Goal: Task Accomplishment & Management: Manage account settings

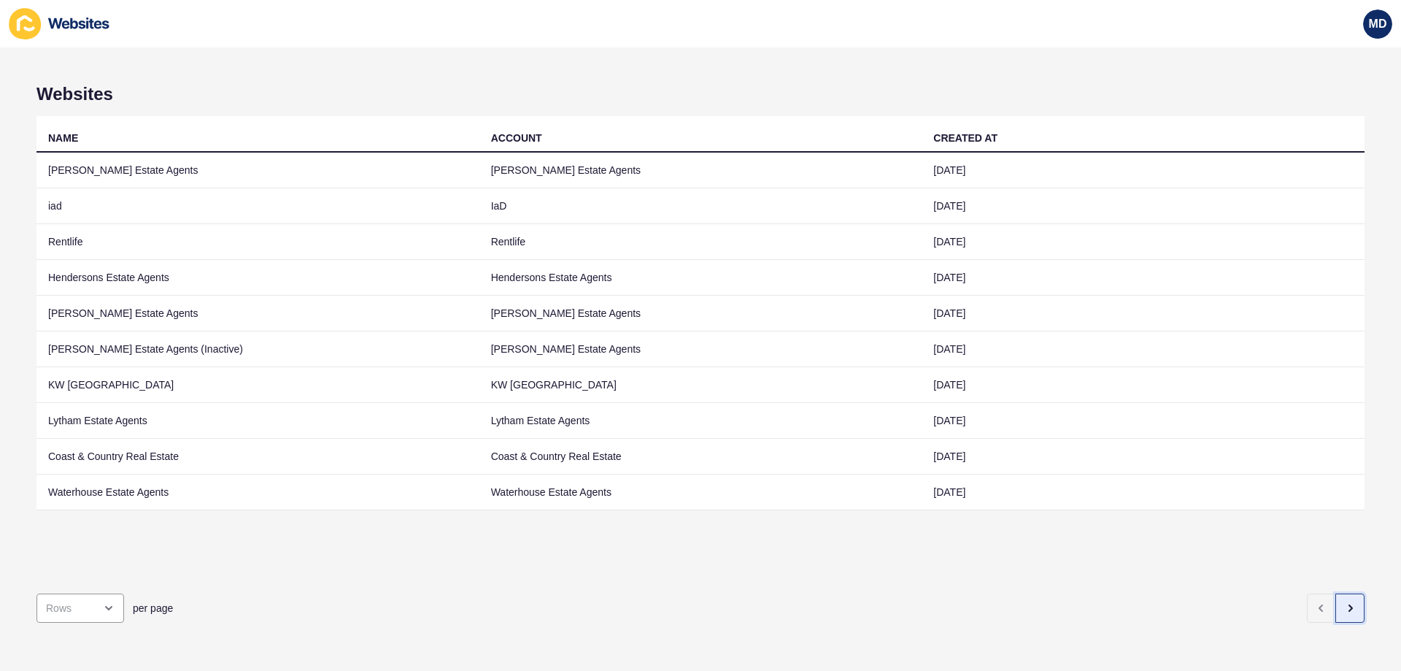
click at [1347, 600] on button "button" at bounding box center [1349, 607] width 29 height 29
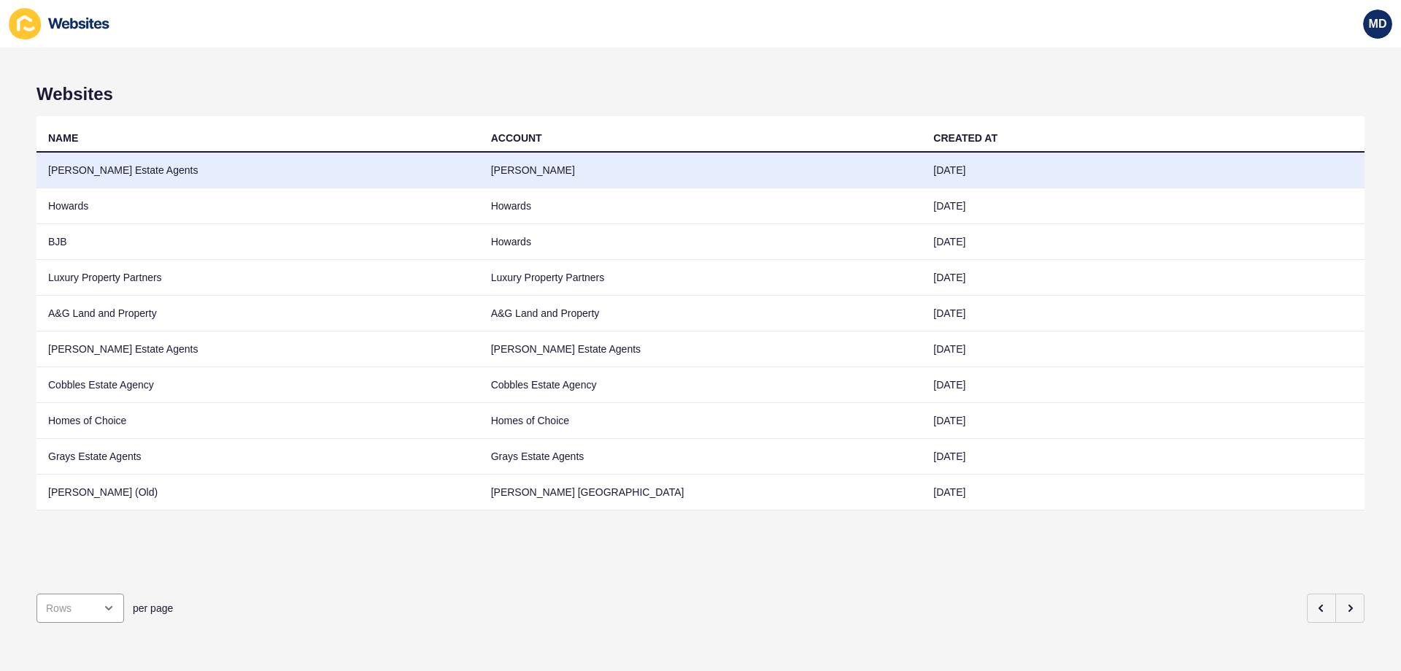
click at [180, 162] on td "Pincombe's Estate Agents" at bounding box center [257, 170] width 443 height 36
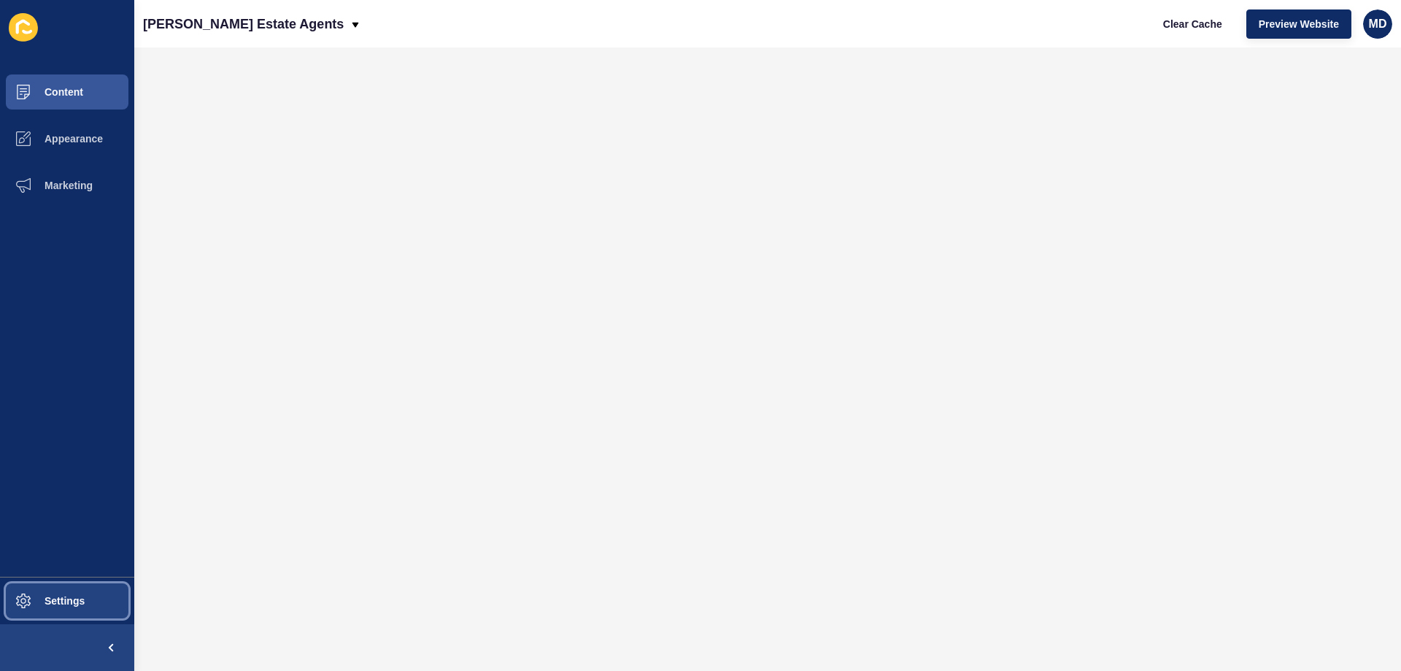
click at [31, 603] on span "Settings" at bounding box center [41, 601] width 87 height 12
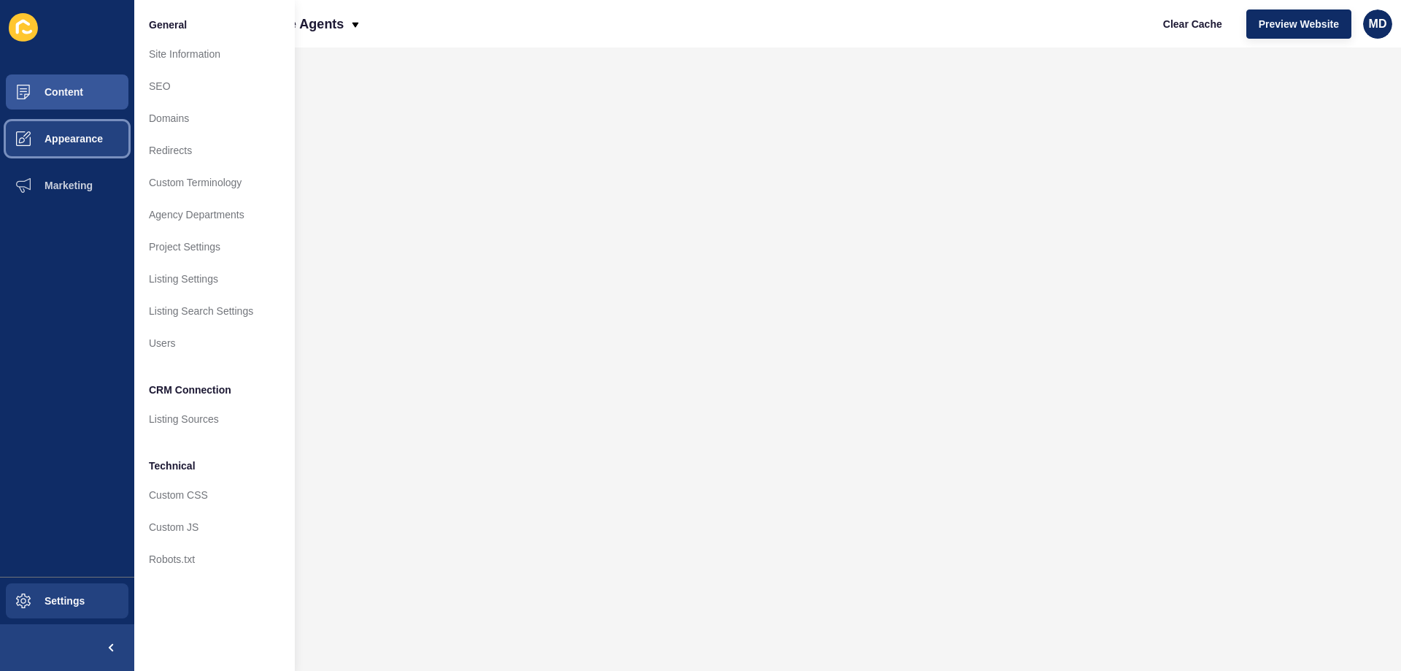
click at [59, 126] on button "Appearance" at bounding box center [67, 138] width 134 height 47
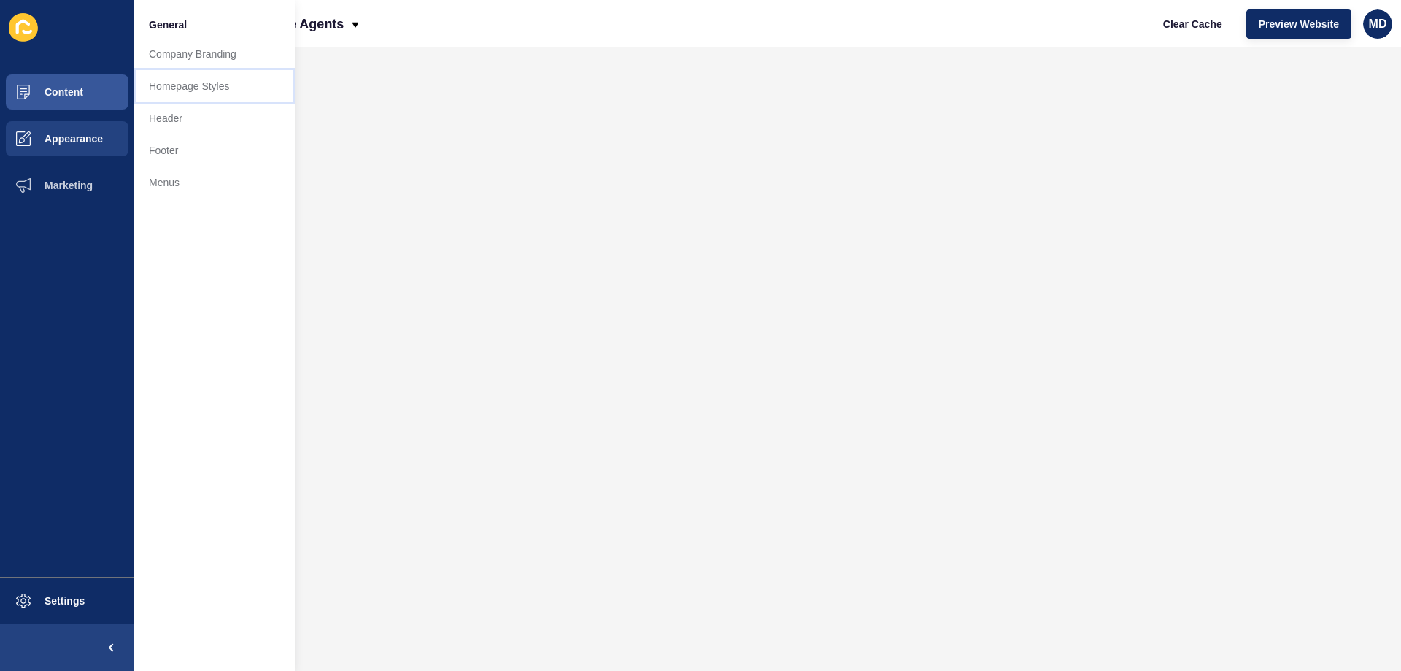
click at [222, 92] on link "Homepage Styles" at bounding box center [214, 86] width 161 height 32
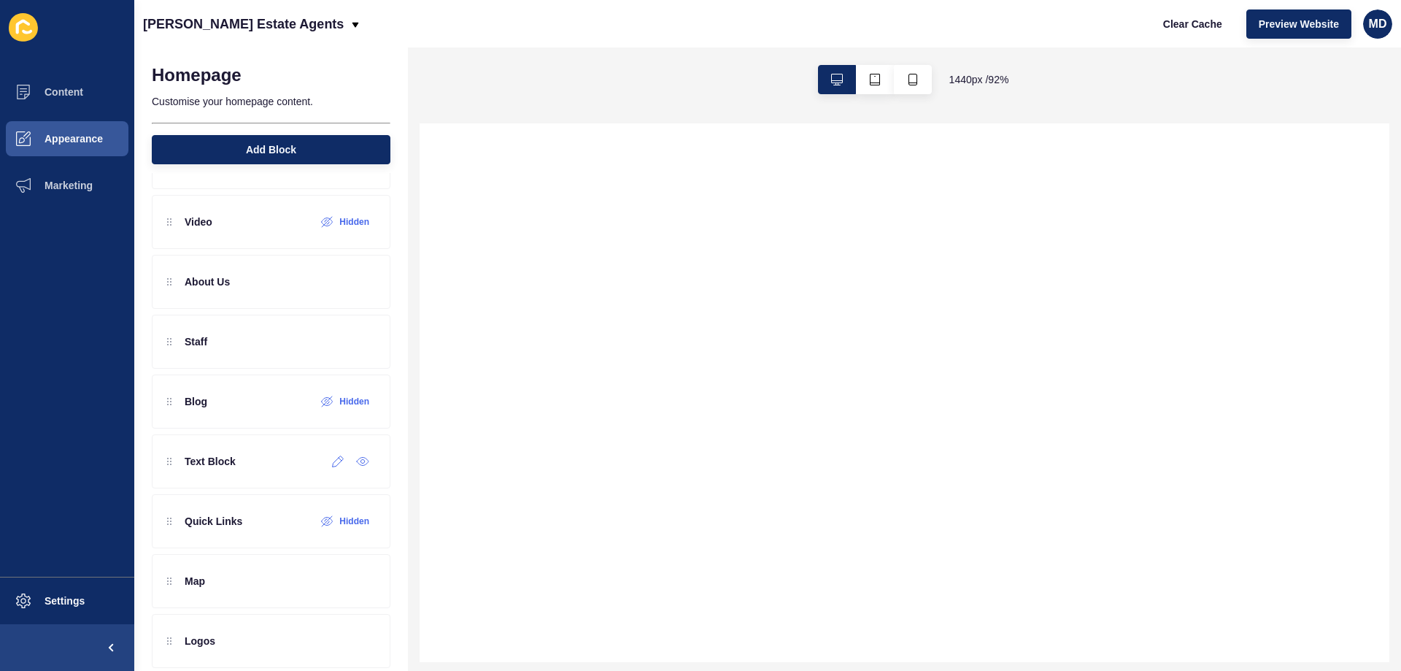
scroll to position [312, 0]
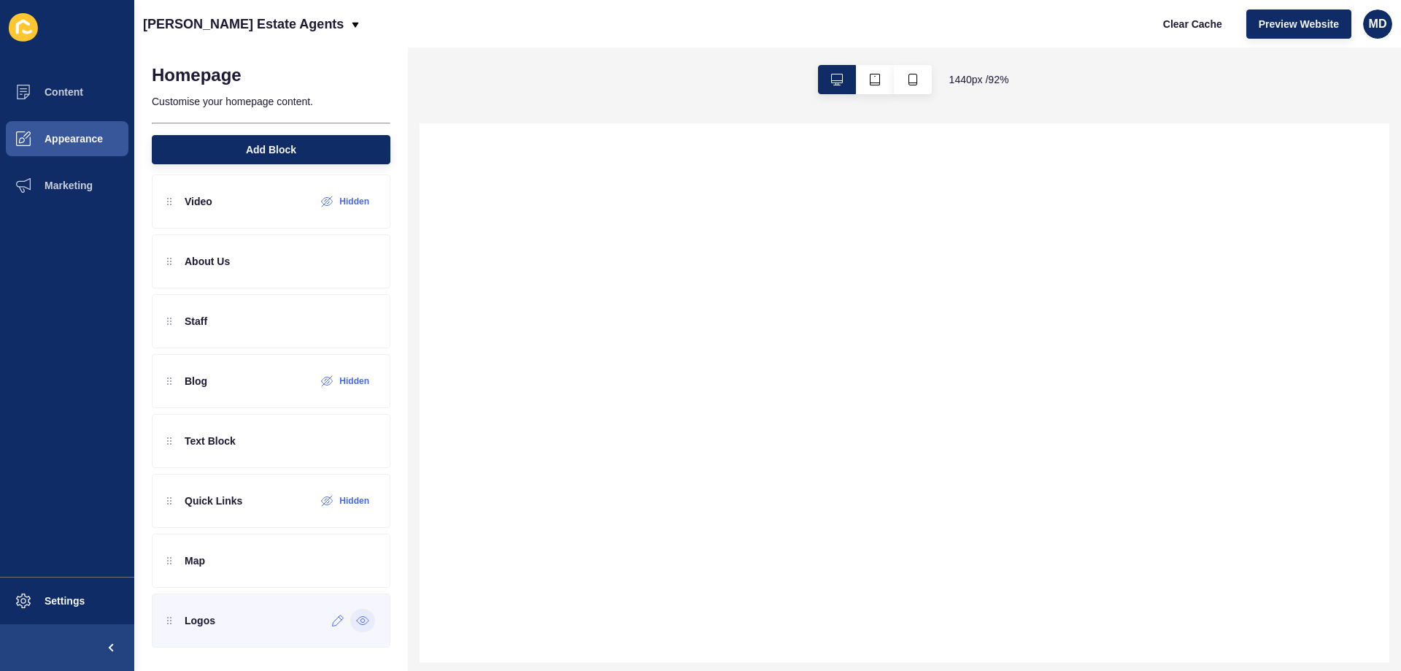
click at [356, 623] on icon at bounding box center [362, 620] width 13 height 12
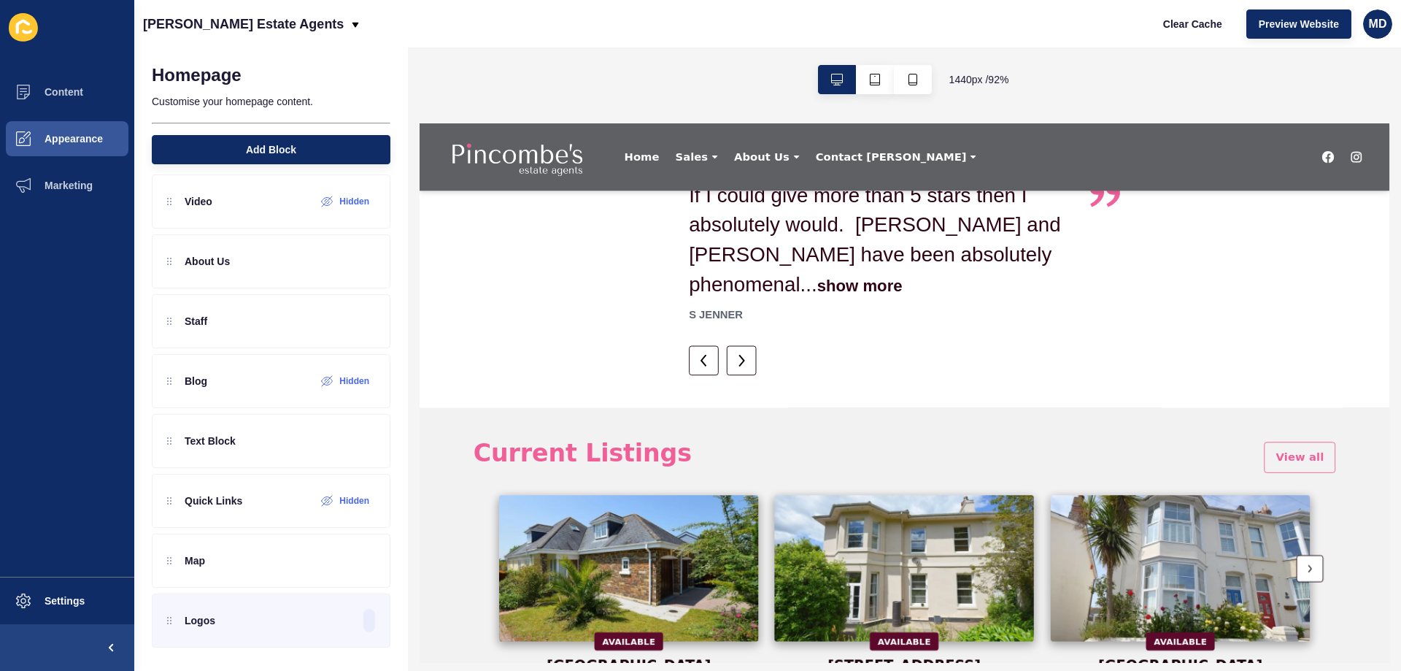
scroll to position [945, 0]
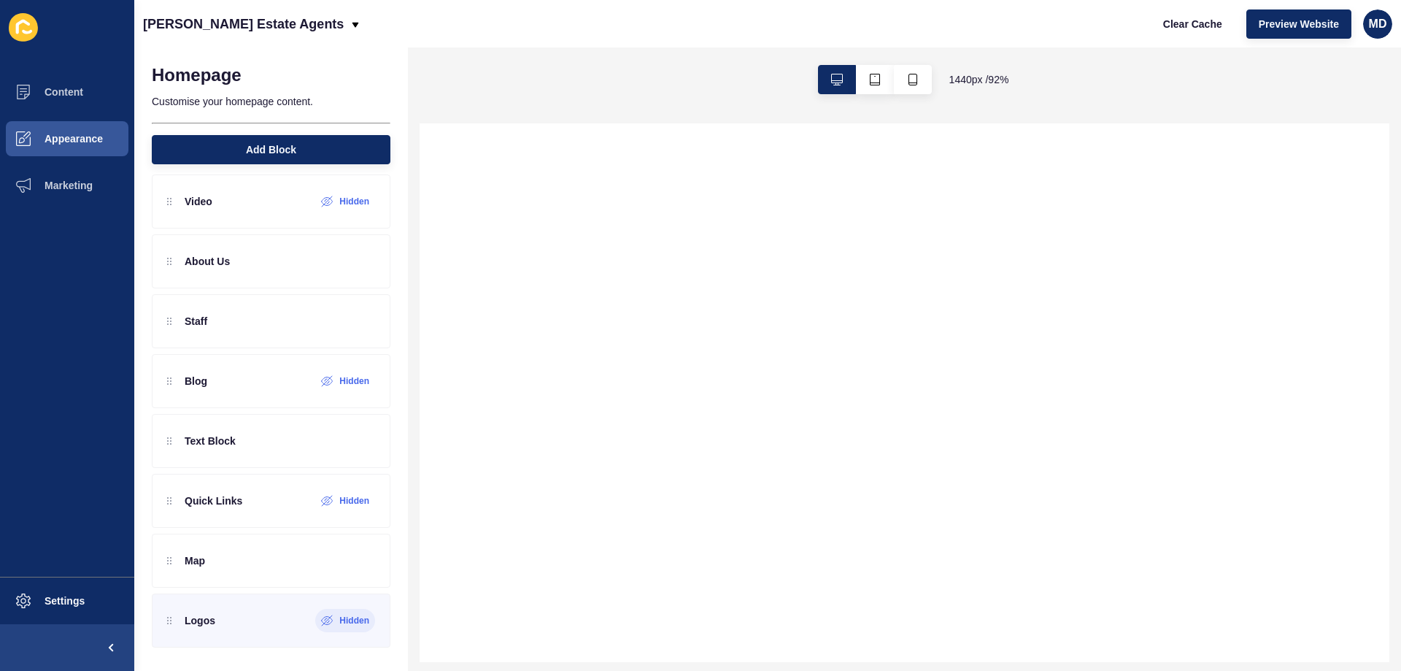
select select
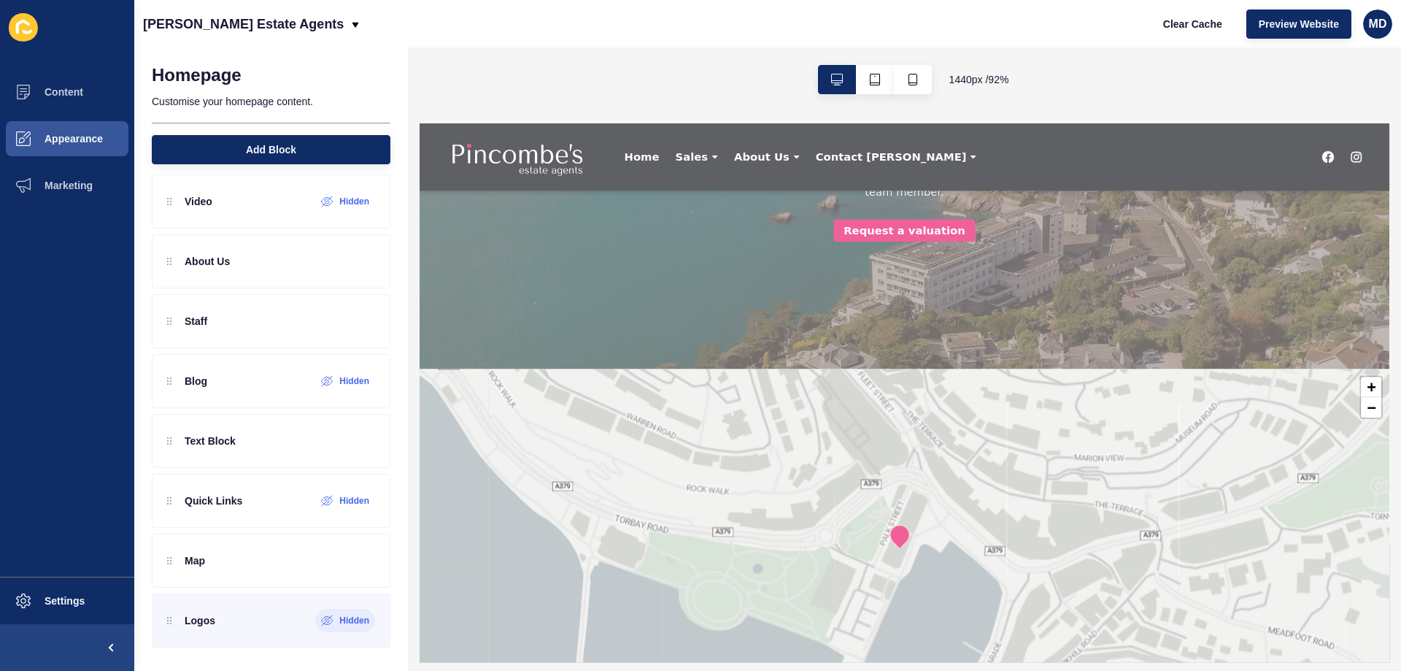
scroll to position [2012, 0]
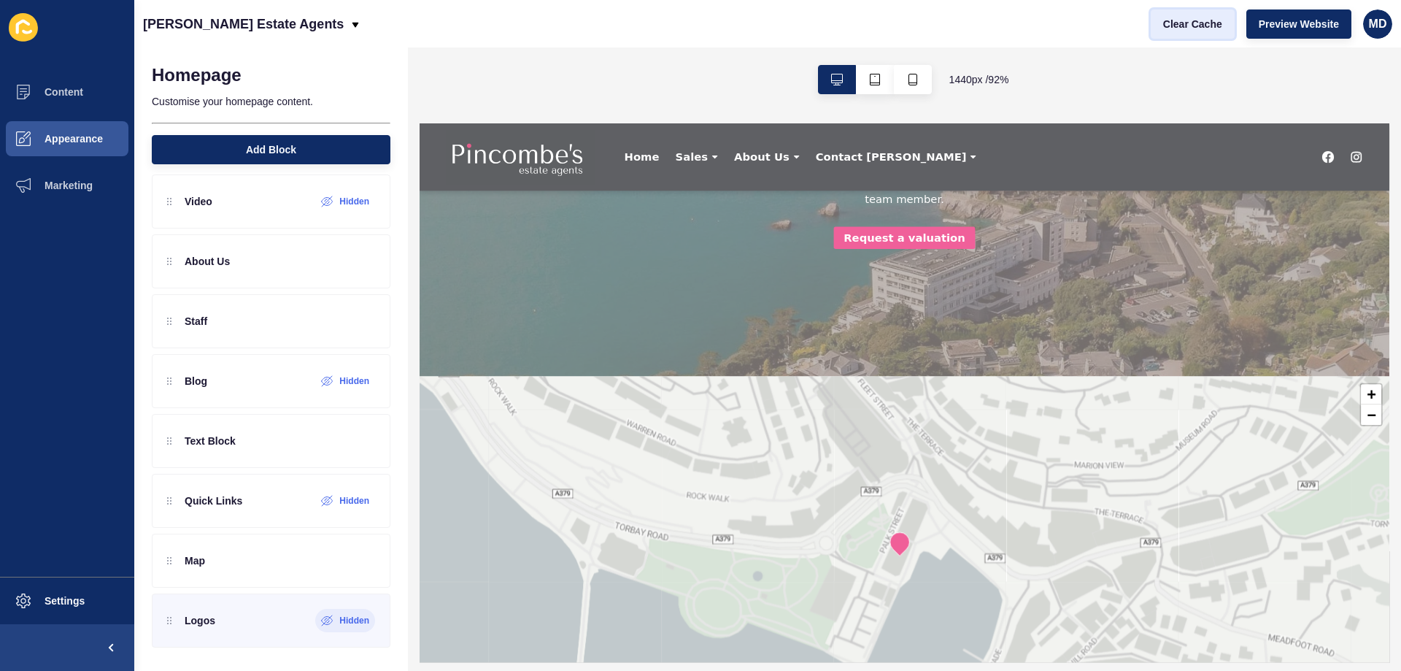
click at [1205, 20] on span "Clear Cache" at bounding box center [1192, 24] width 59 height 15
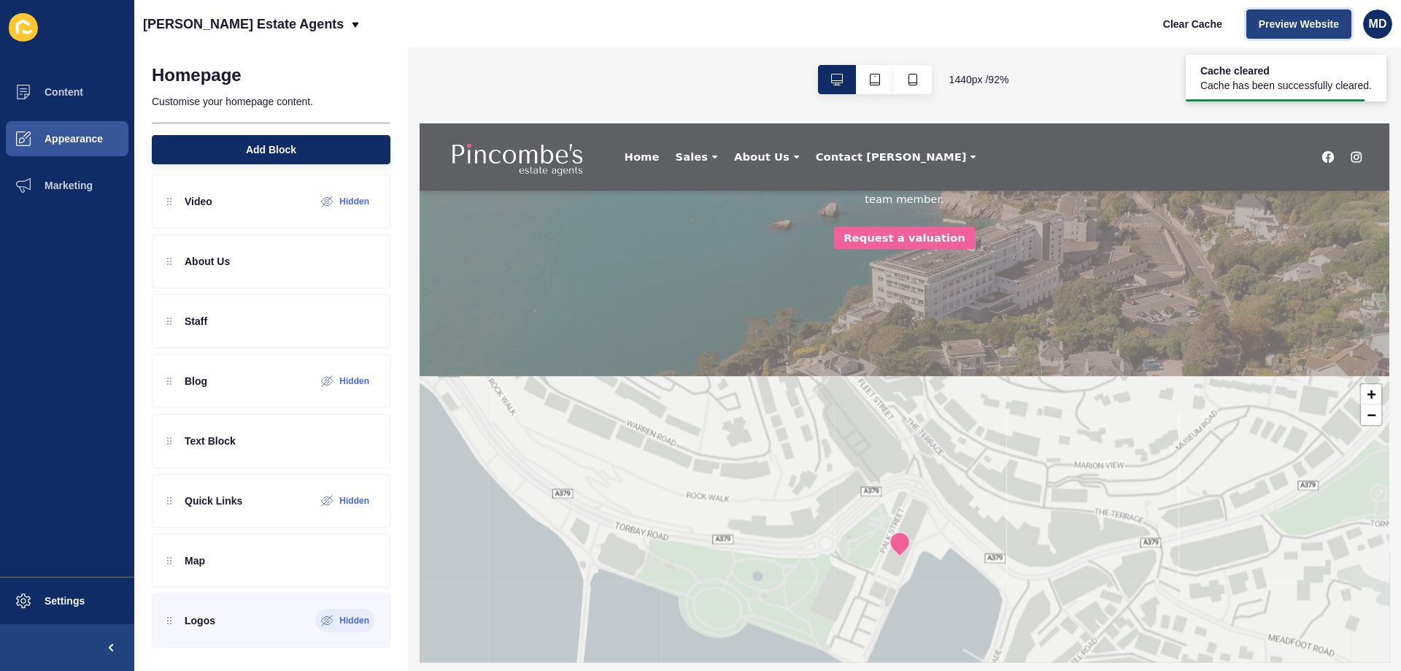
click at [1264, 27] on span "Preview Website" at bounding box center [1299, 24] width 80 height 15
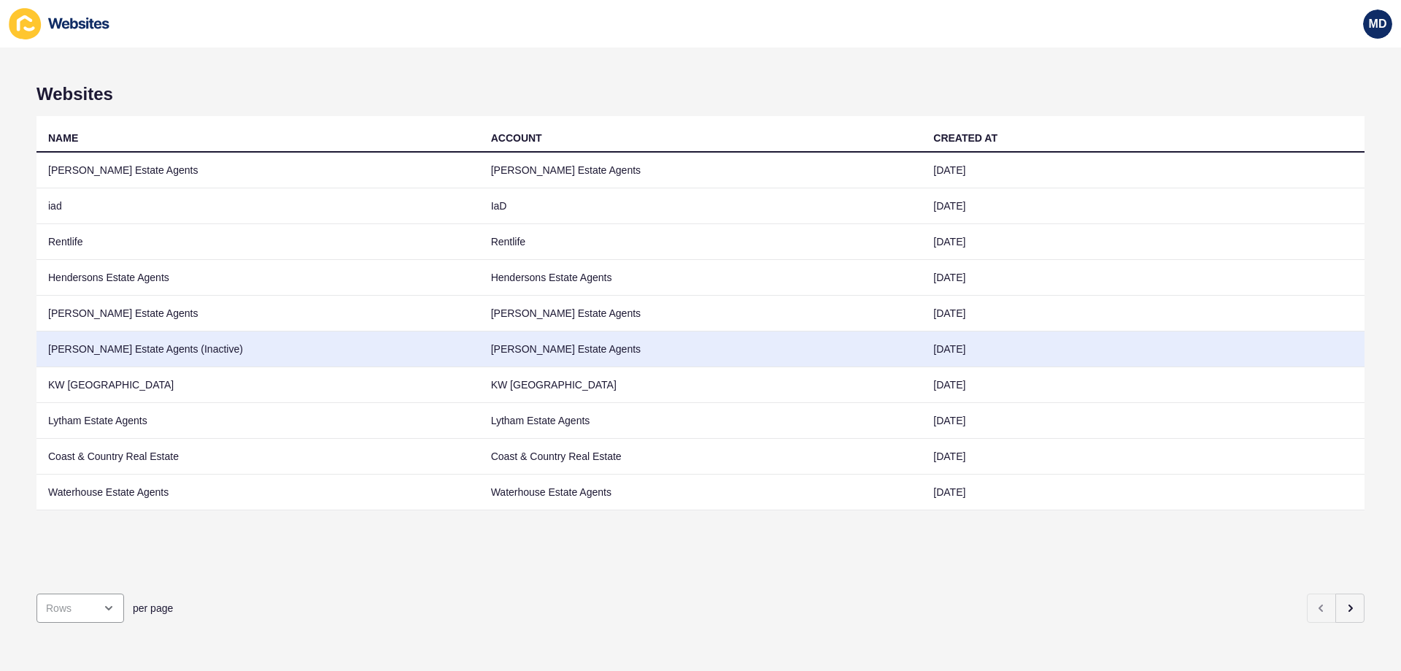
click at [228, 353] on td "[PERSON_NAME] Estate Agents (Inactive)" at bounding box center [257, 349] width 443 height 36
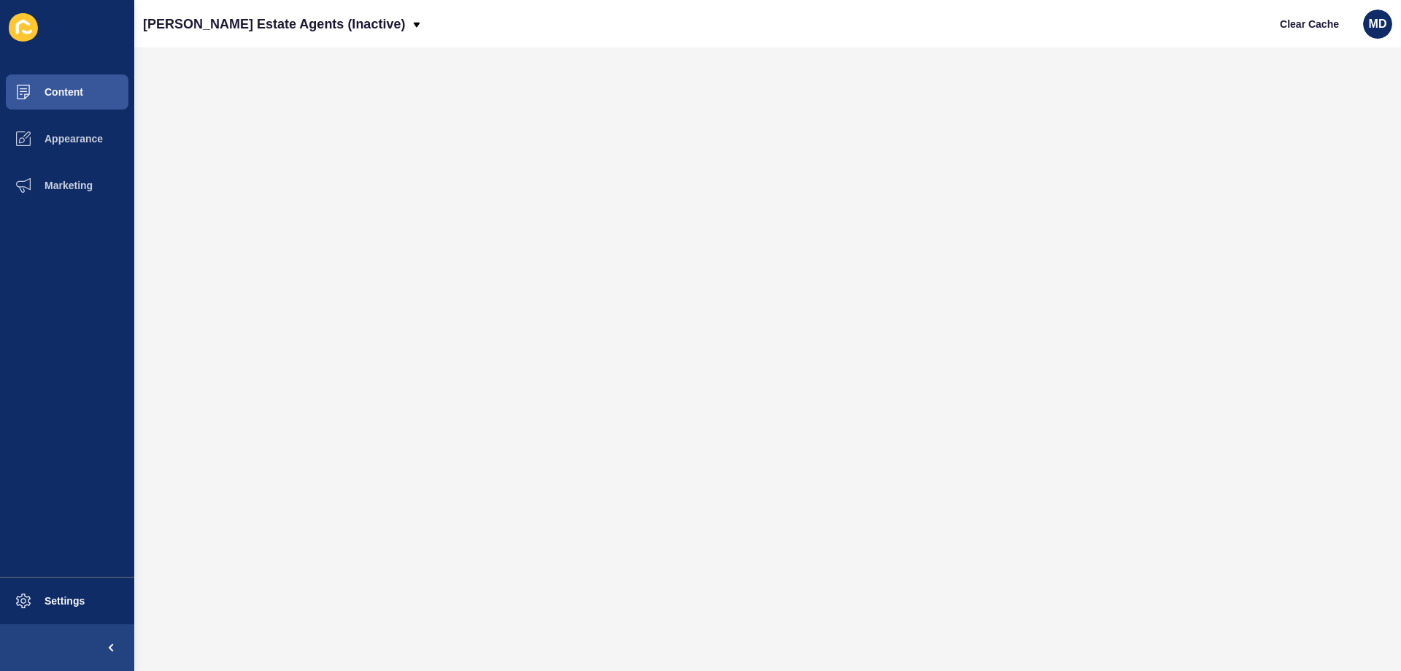
click at [1391, 34] on div "Clear Cache MD" at bounding box center [1330, 24] width 136 height 41
click at [1380, 26] on span "MD" at bounding box center [1378, 24] width 18 height 15
click at [74, 604] on span "Settings" at bounding box center [41, 601] width 87 height 12
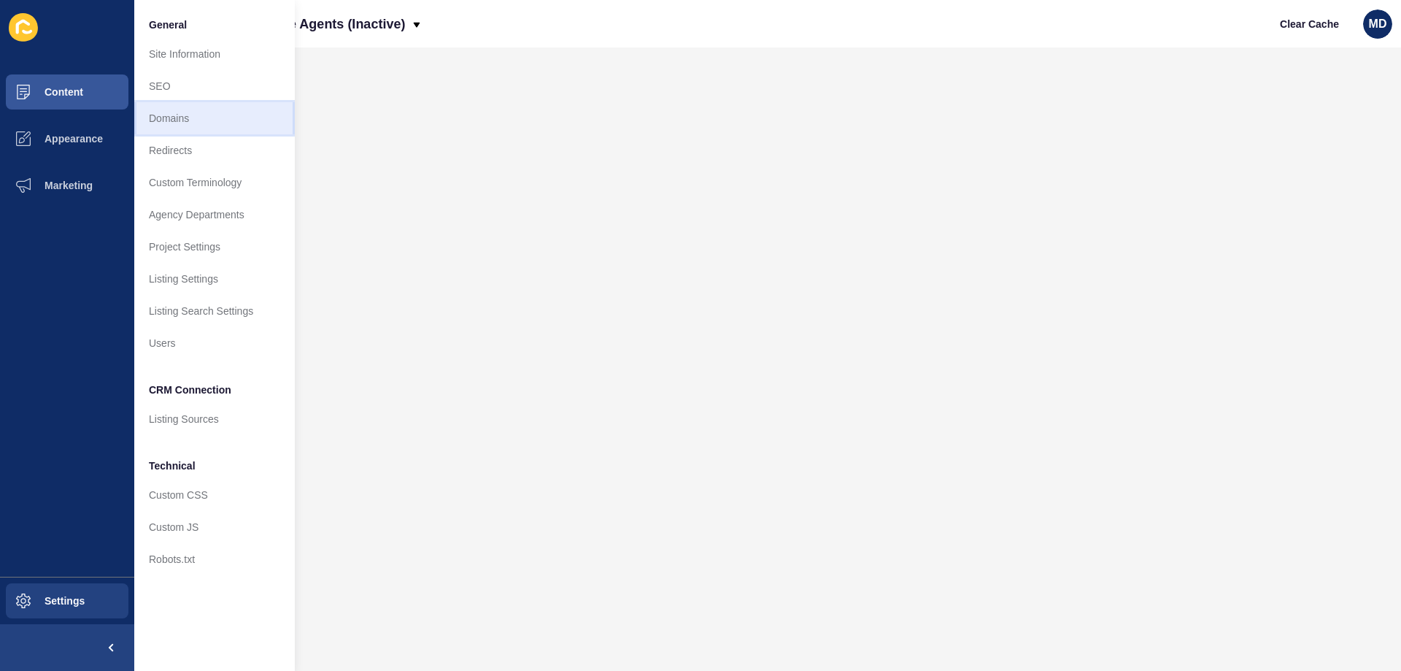
click at [218, 115] on link "Domains" at bounding box center [214, 118] width 161 height 32
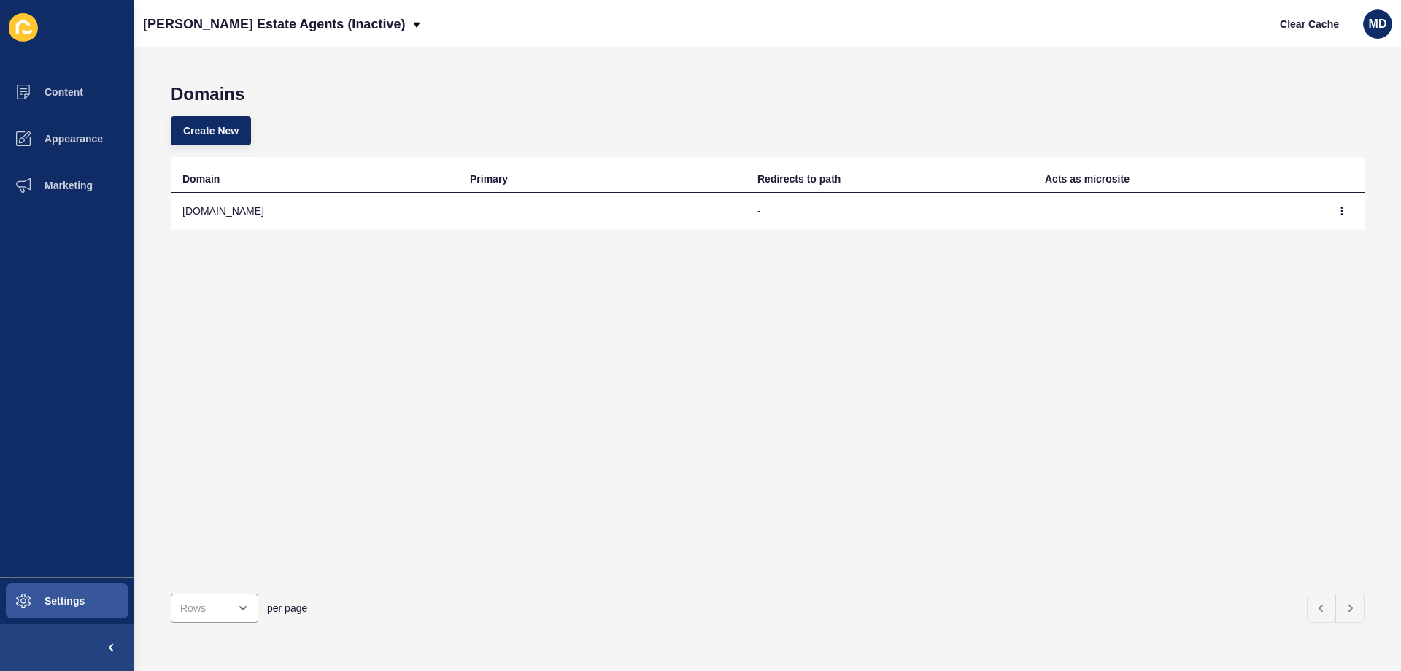
click at [187, 213] on td "6d2bd9f4-c6d9-11ec-a1e3-b6b7c220da9f.sites.eu.siteloft.com" at bounding box center [314, 211] width 287 height 36
drag, startPoint x: 187, startPoint y: 213, endPoint x: 399, endPoint y: 215, distance: 212.3
click at [399, 215] on td "6d2bd9f4-c6d9-11ec-a1e3-b6b7c220da9f.sites.eu.siteloft.com" at bounding box center [314, 211] width 287 height 36
copy td "6d2bd9f4-c6d9-11ec-a1e3-b6b7c220da9f.sites.eu"
click at [195, 10] on p "[PERSON_NAME] Estate Agents (Inactive)" at bounding box center [274, 24] width 262 height 36
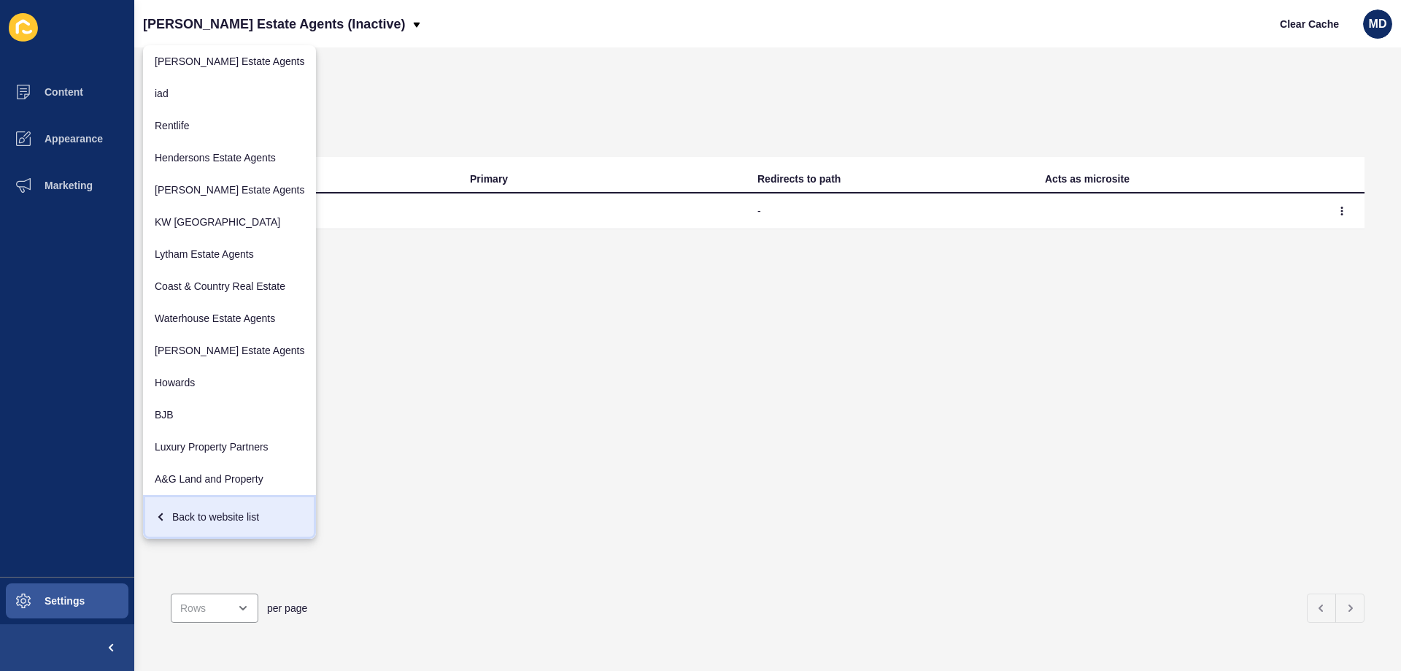
click at [206, 525] on div "Back to website list" at bounding box center [230, 516] width 150 height 26
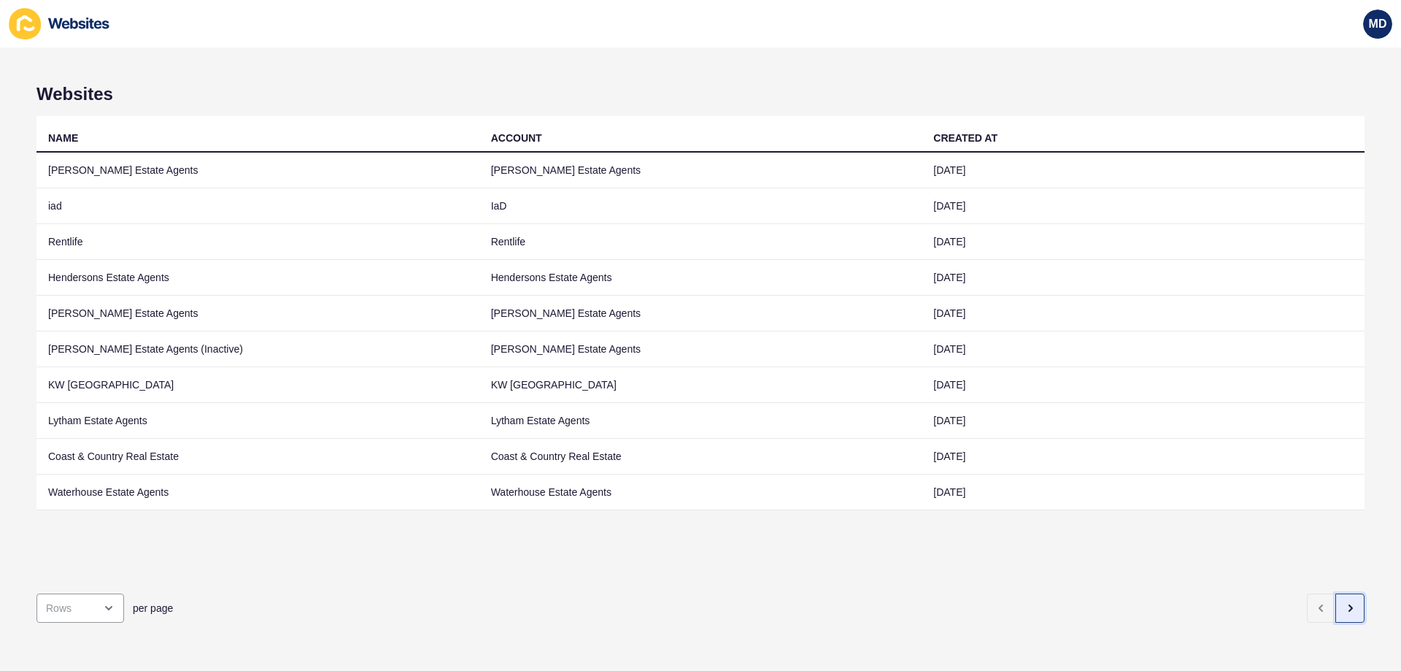
click at [1344, 602] on icon "button" at bounding box center [1350, 608] width 12 height 12
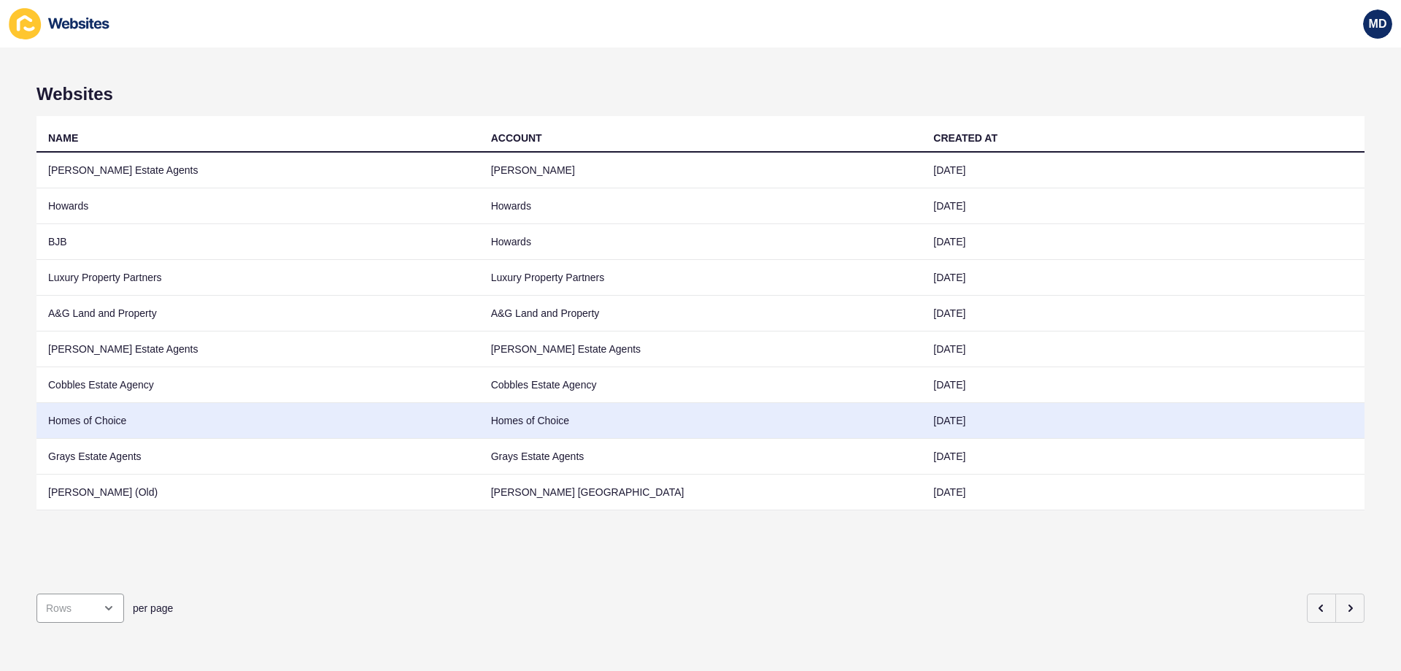
click at [104, 423] on td "Homes of Choice" at bounding box center [257, 421] width 443 height 36
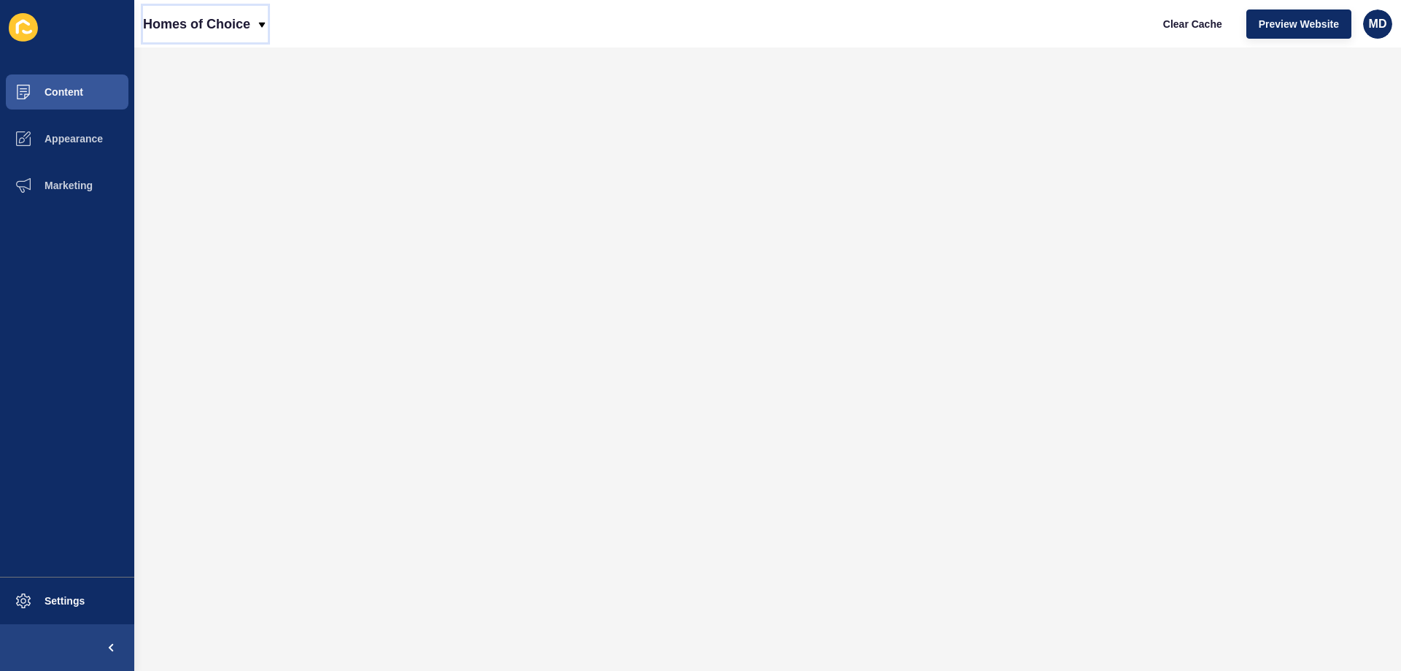
click at [174, 22] on p "Homes of Choice" at bounding box center [196, 24] width 107 height 36
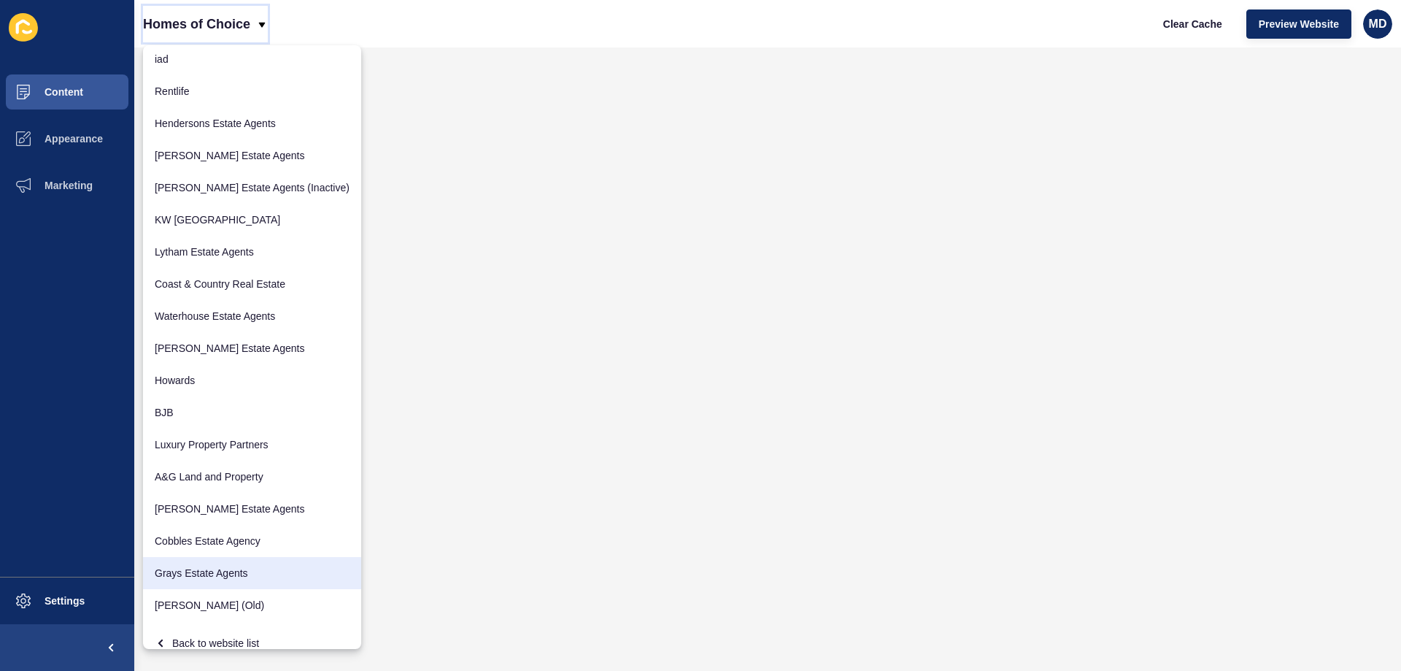
scroll to position [50, 0]
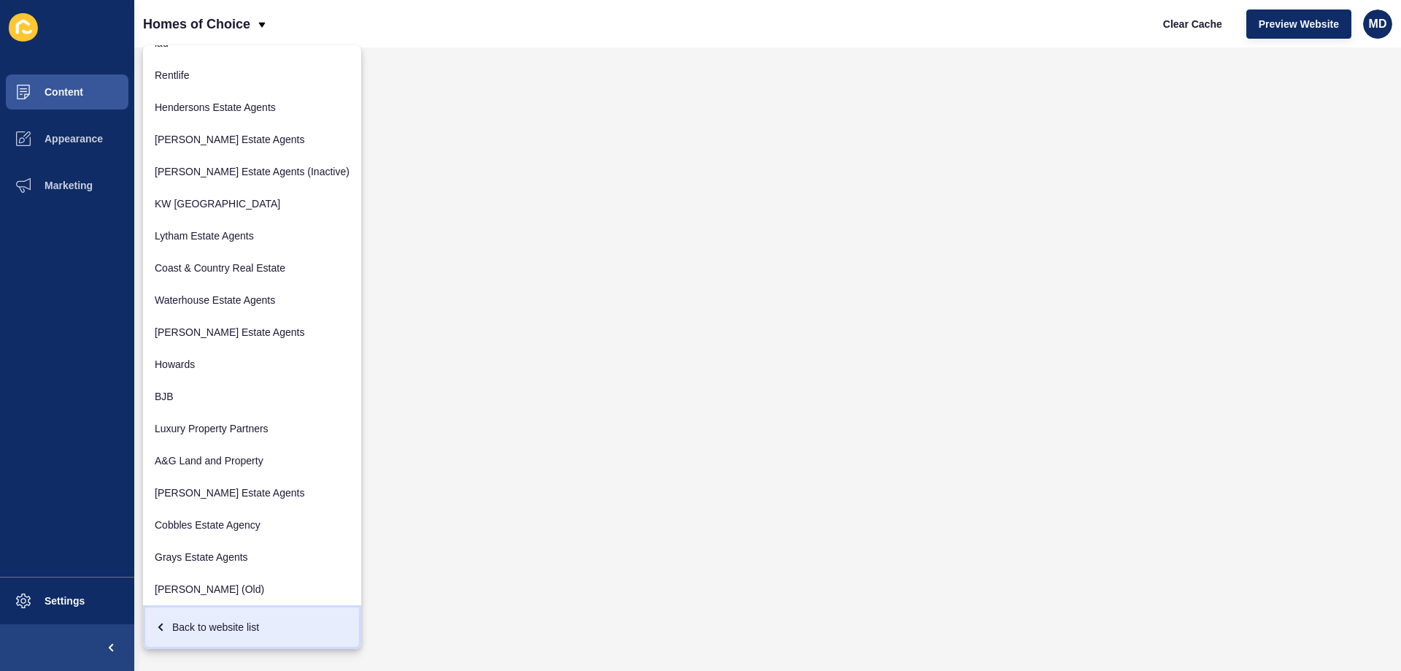
click at [196, 638] on div "Back to website list" at bounding box center [252, 627] width 195 height 26
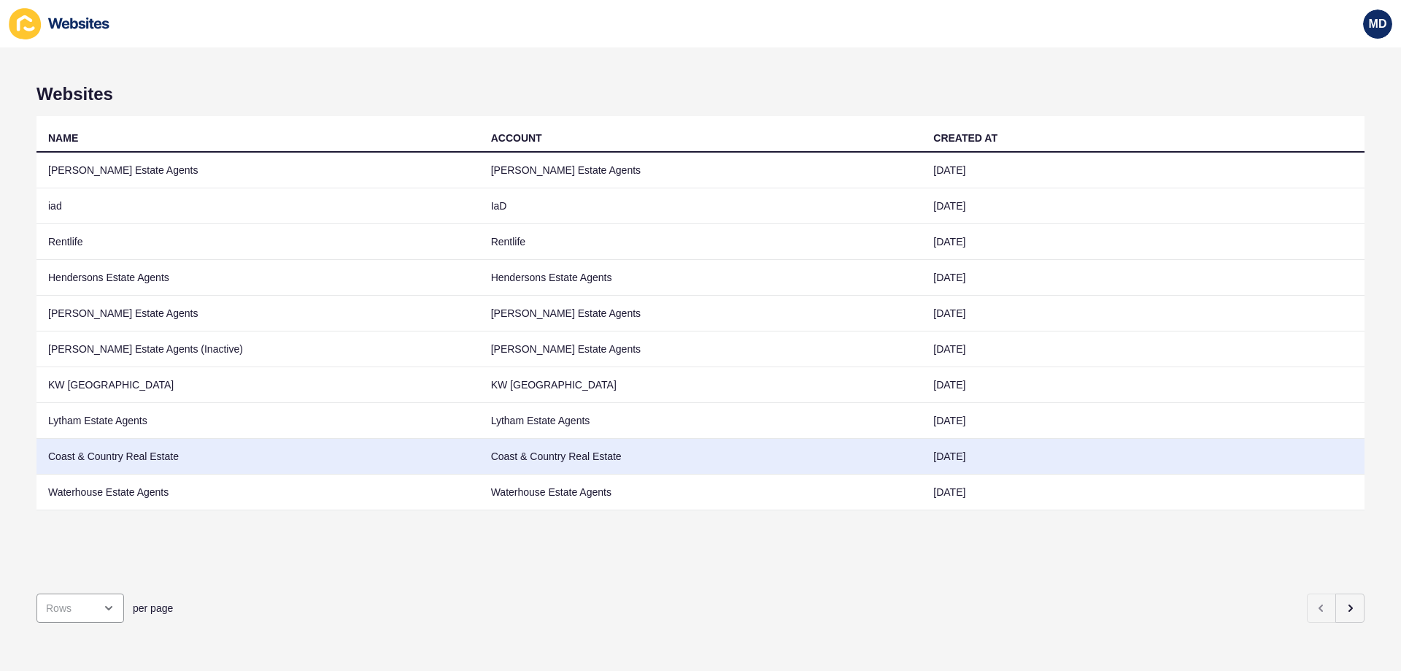
click at [236, 464] on td "Coast & Country Real Estate" at bounding box center [257, 457] width 443 height 36
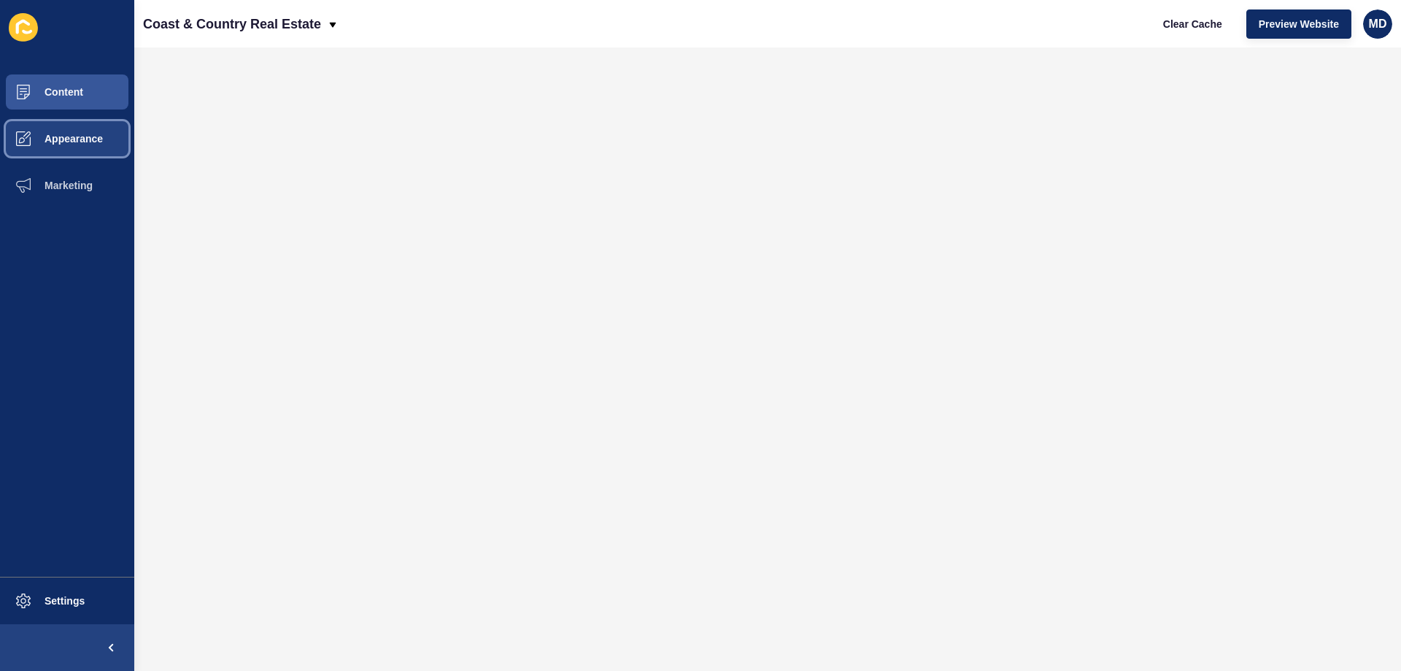
click at [68, 134] on span "Appearance" at bounding box center [50, 139] width 105 height 12
click at [93, 92] on button "Content" at bounding box center [67, 92] width 134 height 47
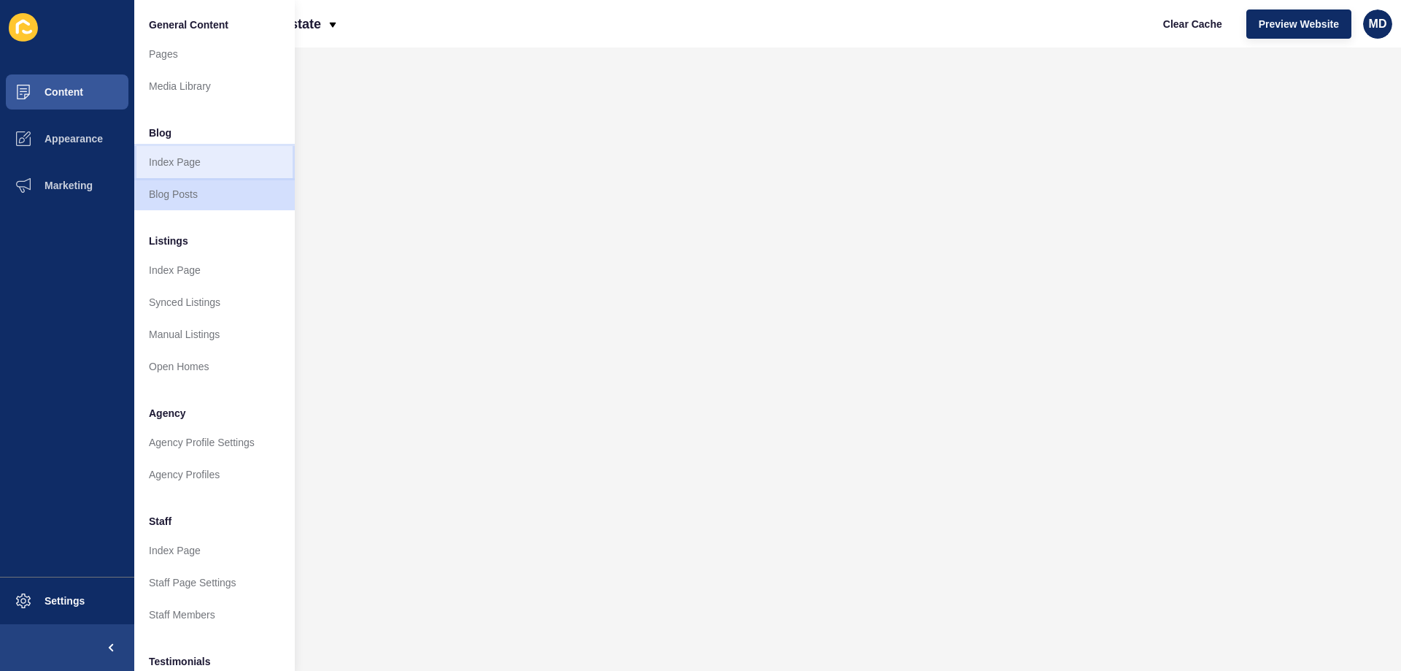
click at [201, 174] on link "Index Page" at bounding box center [214, 162] width 161 height 32
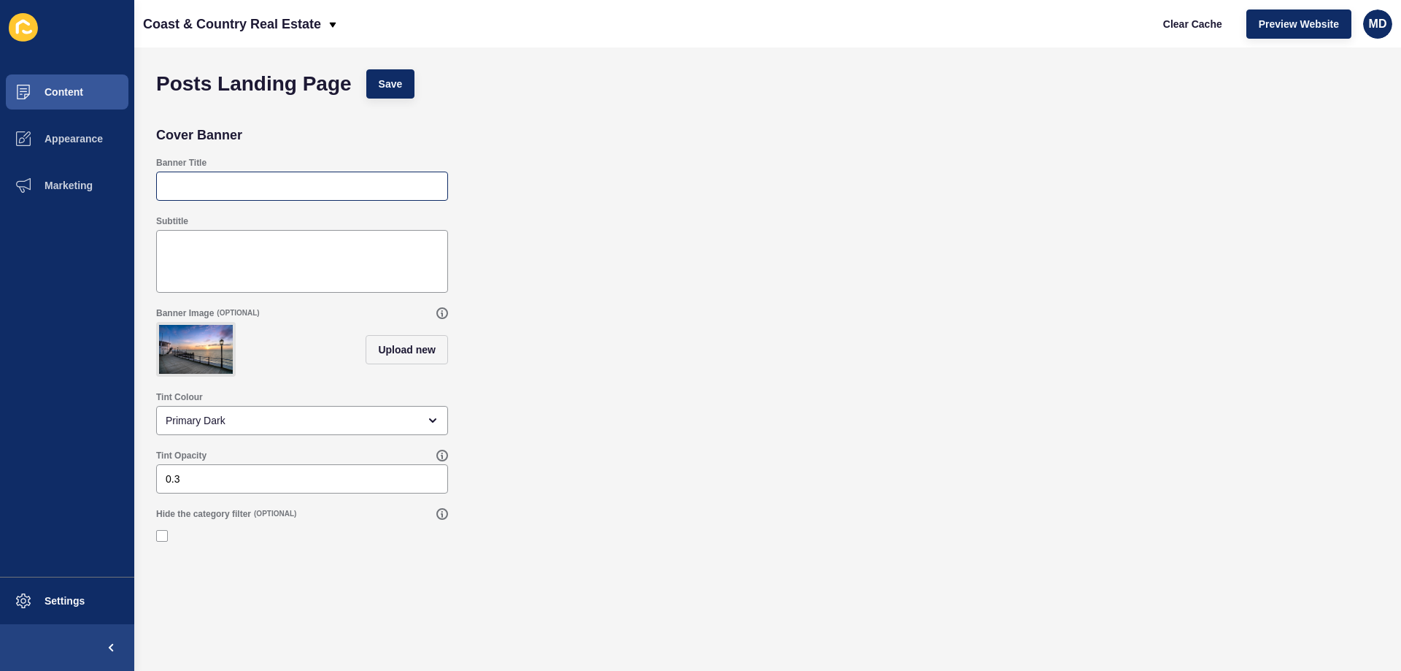
click at [179, 195] on div at bounding box center [302, 185] width 292 height 29
click at [242, 255] on textarea "Subtitle" at bounding box center [301, 261] width 287 height 58
click at [49, 101] on button "Content" at bounding box center [67, 92] width 134 height 47
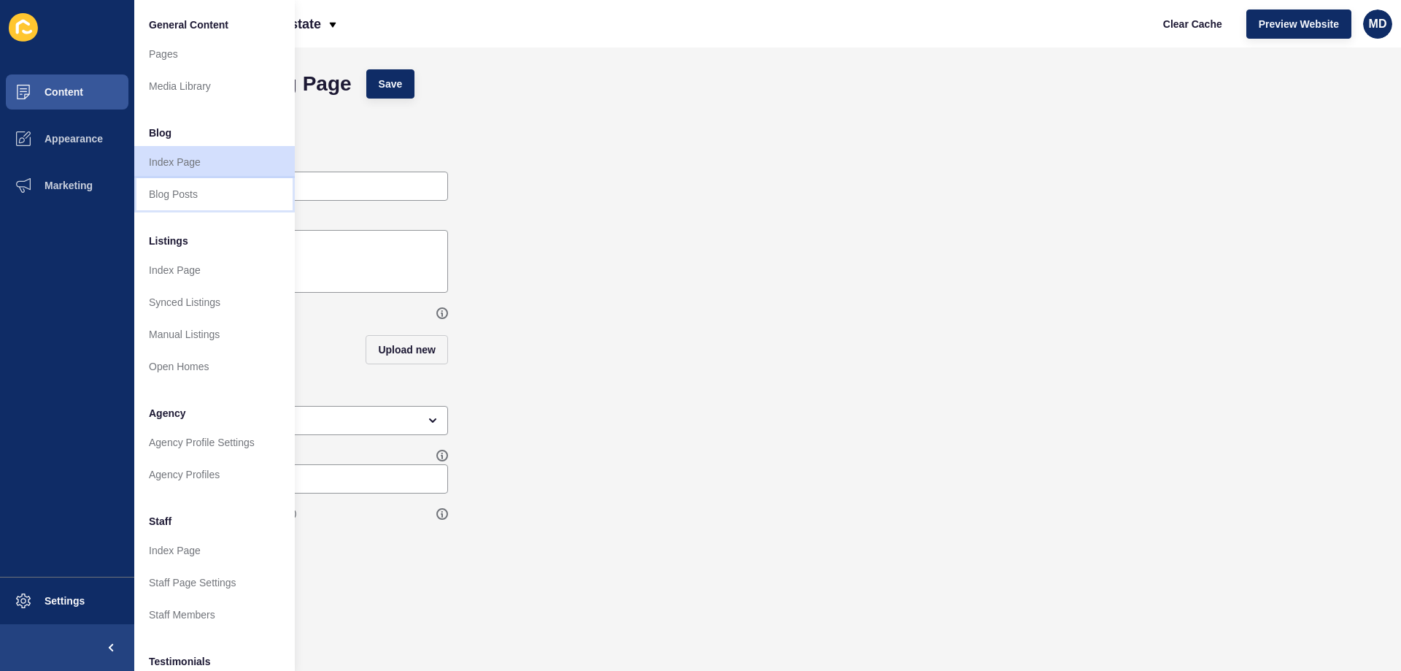
click at [208, 197] on link "Blog Posts" at bounding box center [214, 194] width 161 height 32
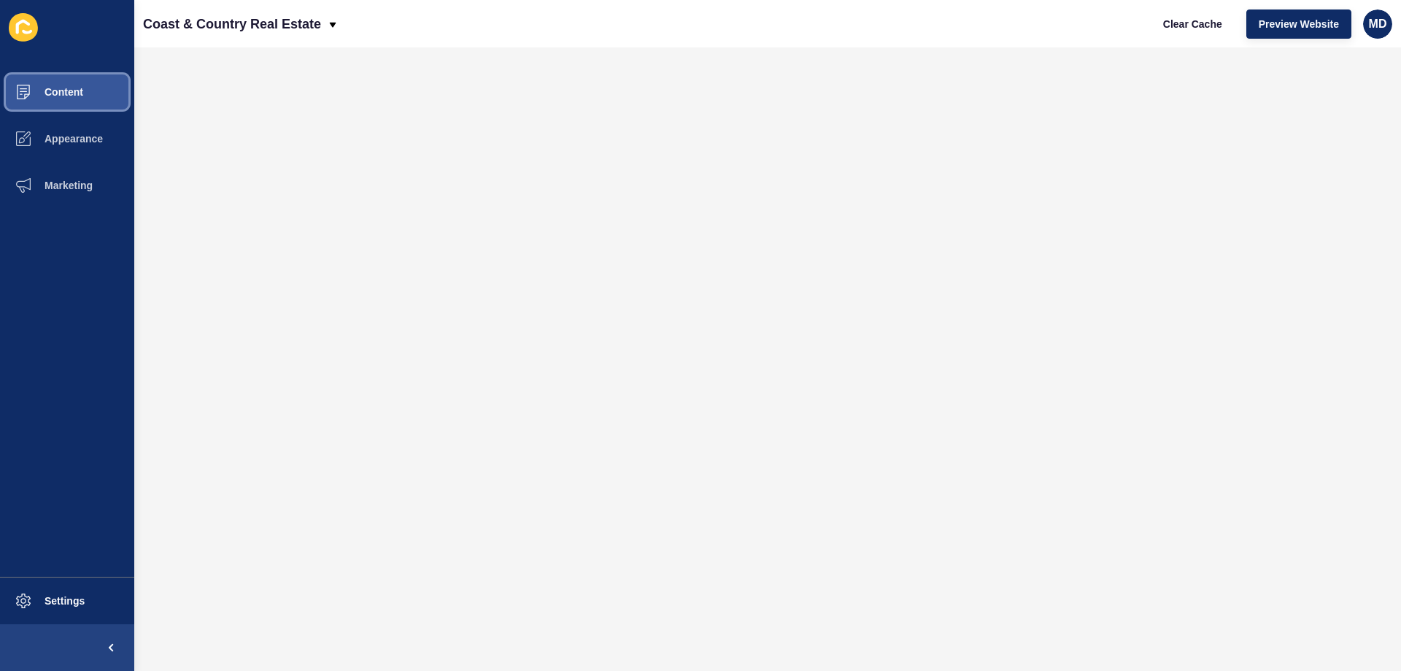
click at [105, 94] on button "Content" at bounding box center [67, 92] width 134 height 47
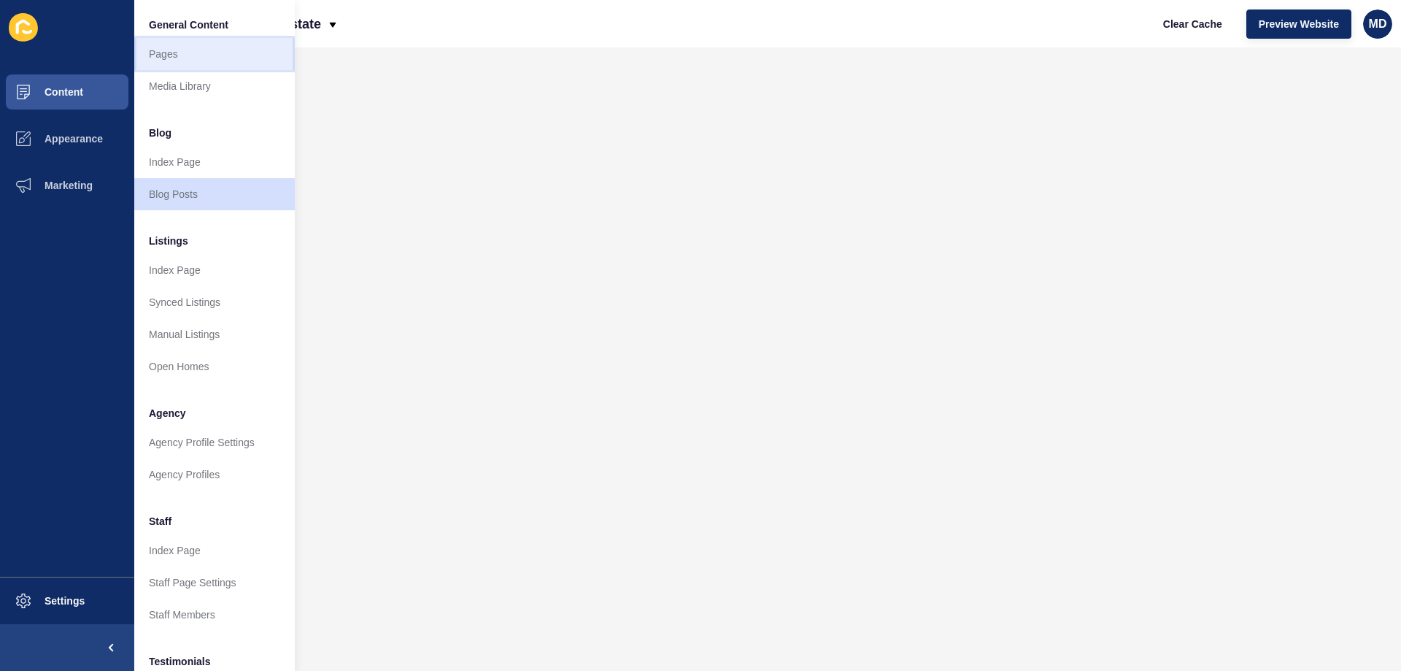
click at [233, 60] on link "Pages" at bounding box center [214, 54] width 161 height 32
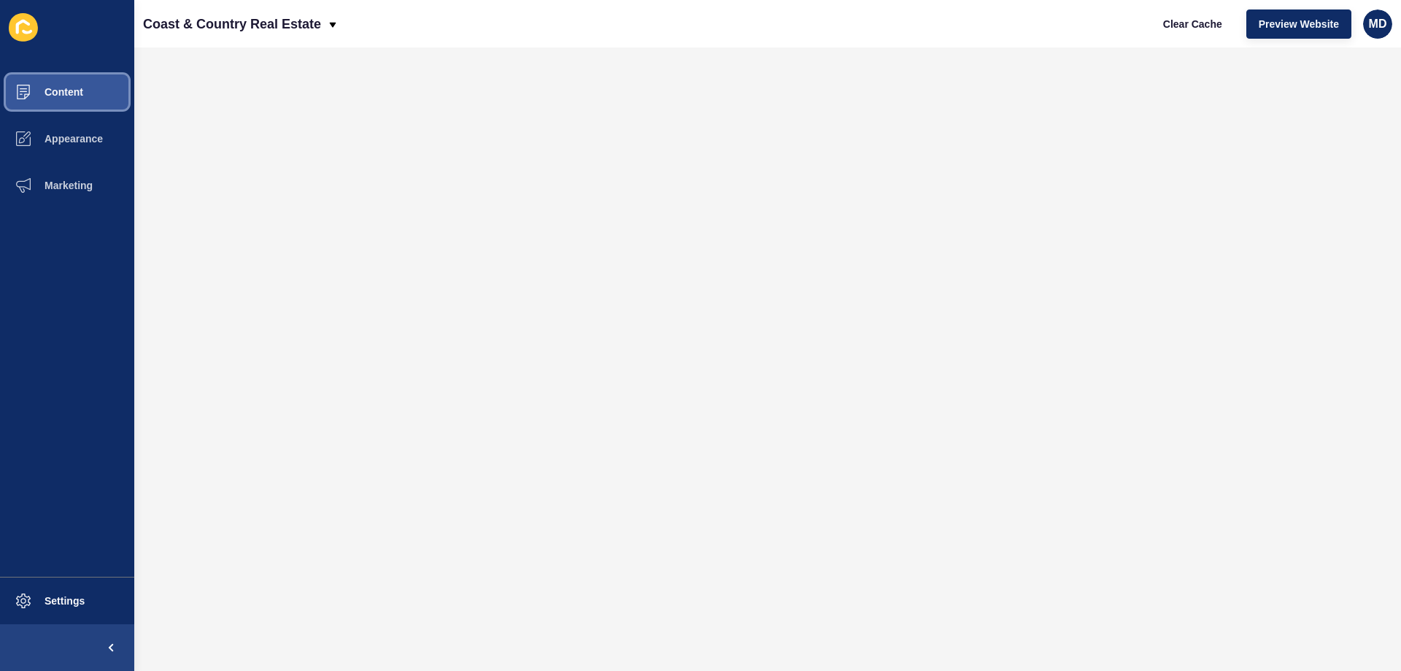
click at [80, 90] on span "Content" at bounding box center [40, 92] width 85 height 12
click at [83, 95] on button "Content" at bounding box center [67, 92] width 134 height 47
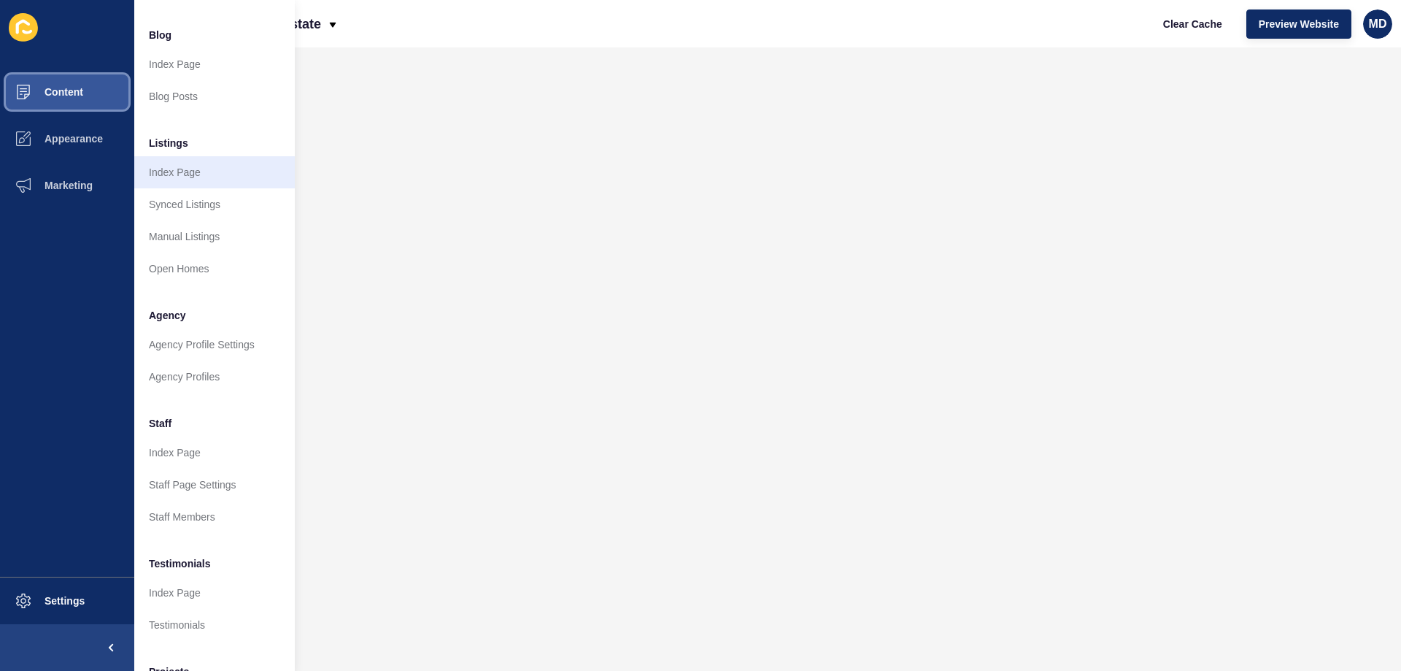
scroll to position [73, 0]
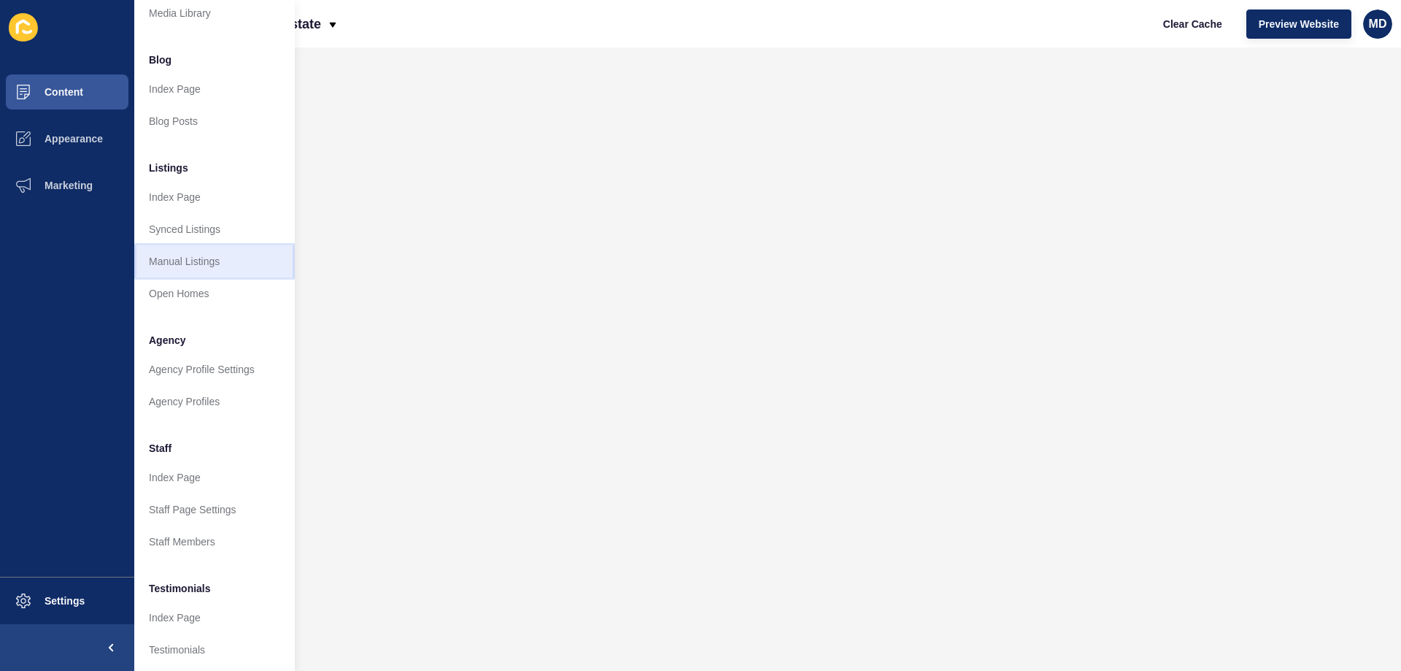
click at [233, 266] on link "Manual Listings" at bounding box center [214, 261] width 161 height 32
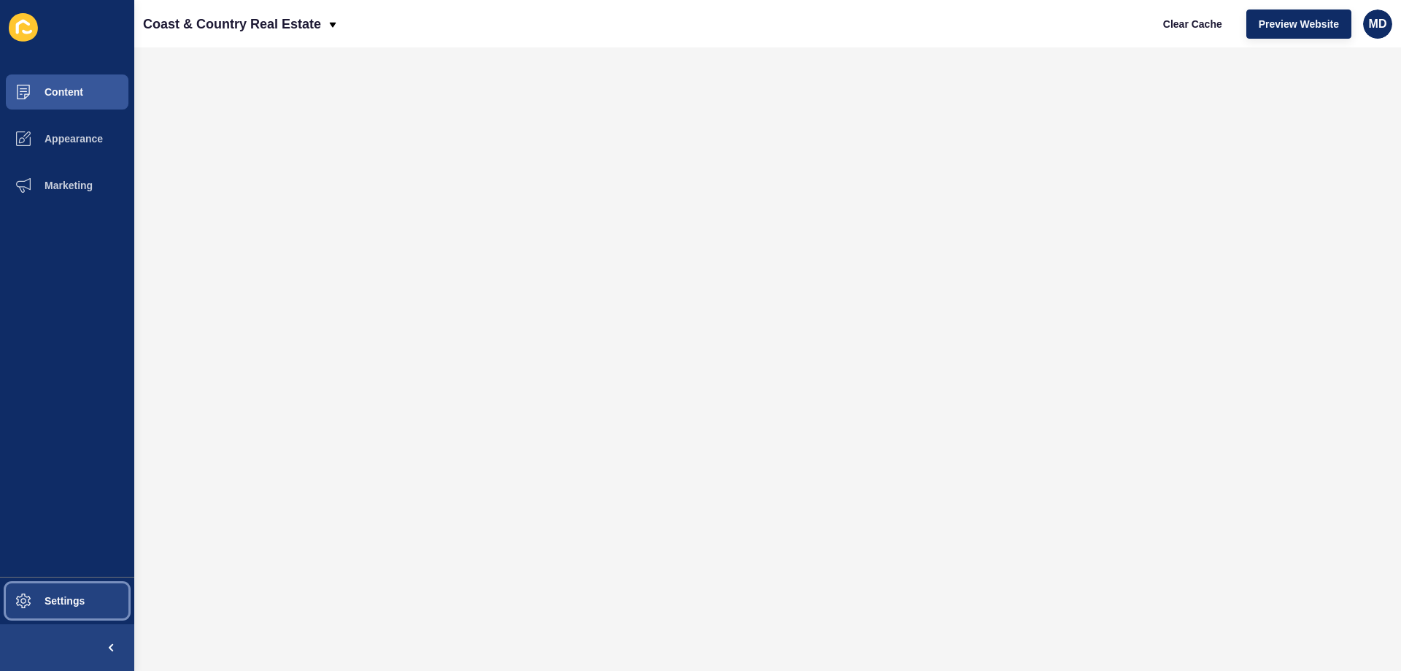
click at [64, 590] on button "Settings" at bounding box center [67, 600] width 134 height 47
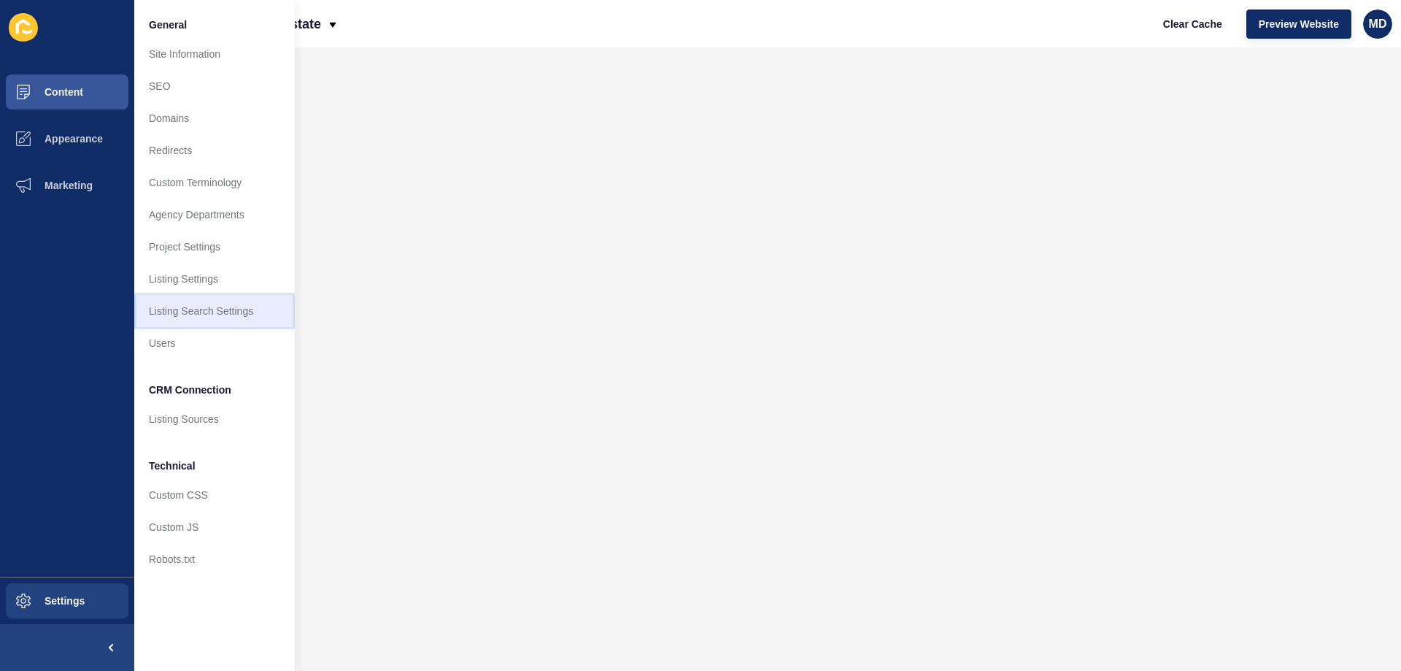
click at [195, 309] on link "Listing Search Settings" at bounding box center [214, 311] width 161 height 32
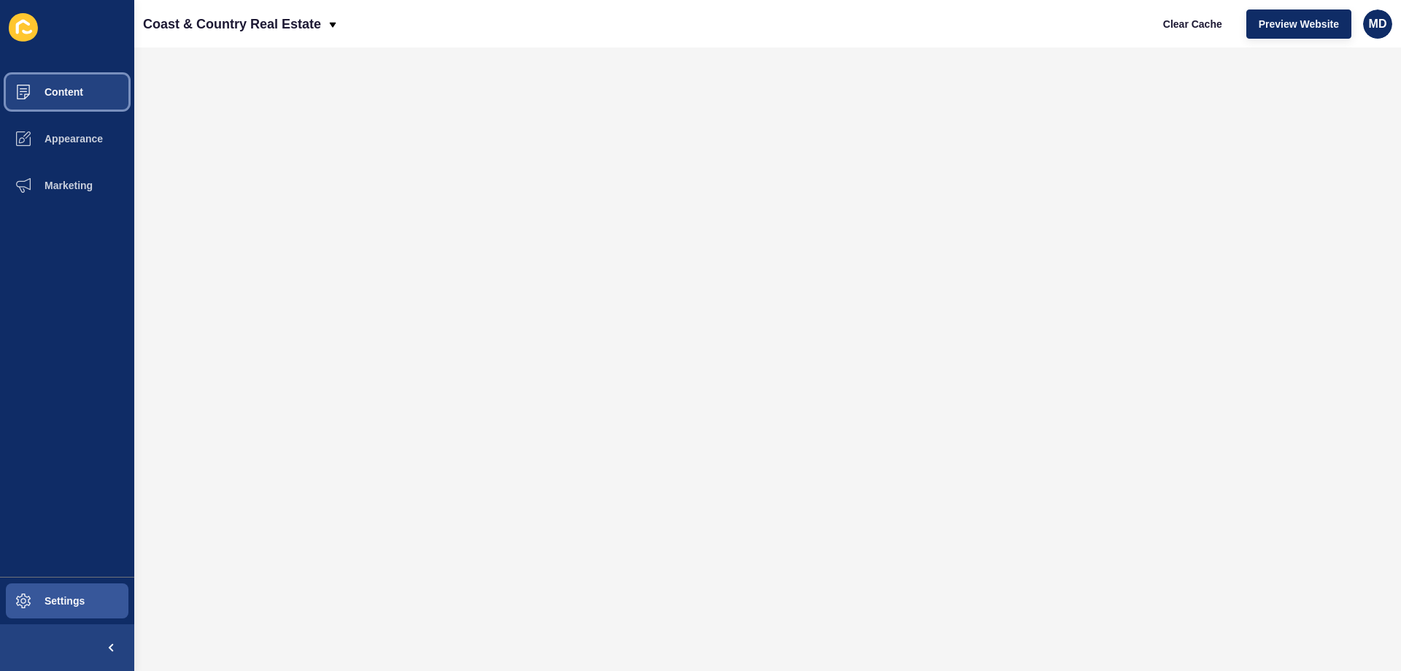
click at [76, 101] on button "Content" at bounding box center [67, 92] width 134 height 47
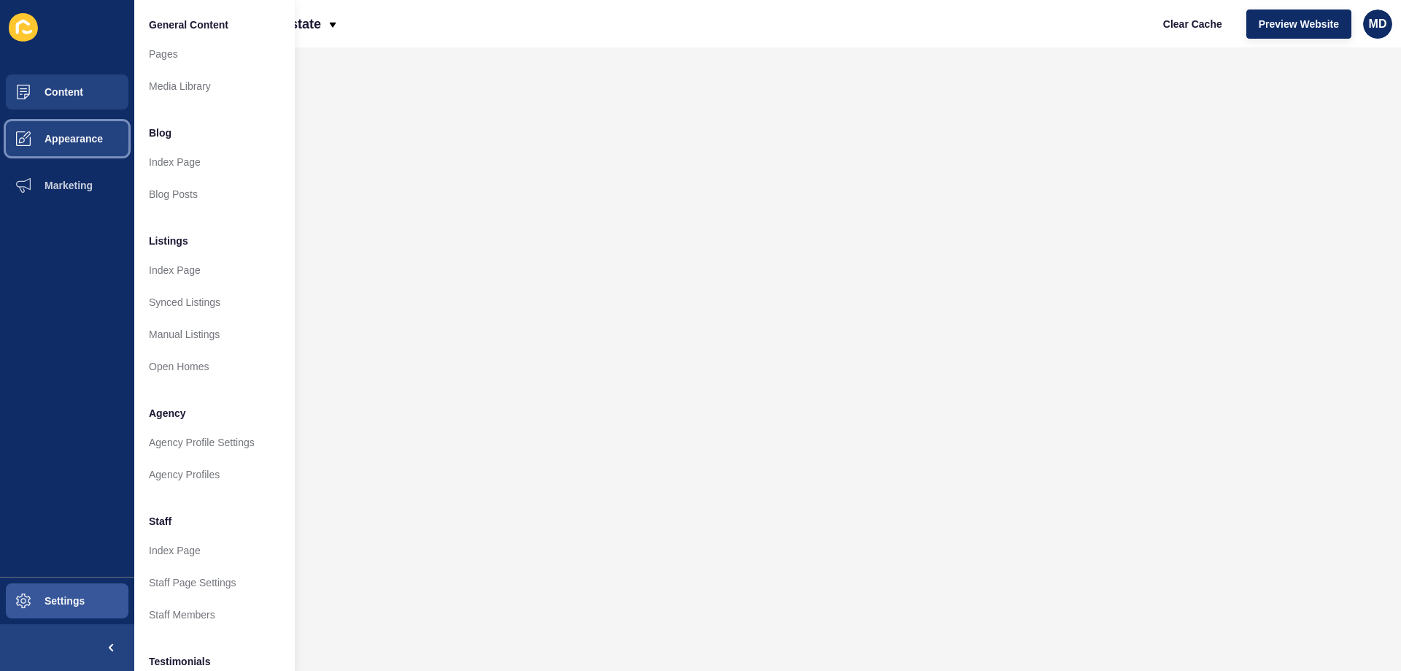
click at [69, 137] on span "Appearance" at bounding box center [50, 139] width 105 height 12
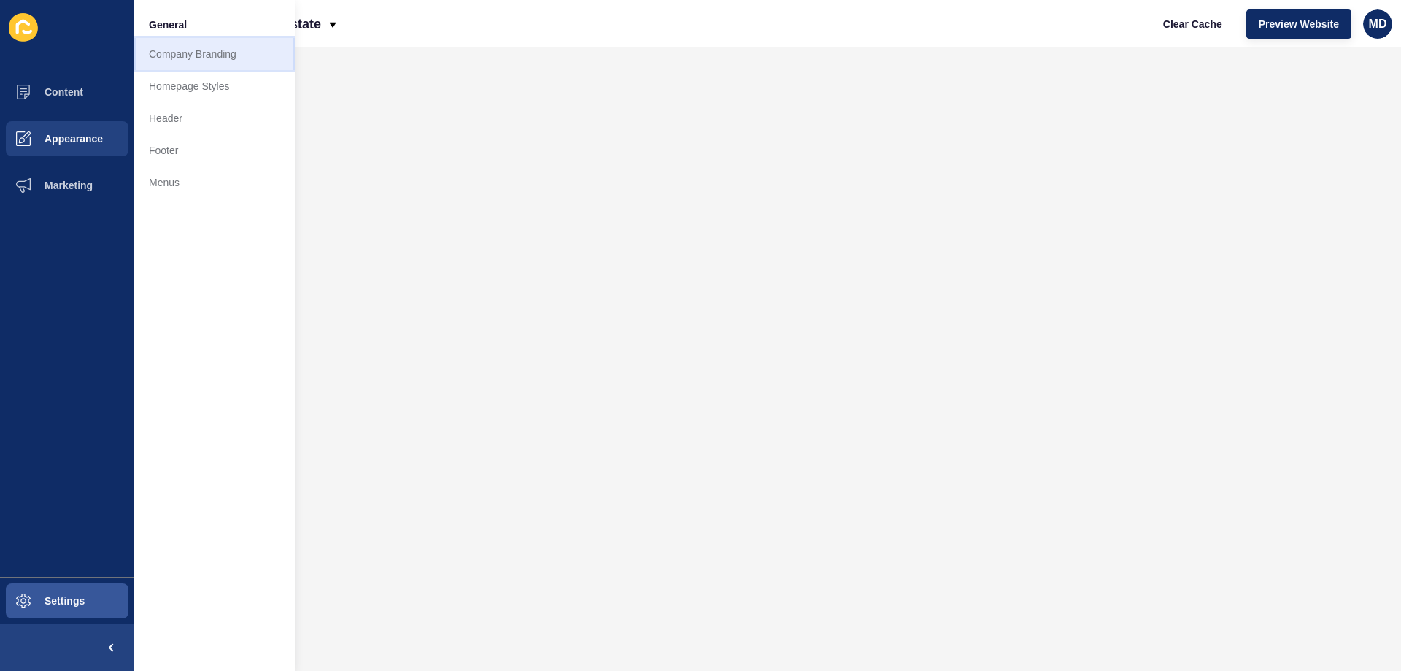
click at [182, 63] on link "Company Branding" at bounding box center [214, 54] width 161 height 32
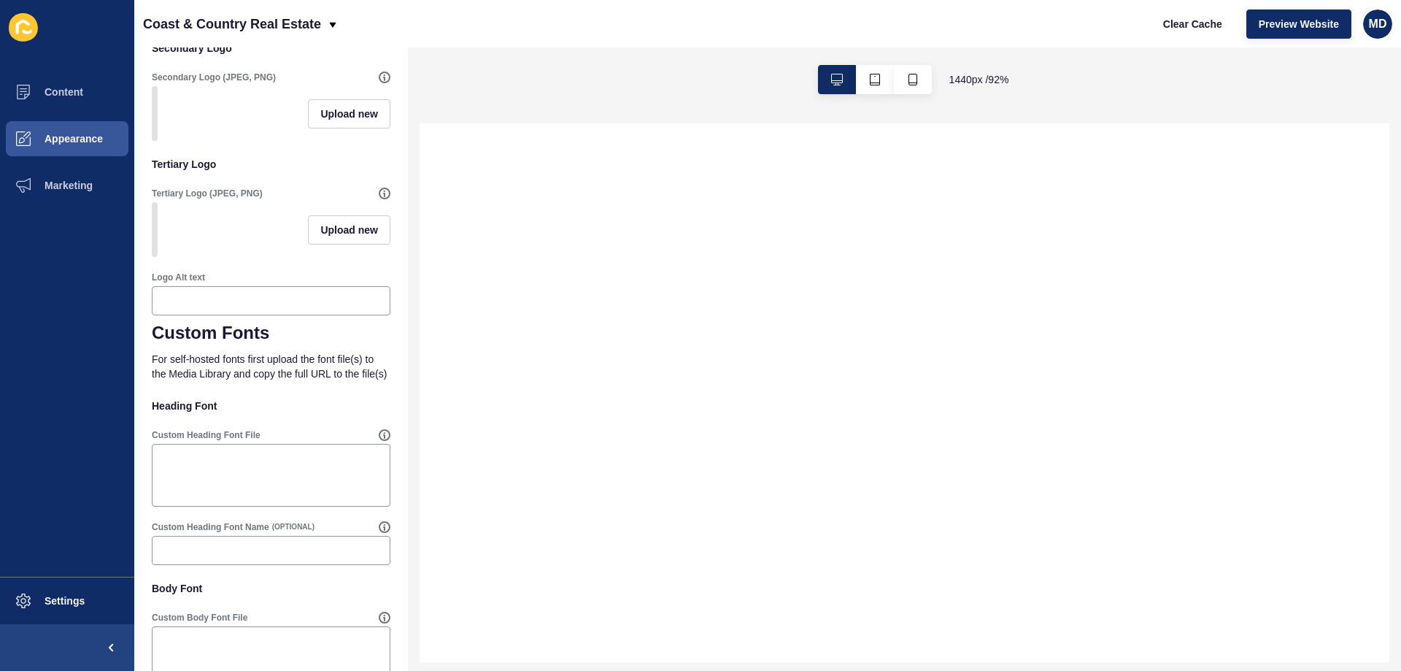
select select
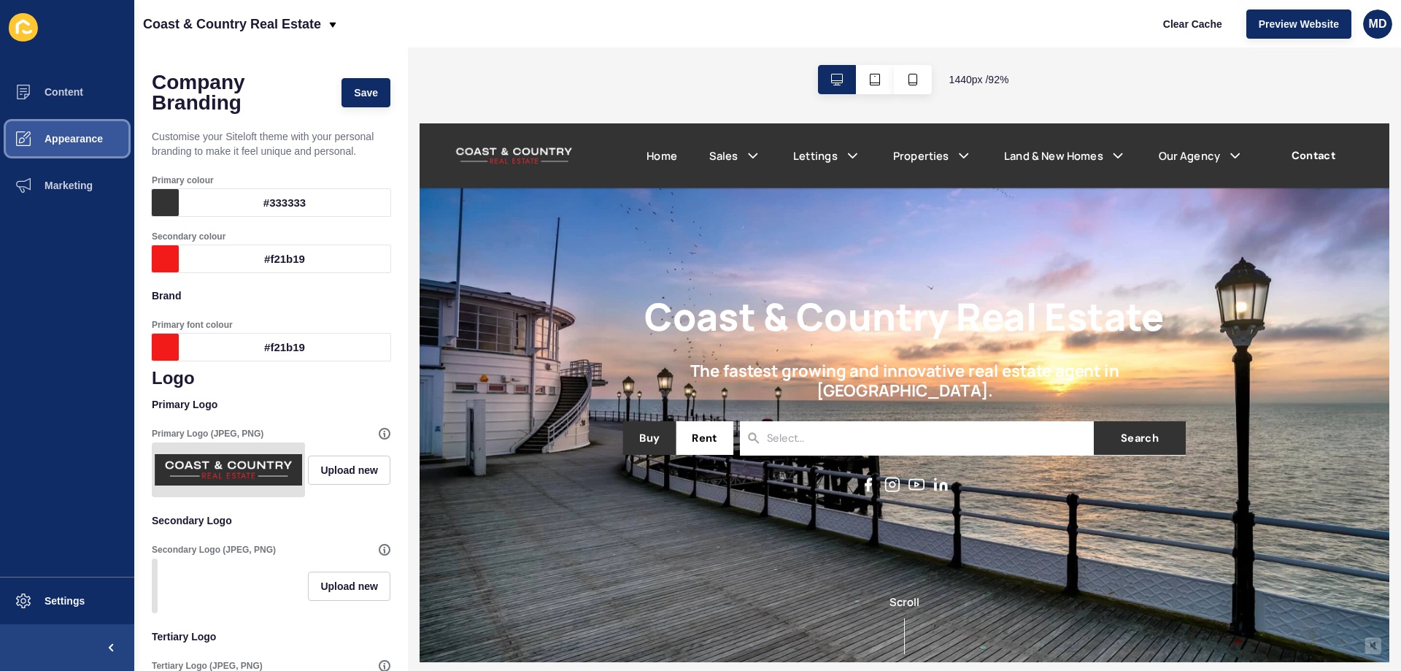
click at [58, 139] on span "Appearance" at bounding box center [50, 139] width 105 height 12
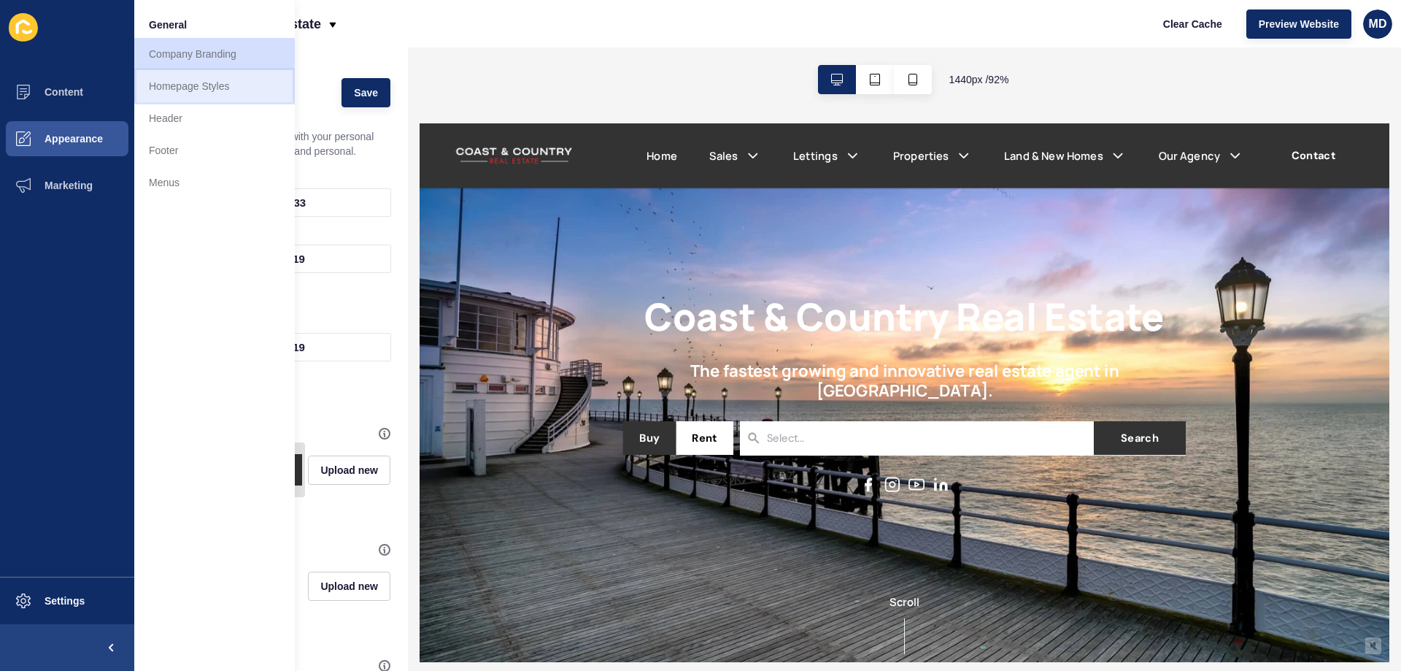
click at [246, 91] on link "Homepage Styles" at bounding box center [214, 86] width 161 height 32
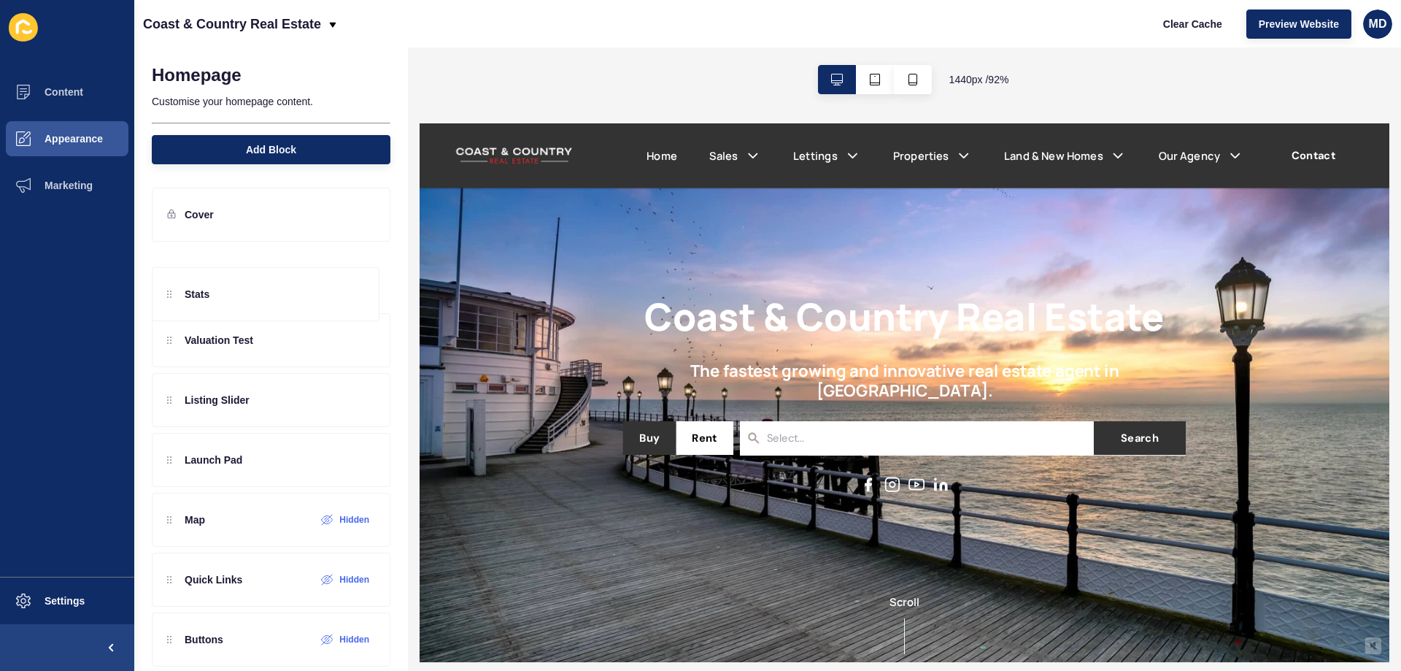
drag, startPoint x: 171, startPoint y: 285, endPoint x: 190, endPoint y: 286, distance: 19.0
click at [190, 286] on div "Stats Valuation Test Listing Slider Launch Pad Map Hidden Quick Links Hidden Bu…" at bounding box center [271, 663] width 239 height 832
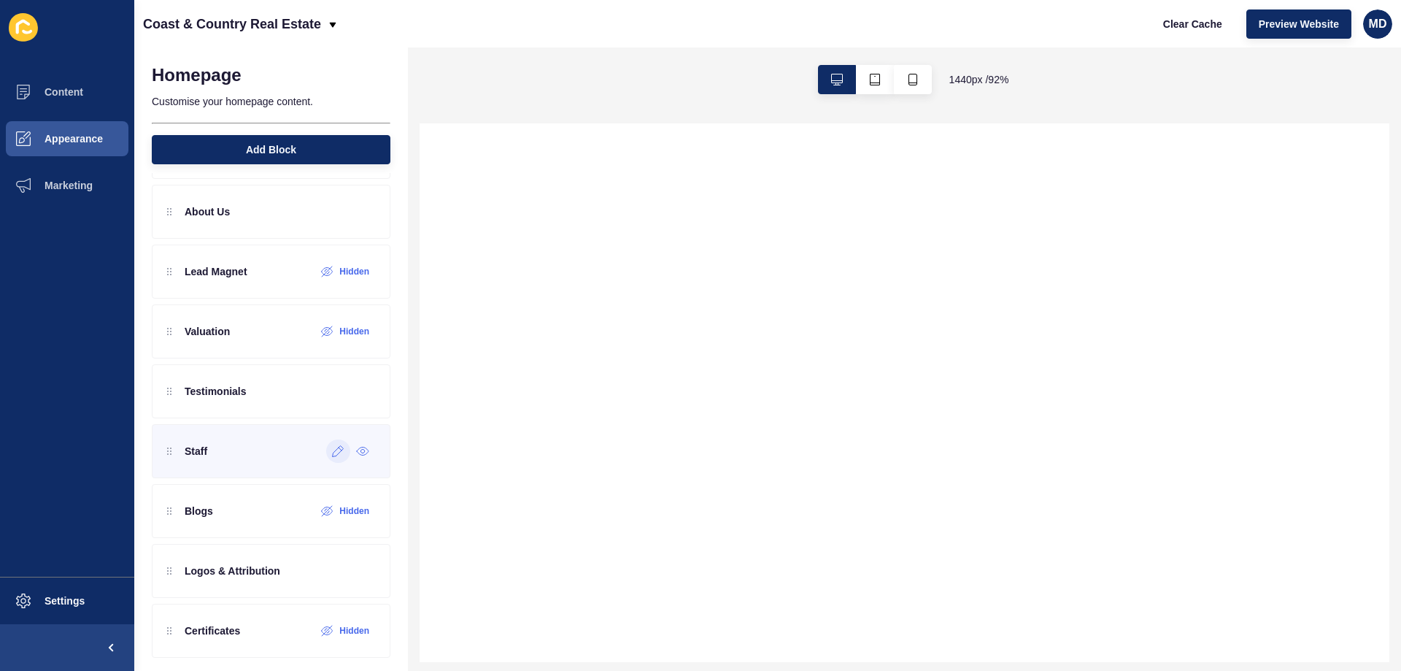
scroll to position [492, 0]
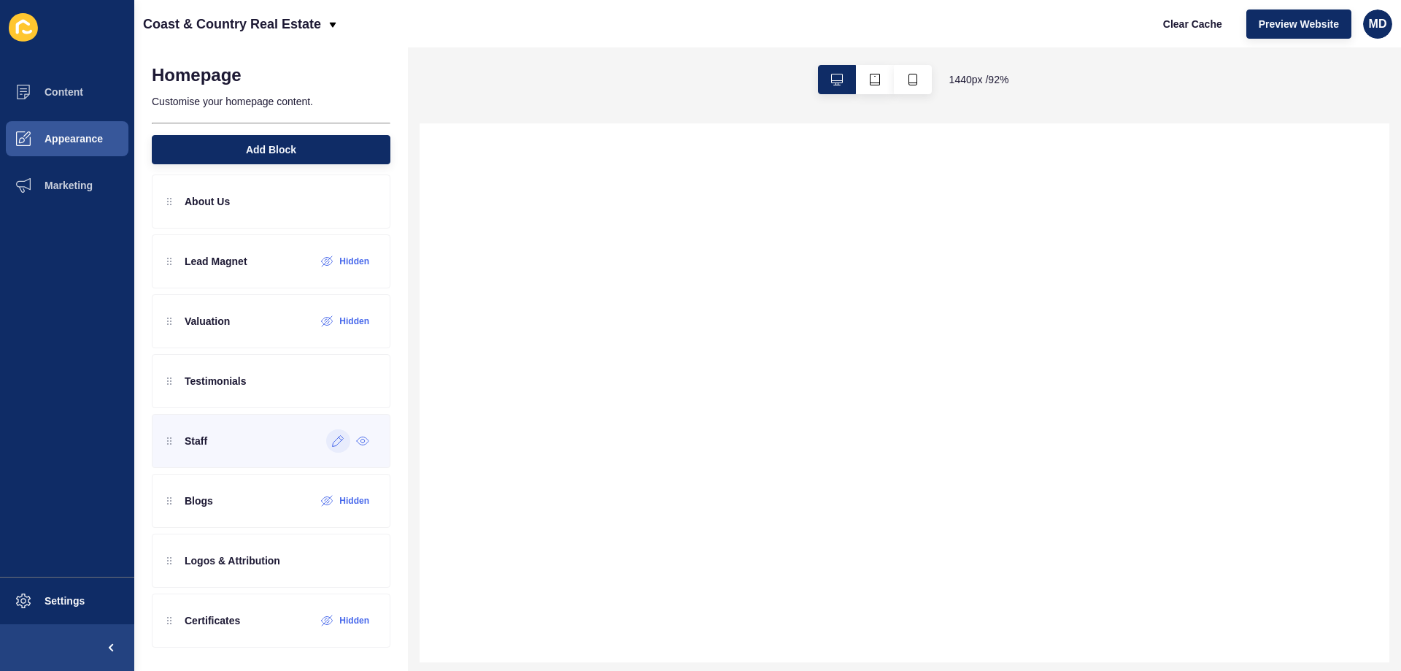
select select
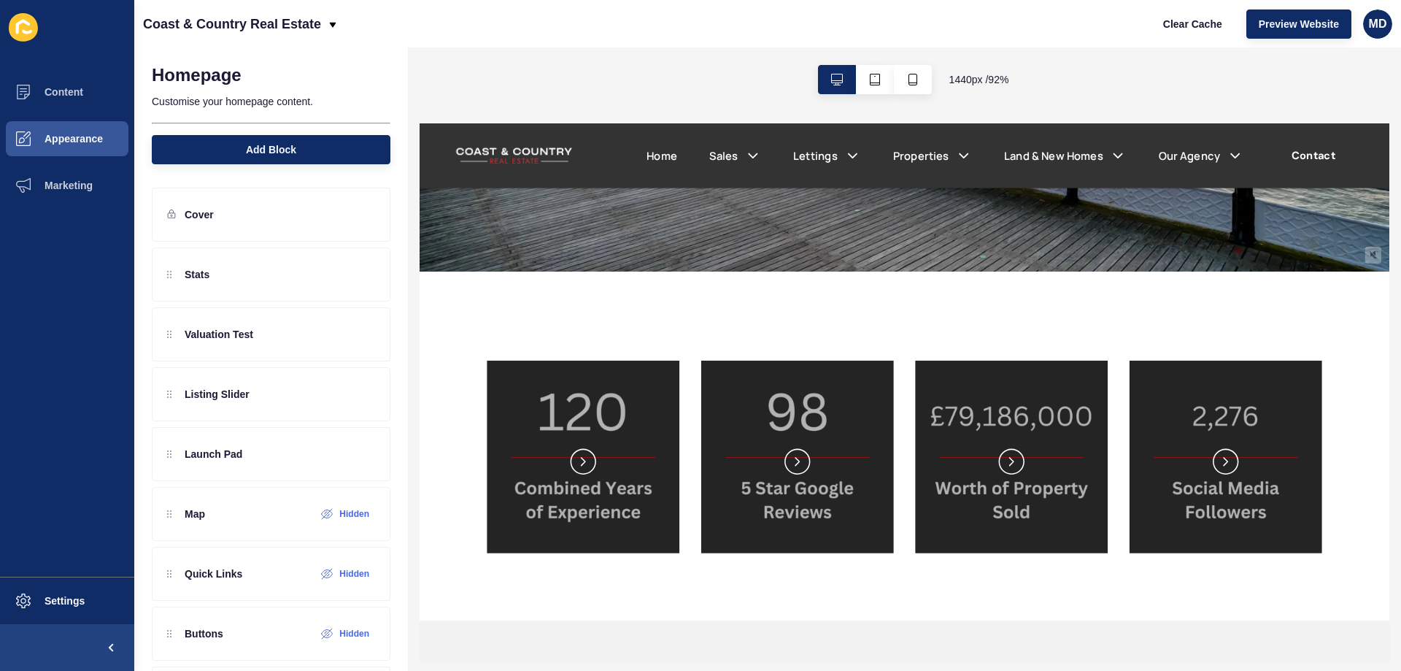
scroll to position [511, 0]
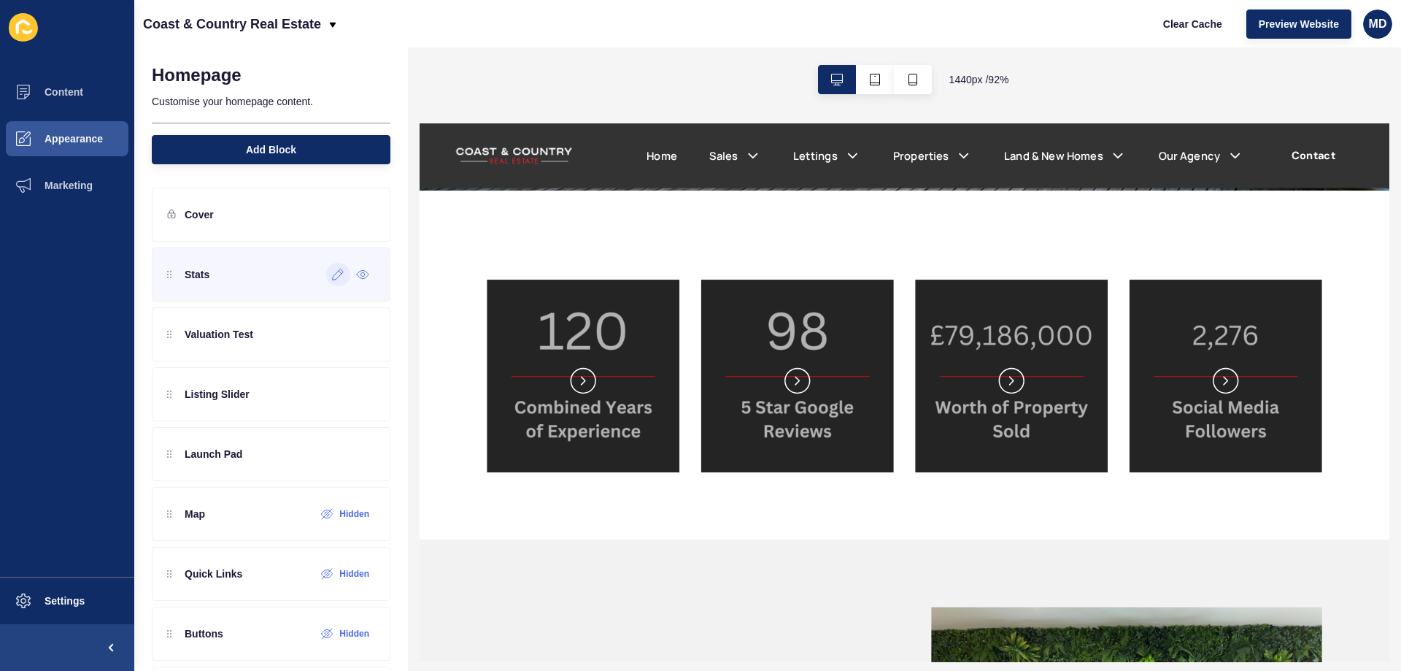
click at [332, 272] on icon at bounding box center [338, 274] width 12 height 12
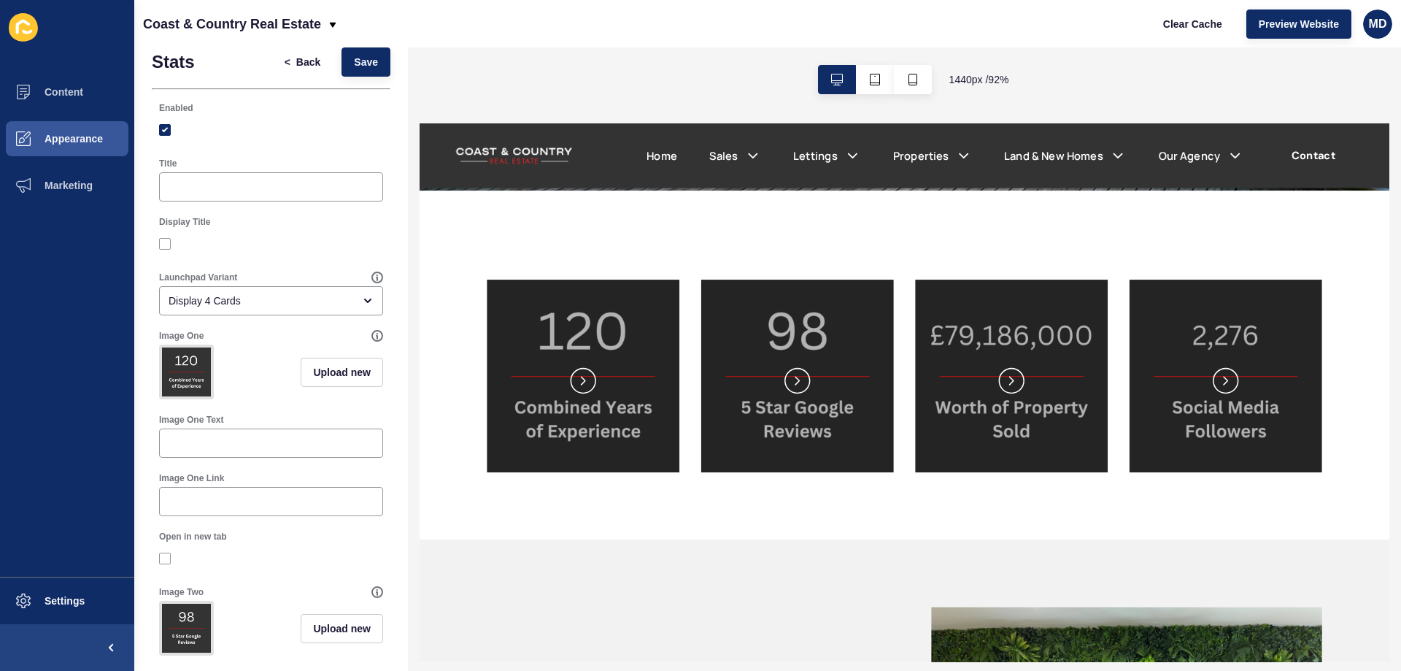
scroll to position [0, 0]
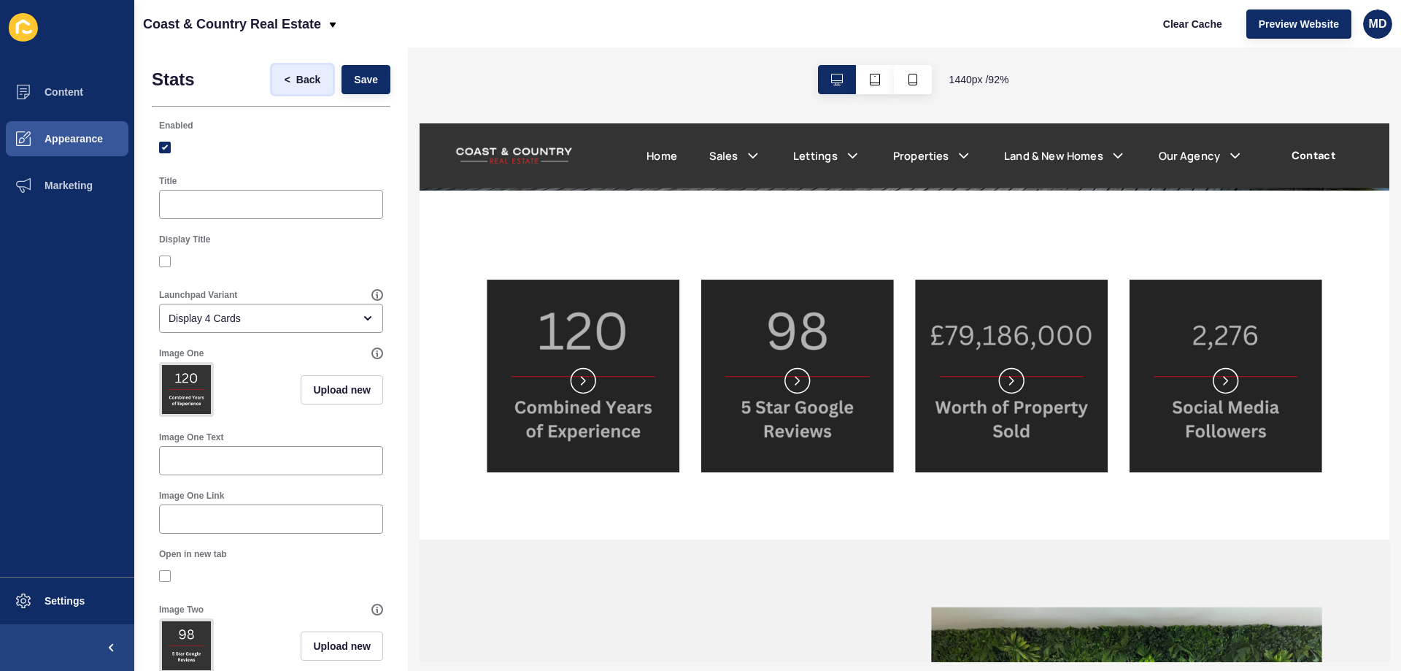
click at [285, 73] on span "<" at bounding box center [291, 79] width 12 height 15
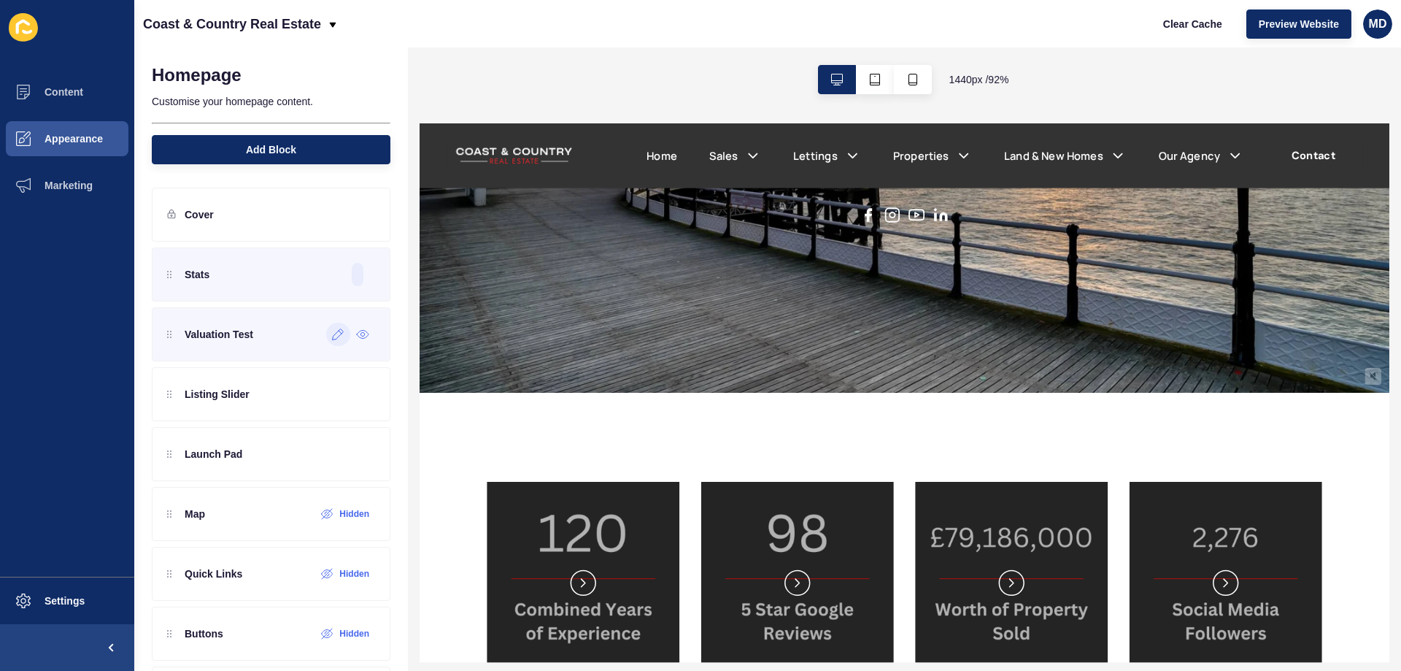
click at [332, 338] on icon at bounding box center [338, 334] width 12 height 12
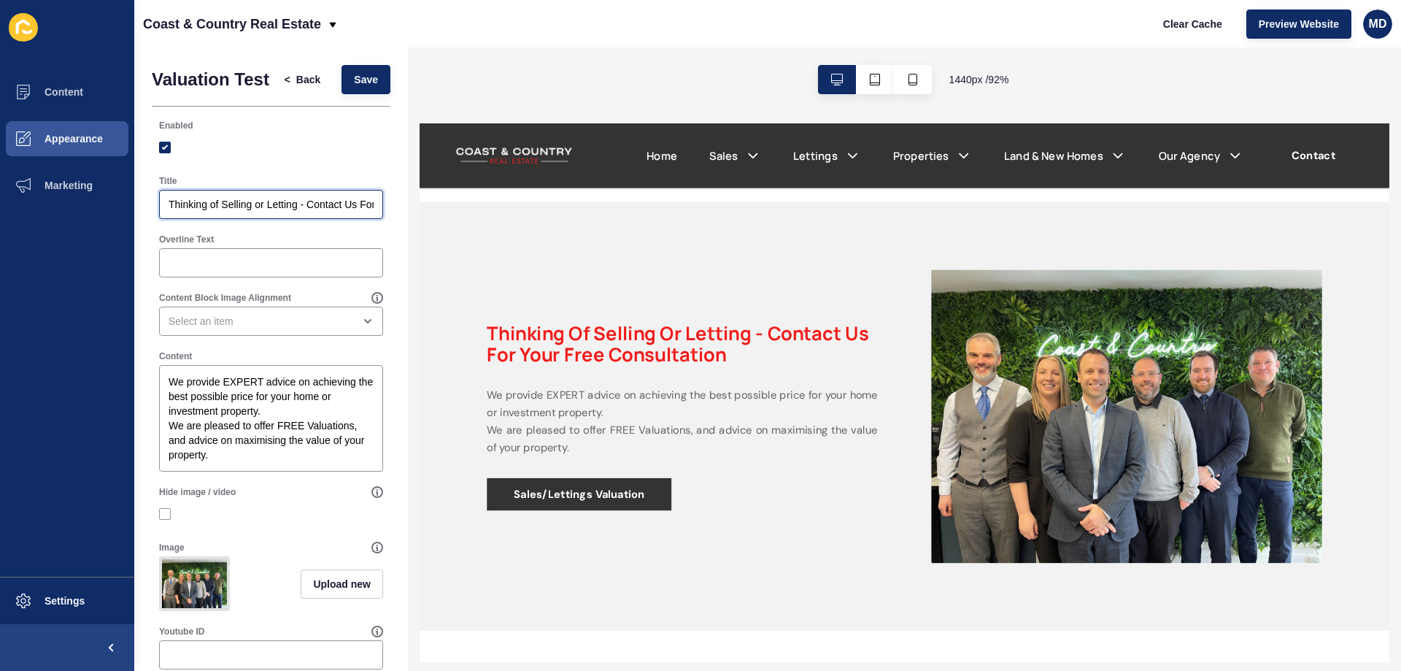
scroll to position [0, 120]
drag, startPoint x: 617, startPoint y: 339, endPoint x: 446, endPoint y: 223, distance: 206.0
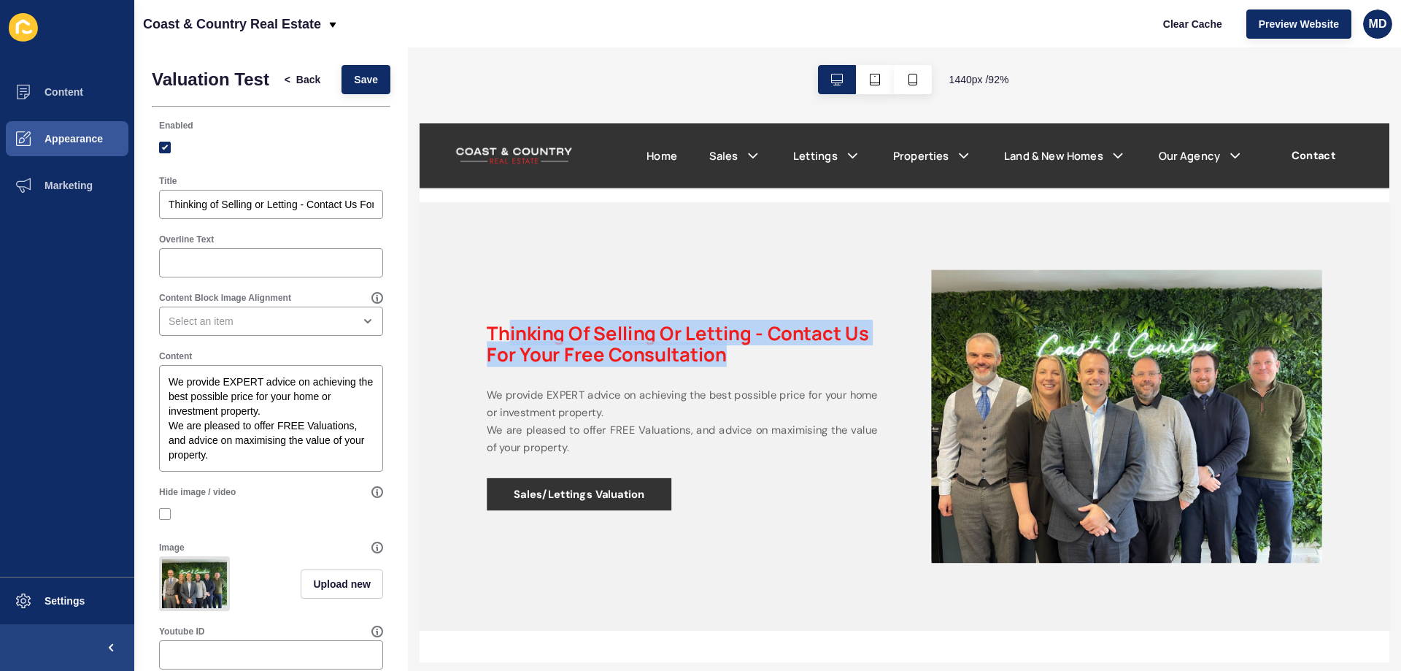
drag, startPoint x: 525, startPoint y: 351, endPoint x: 805, endPoint y: 385, distance: 282.3
click at [805, 385] on div "Thinking of Selling or Letting - Contact Us For Your Free Consultation We provi…" at bounding box center [703, 441] width 423 height 204
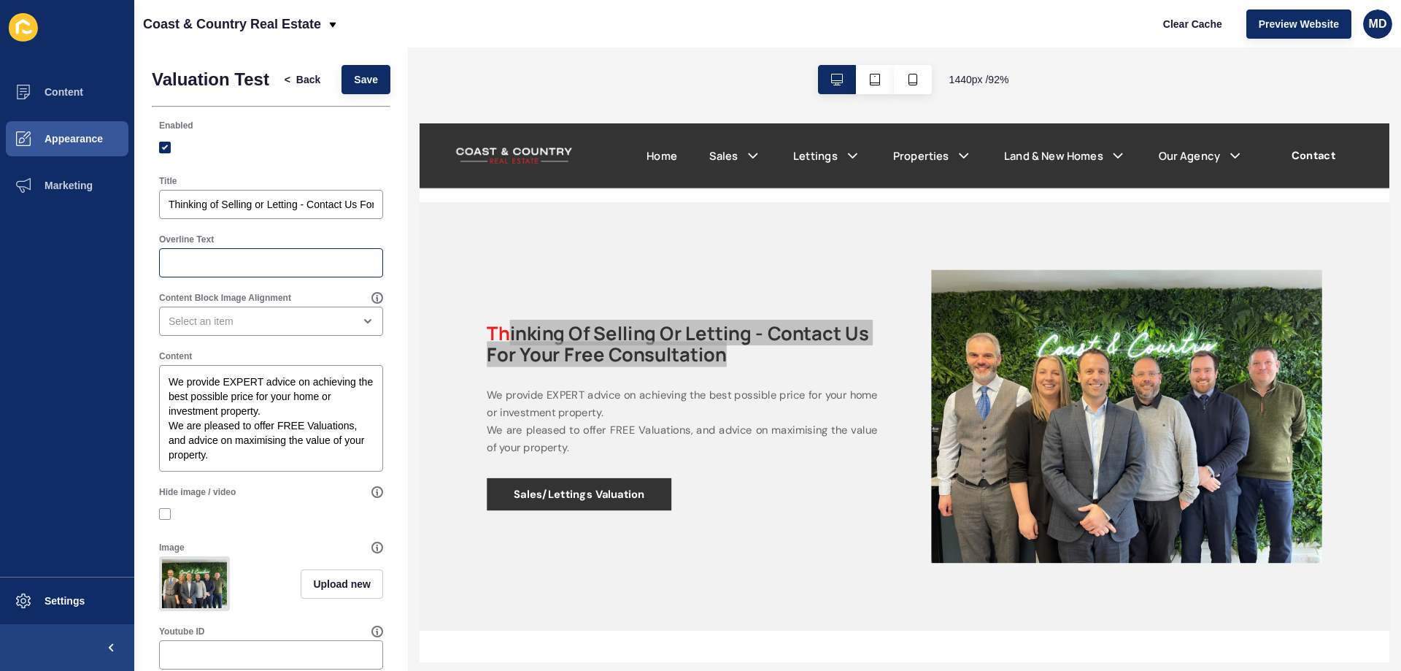
click at [287, 277] on div at bounding box center [271, 262] width 224 height 29
click at [268, 328] on div "open menu" at bounding box center [261, 321] width 185 height 15
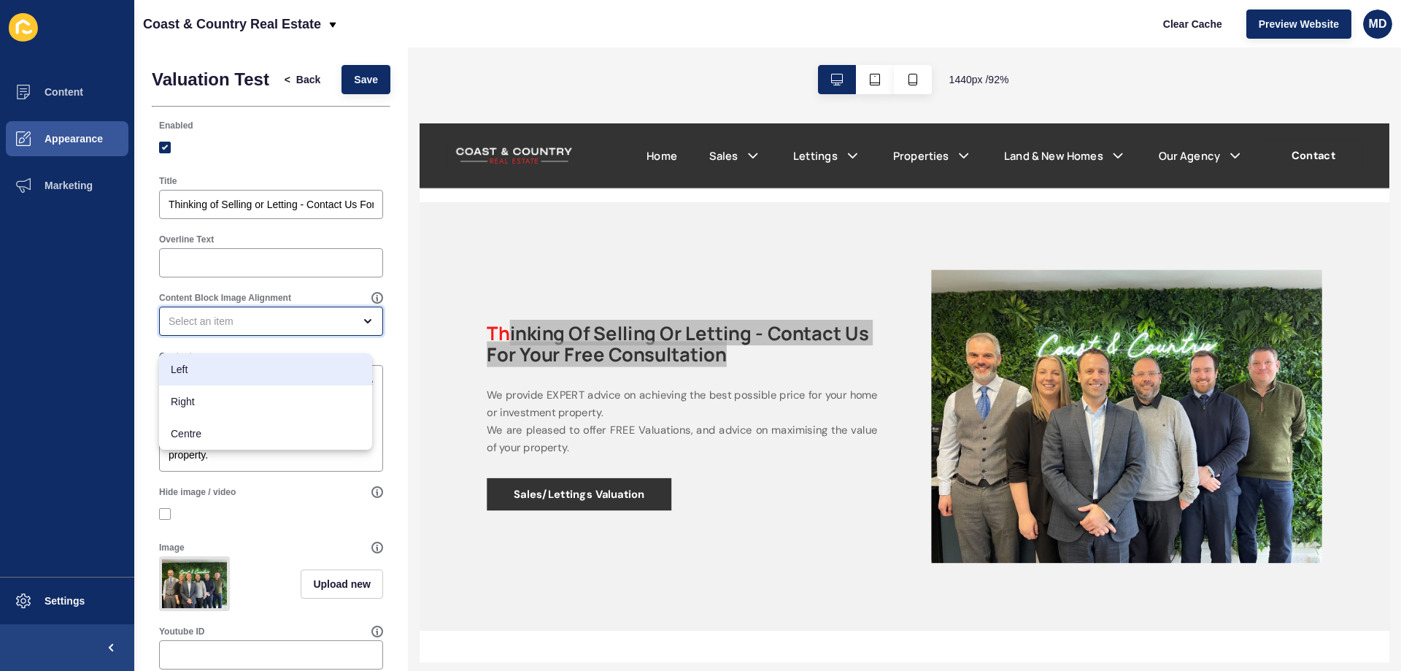
click at [363, 334] on div "close menu" at bounding box center [271, 320] width 224 height 29
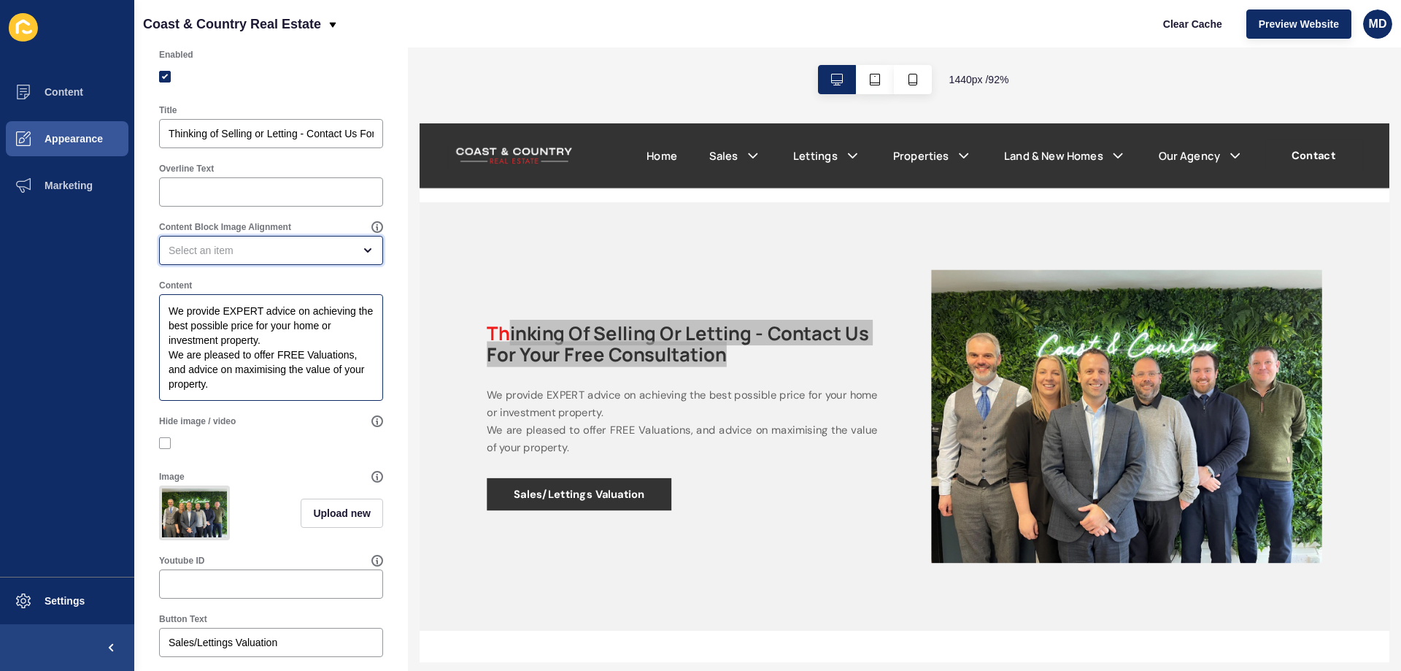
scroll to position [73, 0]
drag, startPoint x: 181, startPoint y: 322, endPoint x: 258, endPoint y: 400, distance: 108.9
click at [258, 396] on textarea "We provide EXPERT advice on achieving the best possible price for your home or …" at bounding box center [271, 345] width 220 height 102
click at [253, 381] on textarea "We provide EXPERT advice on achieving the best possible price for your home or …" at bounding box center [271, 345] width 220 height 102
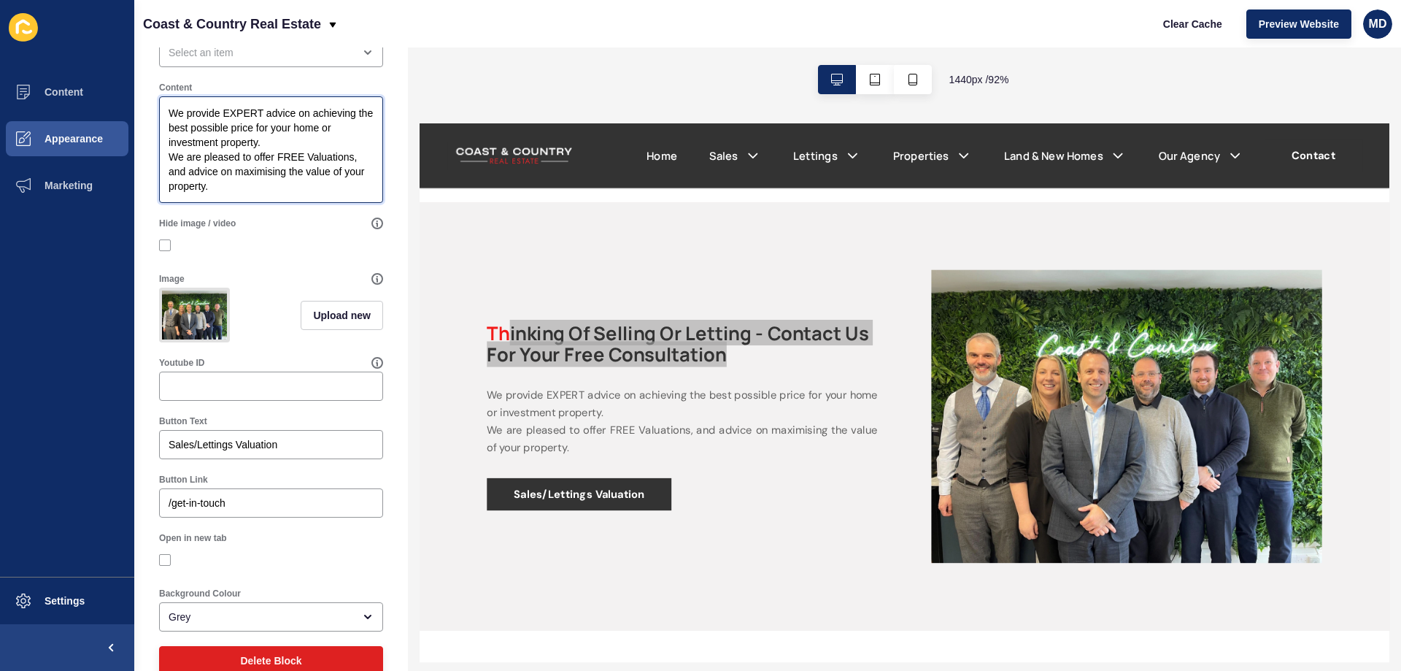
scroll to position [292, 0]
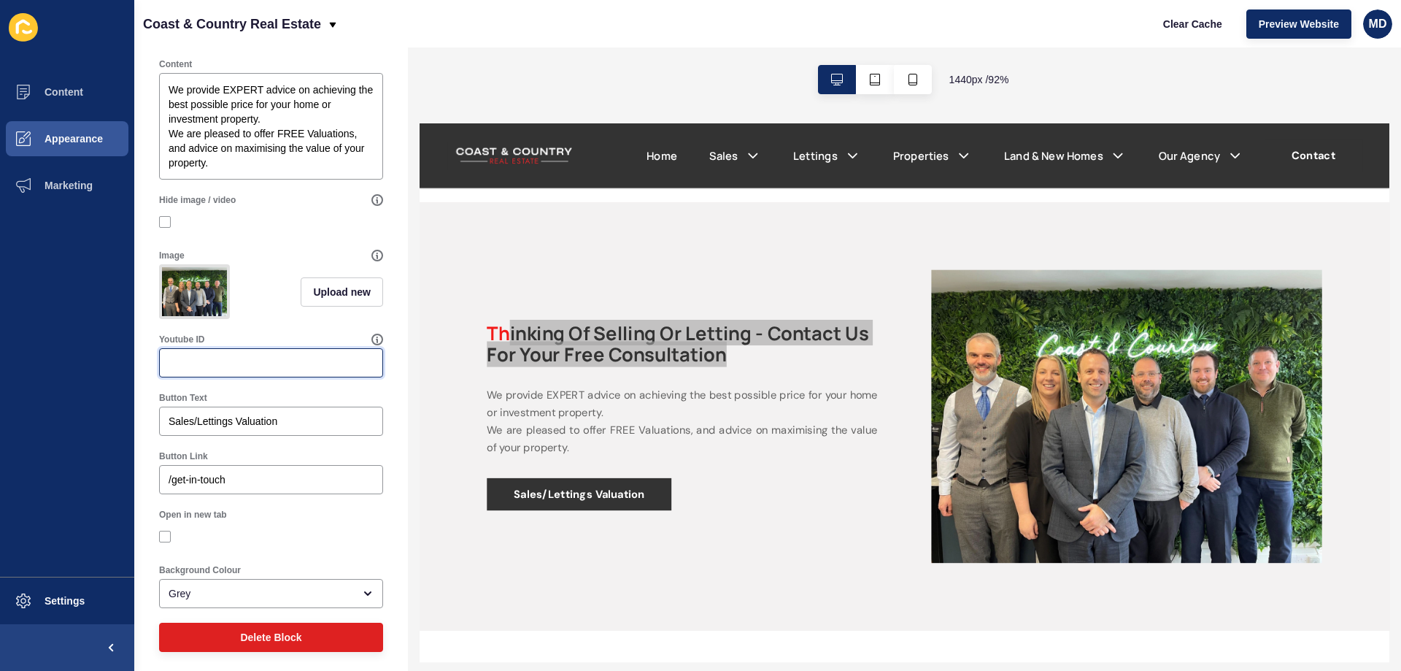
click at [191, 370] on input "Youtube ID" at bounding box center [271, 362] width 205 height 15
click at [298, 370] on input "Youtube ID" at bounding box center [271, 362] width 205 height 15
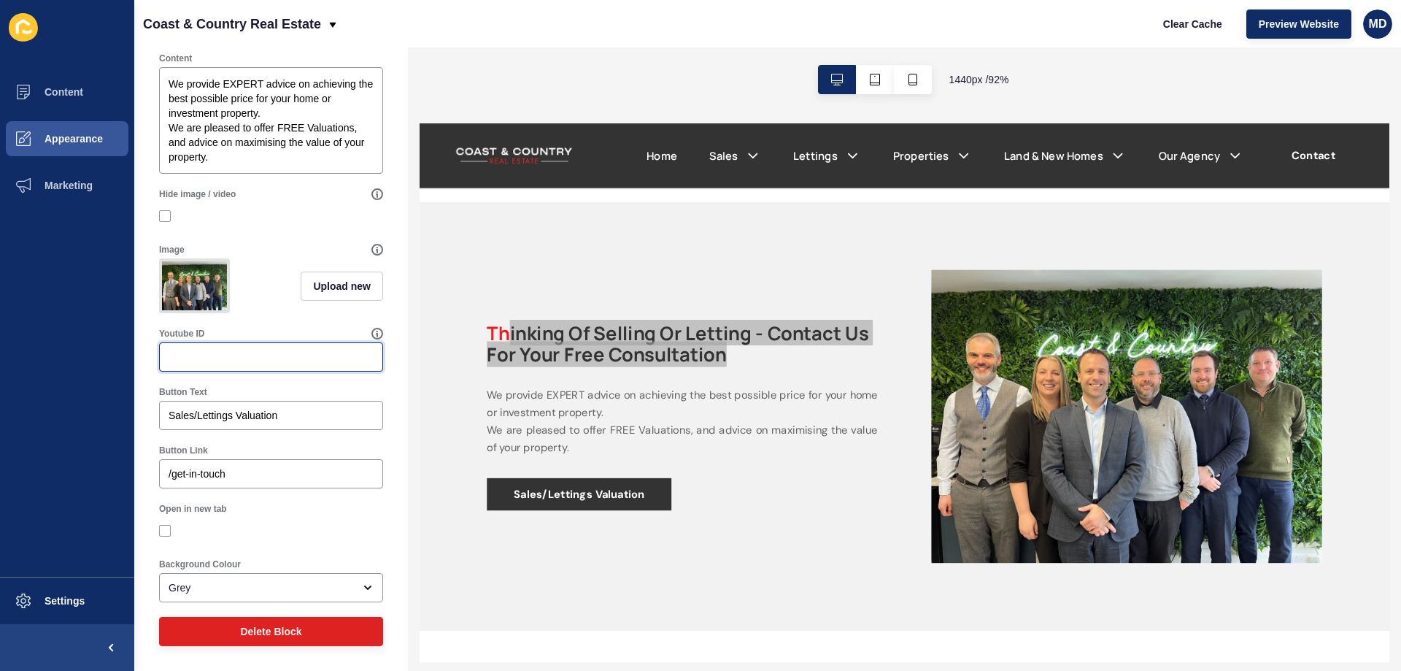
scroll to position [320, 0]
click at [279, 418] on input "Sales/Lettings Valuation" at bounding box center [271, 415] width 205 height 15
drag, startPoint x: 304, startPoint y: 413, endPoint x: 115, endPoint y: 417, distance: 189.7
click at [115, 417] on div "Content Appearance Marketing Settings Coast & Country Real Estate Clear Cache P…" at bounding box center [700, 335] width 1401 height 671
click at [230, 416] on input "Sales/Lettings Valuation" at bounding box center [271, 415] width 205 height 15
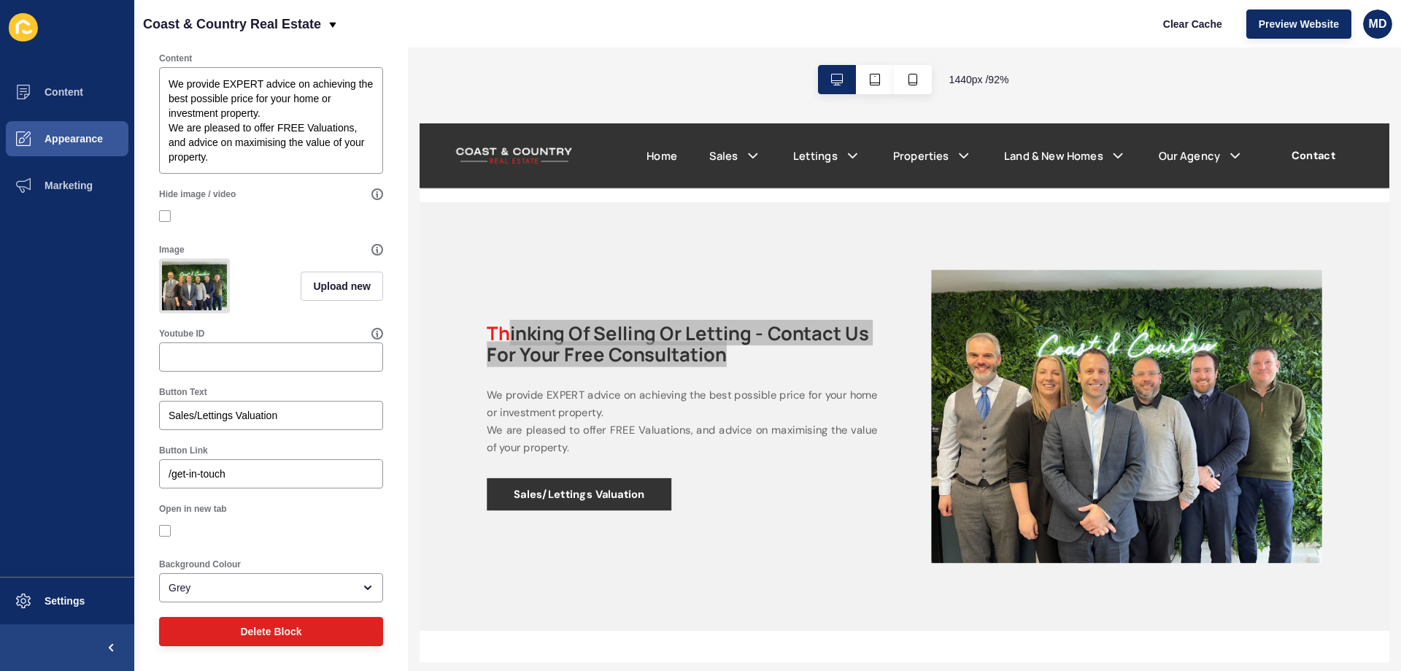
drag, startPoint x: 251, startPoint y: 481, endPoint x: 145, endPoint y: 474, distance: 106.0
click at [145, 474] on div "Valuation Test < Back Save Enabled Title Thinking of Selling or Letting - Conta…" at bounding box center [271, 210] width 274 height 921
drag, startPoint x: 244, startPoint y: 476, endPoint x: 131, endPoint y: 468, distance: 113.4
click at [131, 468] on div "Content Appearance Marketing Settings Coast & Country Real Estate Clear Cache P…" at bounding box center [700, 335] width 1401 height 671
click at [283, 477] on input "/get-in-touch" at bounding box center [271, 473] width 205 height 15
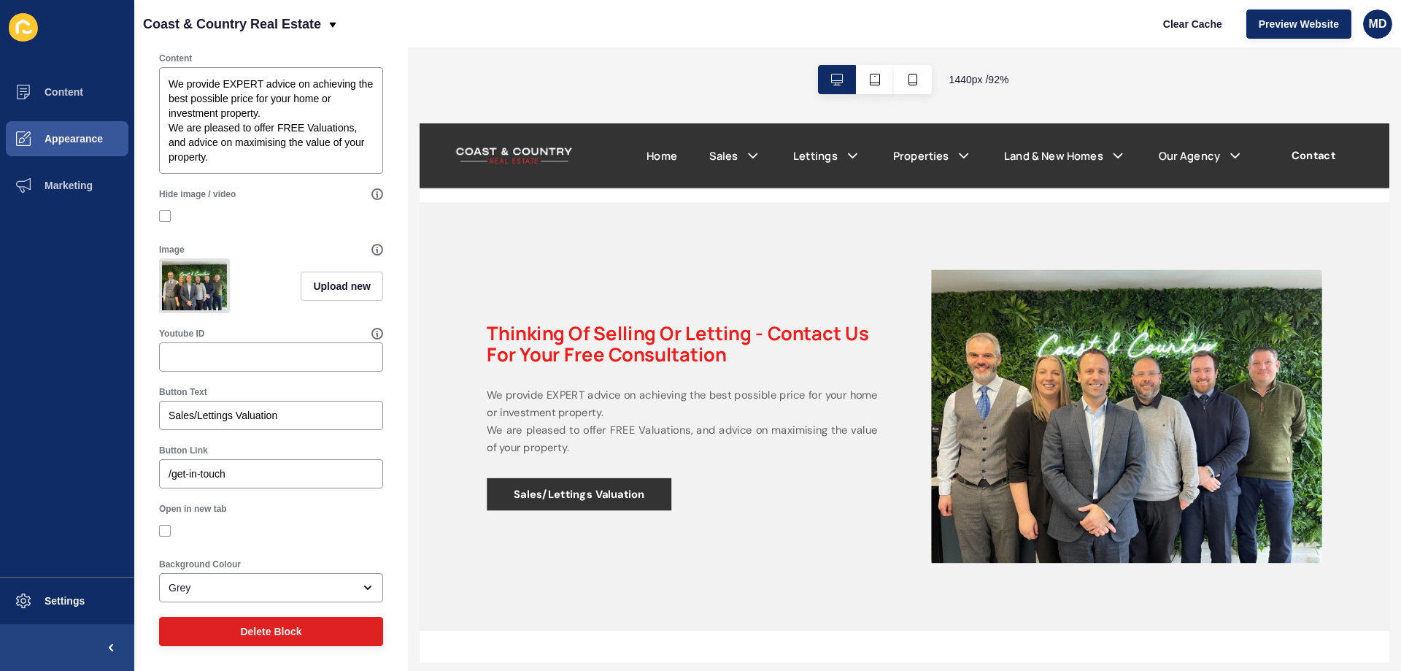
click at [799, 475] on p "We provide EXPERT advice on achieving the best possible price for your home or …" at bounding box center [703, 447] width 423 height 76
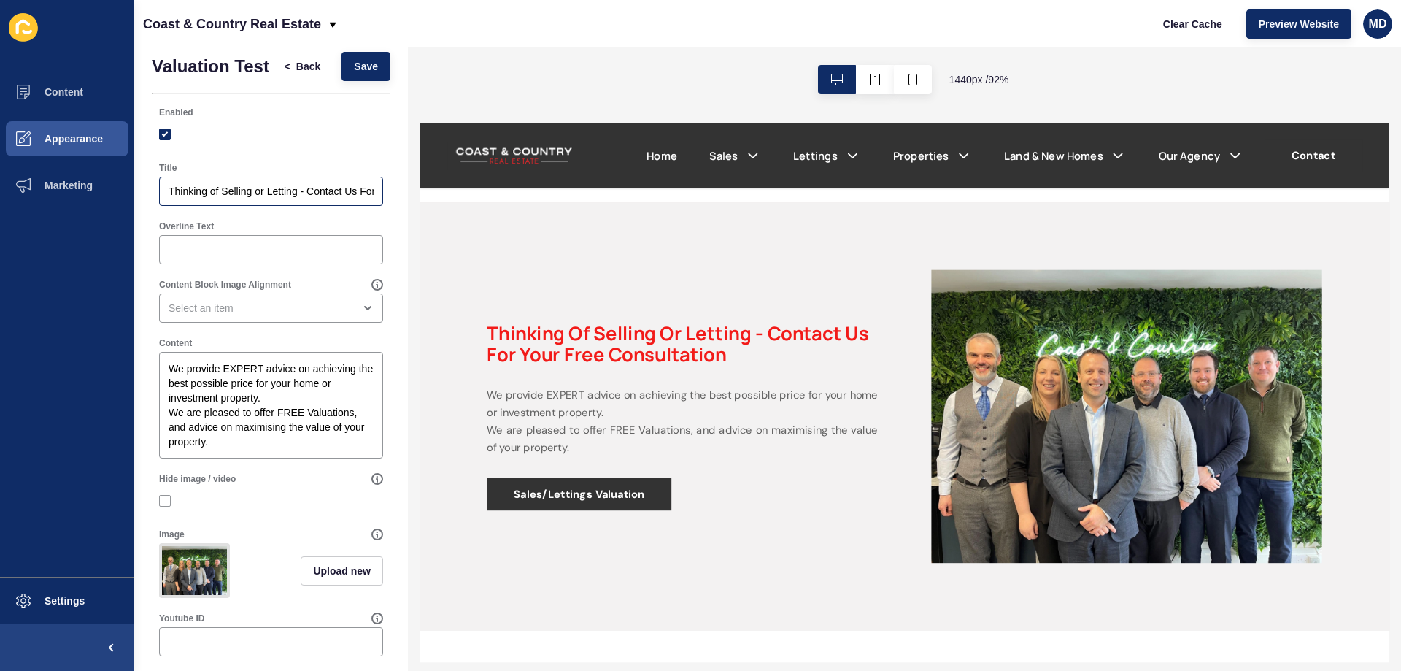
scroll to position [0, 0]
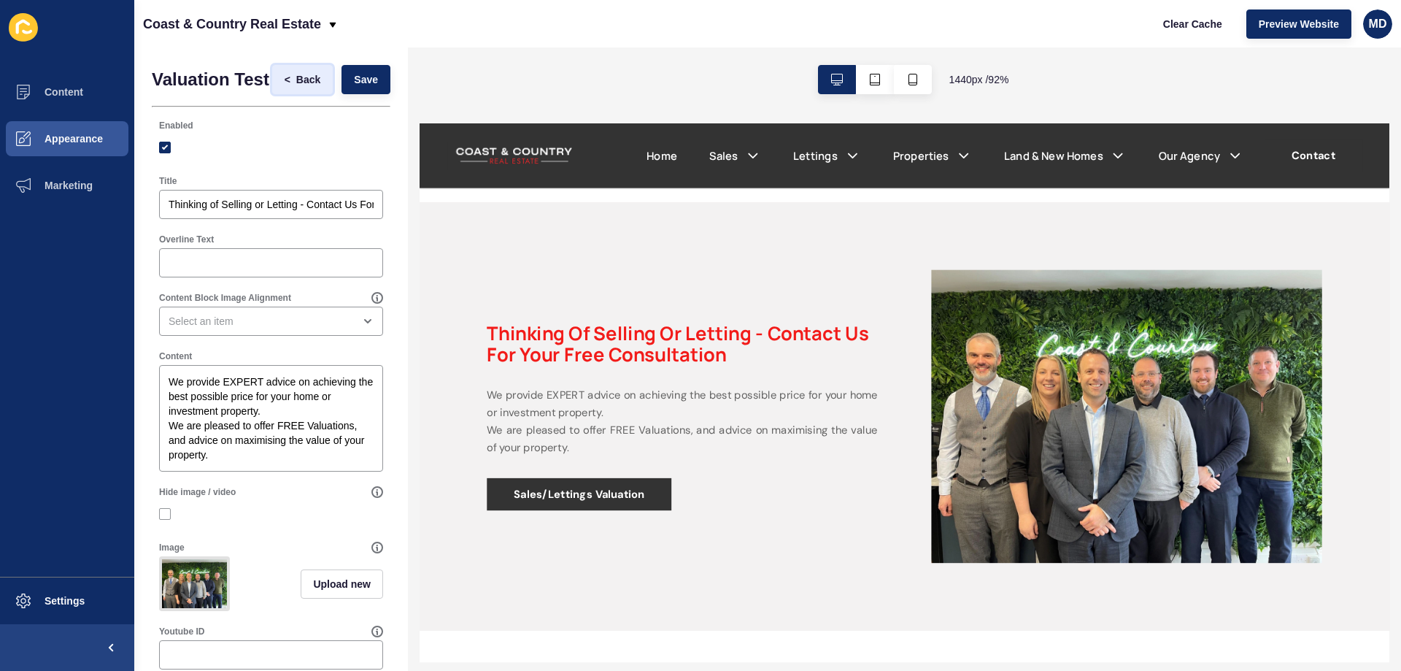
click at [285, 85] on span "<" at bounding box center [291, 79] width 12 height 15
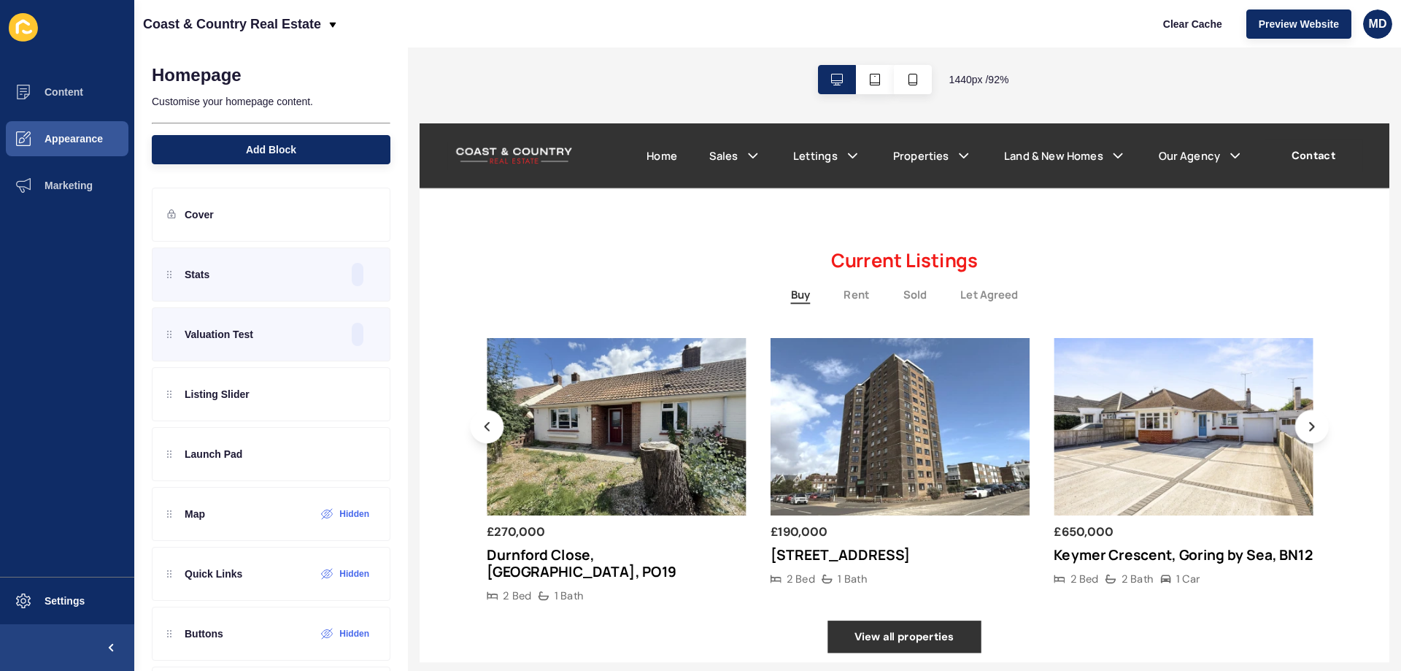
scroll to position [1386, 0]
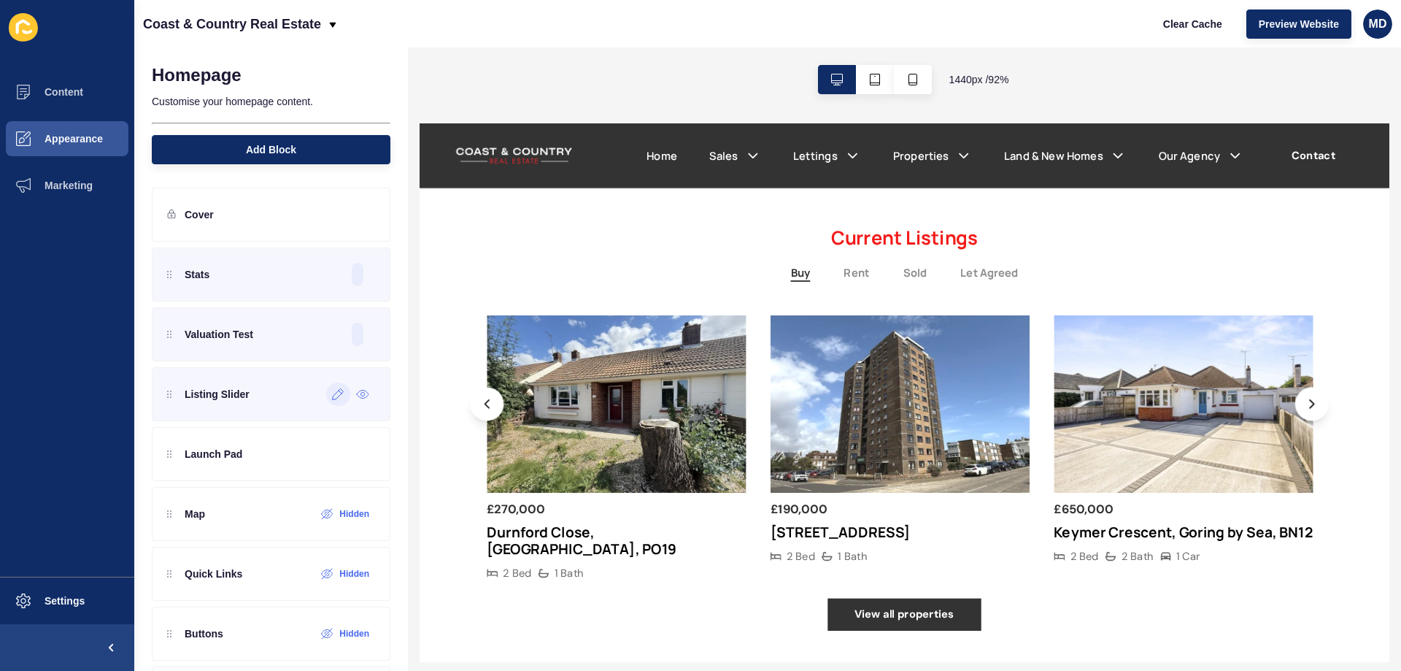
click at [326, 403] on div at bounding box center [338, 393] width 24 height 23
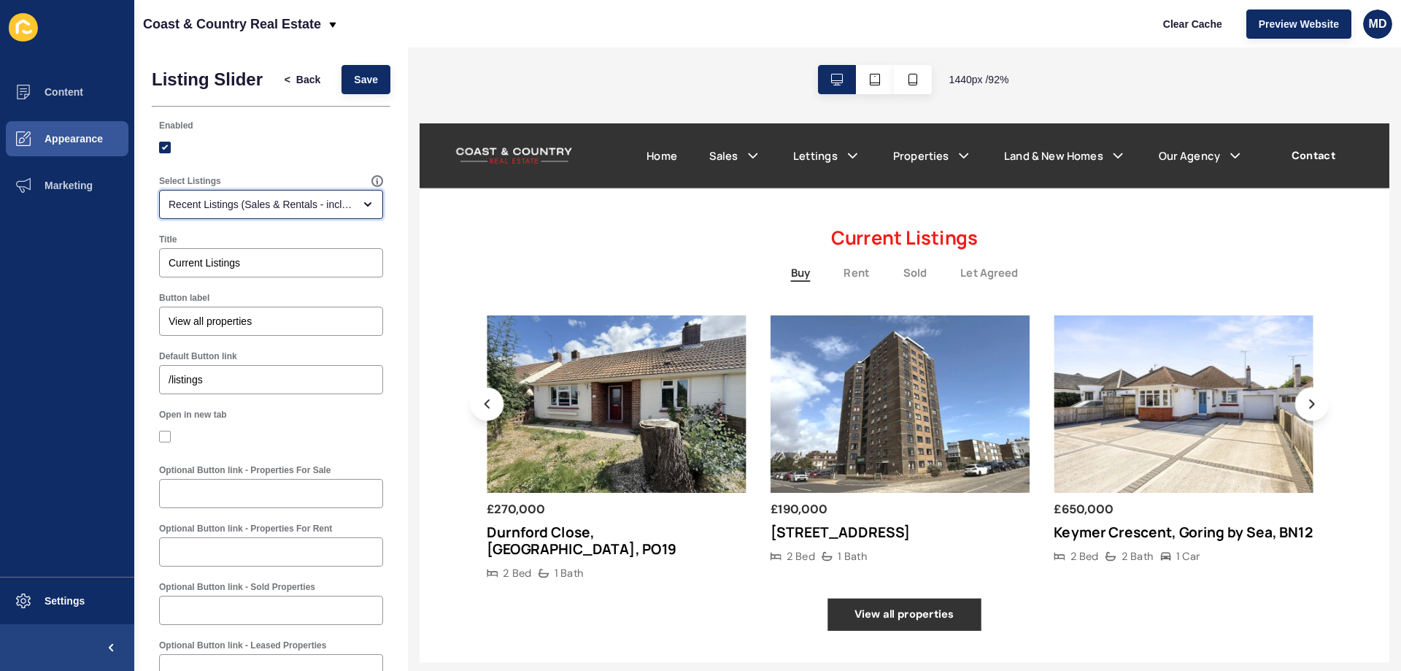
click at [288, 212] on div "Recent Listings (Sales & Rentals - including sold & leased)" at bounding box center [261, 204] width 185 height 15
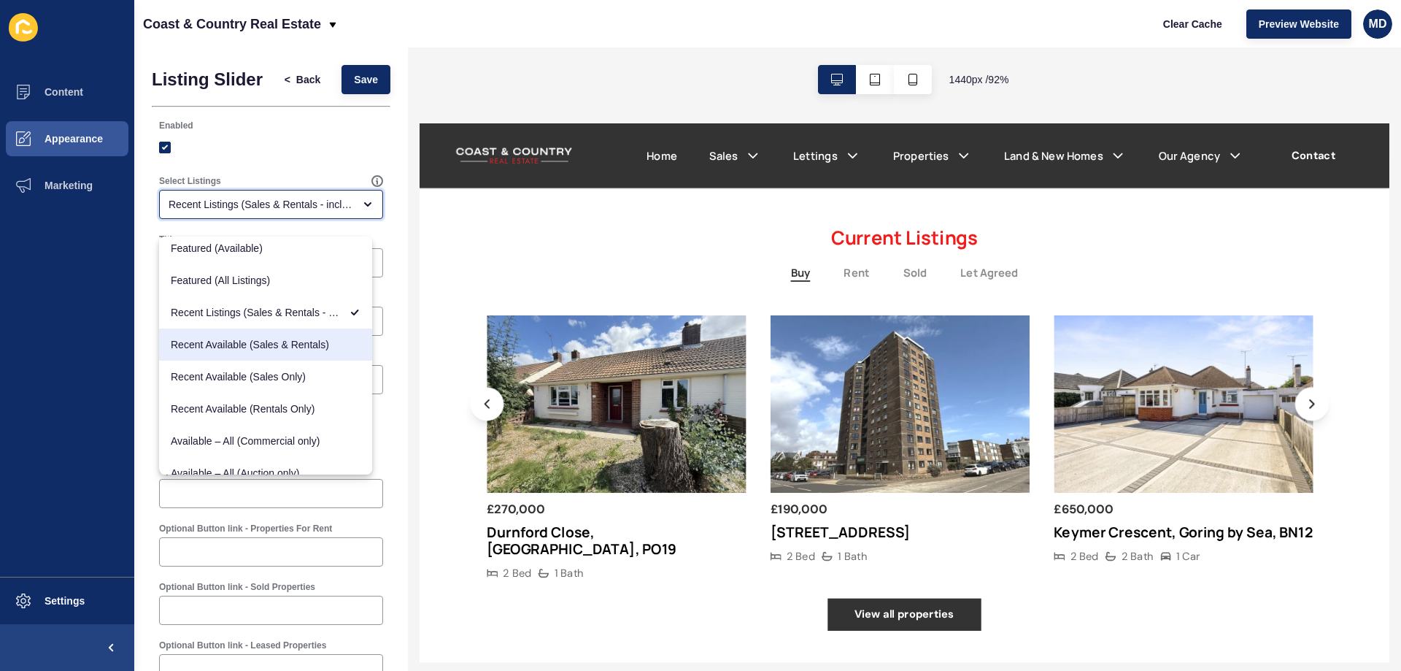
scroll to position [0, 0]
click at [304, 356] on div "Recent Available (Sales & Rentals)" at bounding box center [265, 349] width 213 height 32
type input "Recent Available (Sales & Rentals)"
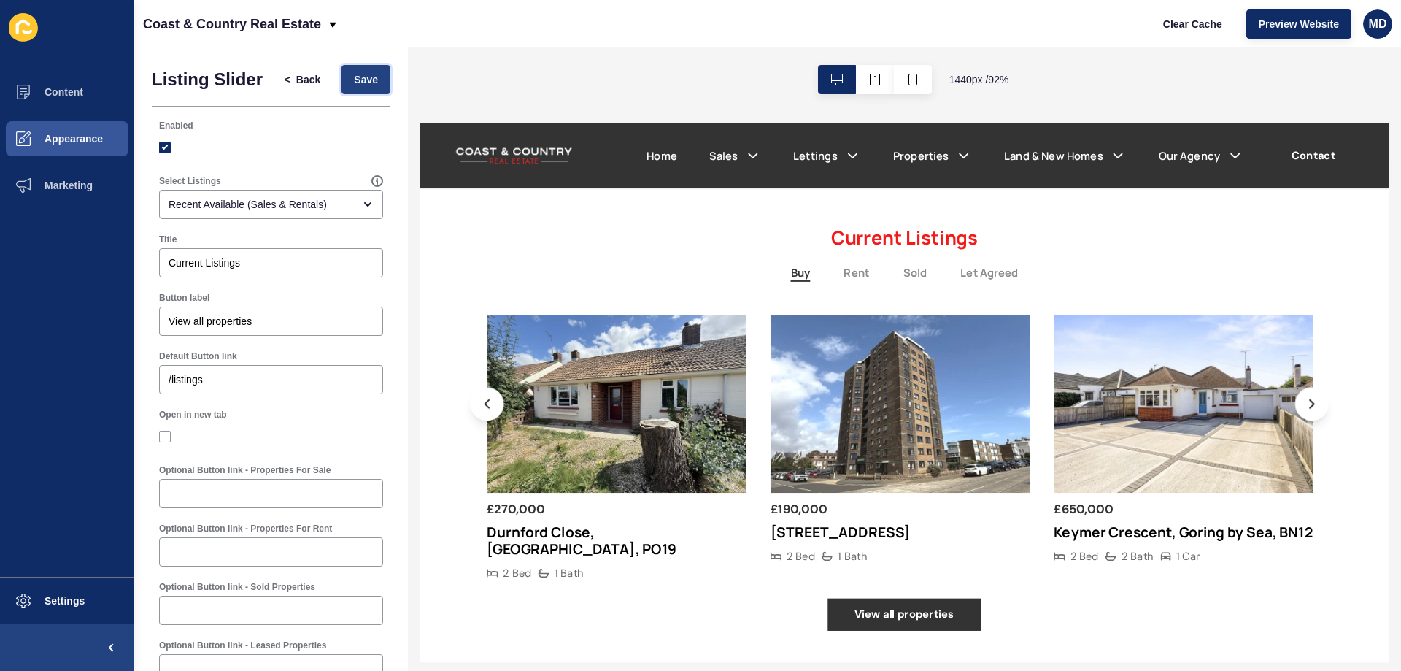
click at [355, 78] on span "Save" at bounding box center [366, 79] width 24 height 15
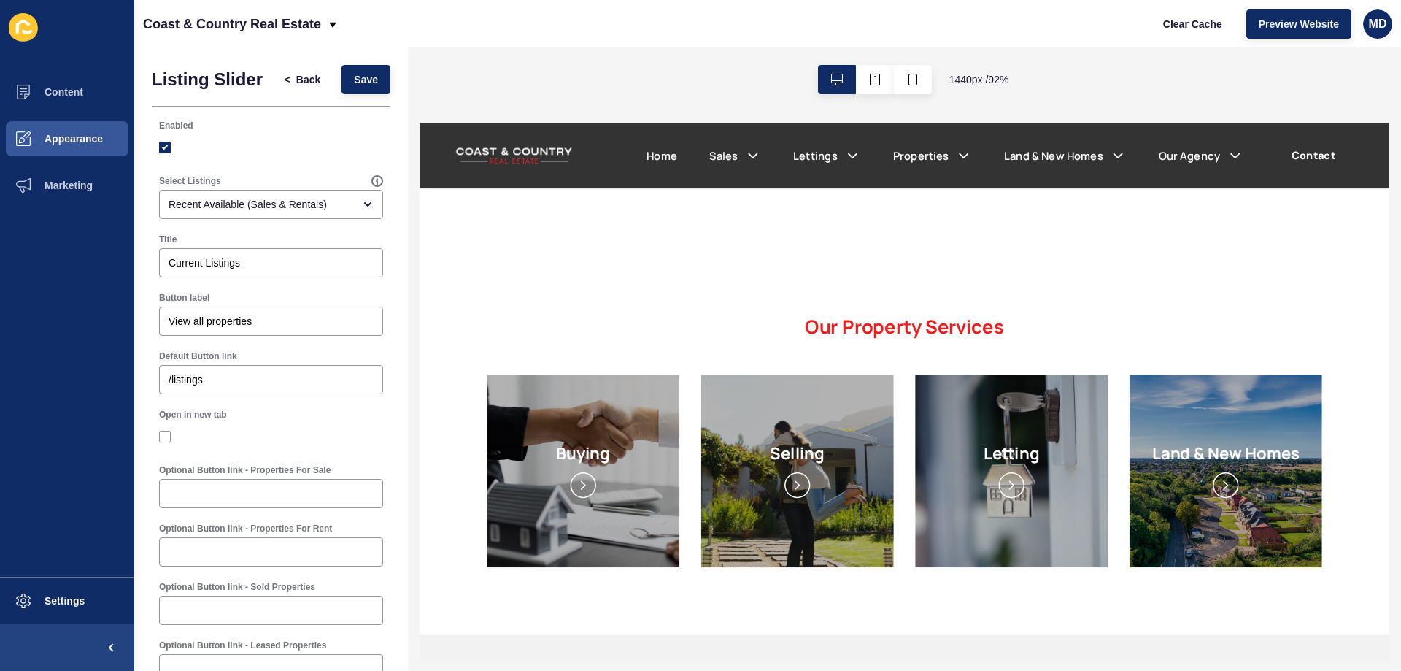
scroll to position [1897, 0]
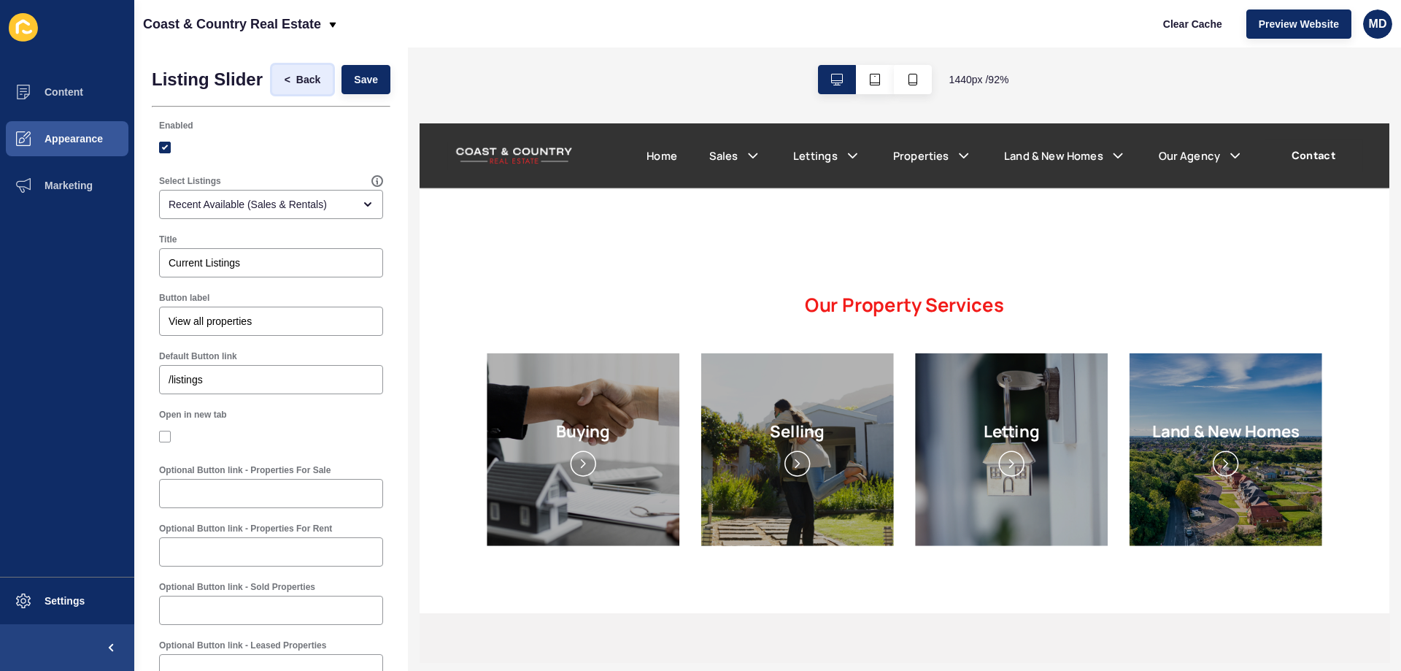
click at [283, 77] on button "< Back" at bounding box center [302, 79] width 61 height 29
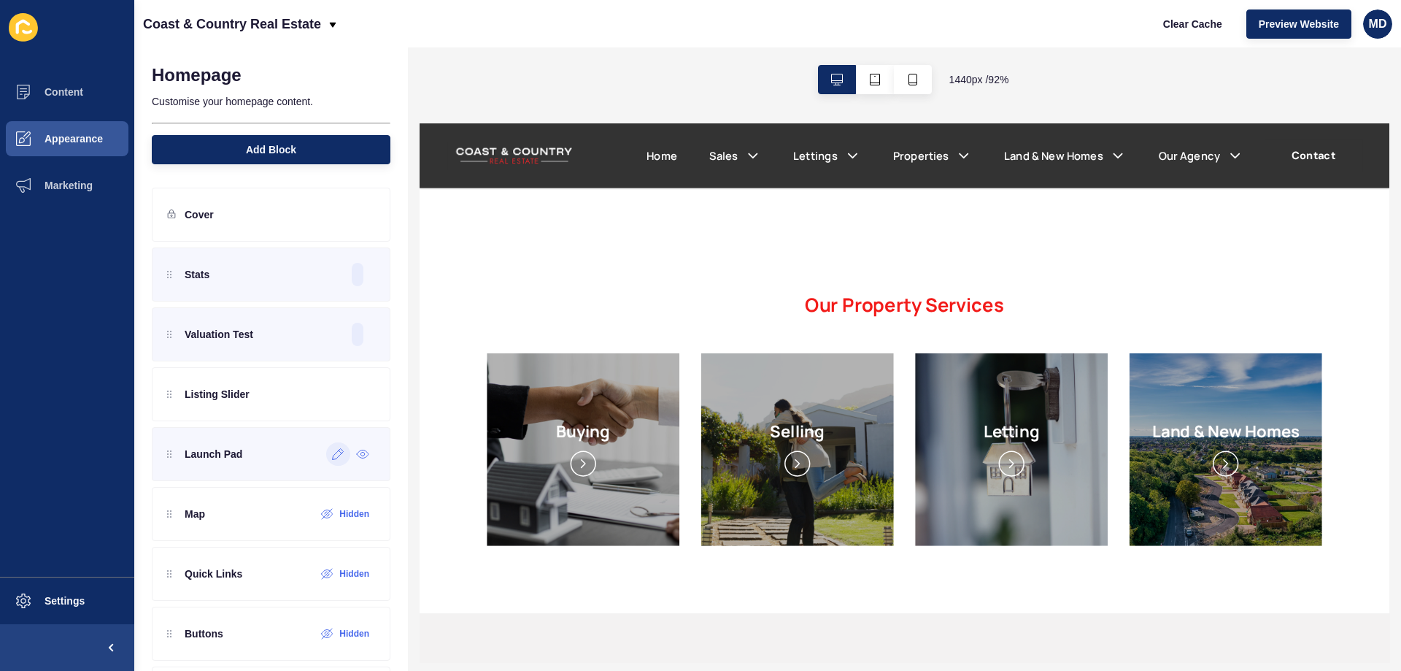
click at [332, 457] on icon at bounding box center [338, 454] width 12 height 12
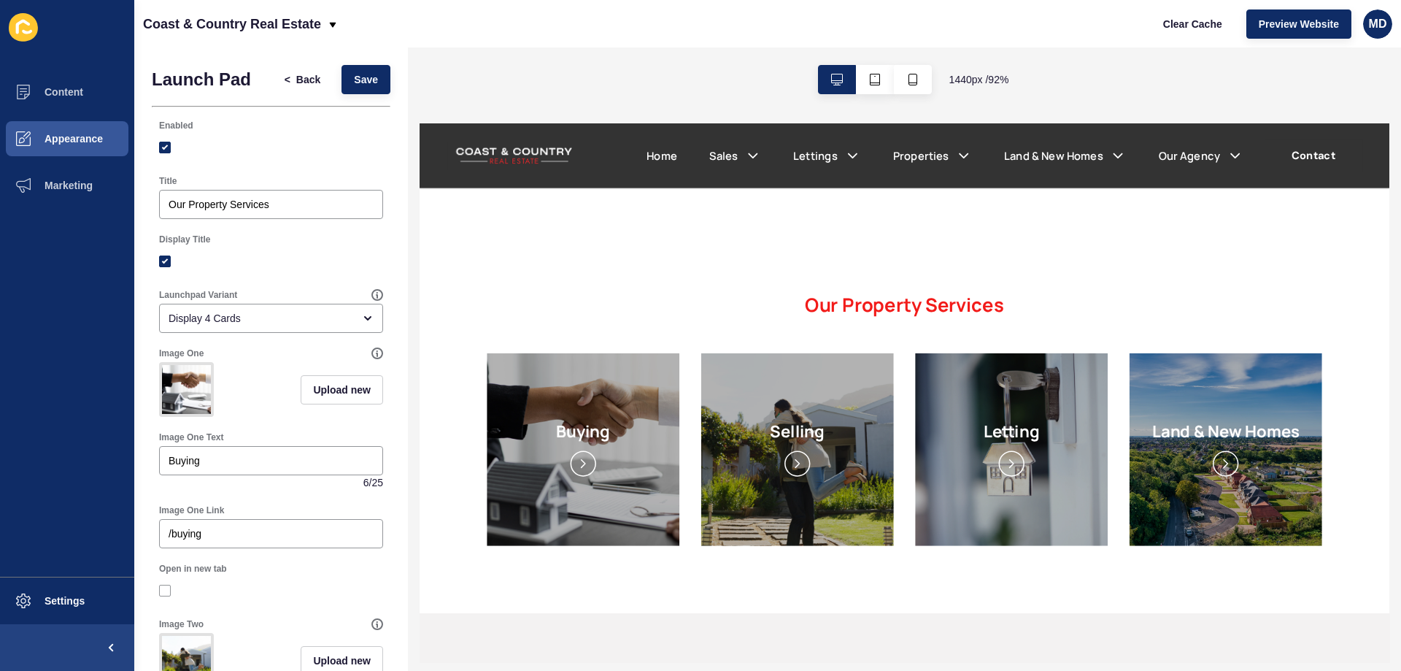
scroll to position [73, 0]
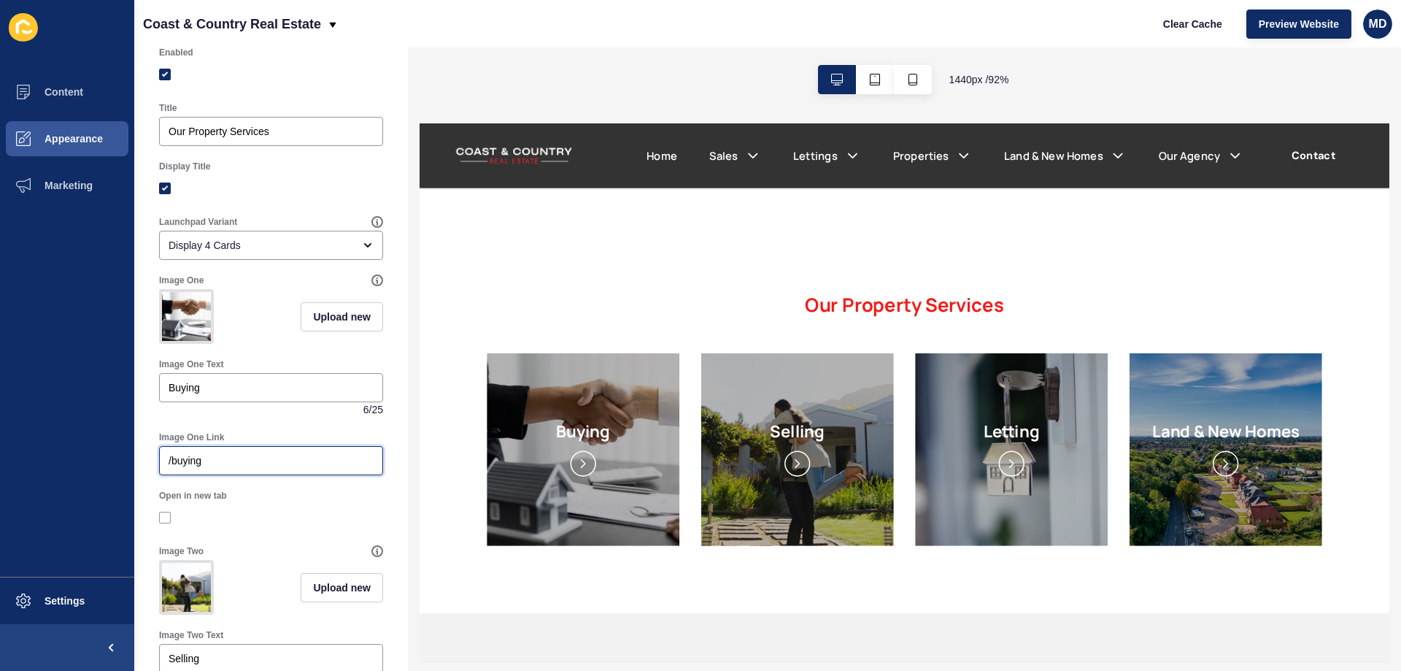
drag, startPoint x: 222, startPoint y: 467, endPoint x: 155, endPoint y: 468, distance: 66.4
drag, startPoint x: 223, startPoint y: 399, endPoint x: 155, endPoint y: 399, distance: 68.6
click at [155, 399] on div "Image One Text Buying 6 / 25" at bounding box center [271, 387] width 239 height 73
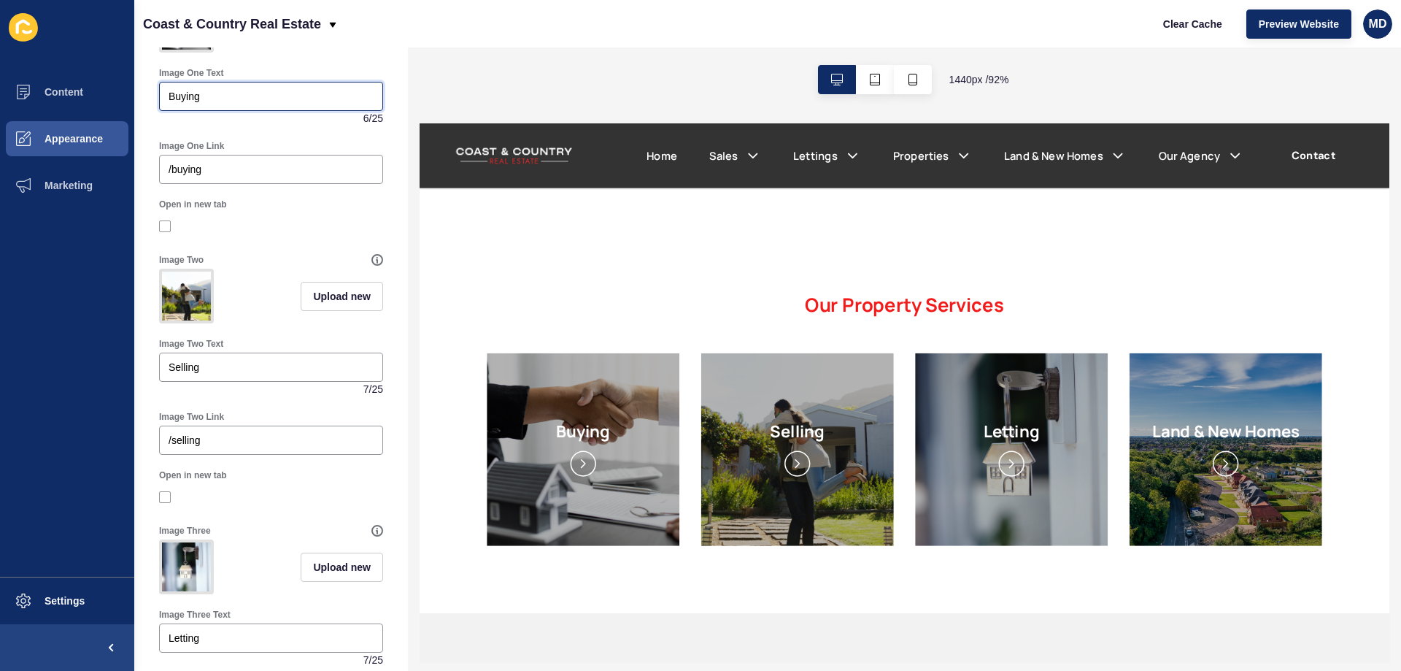
scroll to position [365, 0]
drag, startPoint x: 221, startPoint y: 391, endPoint x: 179, endPoint y: 402, distance: 43.0
click at [179, 381] on div "Selling" at bounding box center [271, 366] width 224 height 29
drag, startPoint x: 149, startPoint y: 457, endPoint x: 141, endPoint y: 459, distance: 8.3
click at [141, 459] on div "Launch Pad < Back Save Enabled Title Our Property Services Display Title Launch…" at bounding box center [271, 430] width 274 height 1495
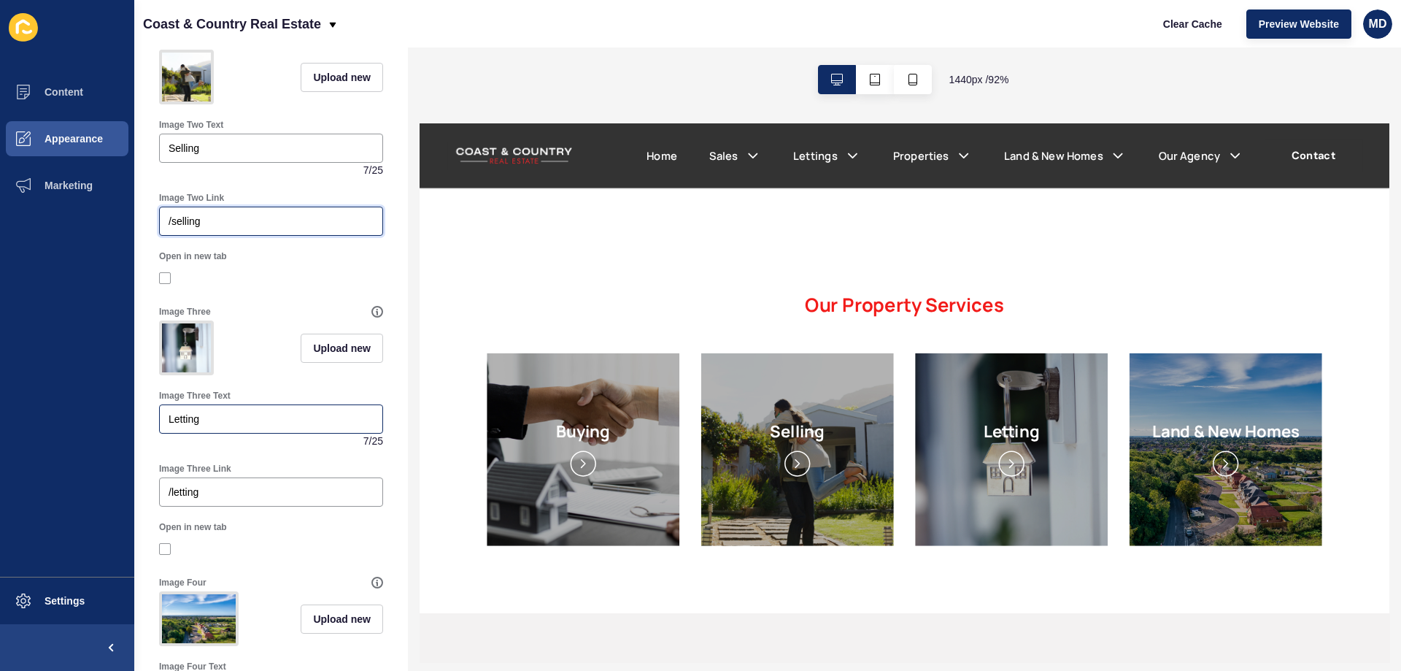
scroll to position [584, 0]
drag, startPoint x: 215, startPoint y: 456, endPoint x: 179, endPoint y: 452, distance: 36.7
click at [179, 425] on input "Letting" at bounding box center [271, 418] width 205 height 15
drag, startPoint x: 210, startPoint y: 521, endPoint x: 143, endPoint y: 528, distance: 67.4
click at [143, 527] on div "Launch Pad < Back Save Enabled Title Our Property Services Display Title Launch…" at bounding box center [271, 211] width 274 height 1495
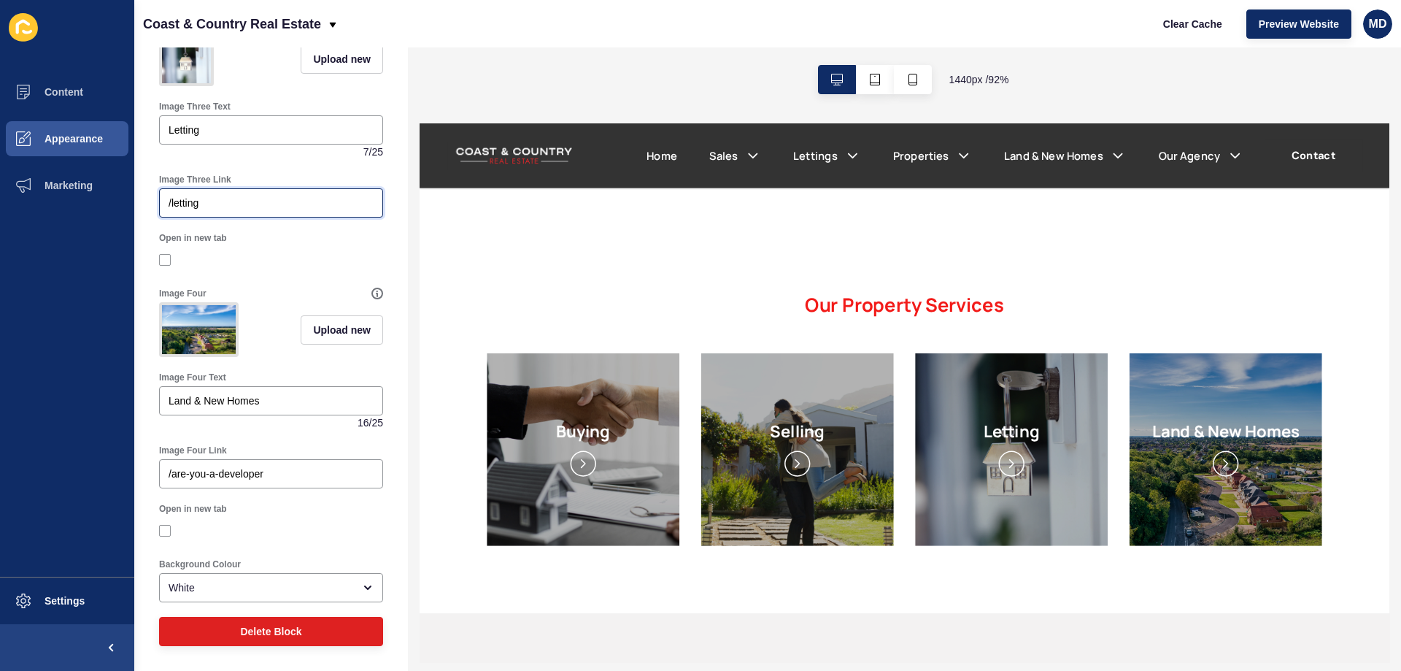
scroll to position [876, 0]
drag, startPoint x: 150, startPoint y: 508, endPoint x: 142, endPoint y: 509, distance: 7.4
click at [209, 481] on input "/are-you-a-developer" at bounding box center [271, 473] width 205 height 15
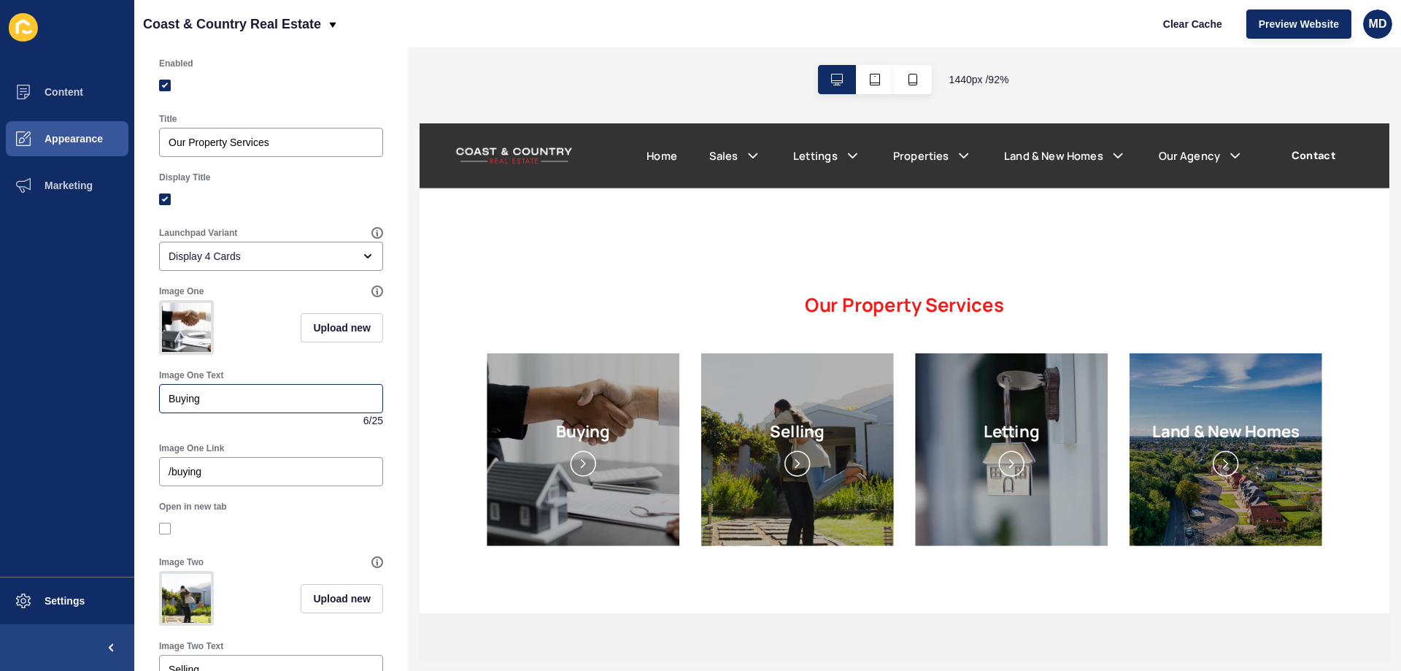
scroll to position [0, 0]
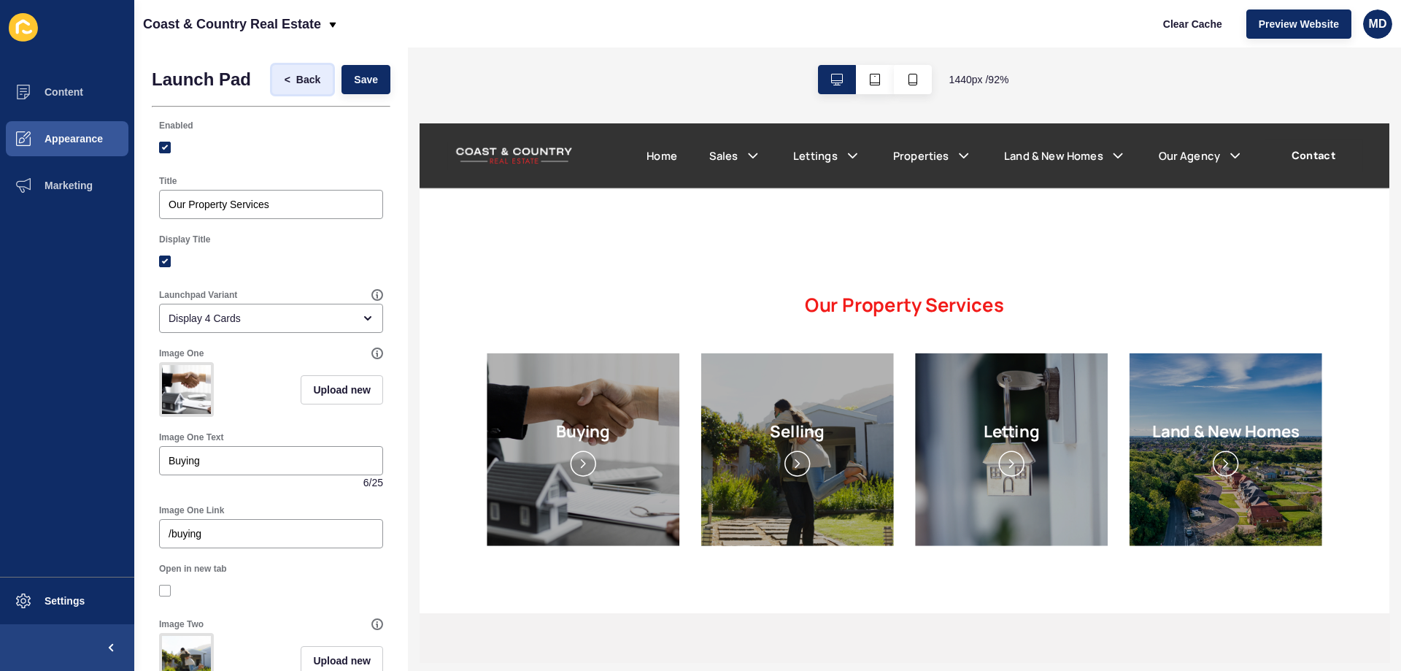
click at [298, 78] on span "Back" at bounding box center [308, 79] width 24 height 15
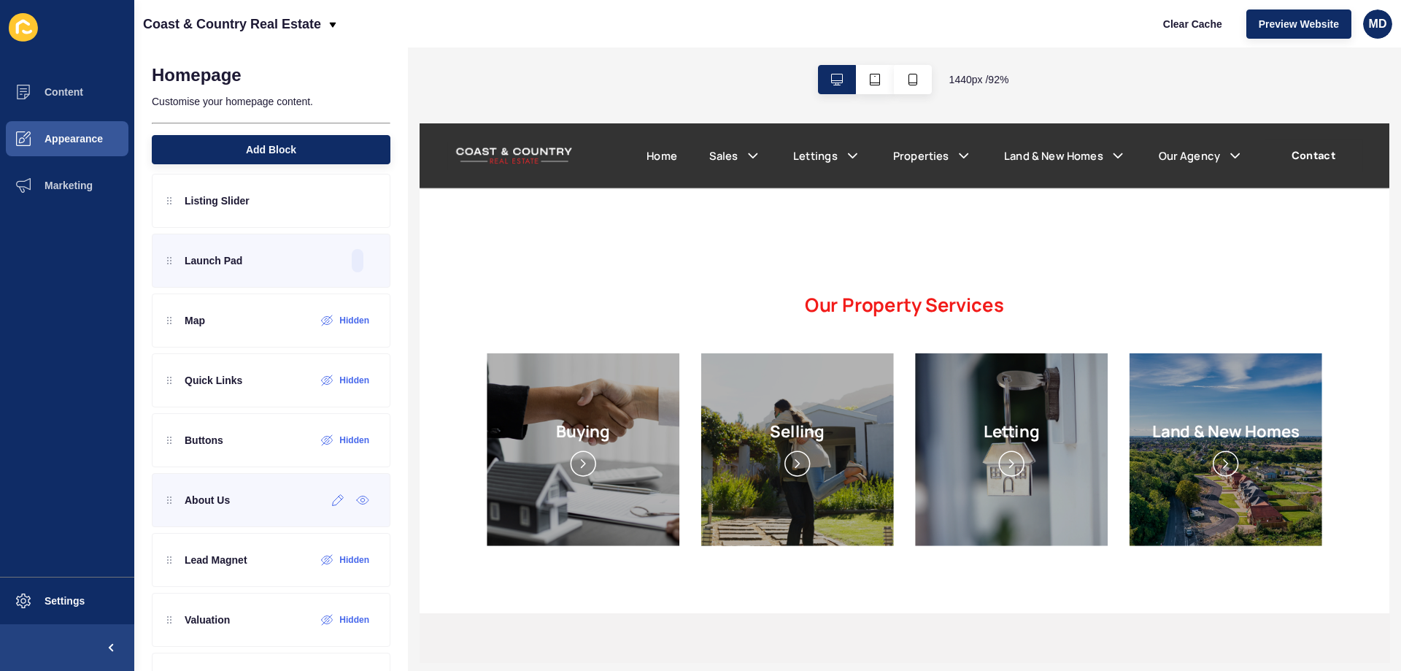
scroll to position [219, 0]
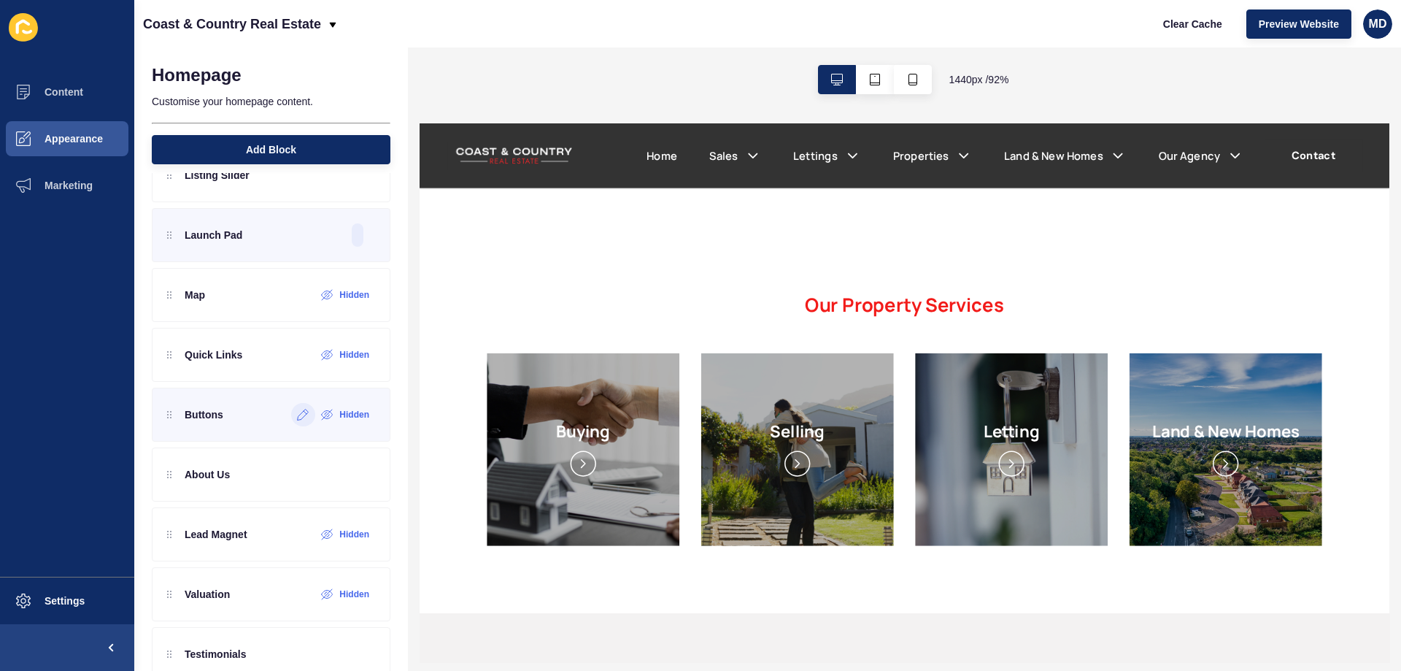
click at [291, 422] on div at bounding box center [303, 414] width 24 height 23
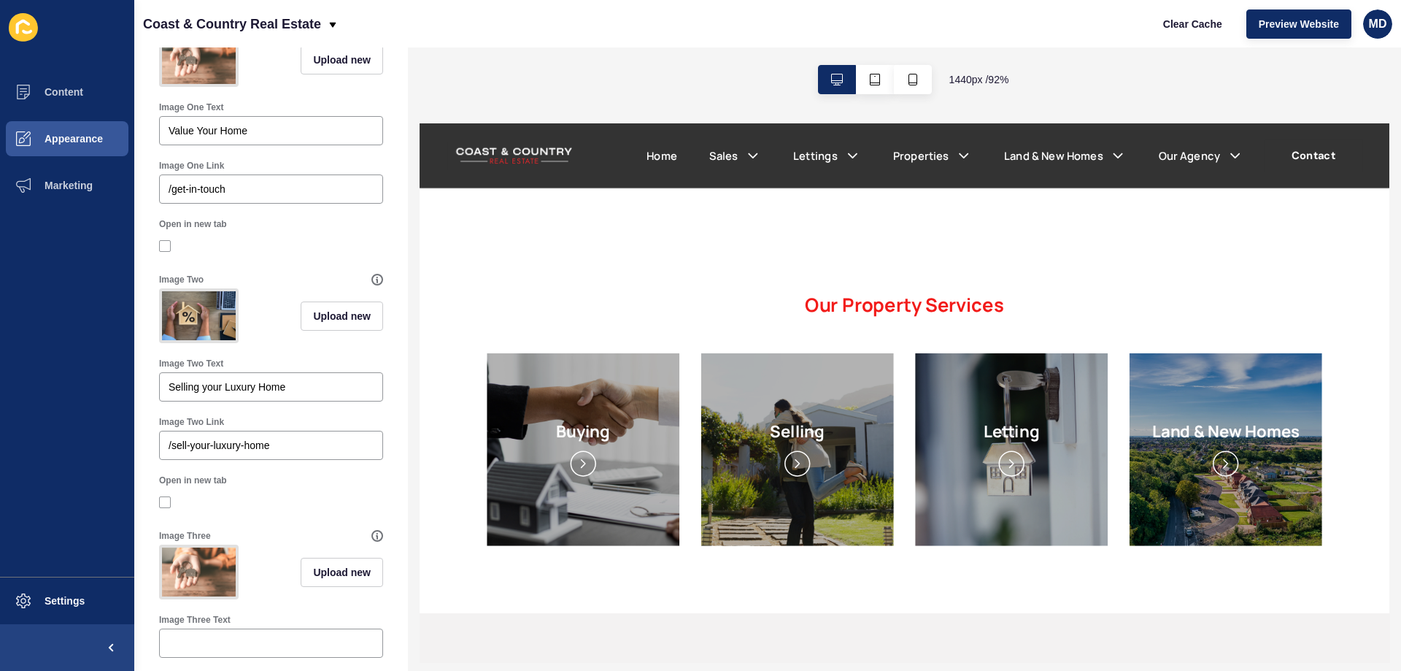
scroll to position [292, 0]
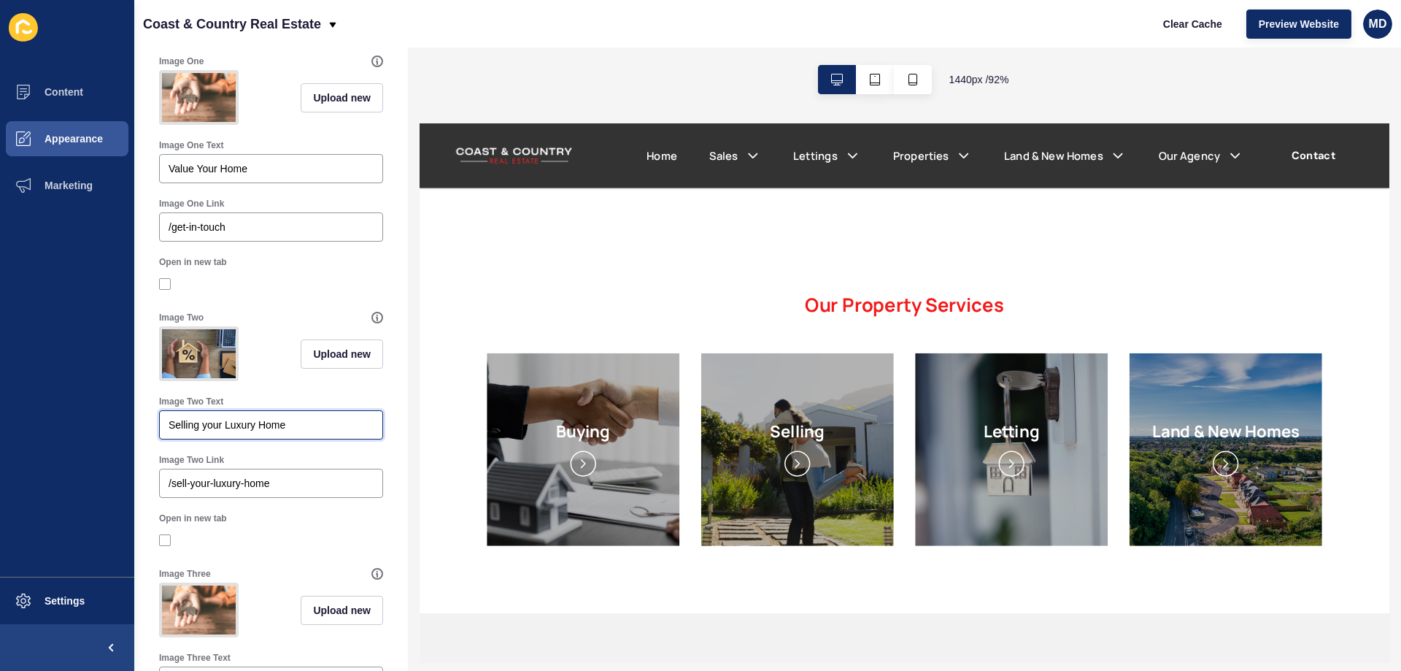
drag, startPoint x: 250, startPoint y: 445, endPoint x: 198, endPoint y: 446, distance: 52.5
click at [195, 432] on input "Selling your Luxury Home" at bounding box center [271, 424] width 205 height 15
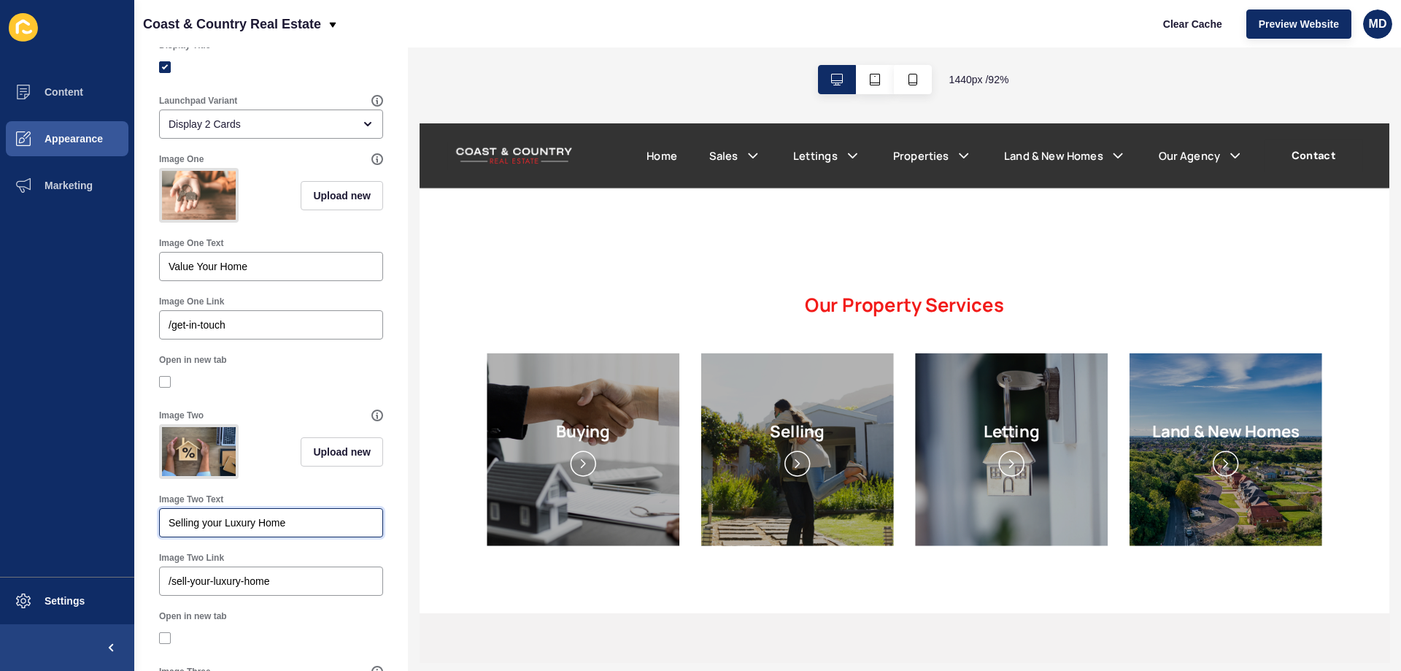
scroll to position [0, 0]
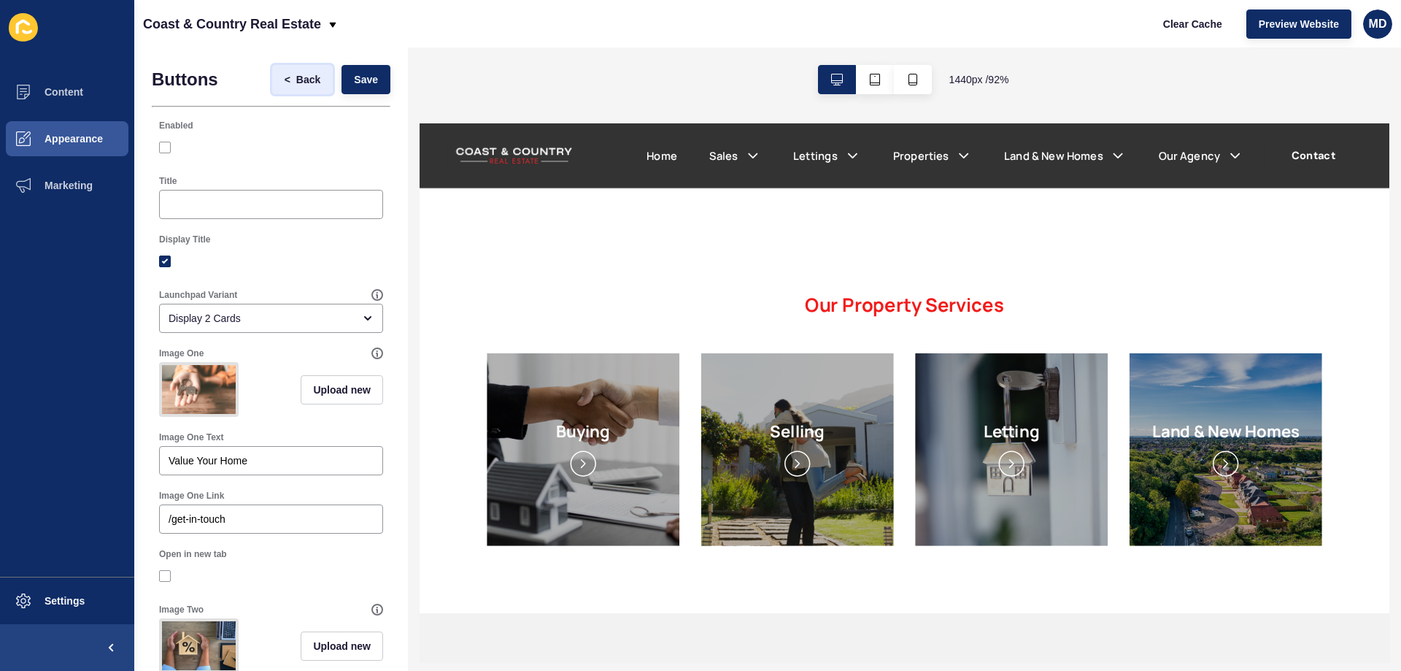
click at [296, 81] on span "Back" at bounding box center [308, 79] width 24 height 15
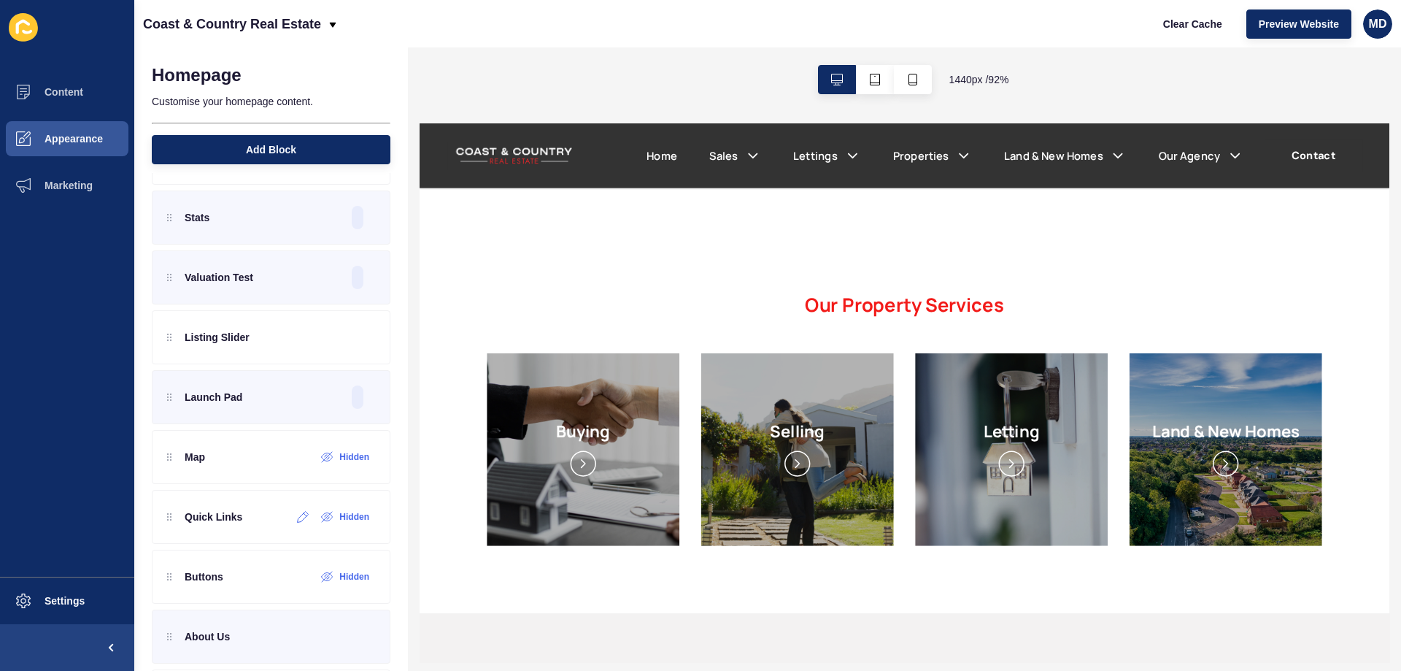
scroll to position [146, 0]
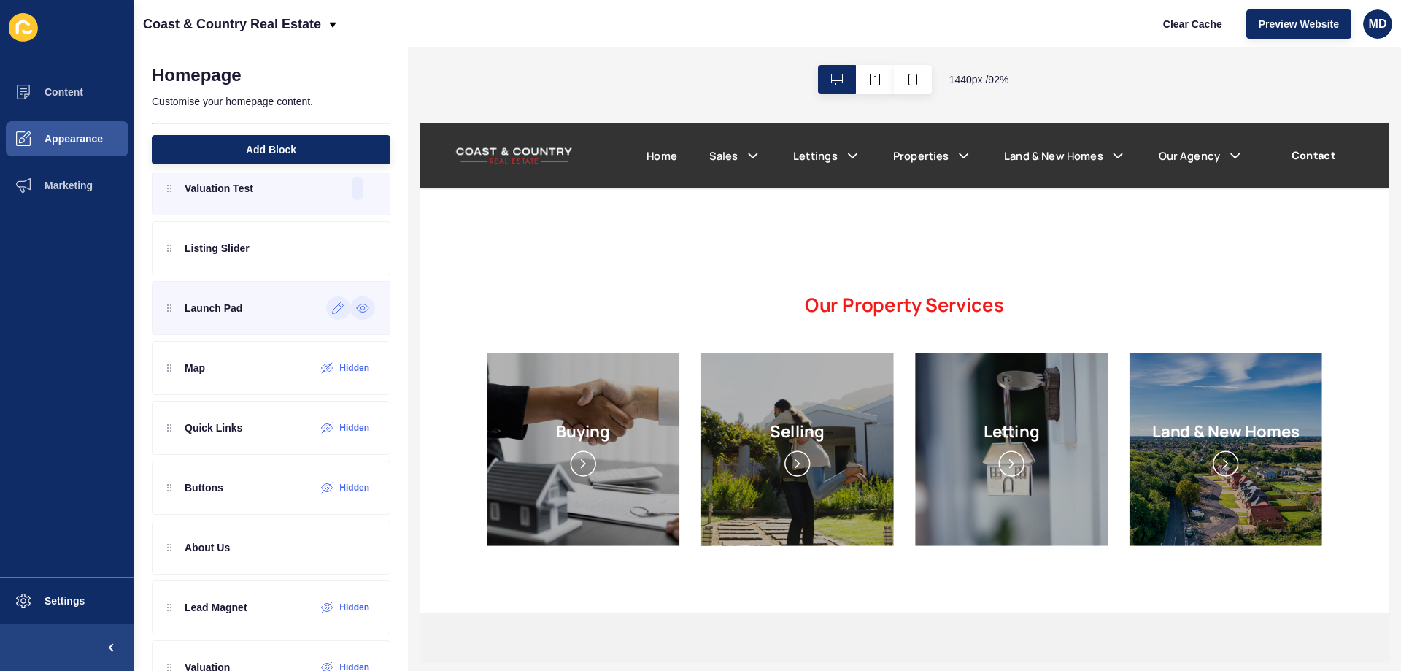
click at [356, 313] on icon at bounding box center [362, 308] width 13 height 12
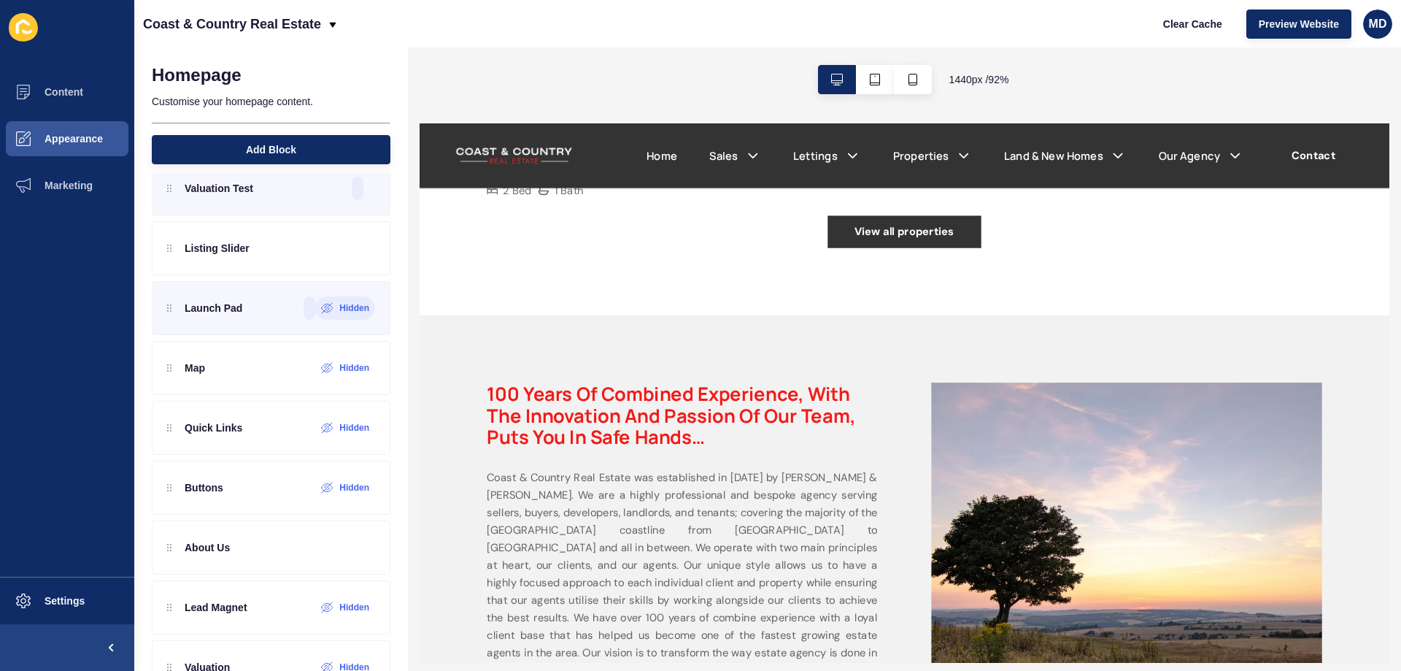
scroll to position [1678, 0]
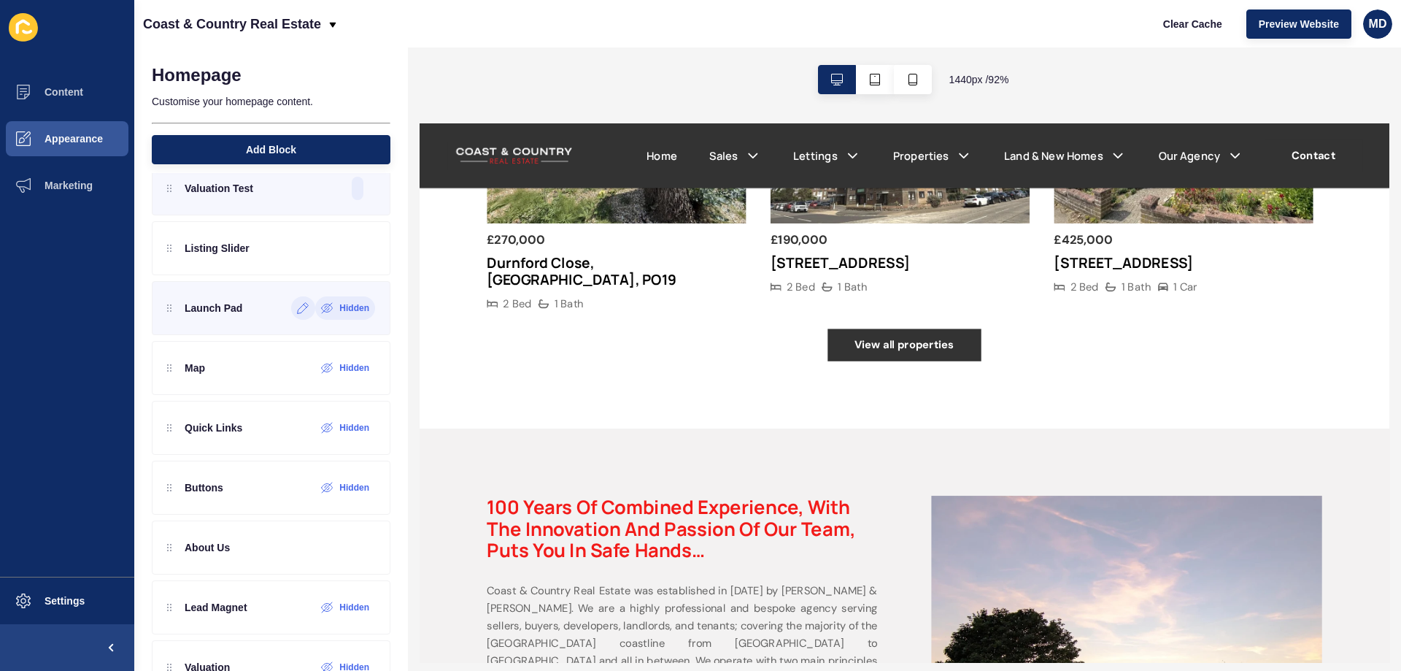
click at [321, 306] on icon at bounding box center [327, 308] width 12 height 12
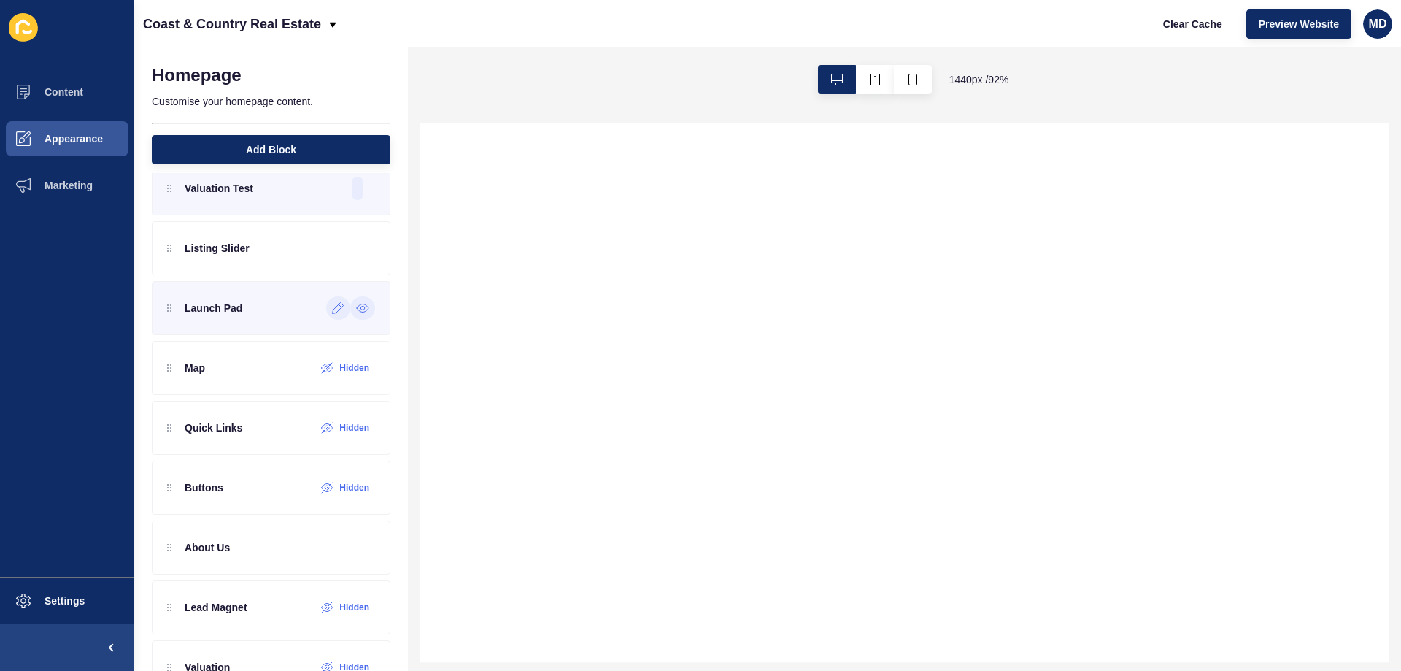
select select
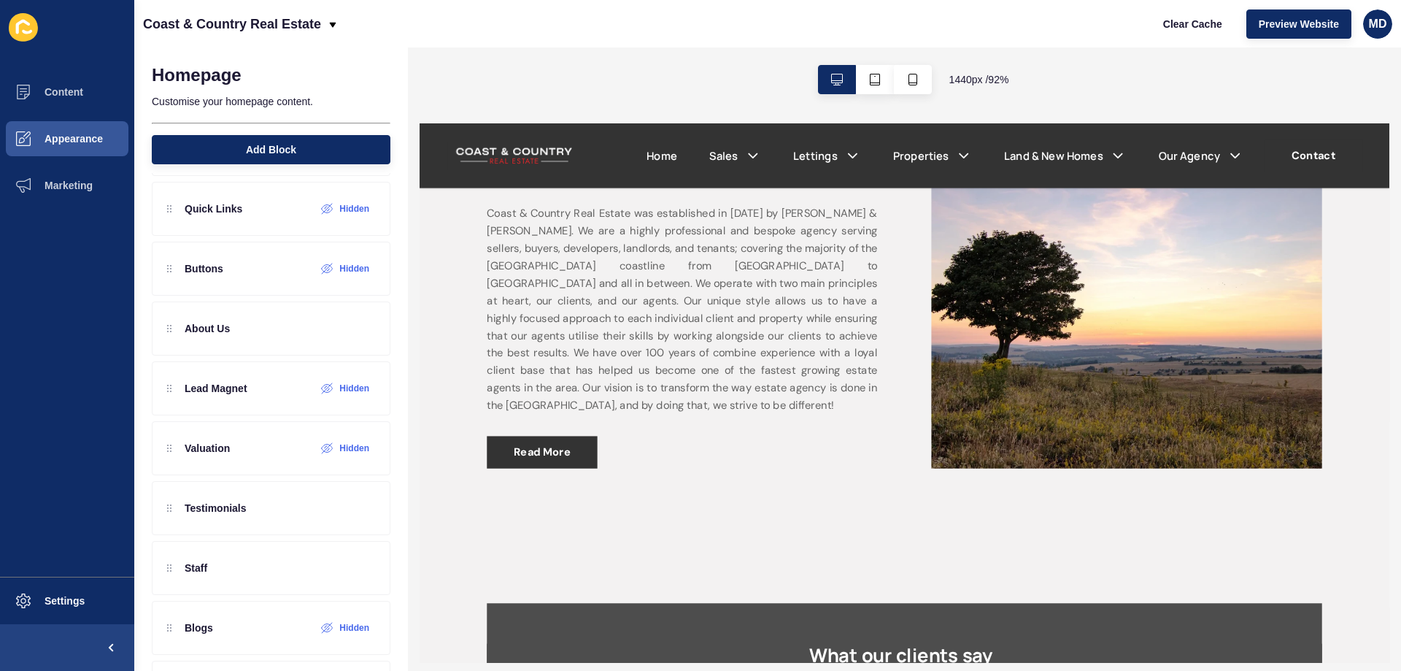
scroll to position [2335, 0]
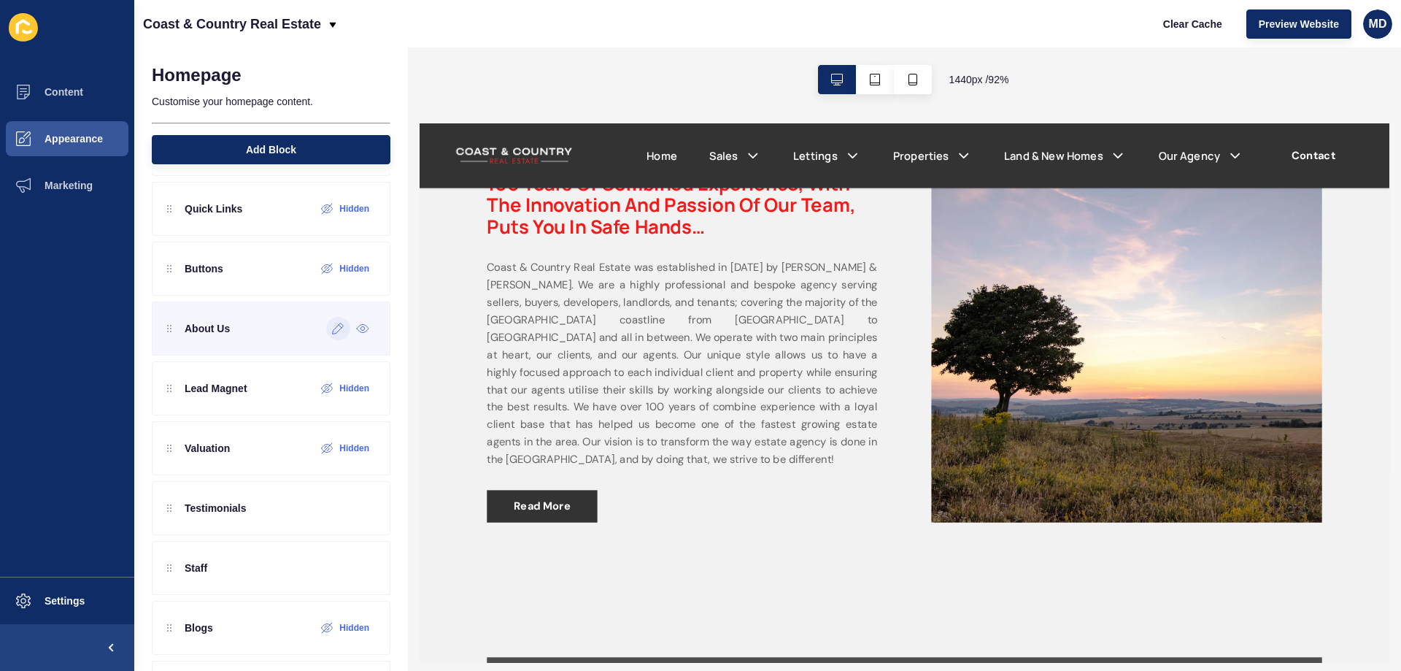
click at [326, 337] on div at bounding box center [338, 328] width 24 height 23
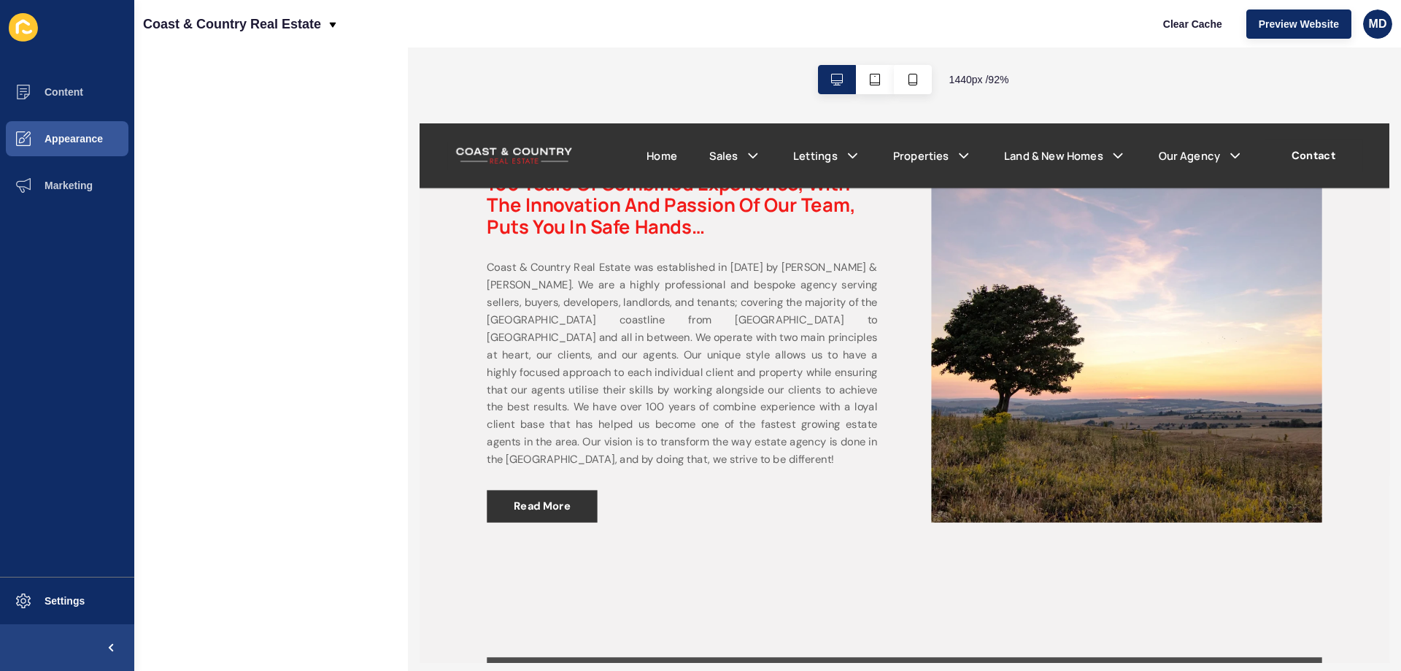
scroll to position [0, 0]
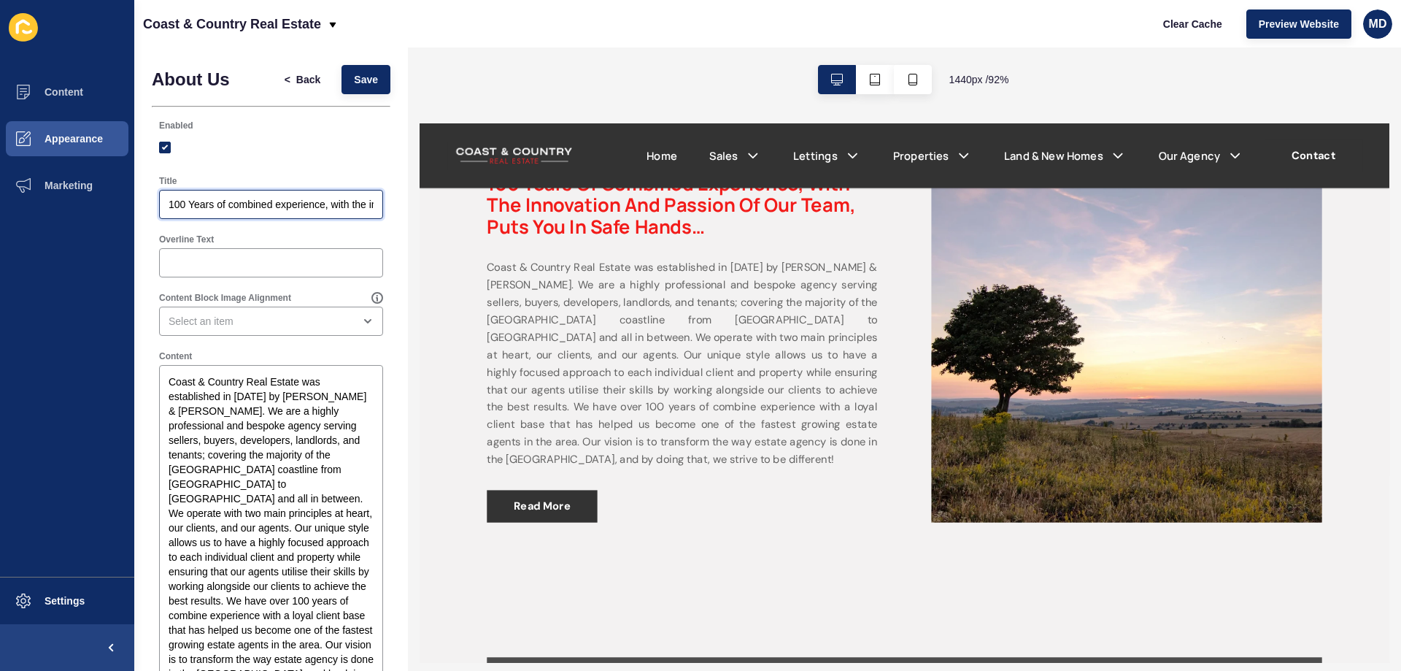
drag, startPoint x: 198, startPoint y: 201, endPoint x: 226, endPoint y: 278, distance: 82.2
click at [267, 208] on input "100 Years of combined experience, with the innovation and passion of our team, …" at bounding box center [271, 204] width 205 height 15
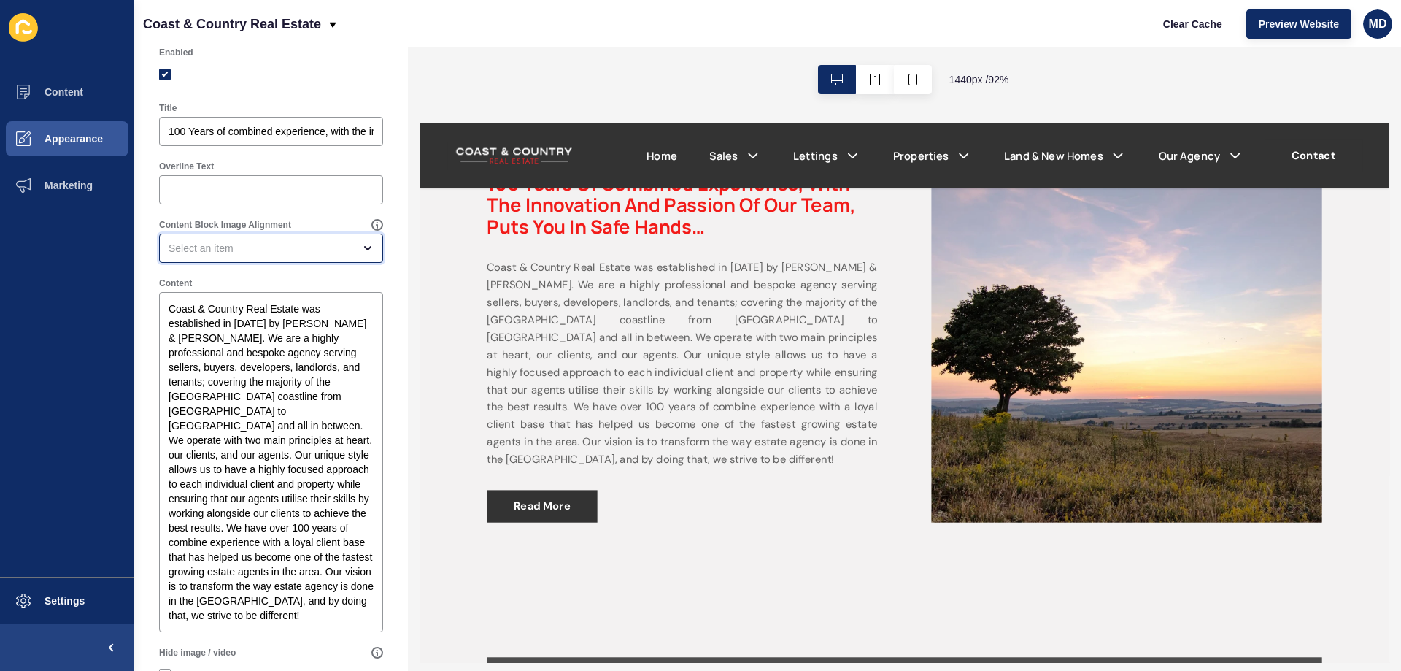
click at [206, 251] on div "open menu" at bounding box center [261, 248] width 185 height 15
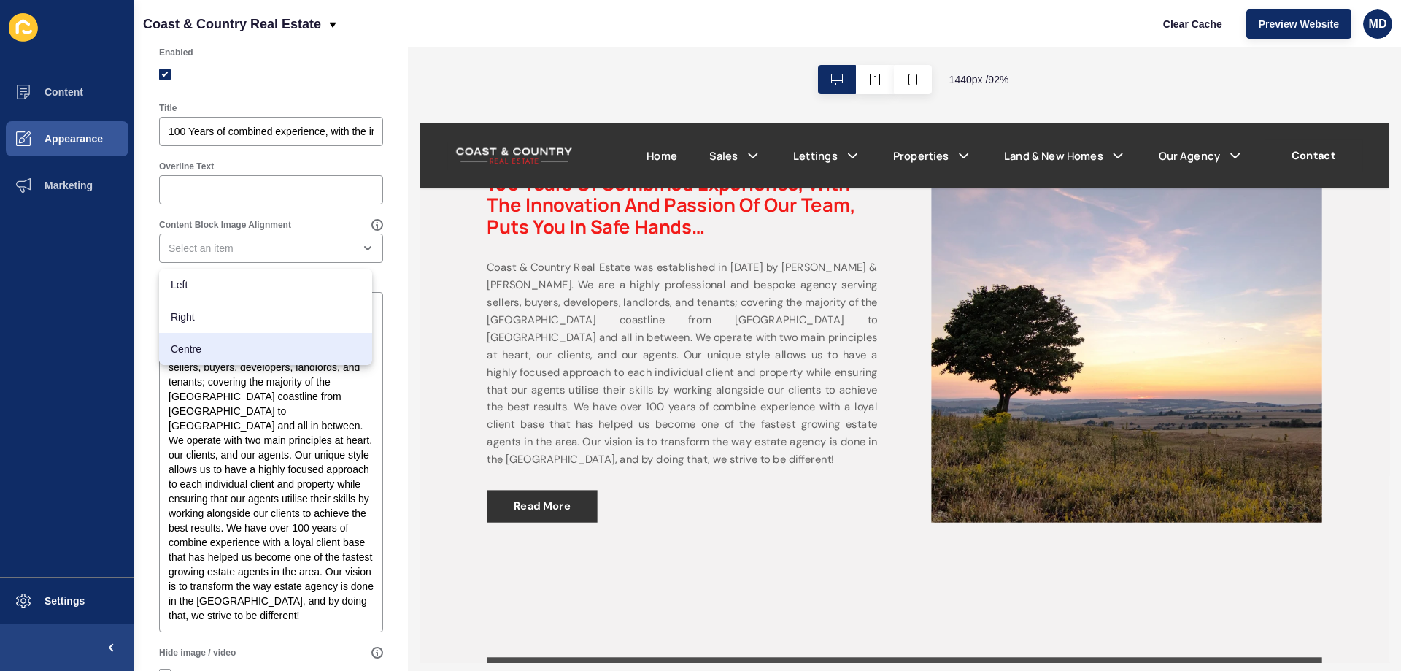
click at [393, 279] on div "About Us < Back Save Enabled Title 100 Years of combined experience, with the i…" at bounding box center [271, 551] width 274 height 1154
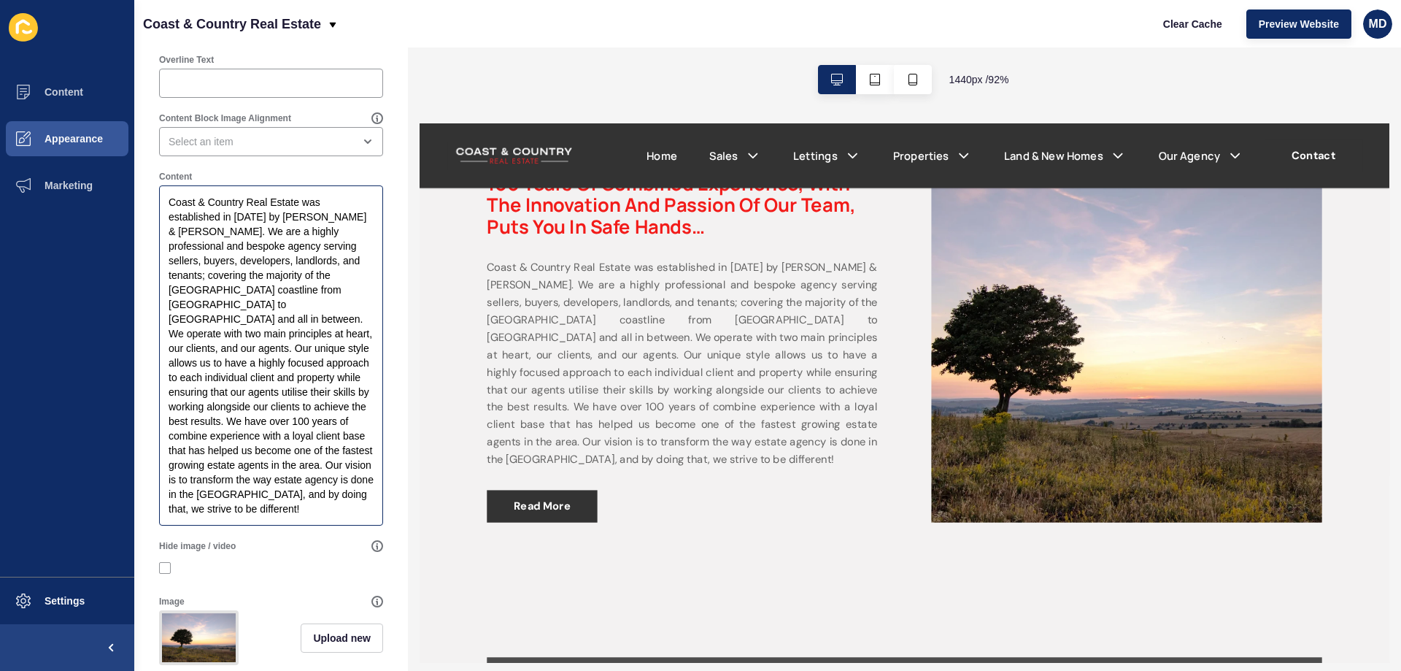
scroll to position [219, 0]
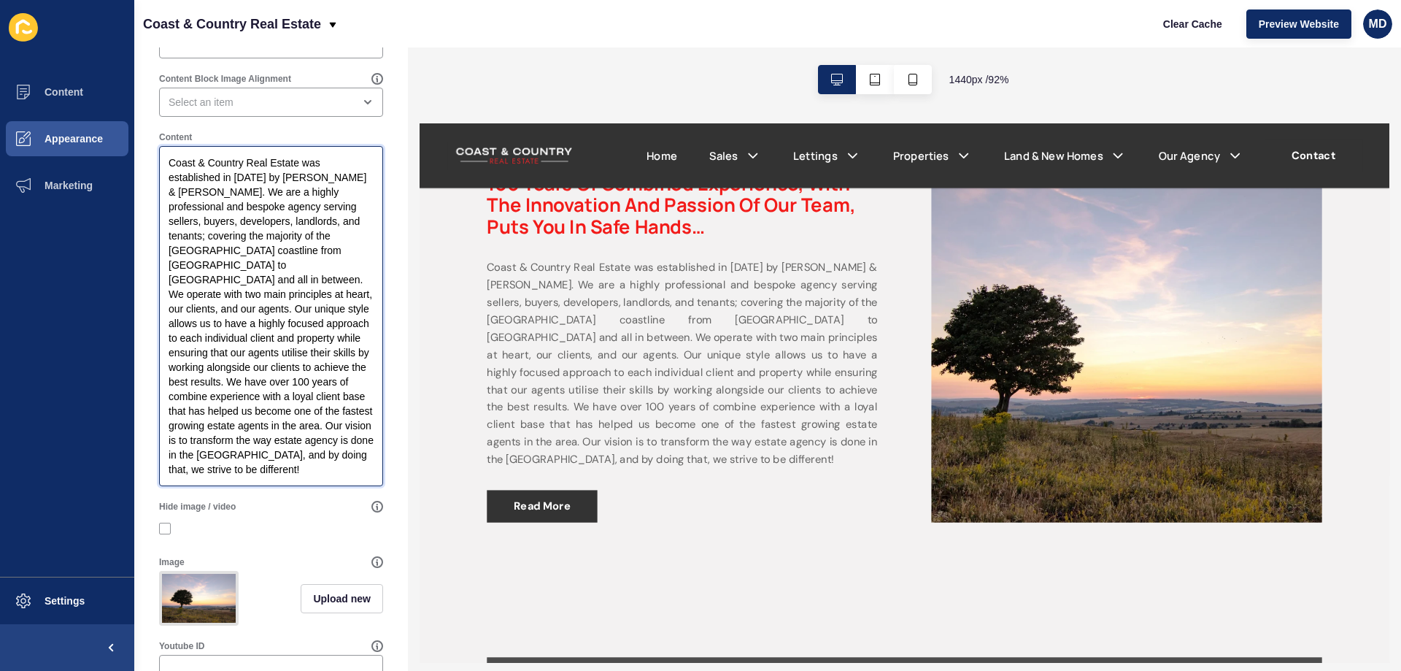
drag, startPoint x: 236, startPoint y: 471, endPoint x: 159, endPoint y: 148, distance: 332.2
click at [158, 148] on div "Content Coast & Country Real Estate was established in 2020 by Chris Trott & Ph…" at bounding box center [271, 309] width 227 height 358
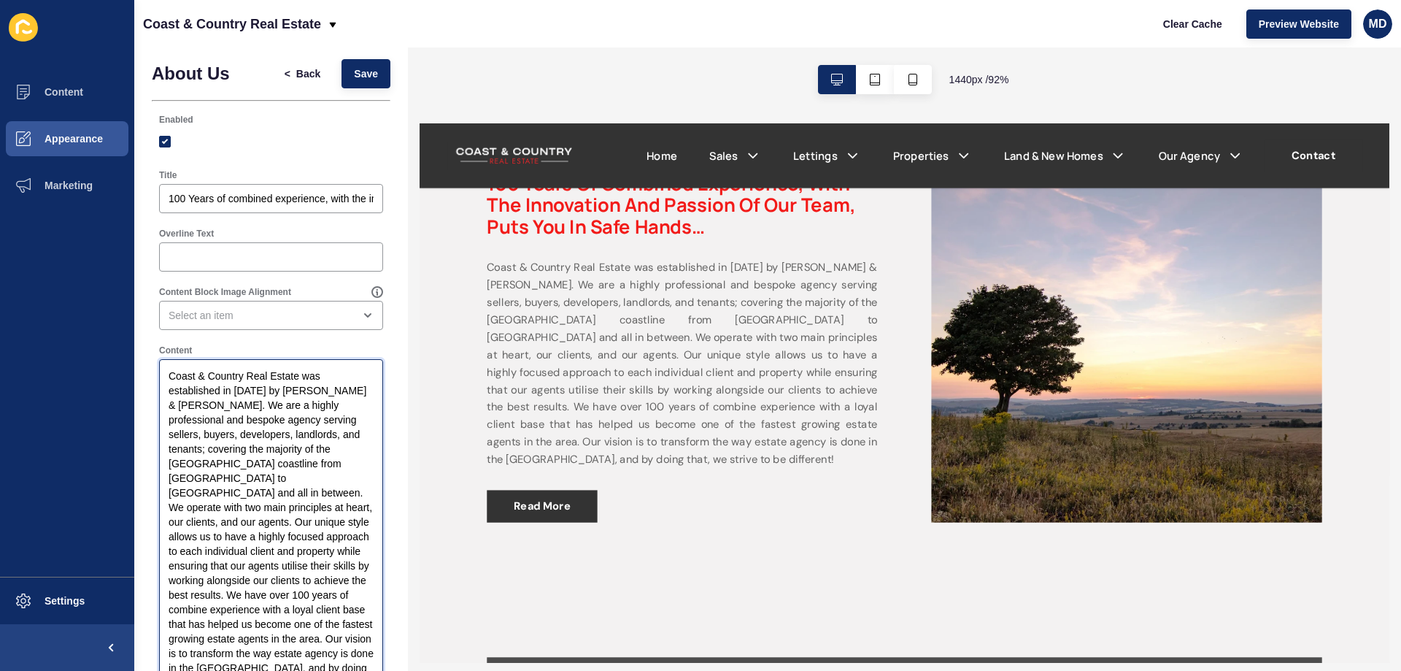
scroll to position [0, 0]
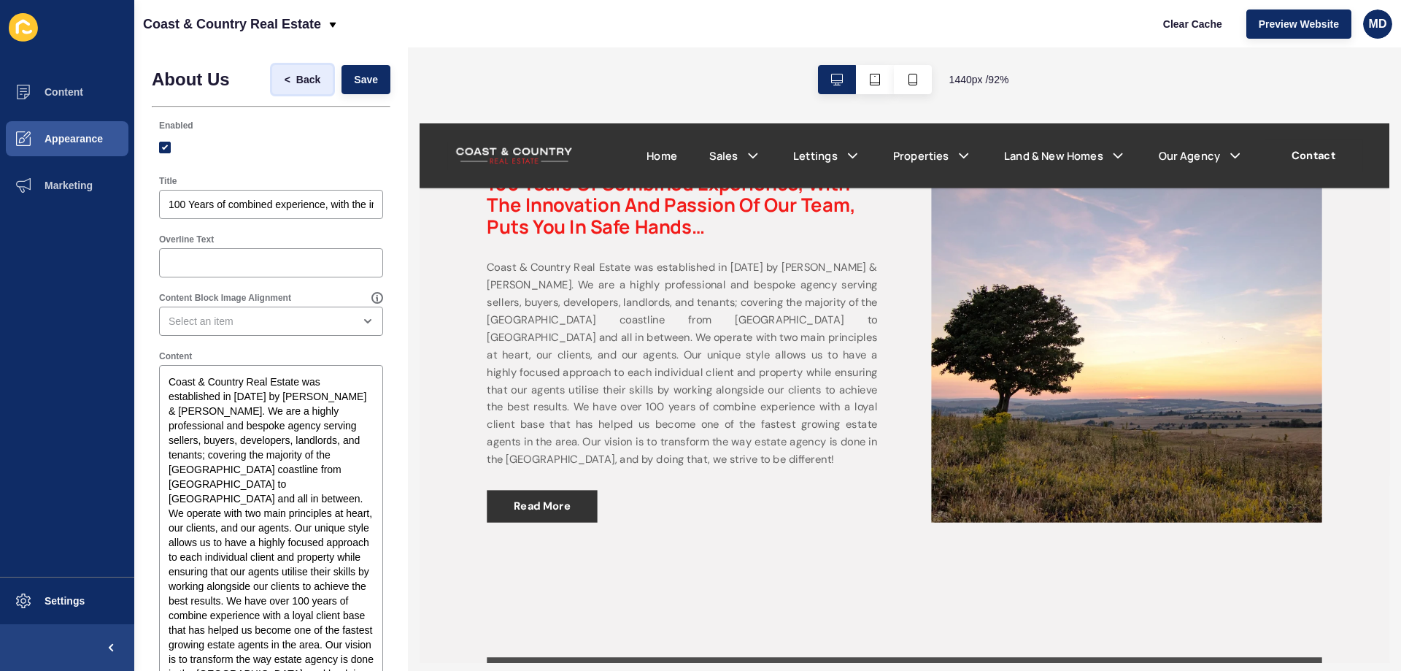
click at [296, 75] on span "Back" at bounding box center [308, 79] width 24 height 15
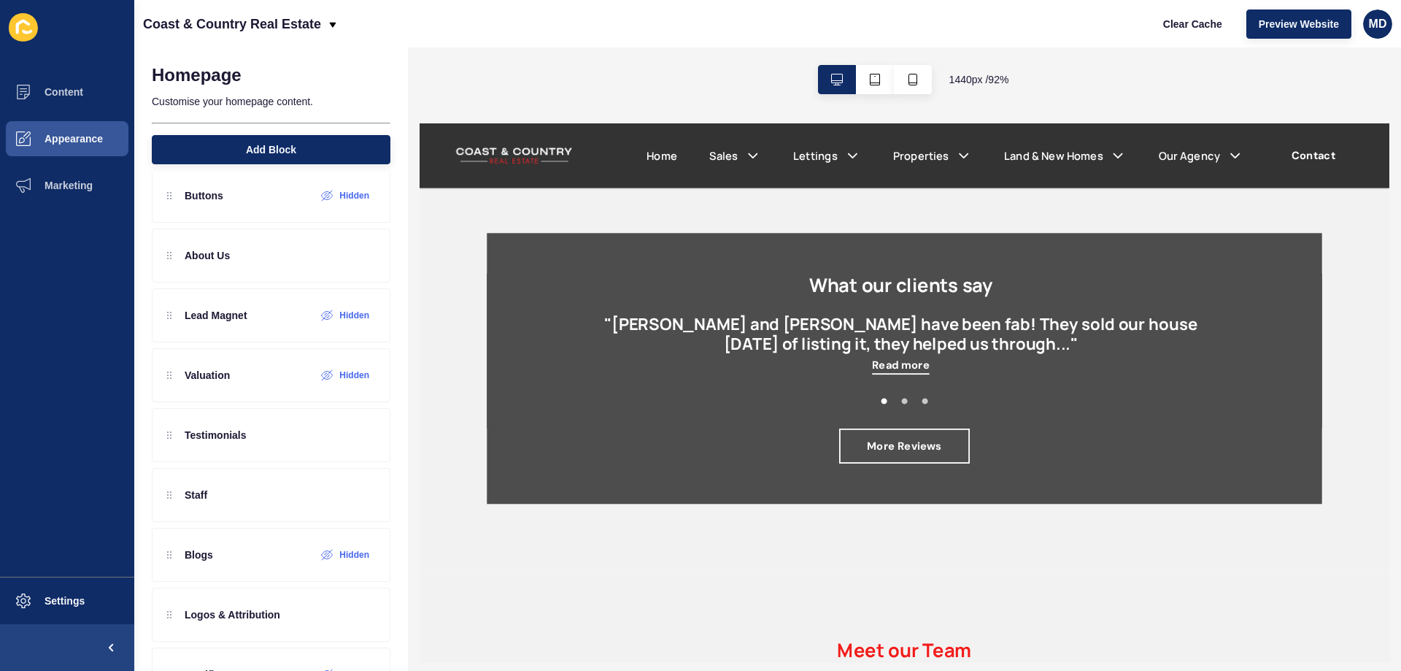
scroll to position [2773, 0]
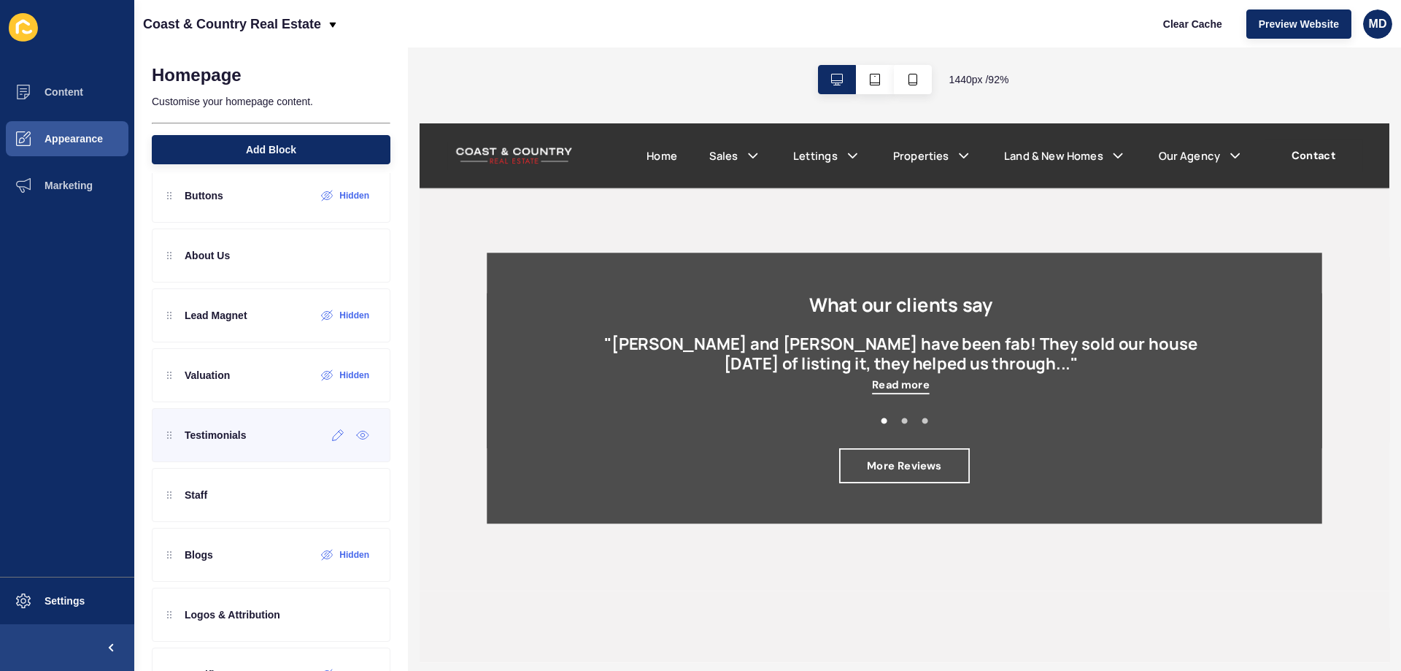
click at [285, 442] on div "Testimonials" at bounding box center [271, 435] width 239 height 54
click at [326, 441] on div at bounding box center [338, 434] width 24 height 23
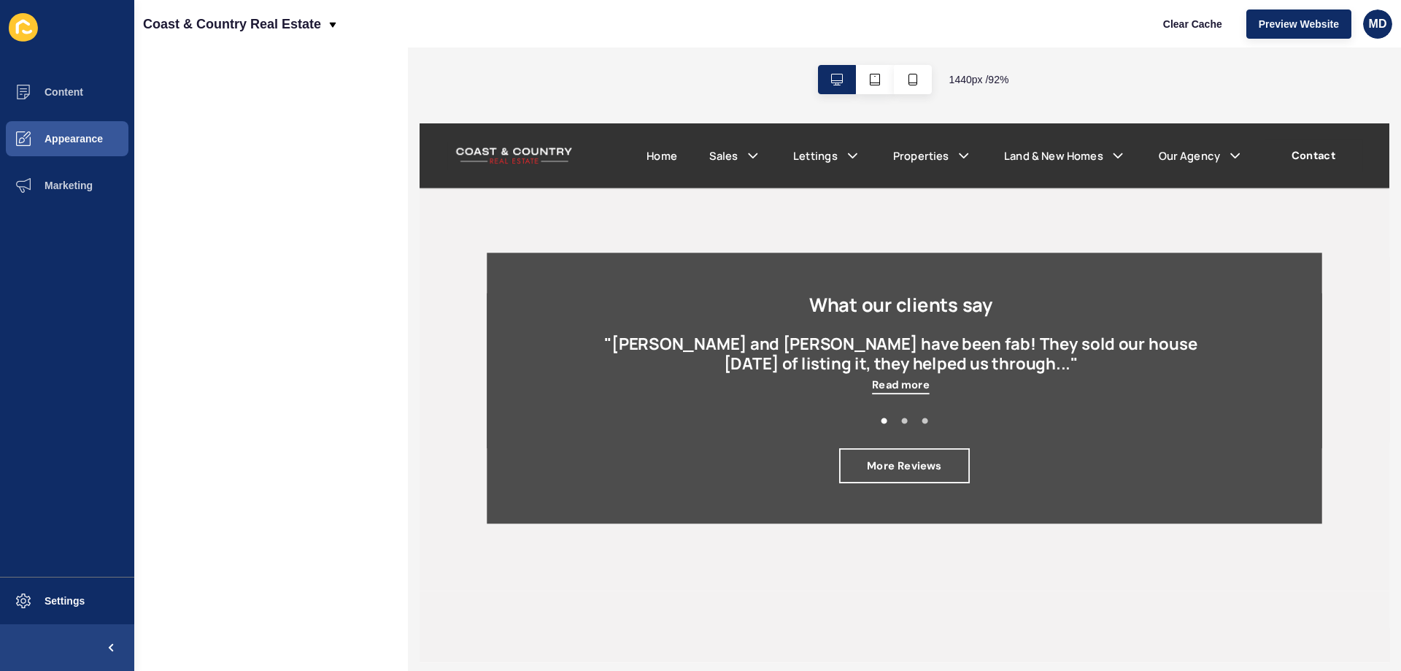
scroll to position [0, 0]
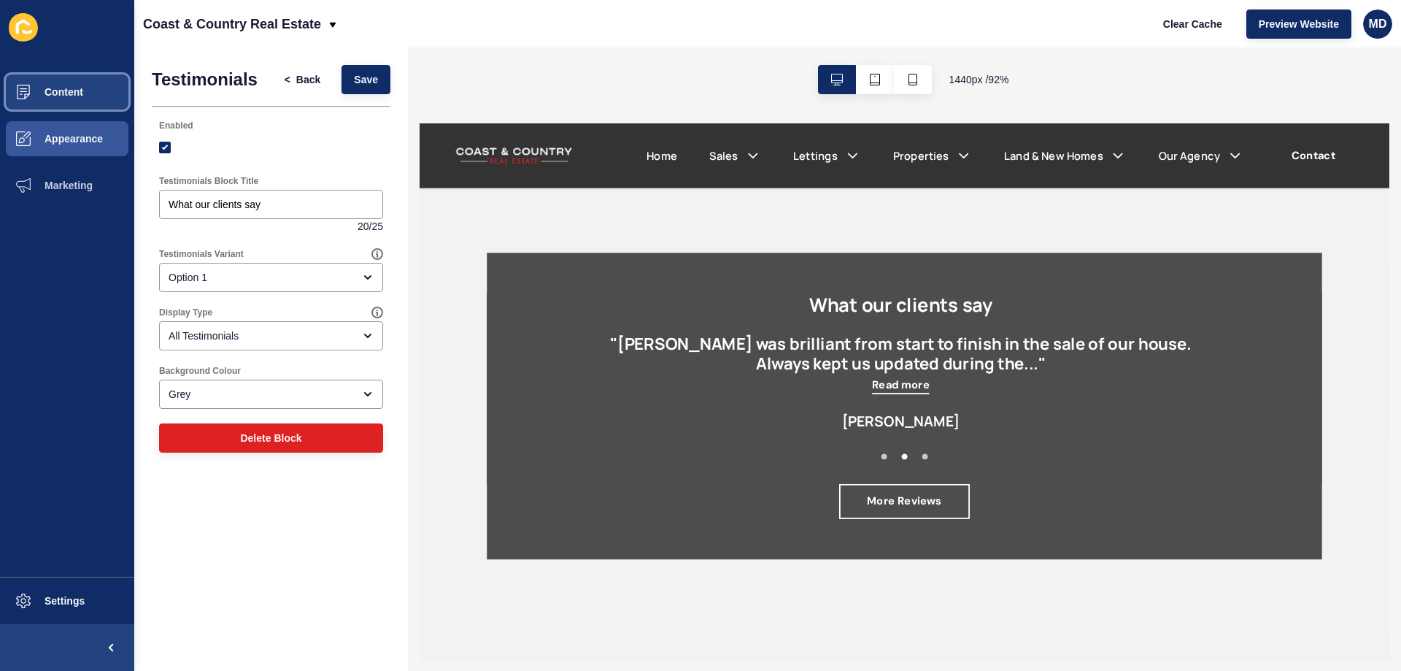
click at [73, 92] on span "Content" at bounding box center [40, 92] width 85 height 12
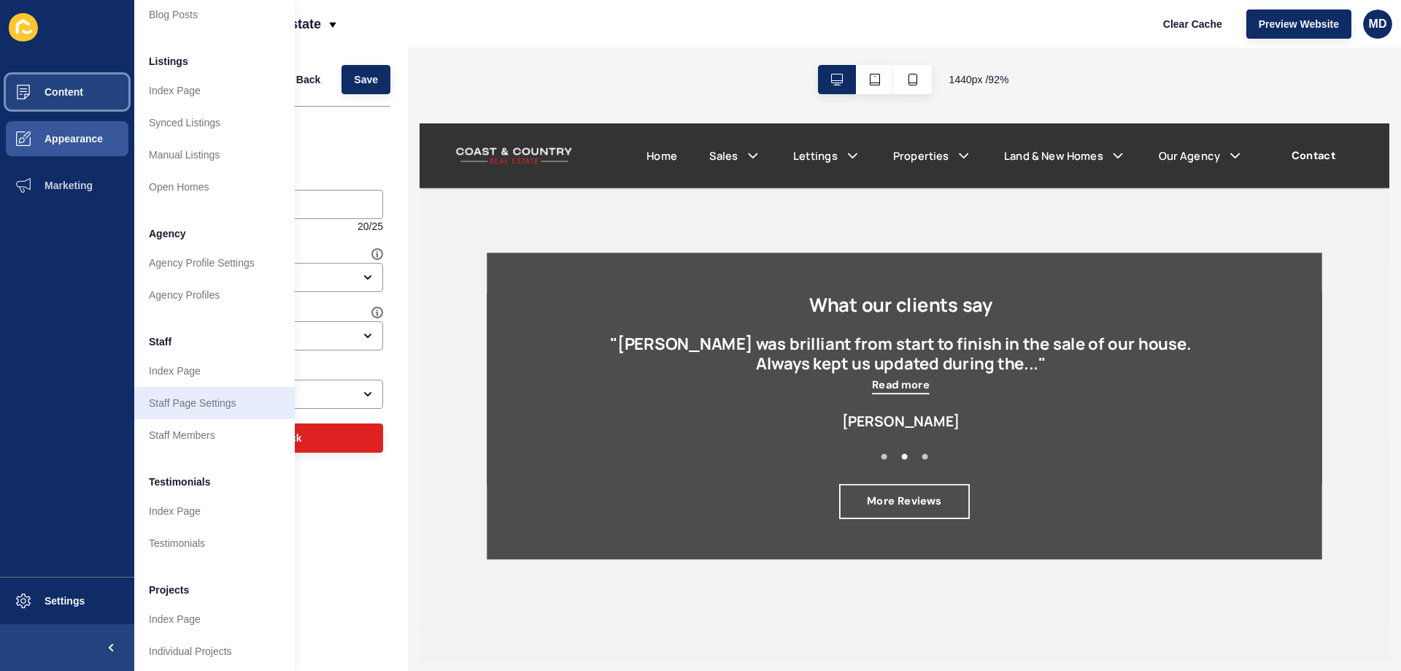
scroll to position [196, 0]
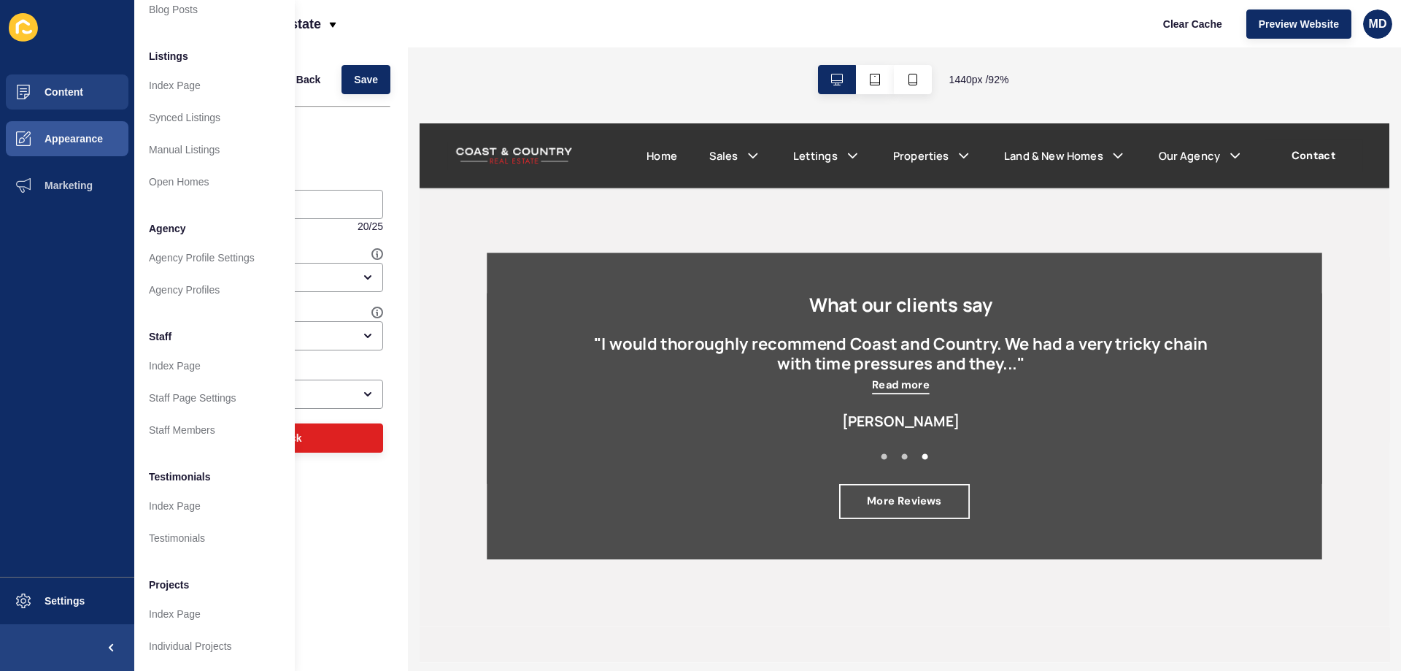
click at [328, 509] on div "Testimonials < Back Save Enabled Testimonials Block Title What our clients say …" at bounding box center [271, 358] width 274 height 623
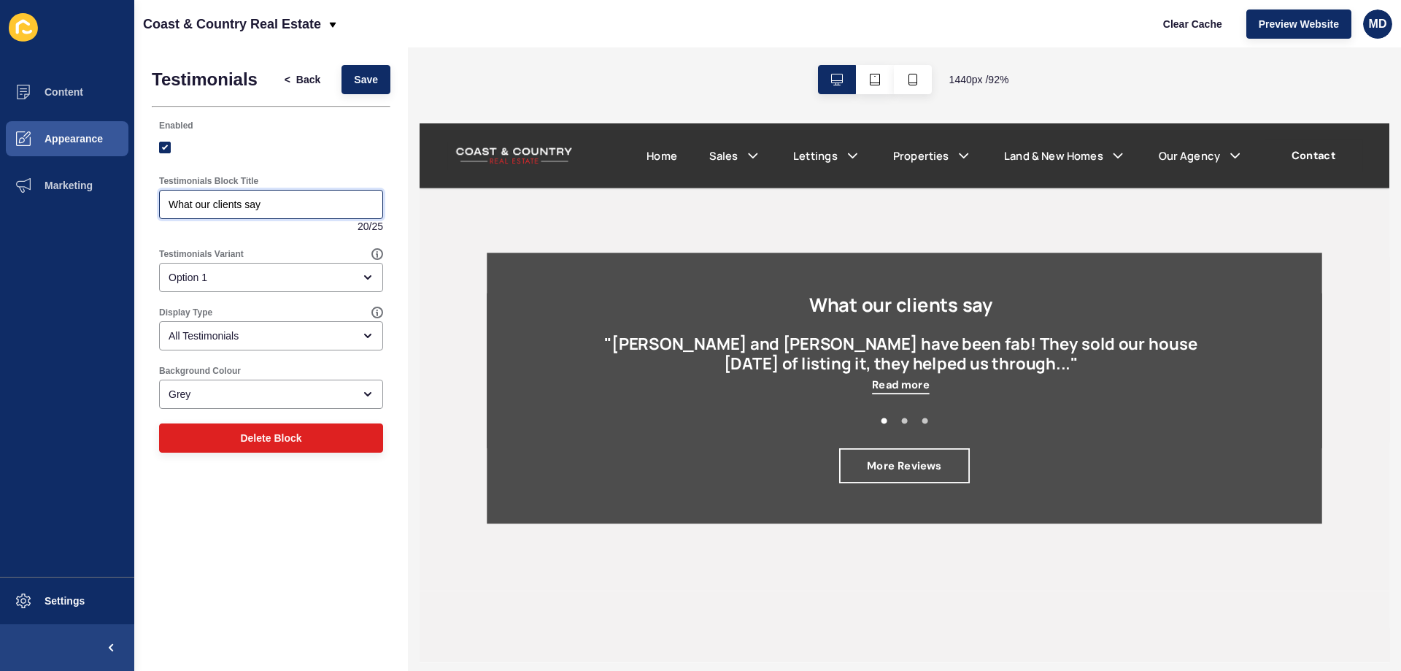
drag, startPoint x: 291, startPoint y: 202, endPoint x: 126, endPoint y: 215, distance: 165.4
click at [126, 215] on div "Content Appearance Marketing Settings Coast & Country Real Estate Clear Cache P…" at bounding box center [700, 335] width 1401 height 671
drag, startPoint x: 836, startPoint y: 403, endPoint x: 1038, endPoint y: 399, distance: 201.4
click at [1038, 331] on h2 "What our clients say" at bounding box center [941, 318] width 671 height 23
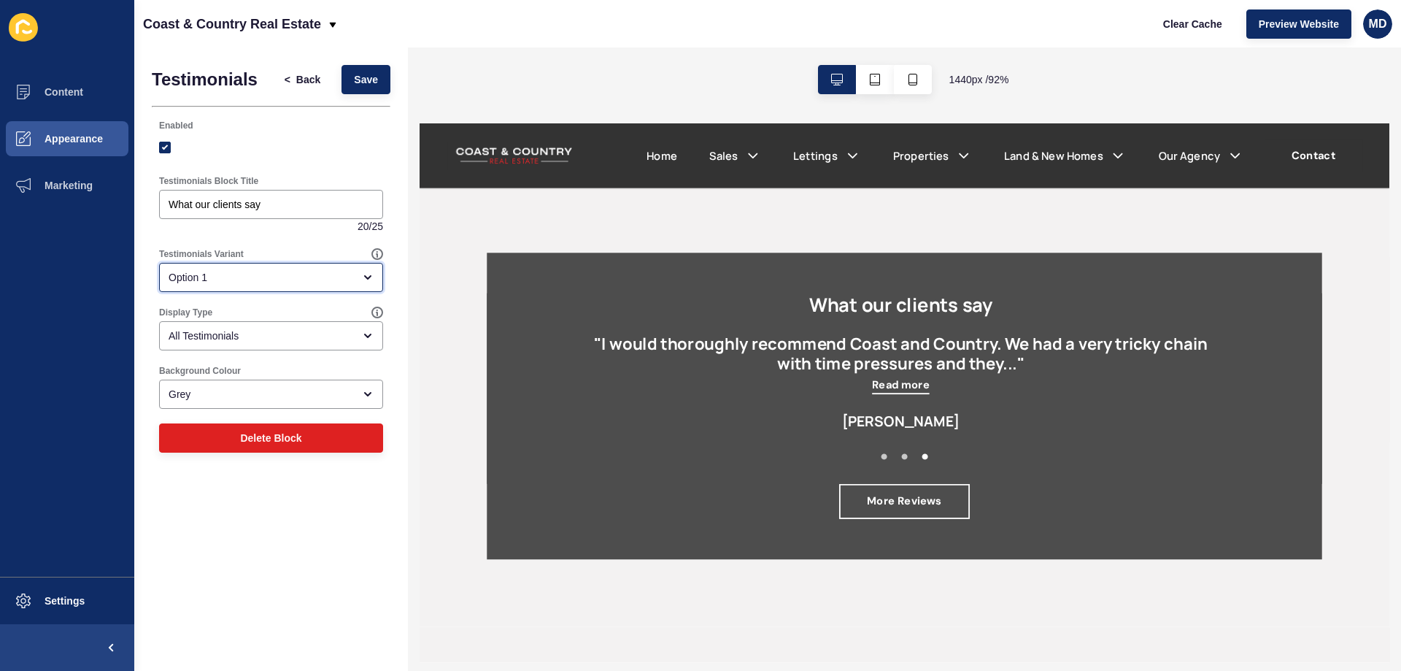
click at [303, 277] on div "Option 1" at bounding box center [261, 277] width 185 height 15
click at [263, 541] on div "Testimonials < Back Save Enabled Testimonials Block Title What our clients say …" at bounding box center [271, 358] width 274 height 623
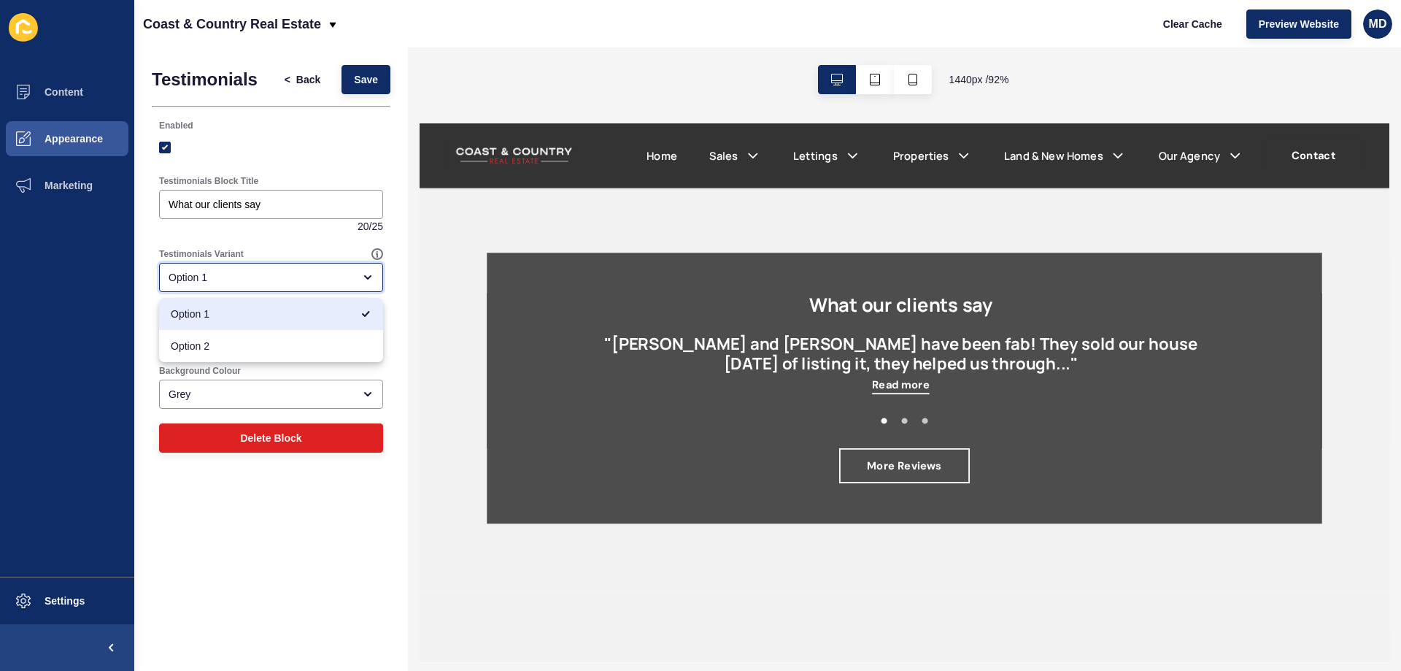
click at [228, 282] on div "Option 1" at bounding box center [261, 277] width 185 height 15
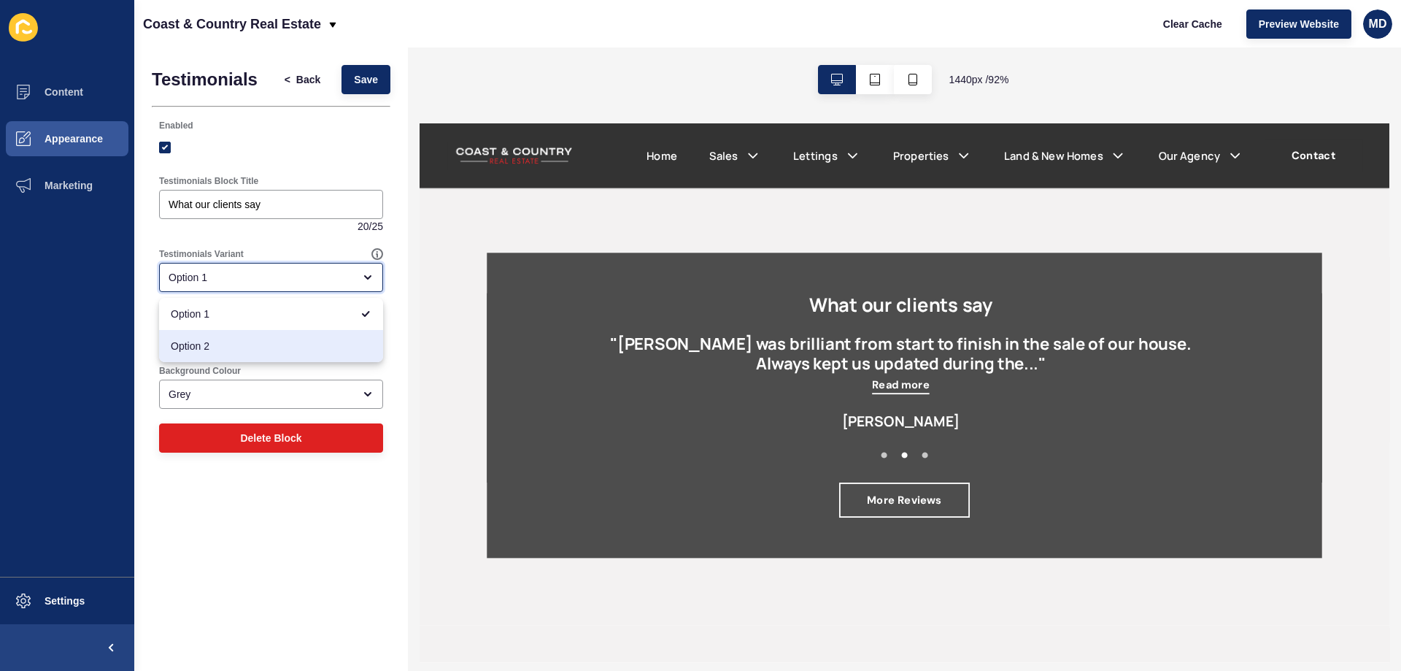
click at [247, 344] on span "Option 2" at bounding box center [271, 346] width 201 height 15
type input "Option 2"
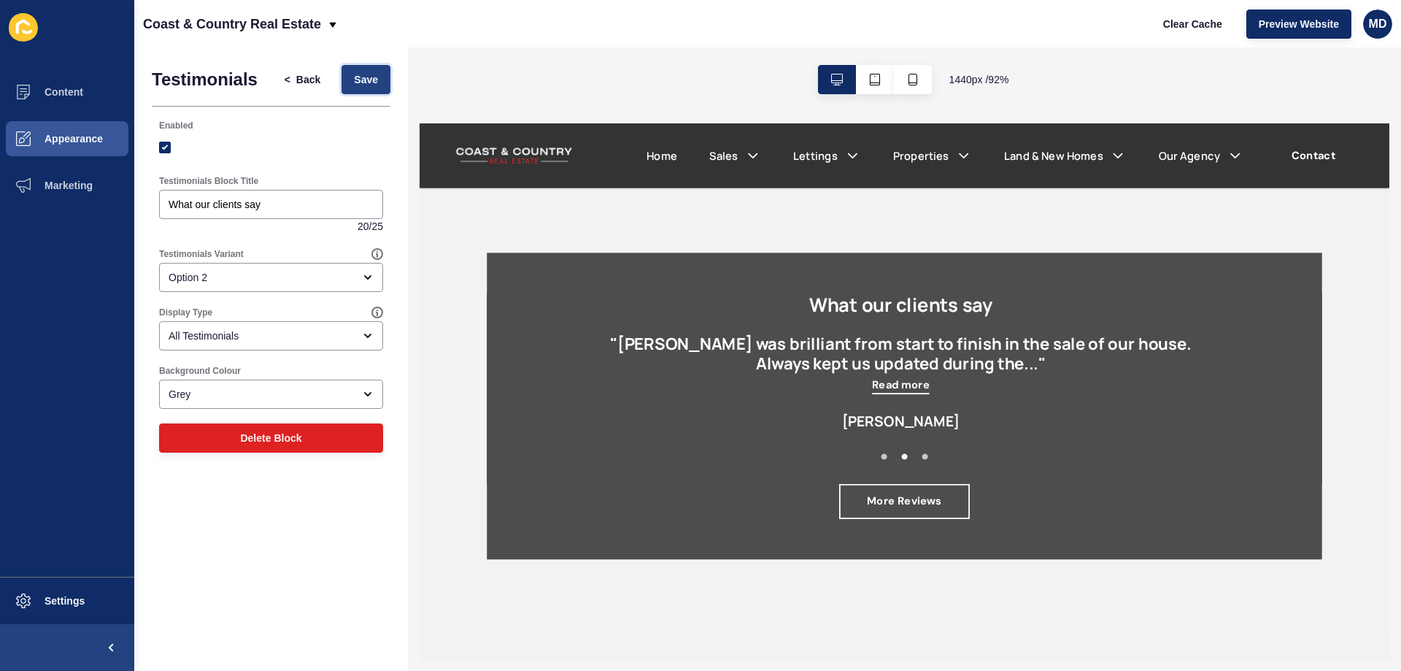
click at [363, 93] on button "Save" at bounding box center [365, 79] width 49 height 29
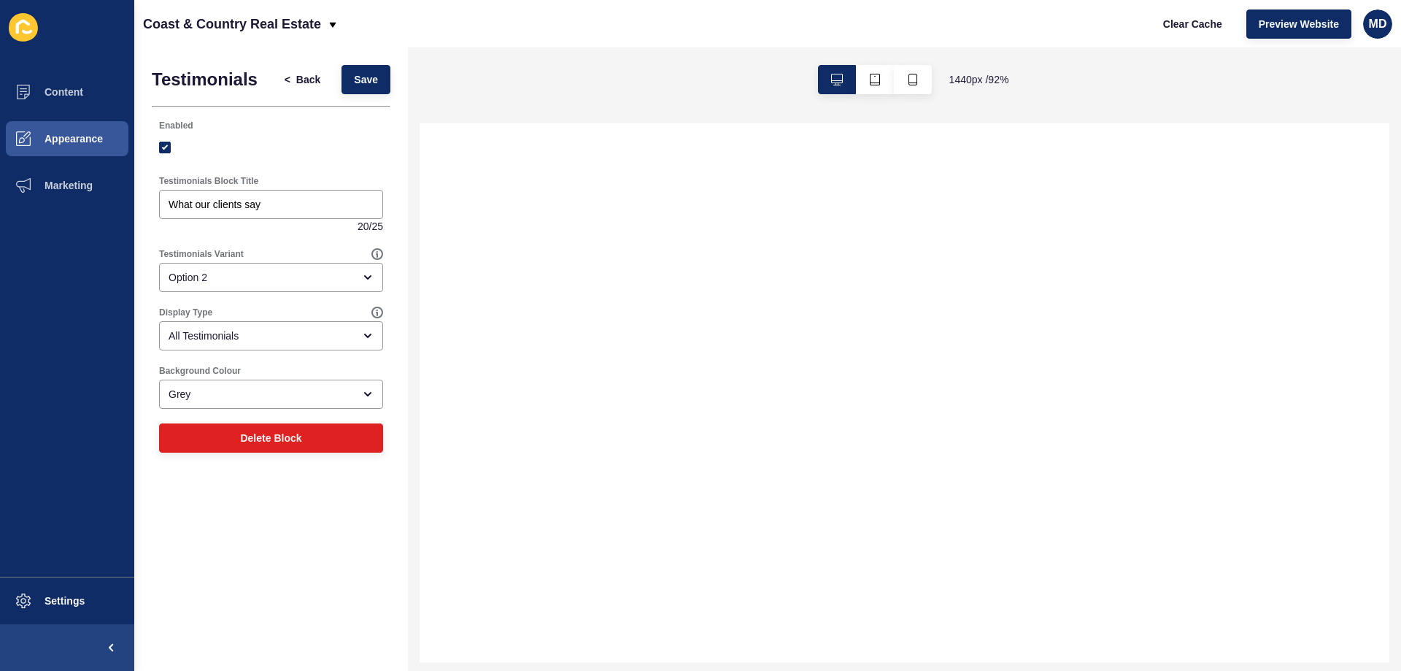
select select
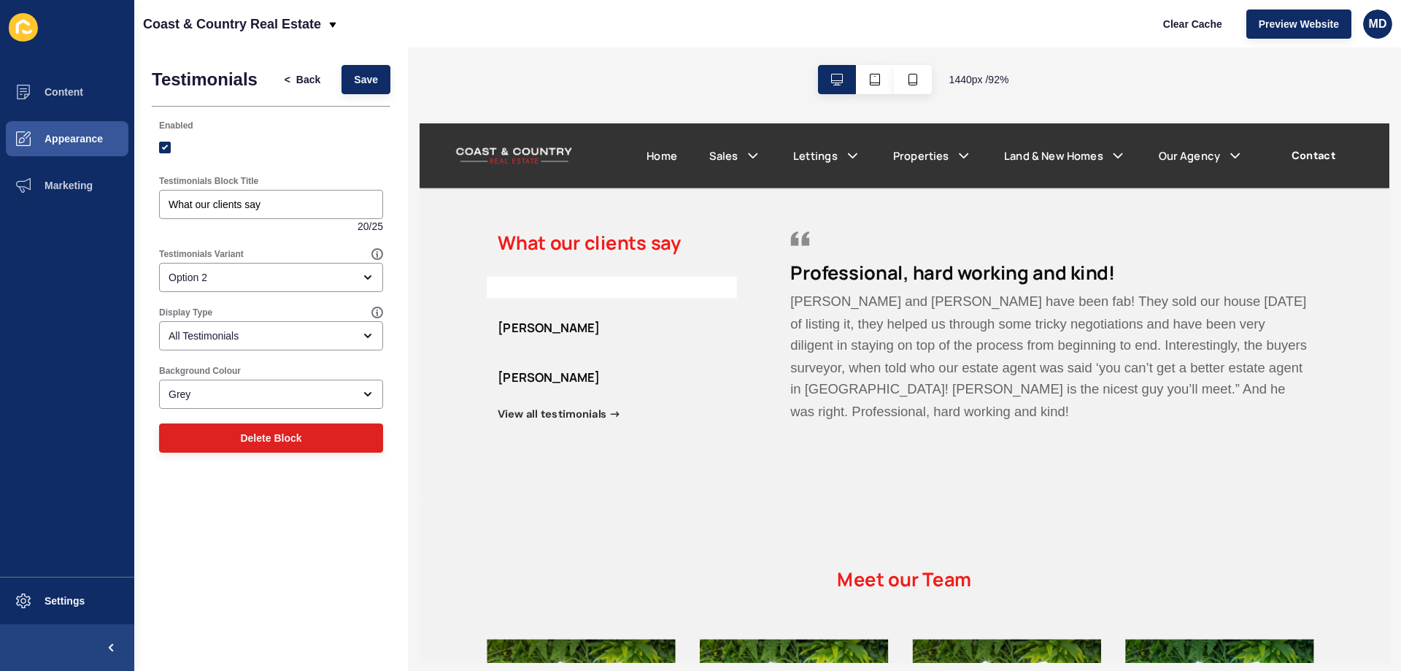
scroll to position [2773, 0]
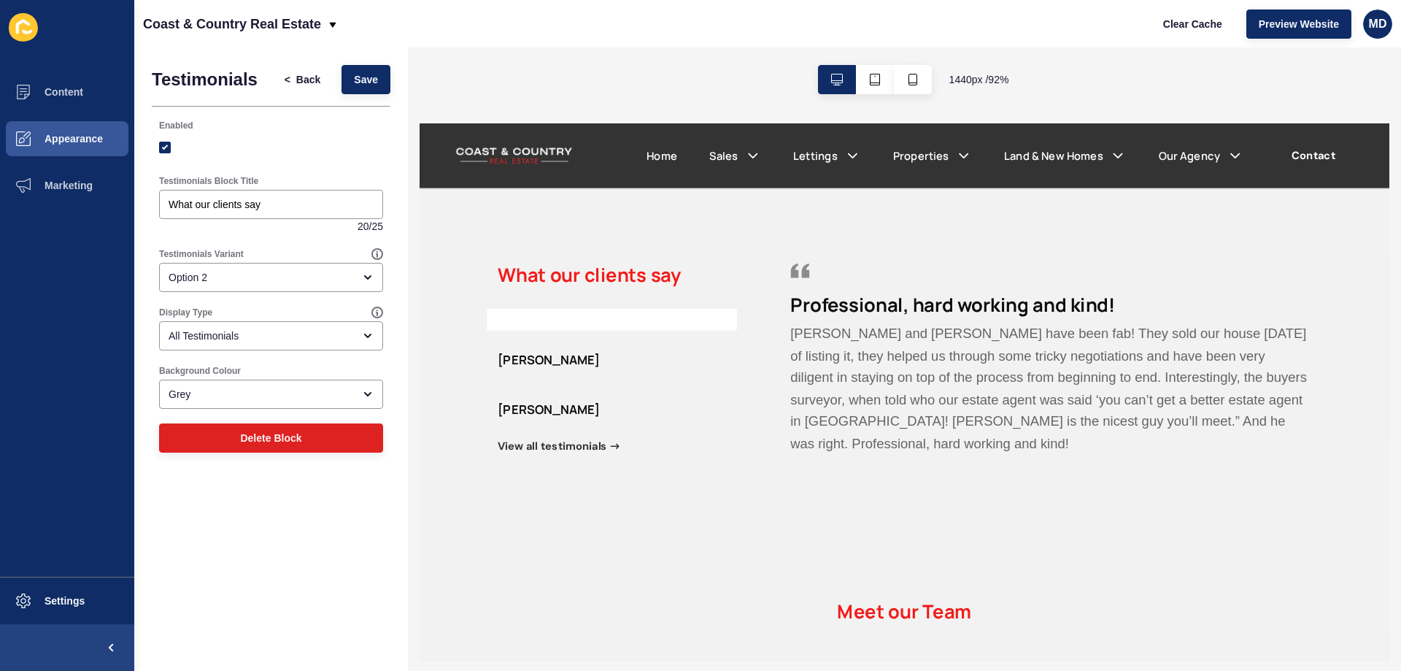
click at [516, 389] on h5 "Charlie M" at bounding box center [559, 380] width 111 height 18
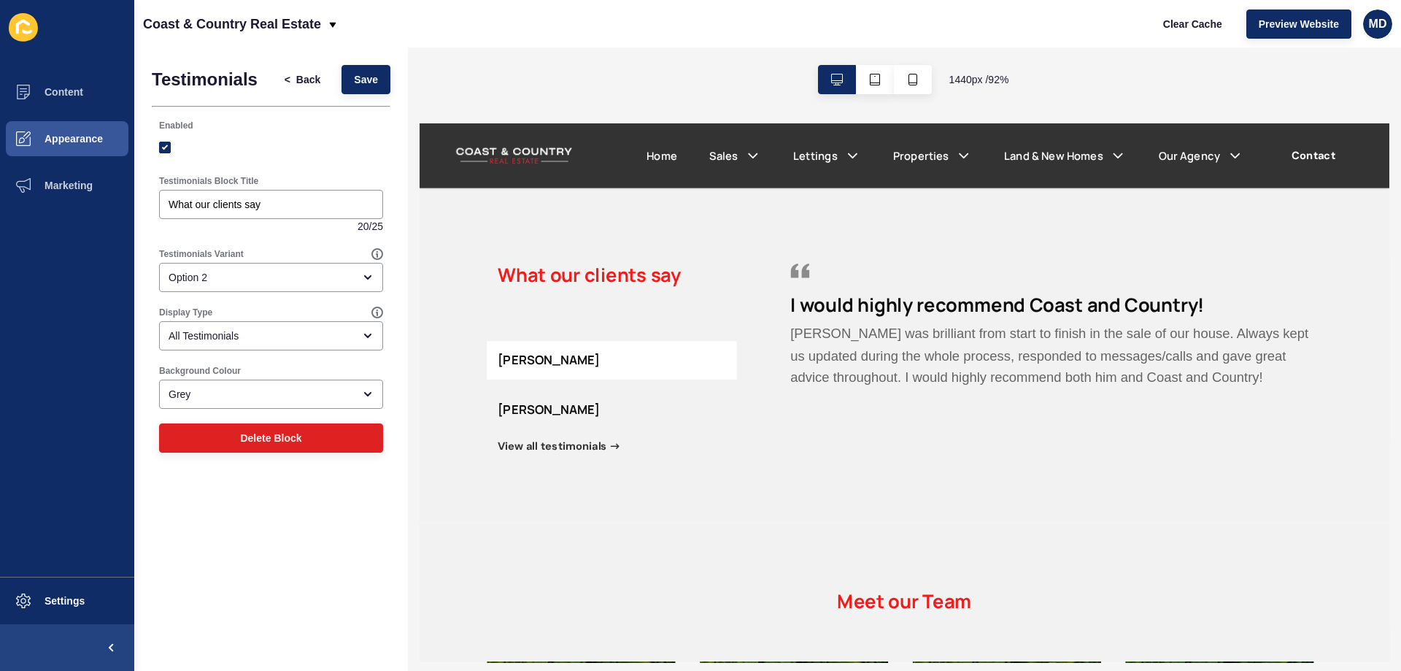
click at [563, 442] on h5 "Sylvie-Anne K" at bounding box center [559, 433] width 111 height 18
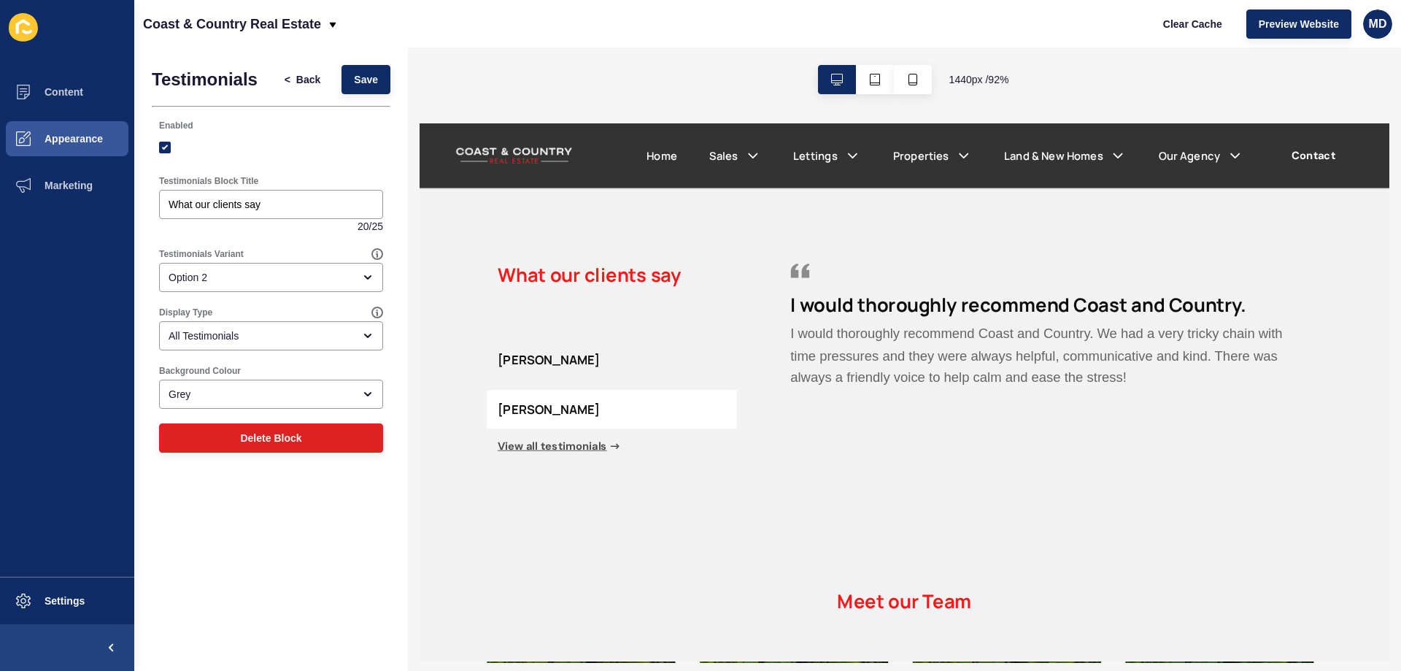
click at [560, 482] on link "View all testimonials" at bounding box center [564, 473] width 144 height 18
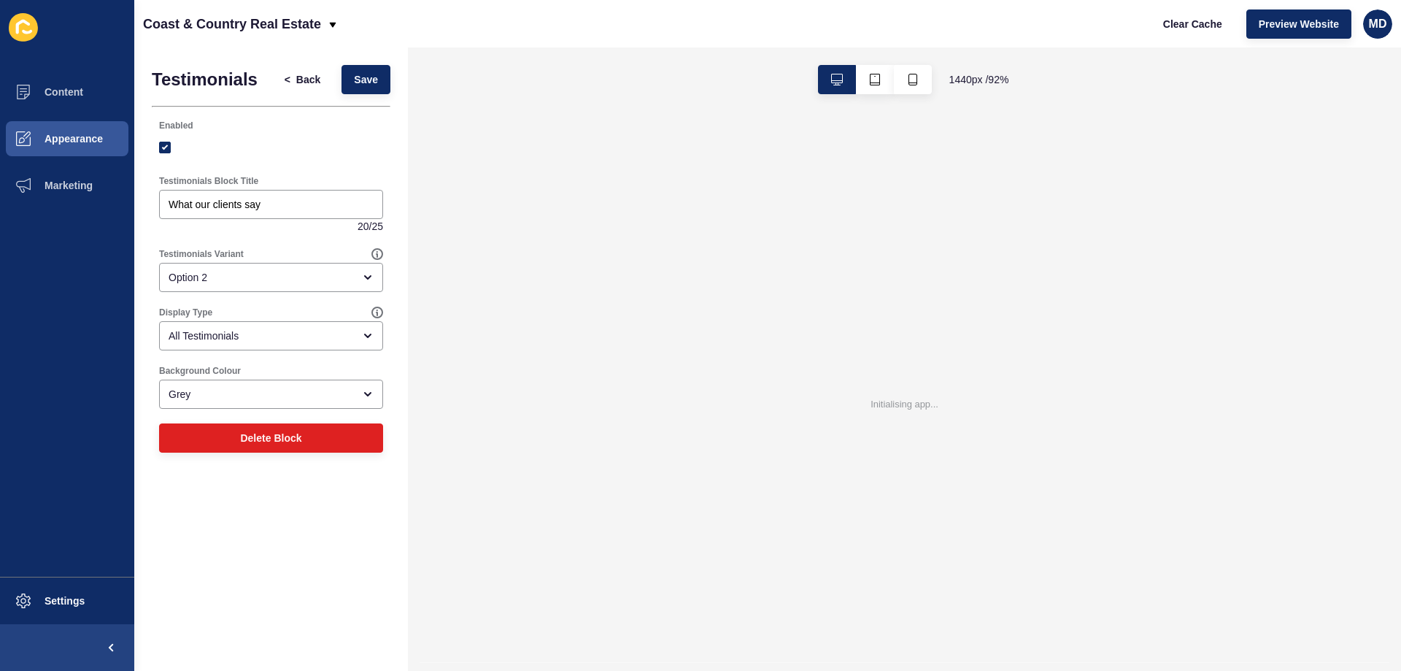
scroll to position [0, 0]
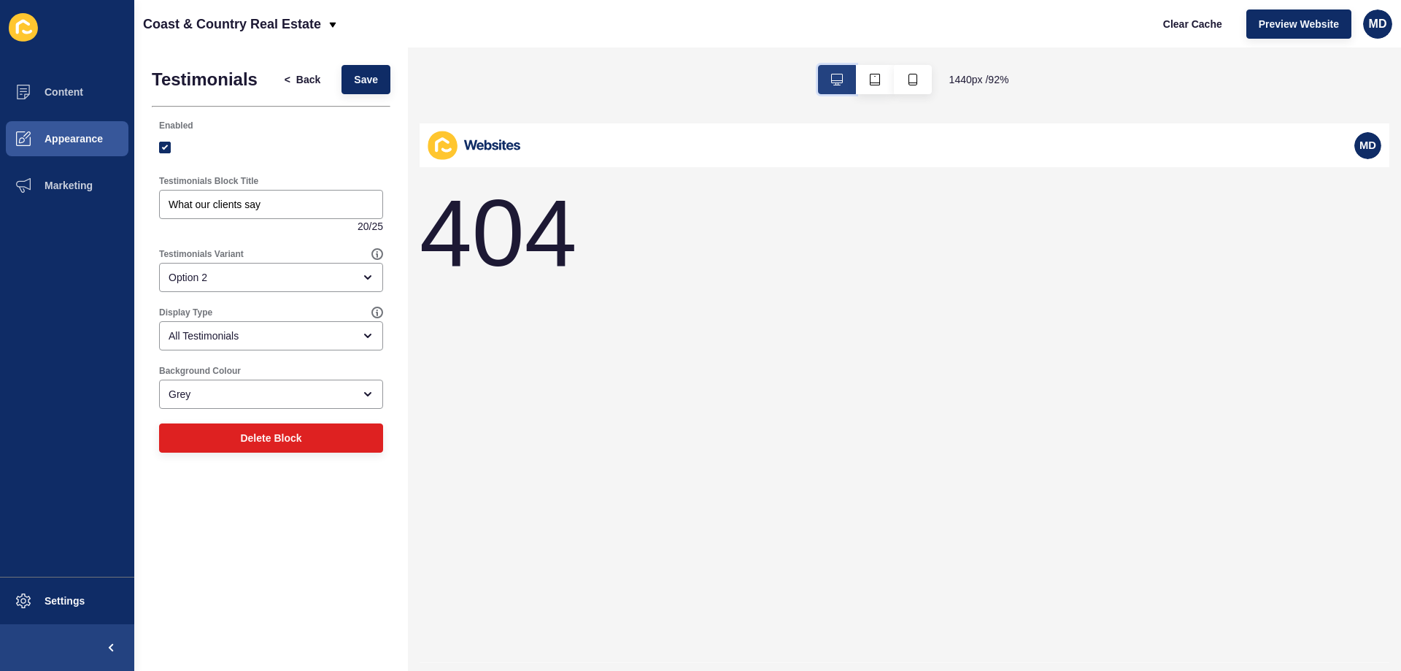
click at [832, 73] on button "button" at bounding box center [837, 79] width 38 height 29
click at [1307, 31] on span "Preview Website" at bounding box center [1299, 24] width 80 height 15
click at [328, 271] on div "Option 2" at bounding box center [261, 277] width 185 height 15
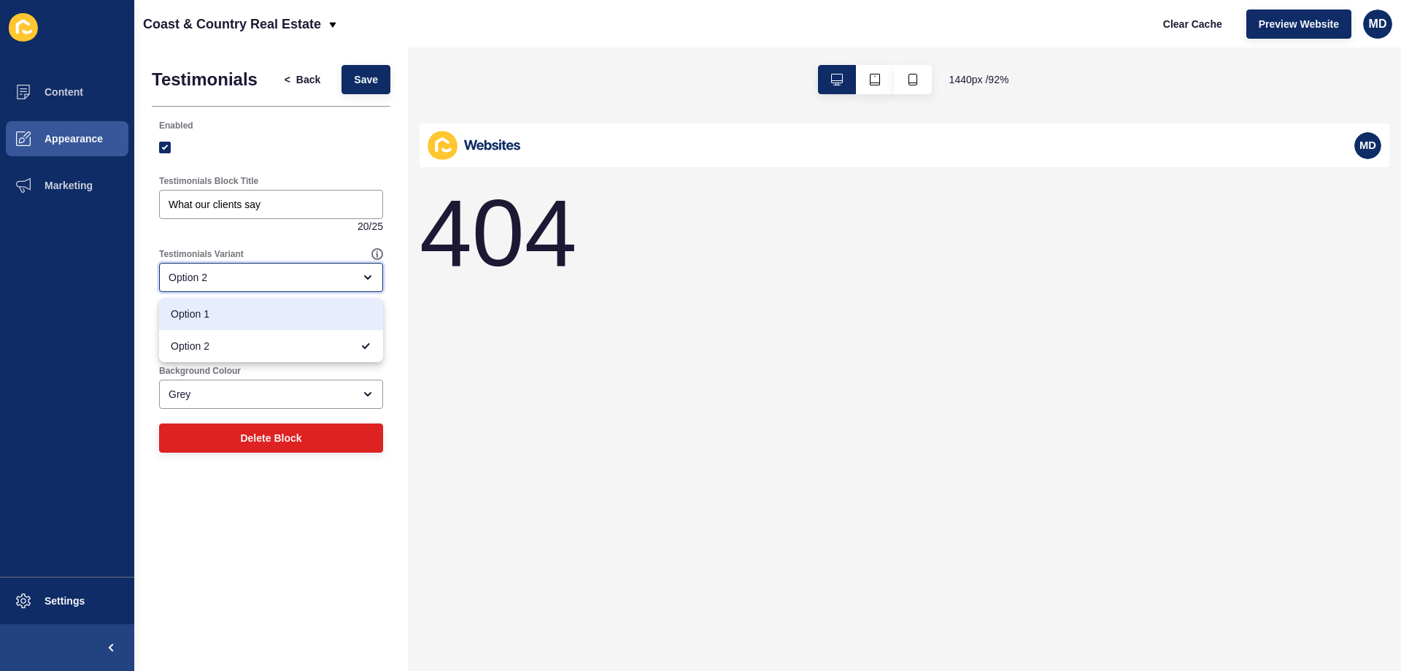
click at [241, 315] on span "Option 1" at bounding box center [271, 313] width 201 height 15
type input "Option 1"
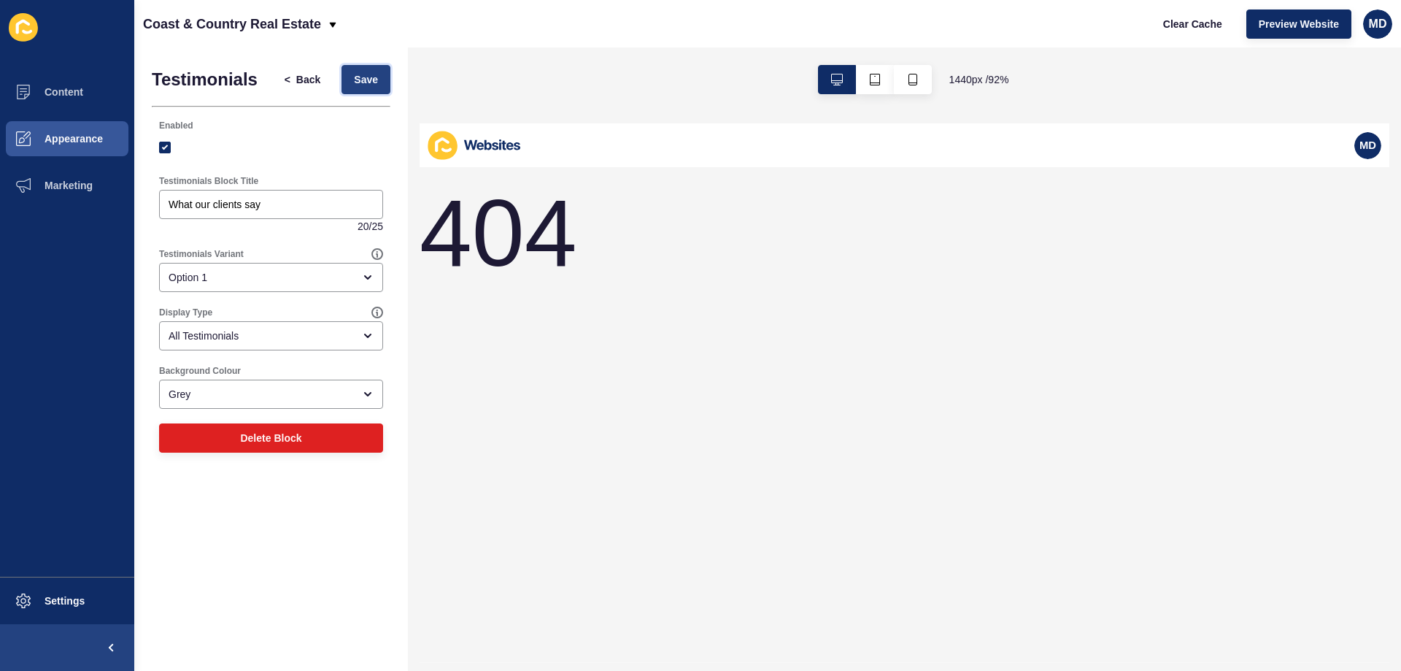
click at [361, 88] on button "Save" at bounding box center [365, 79] width 49 height 29
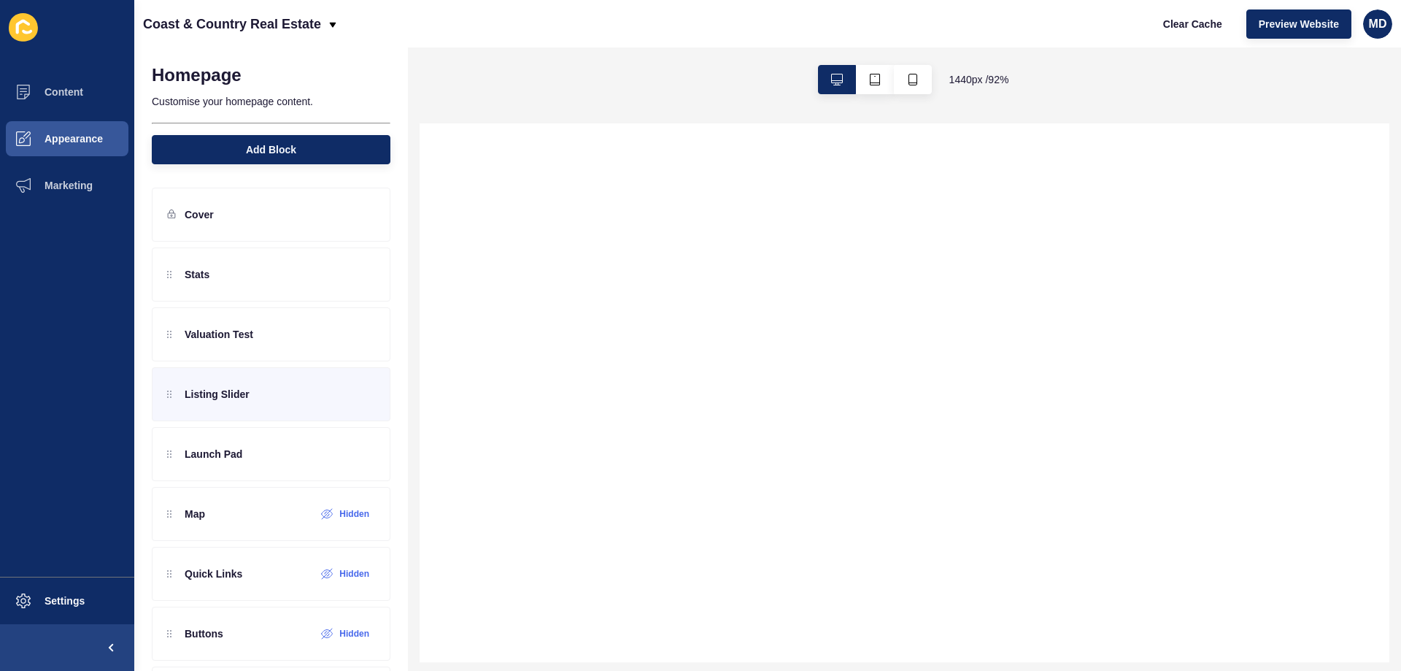
select select
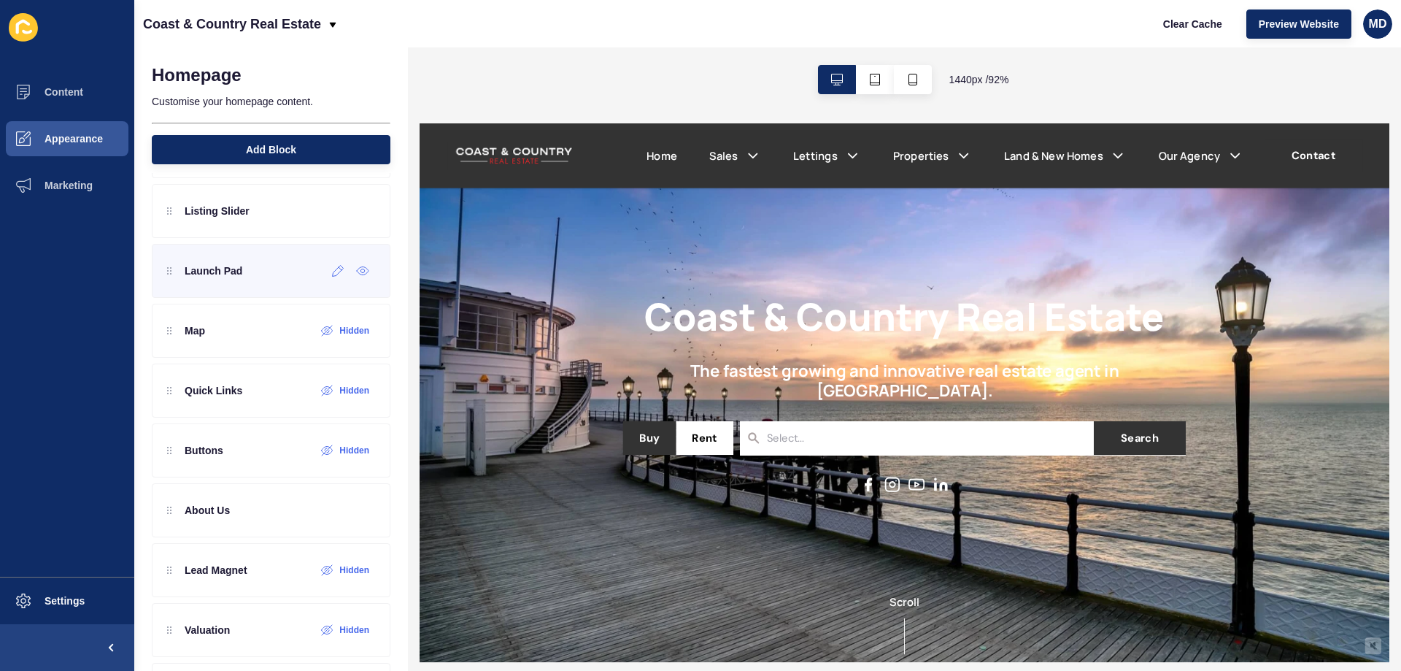
scroll to position [219, 0]
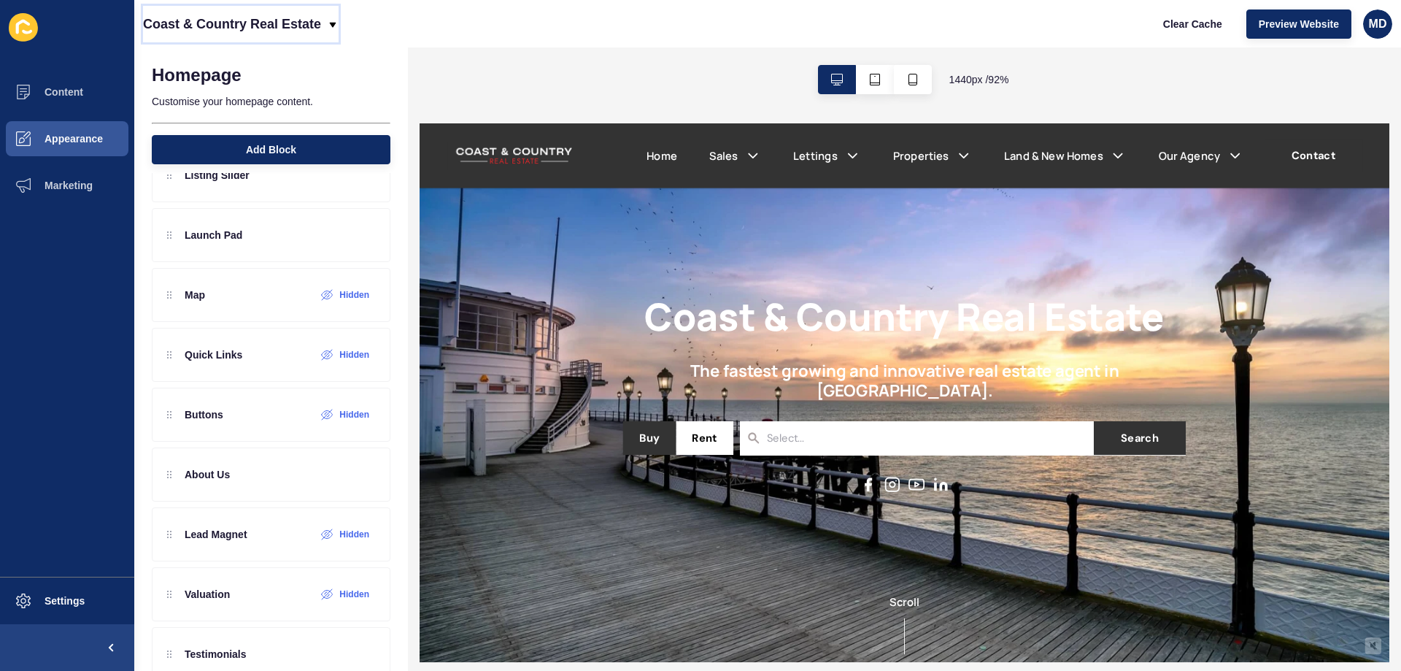
click at [212, 21] on p "Coast & Country Real Estate" at bounding box center [232, 24] width 178 height 36
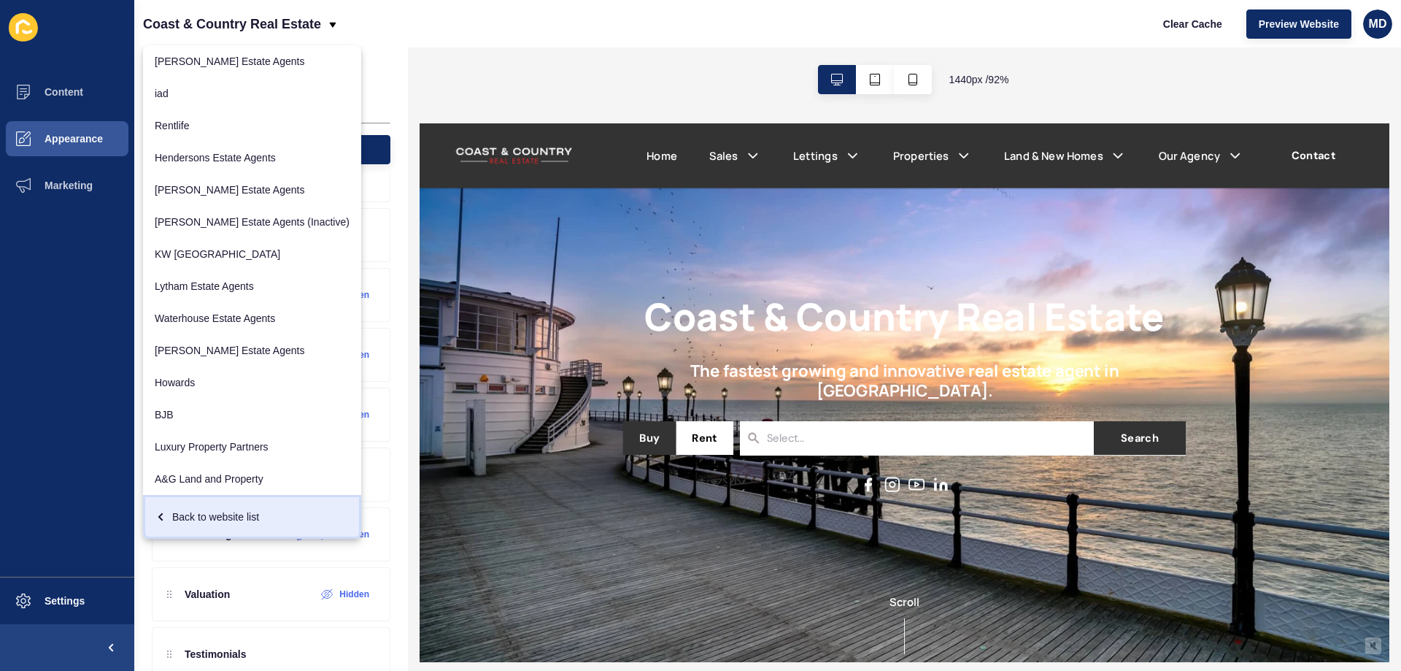
click at [190, 534] on link "Back to website list" at bounding box center [252, 517] width 218 height 44
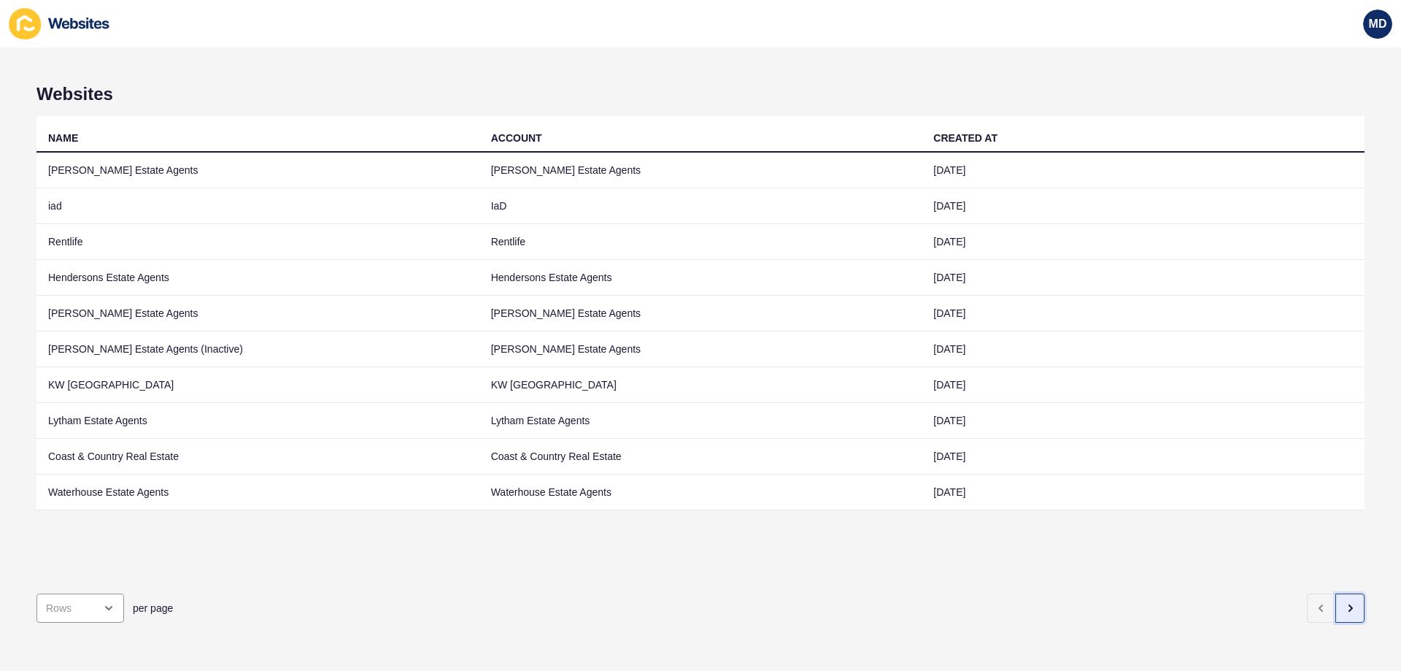
click at [1344, 602] on icon "button" at bounding box center [1350, 608] width 12 height 12
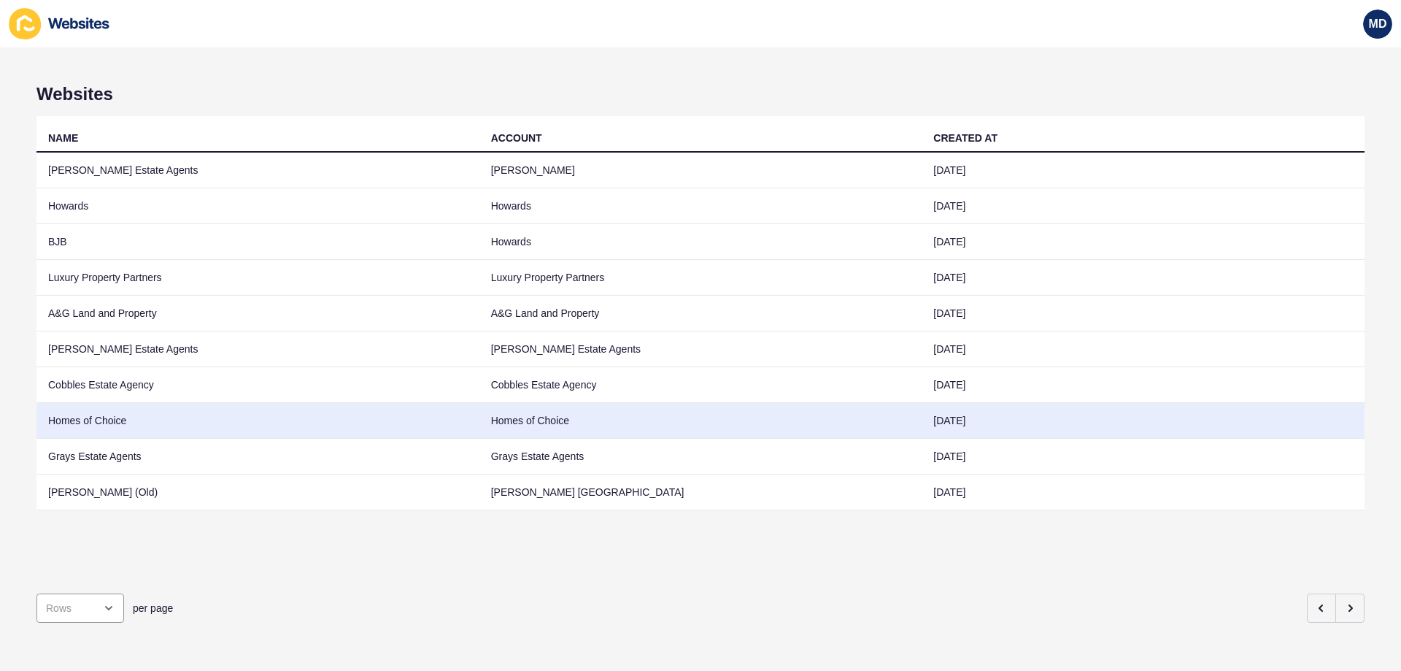
click at [101, 417] on td "Homes of Choice" at bounding box center [257, 421] width 443 height 36
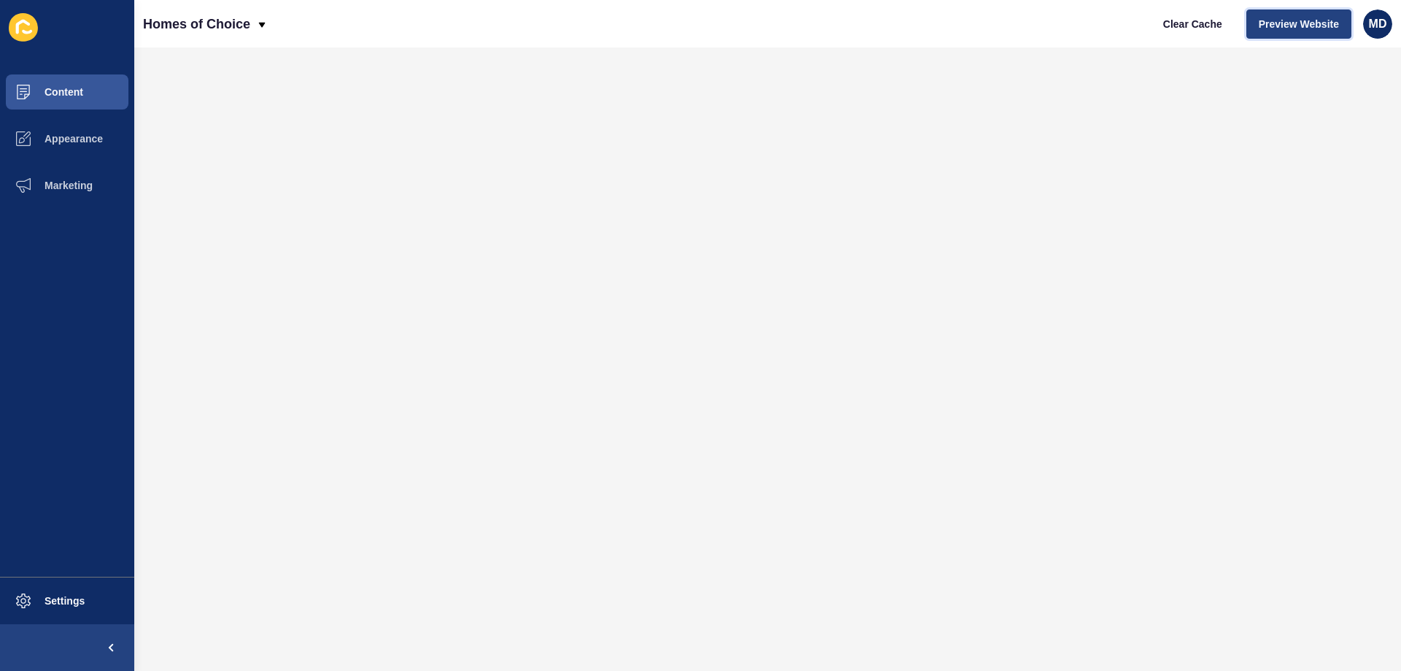
click at [1290, 26] on span "Preview Website" at bounding box center [1299, 24] width 80 height 15
click at [28, 149] on span at bounding box center [23, 138] width 47 height 47
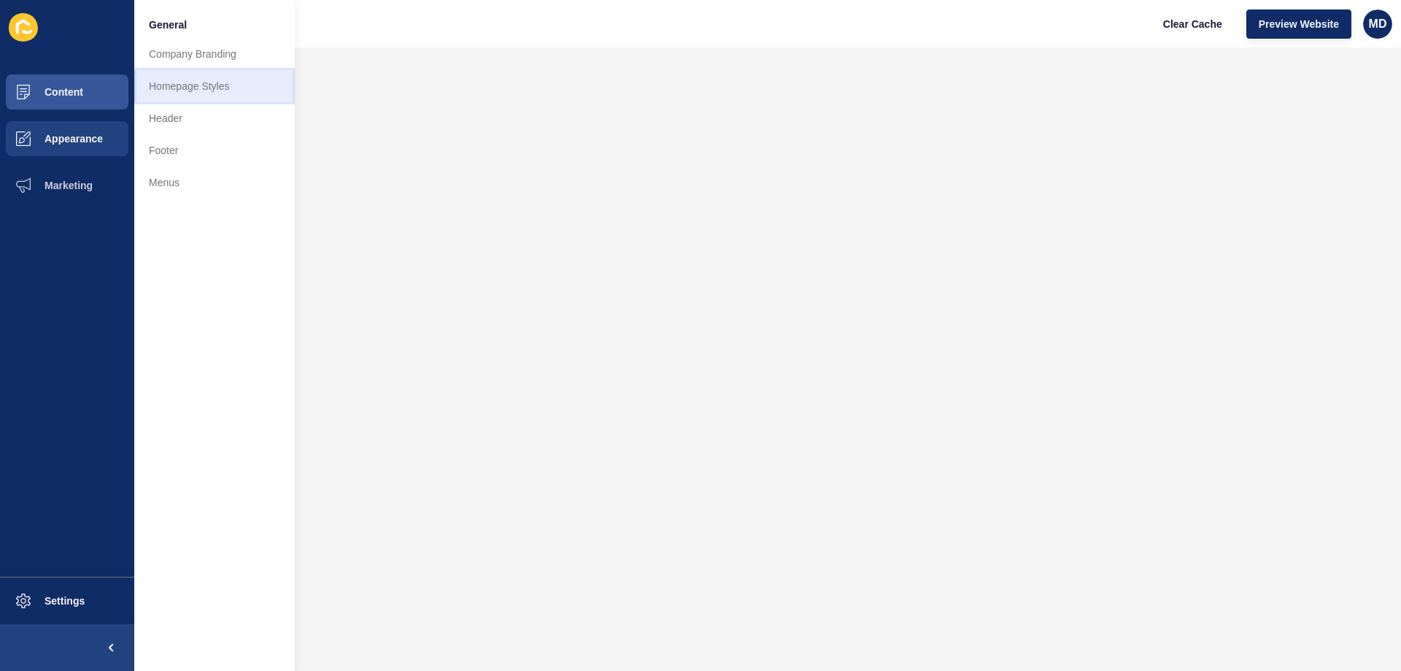
click at [215, 95] on link "Homepage Styles" at bounding box center [214, 86] width 161 height 32
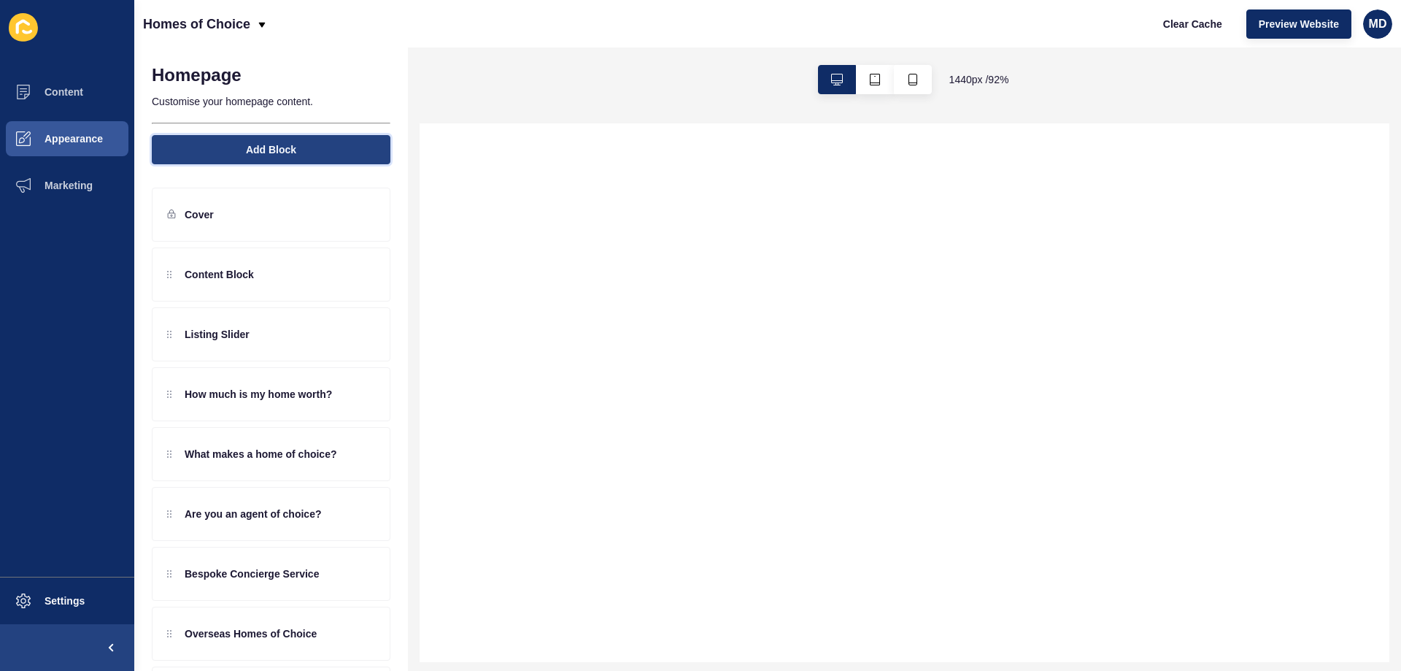
click at [261, 161] on button "Add Block" at bounding box center [271, 149] width 239 height 29
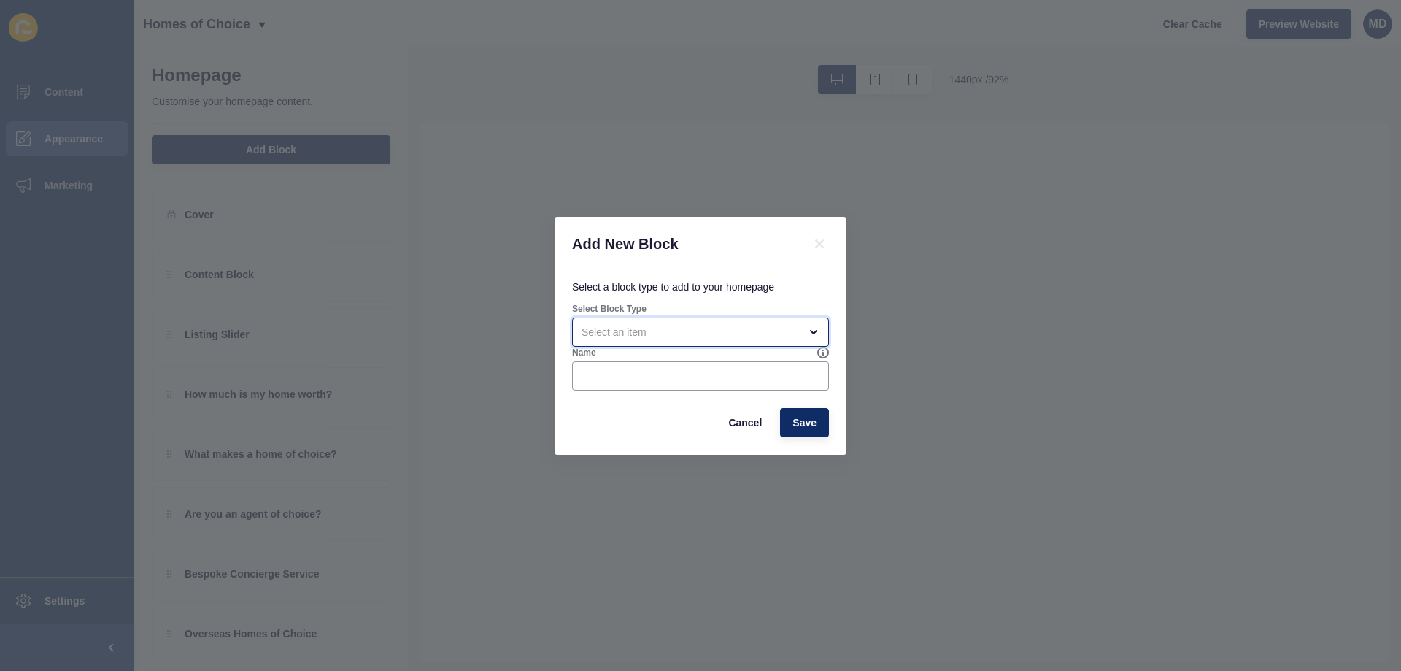
click at [733, 338] on div "open menu" at bounding box center [690, 332] width 217 height 15
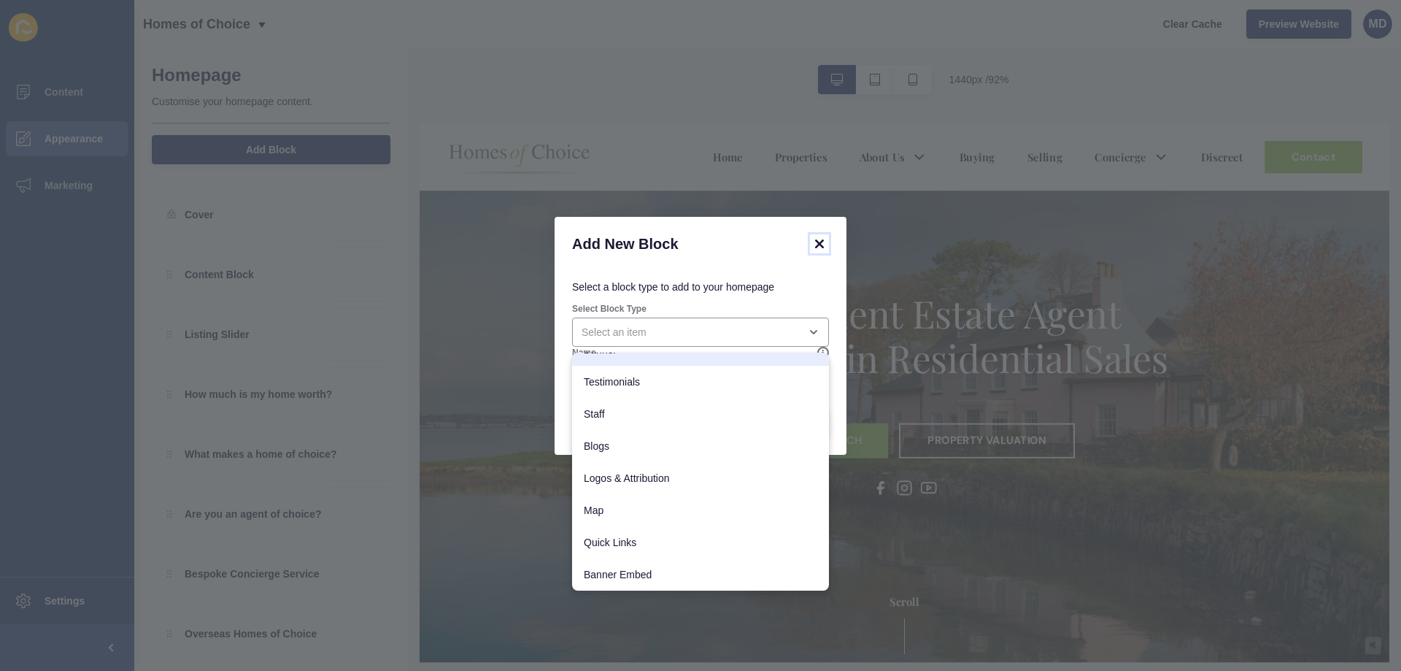
click at [822, 251] on icon at bounding box center [820, 244] width 18 height 18
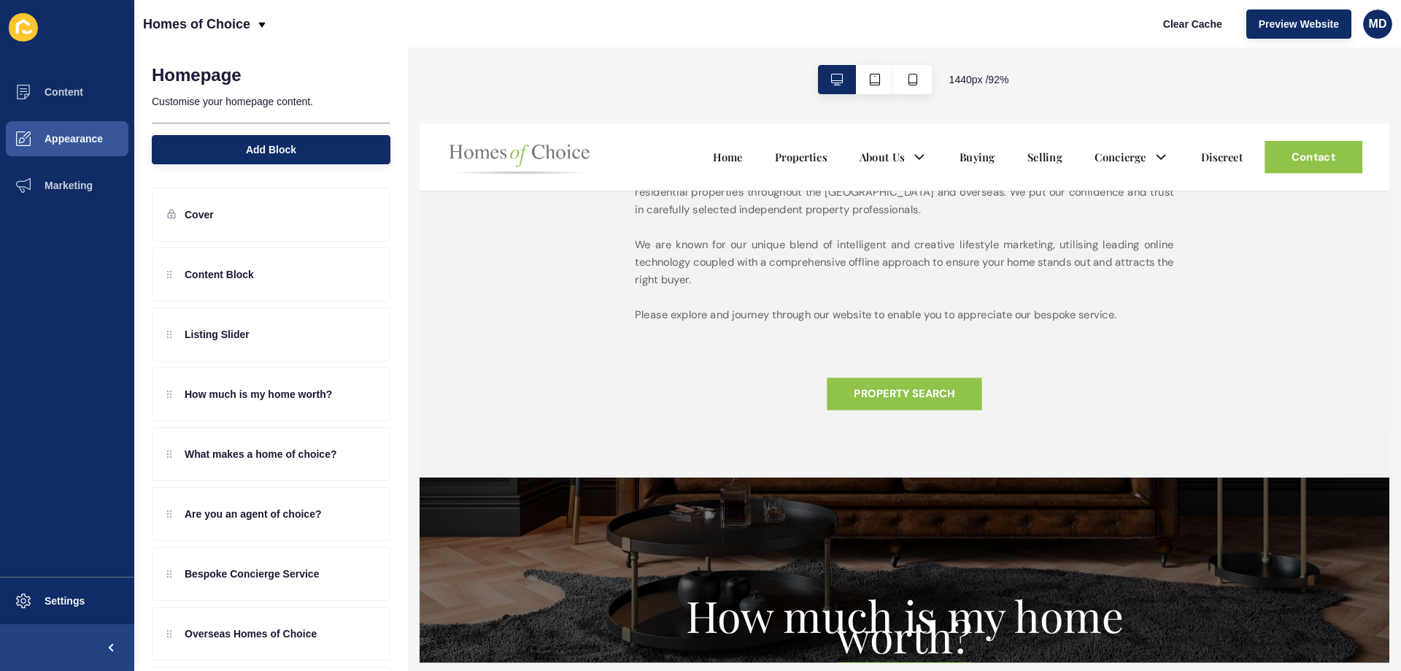
scroll to position [803, 0]
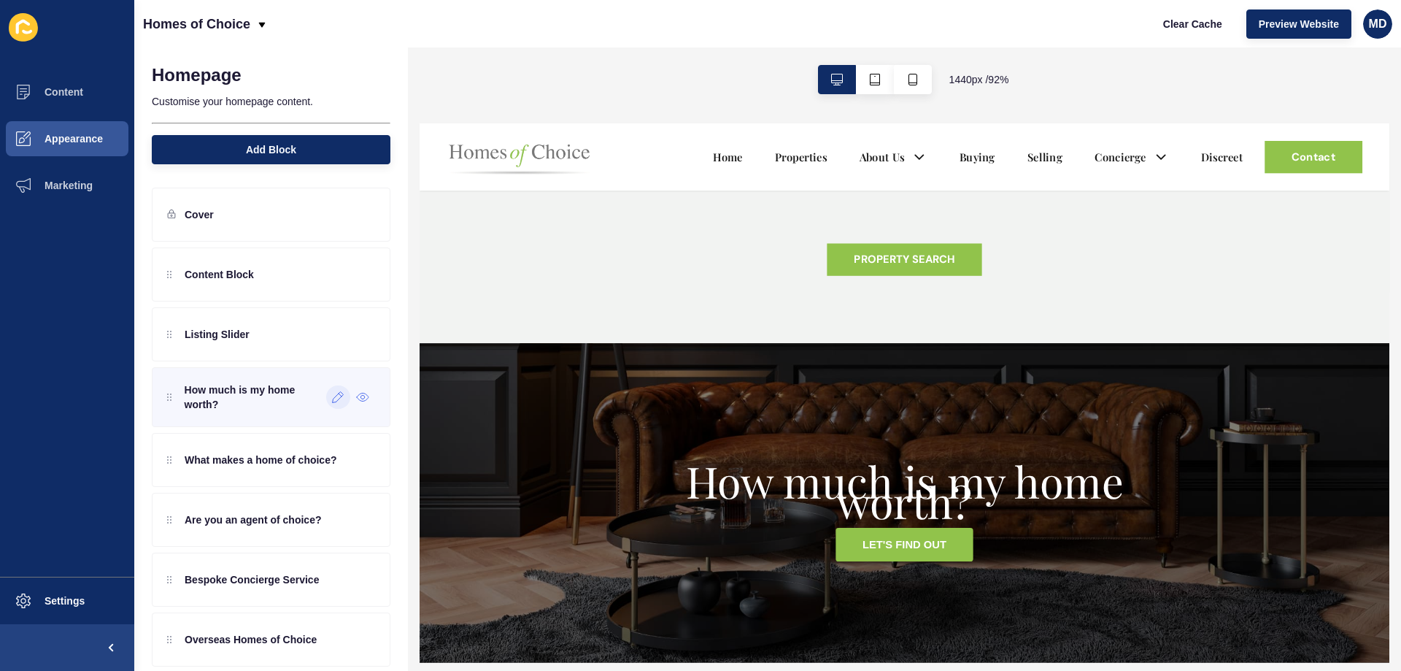
click at [326, 403] on div at bounding box center [338, 396] width 24 height 23
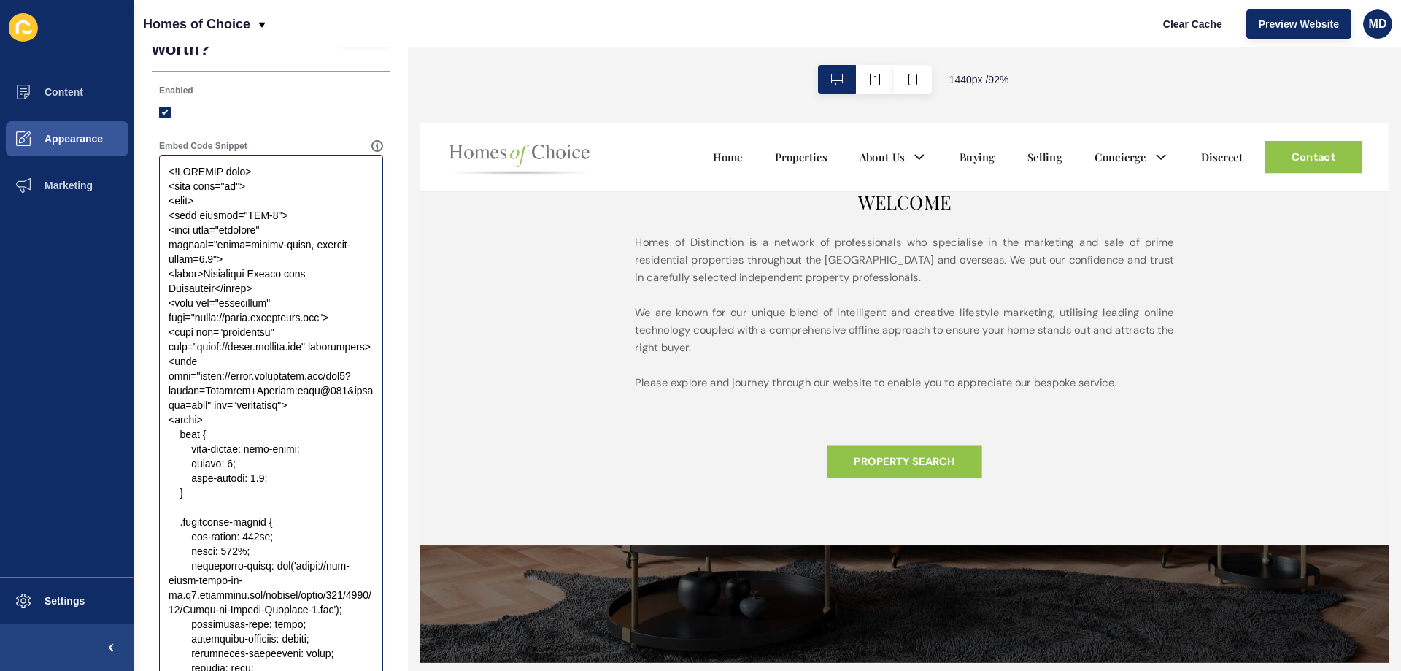
scroll to position [0, 0]
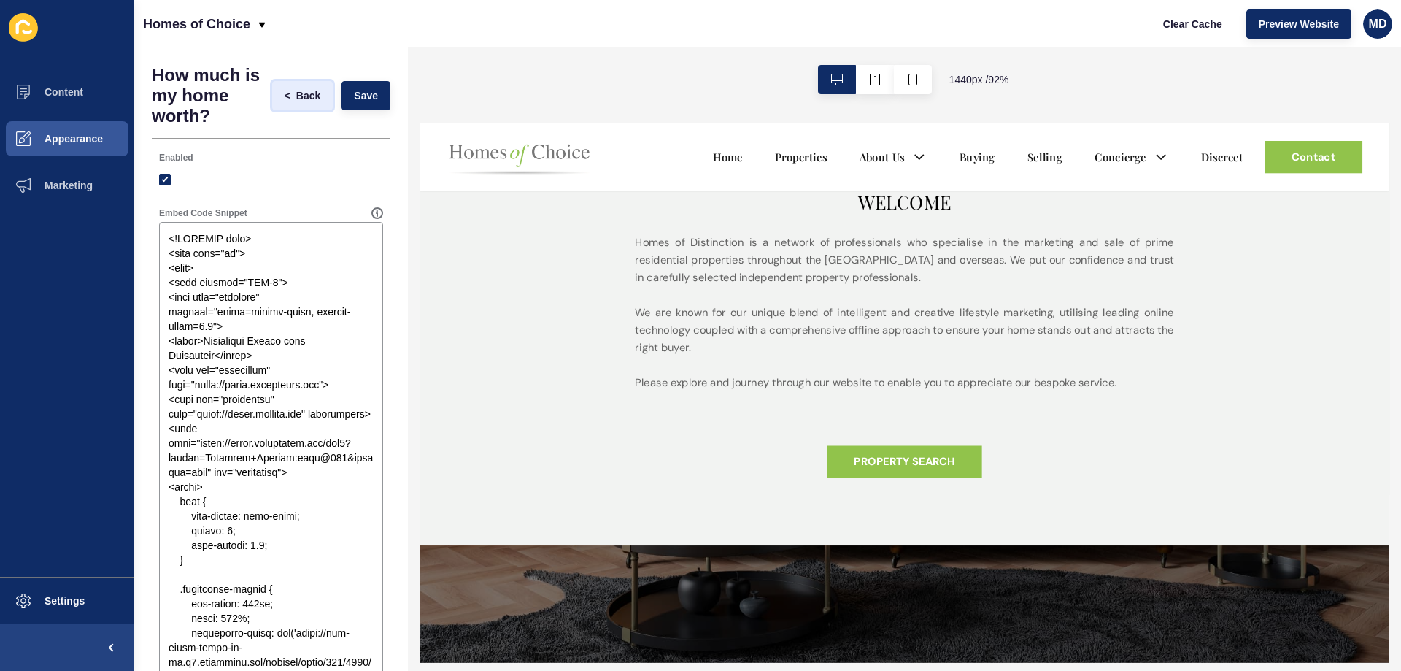
click at [285, 97] on span "<" at bounding box center [291, 95] width 12 height 15
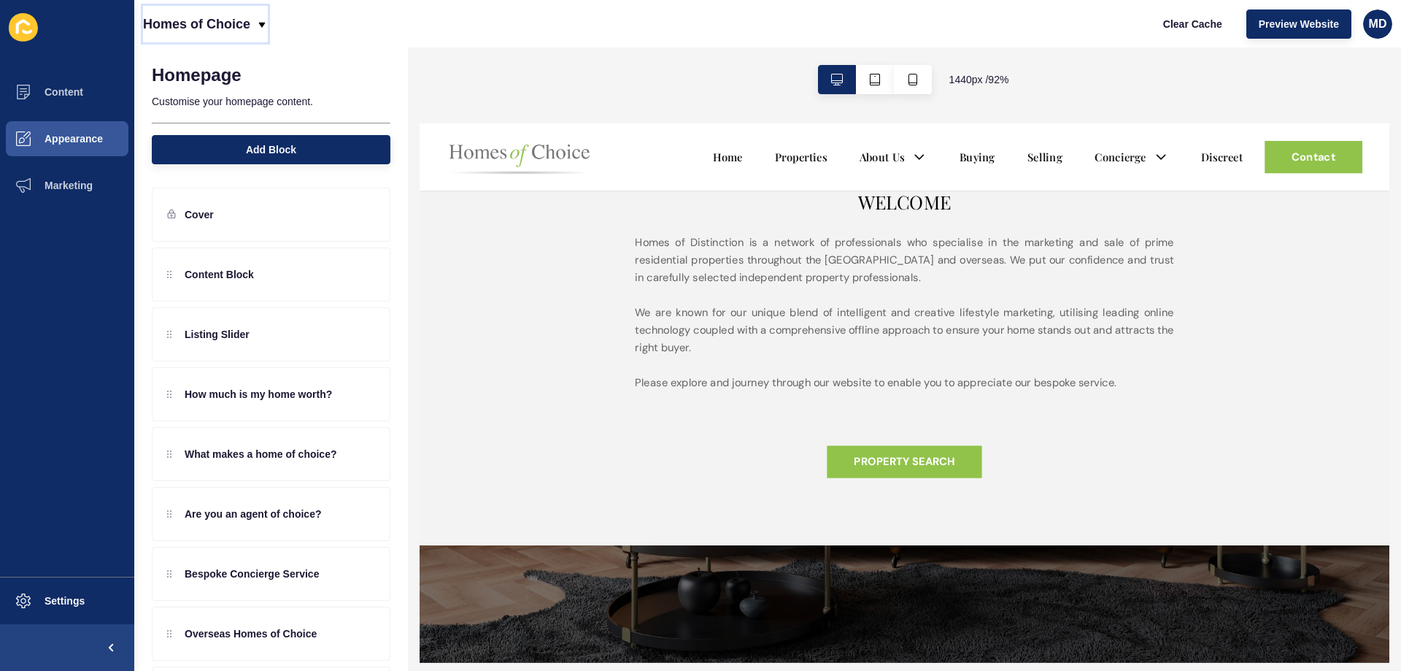
click at [201, 27] on p "Homes of Choice" at bounding box center [196, 24] width 107 height 36
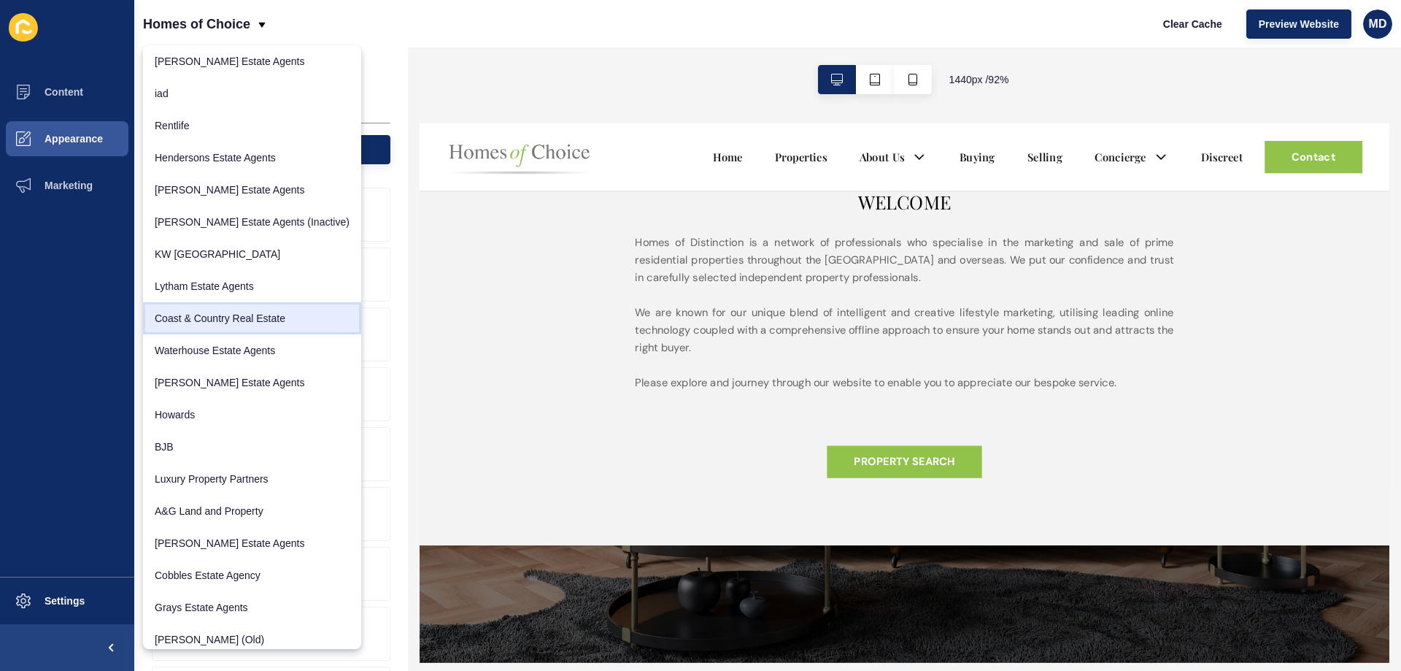
click at [205, 325] on link "Coast & Country Real Estate" at bounding box center [252, 318] width 218 height 32
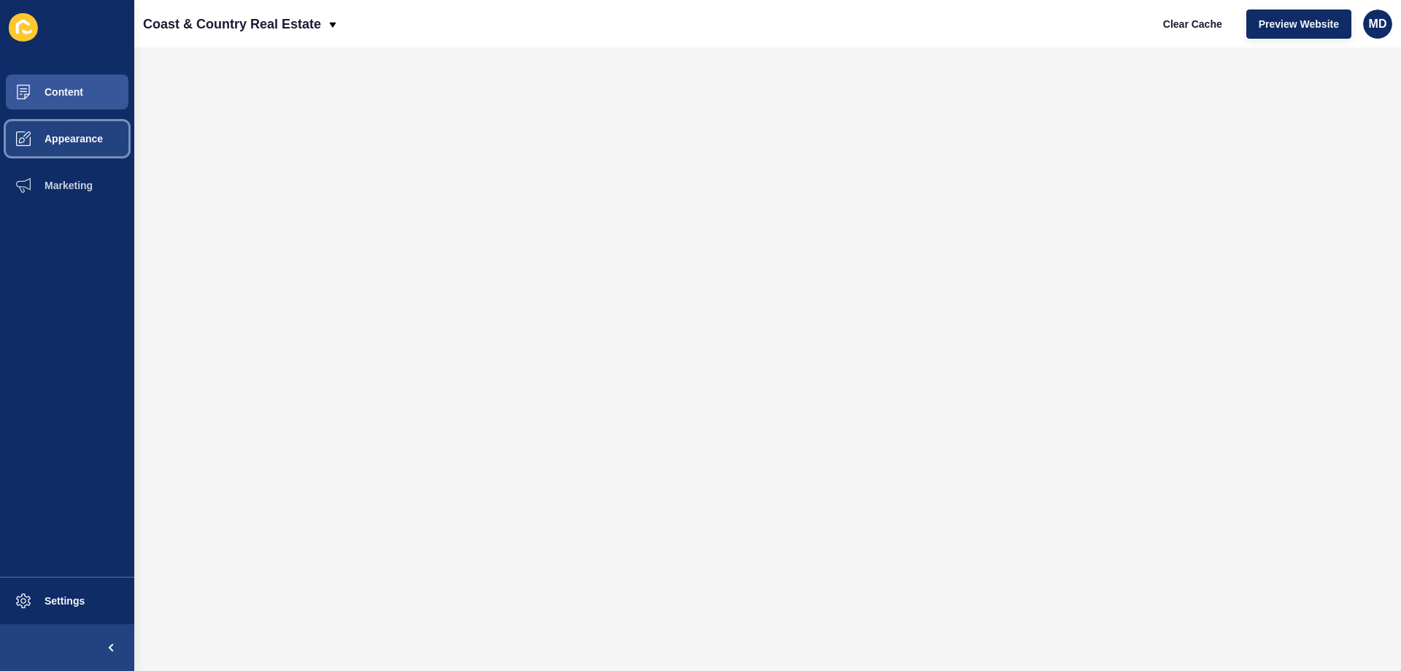
click at [85, 147] on button "Appearance" at bounding box center [67, 138] width 134 height 47
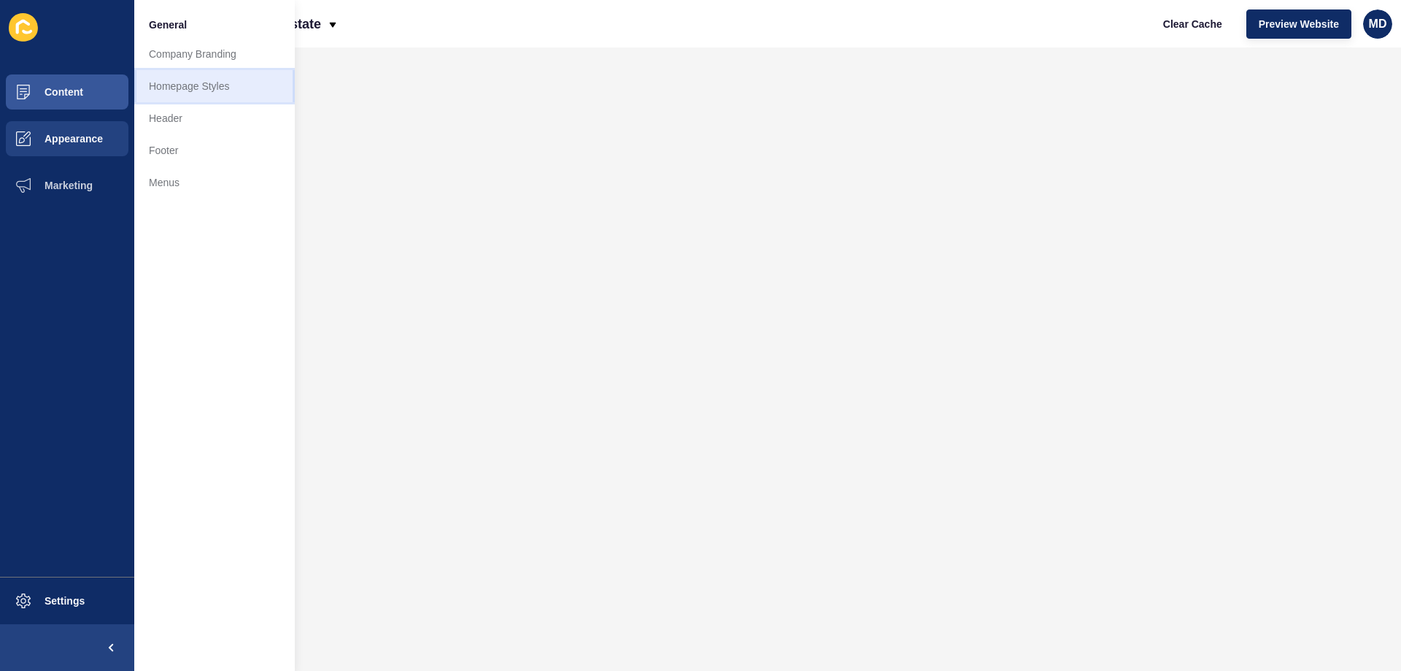
click at [195, 96] on link "Homepage Styles" at bounding box center [214, 86] width 161 height 32
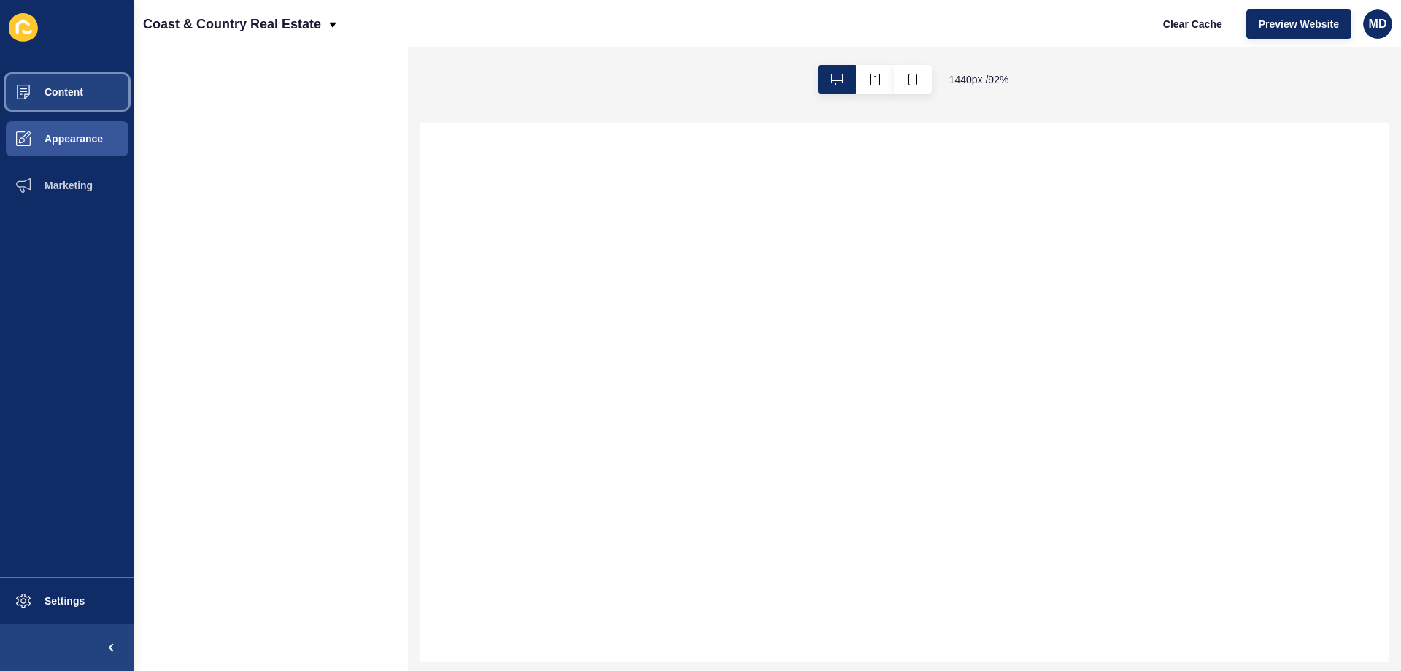
click at [53, 107] on button "Content" at bounding box center [67, 92] width 134 height 47
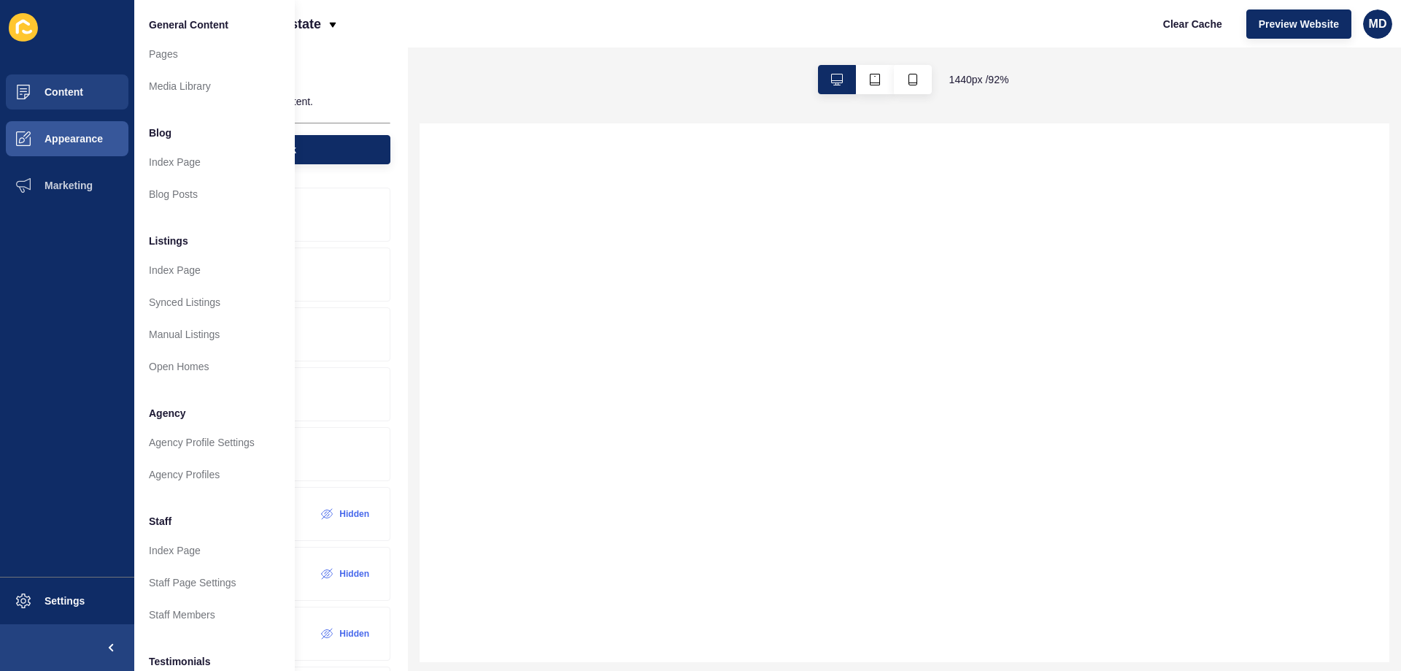
click at [522, 272] on div at bounding box center [905, 392] width 970 height 538
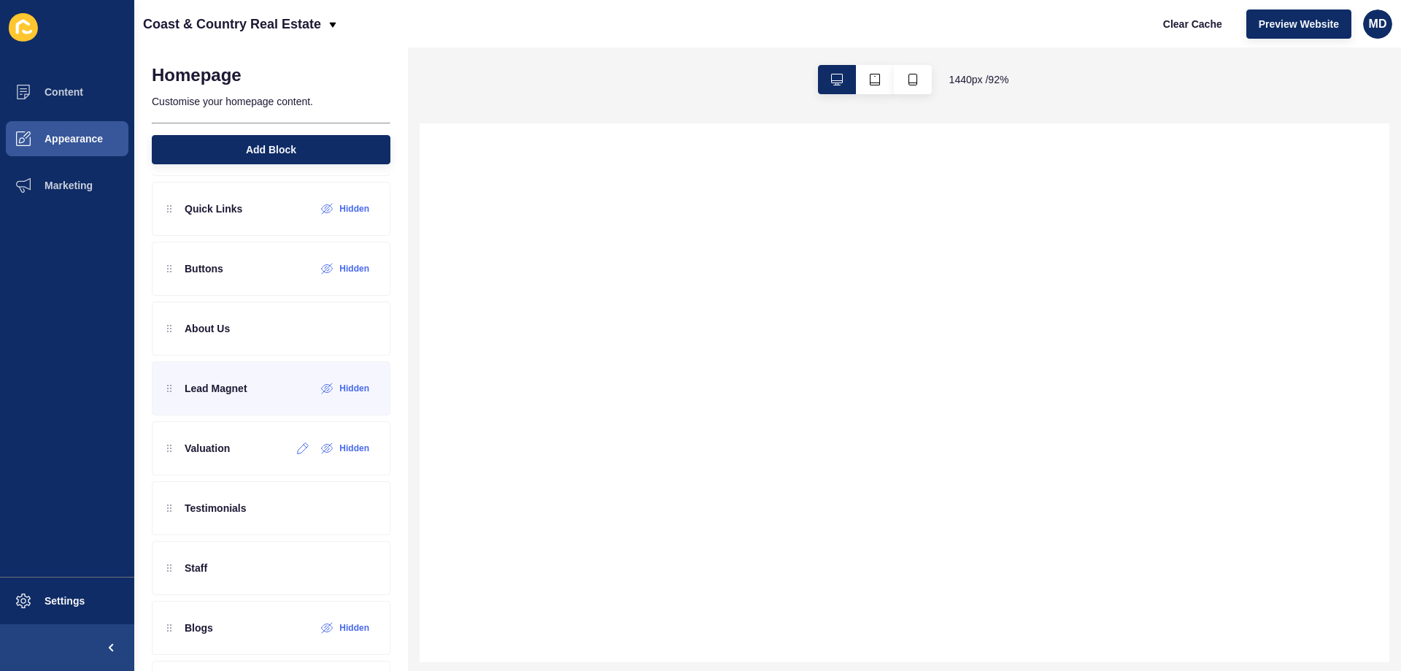
scroll to position [492, 0]
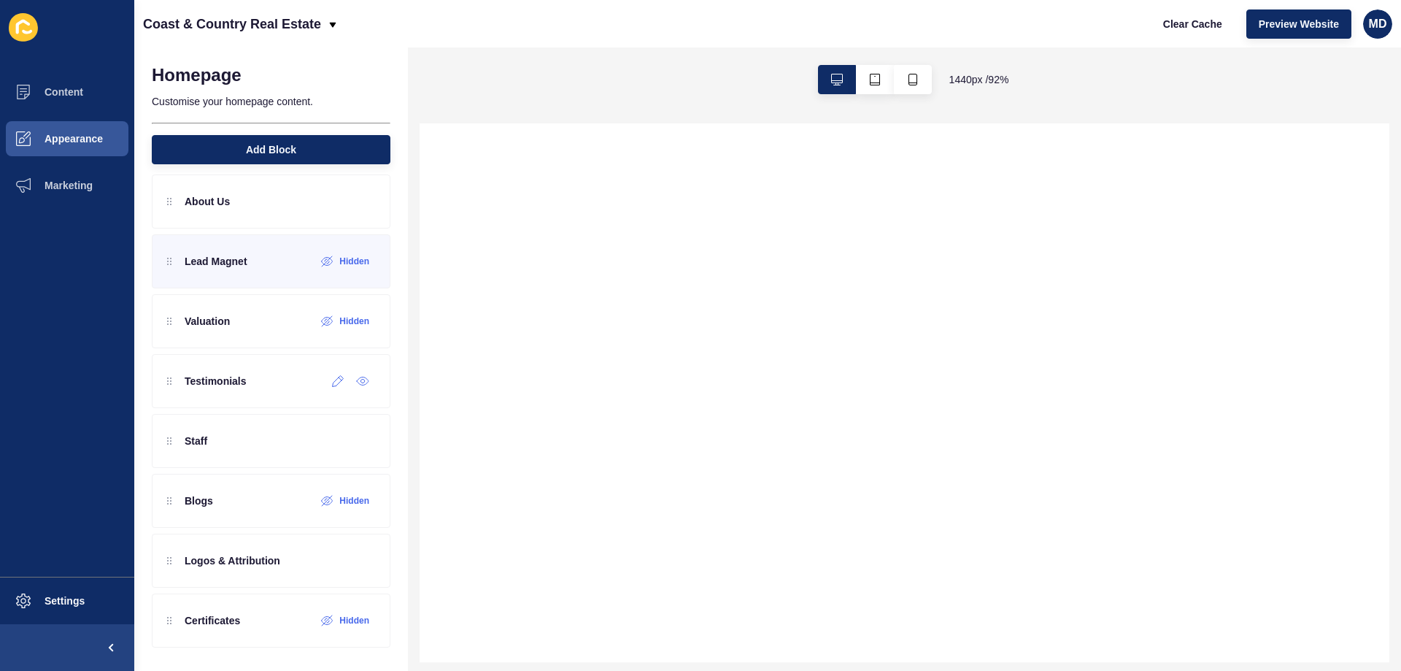
select select
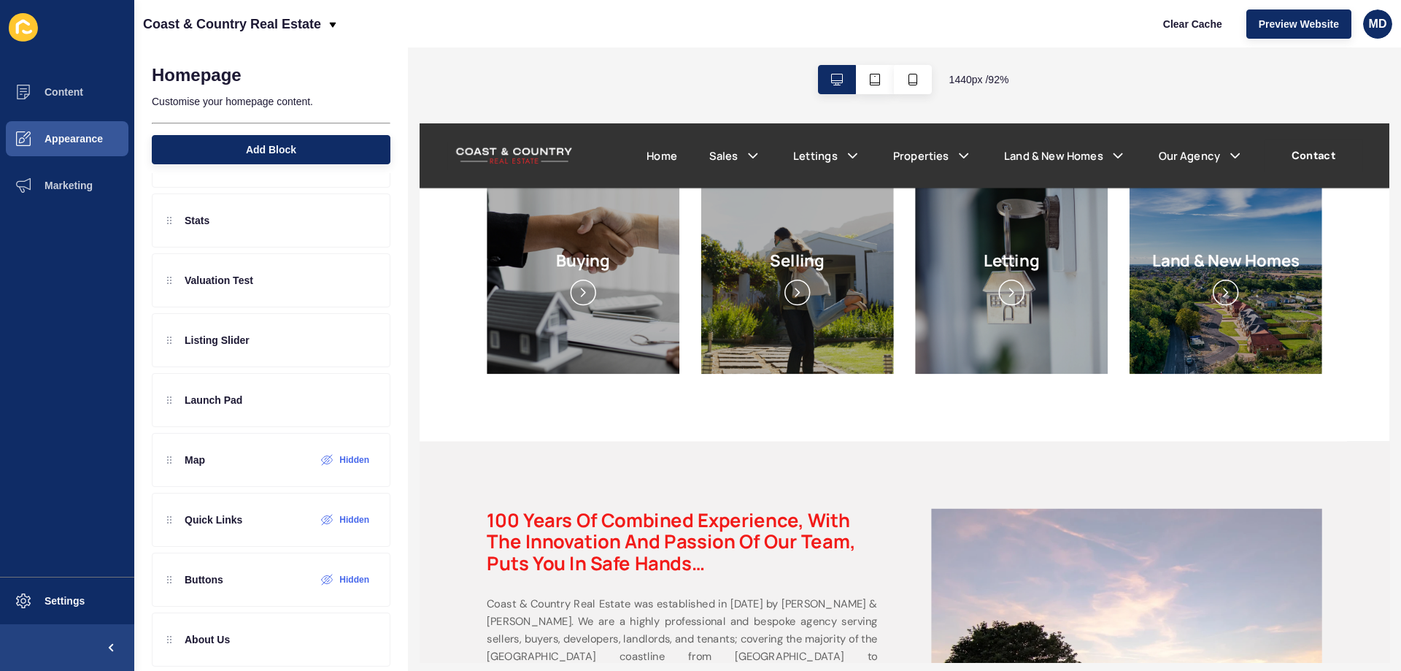
scroll to position [0, 0]
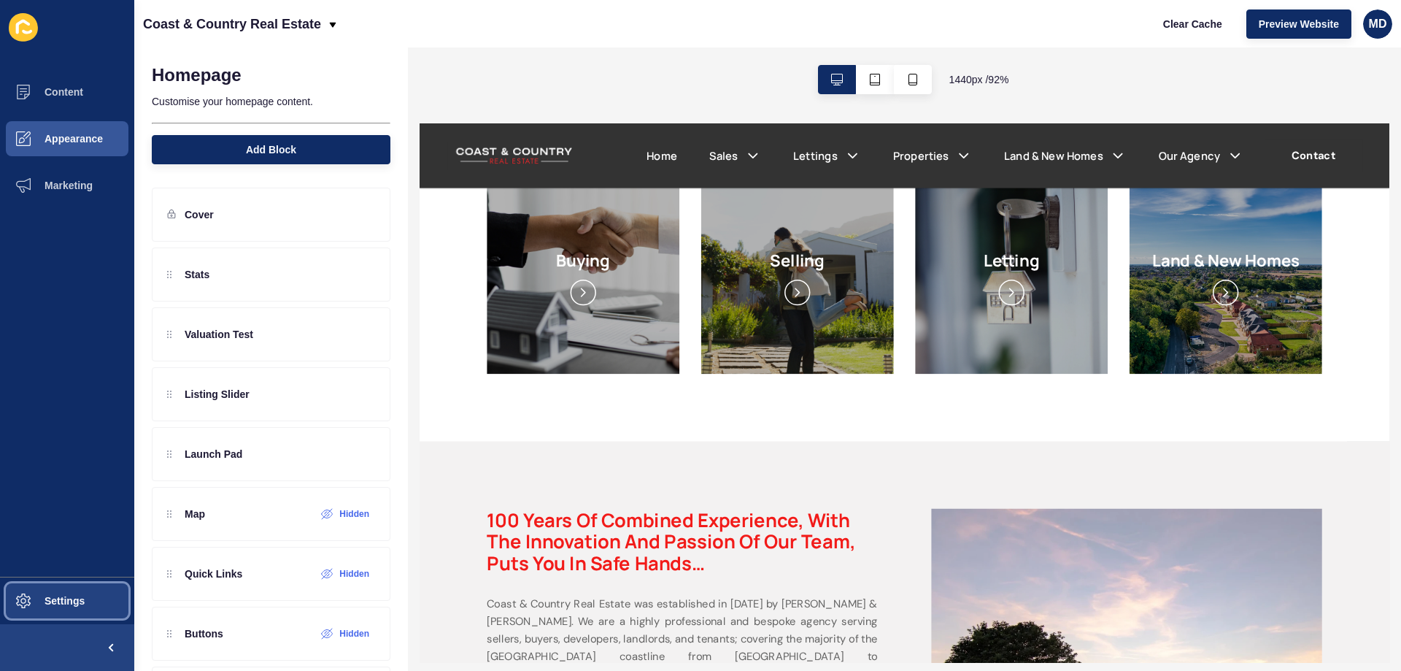
click at [85, 590] on button "Settings" at bounding box center [67, 600] width 134 height 47
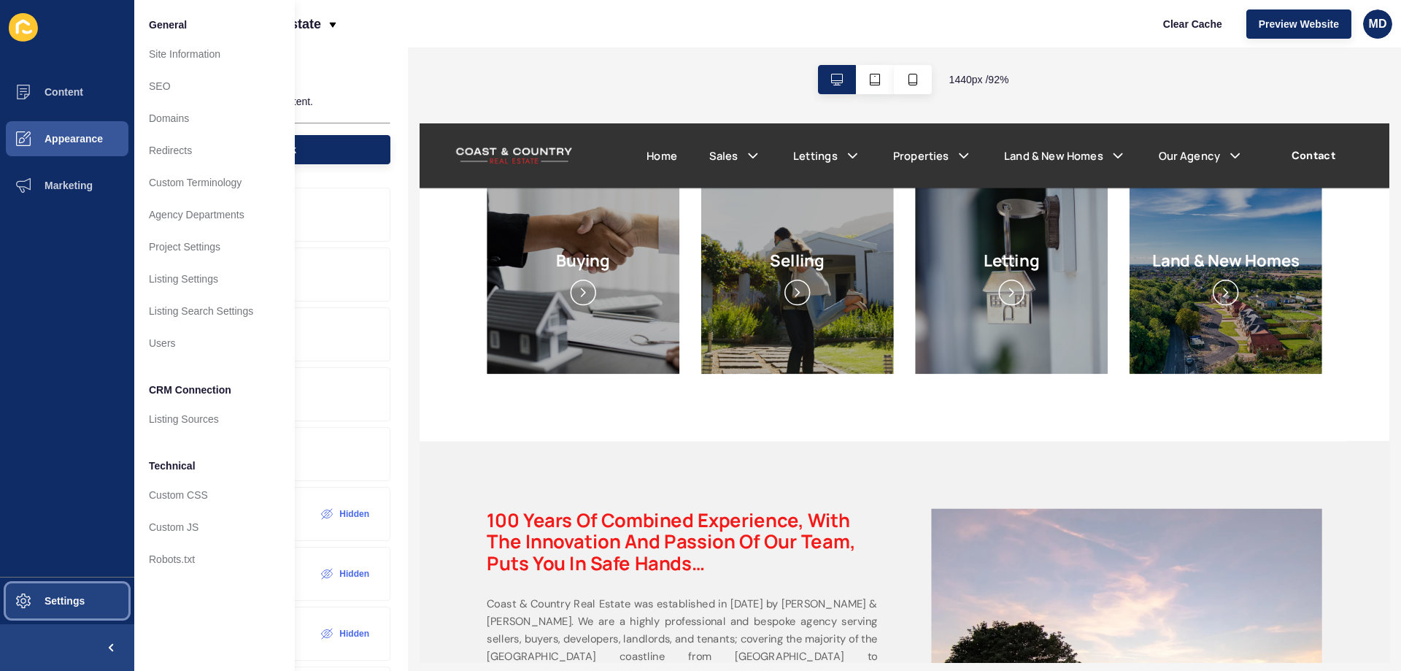
click at [74, 593] on button "Settings" at bounding box center [67, 600] width 134 height 47
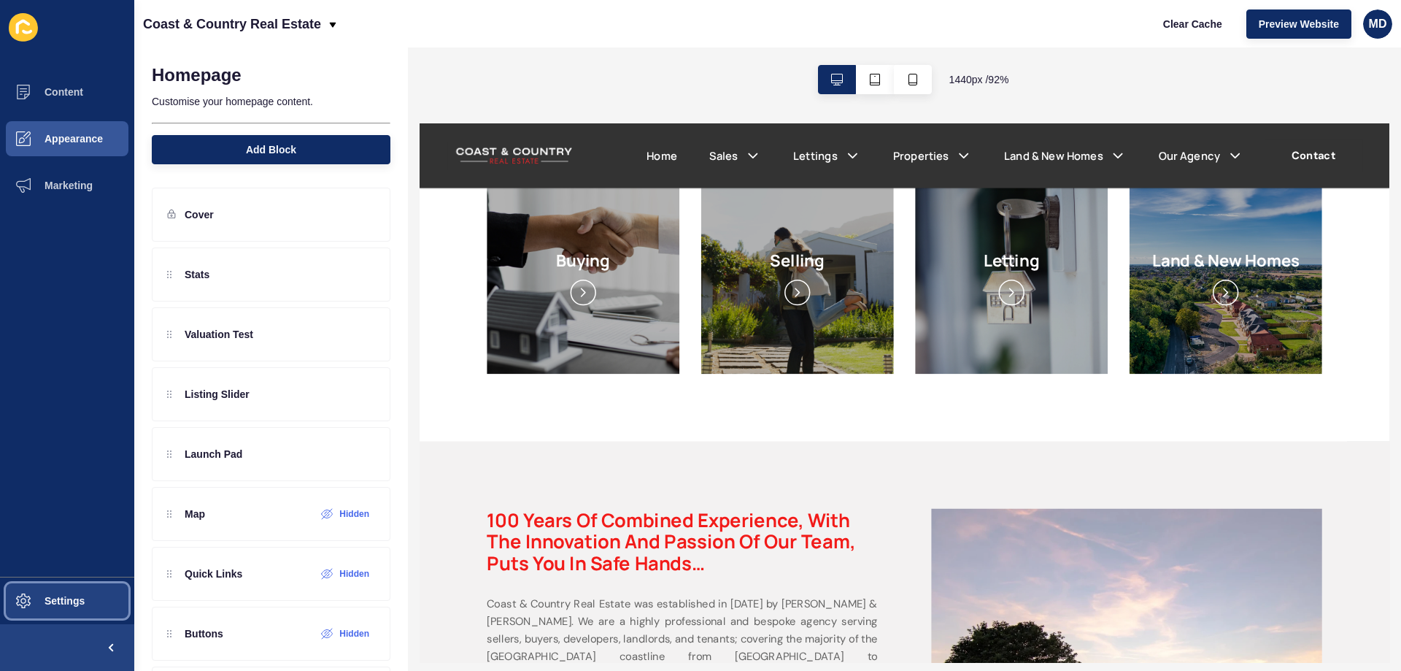
click at [63, 606] on button "Settings" at bounding box center [67, 600] width 134 height 47
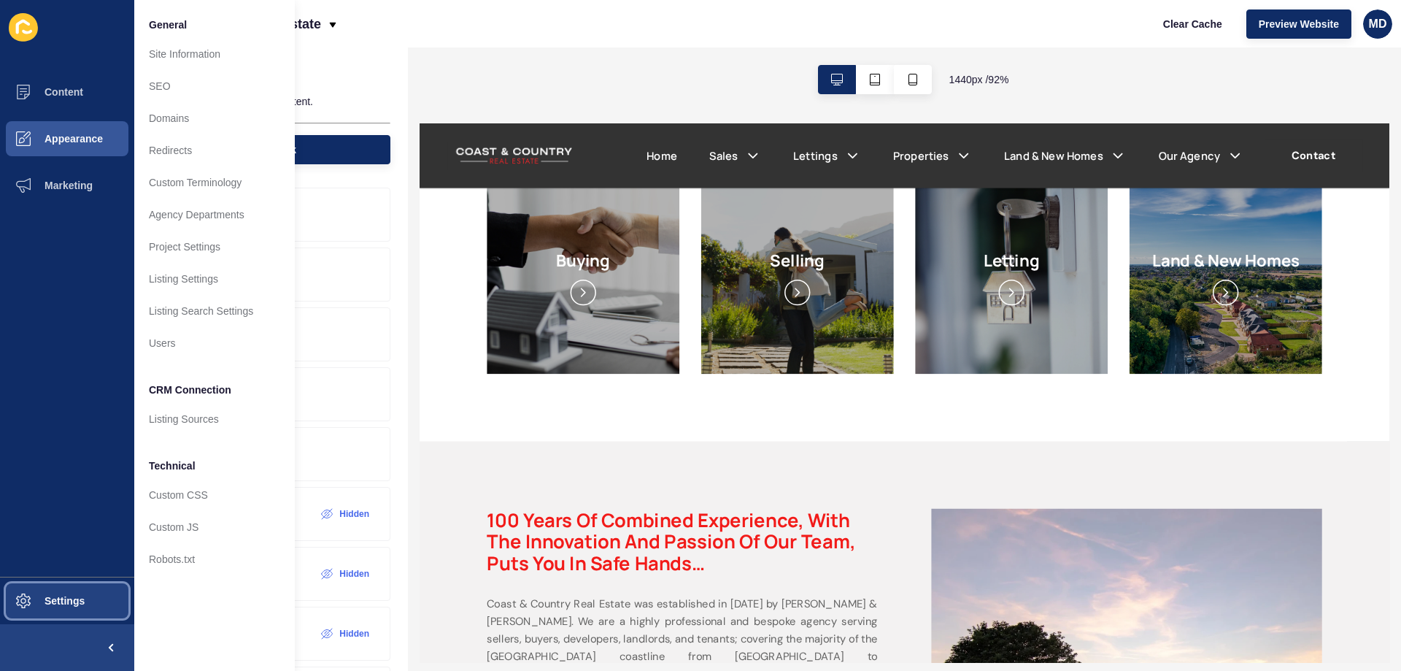
click at [69, 597] on span "Settings" at bounding box center [41, 601] width 87 height 12
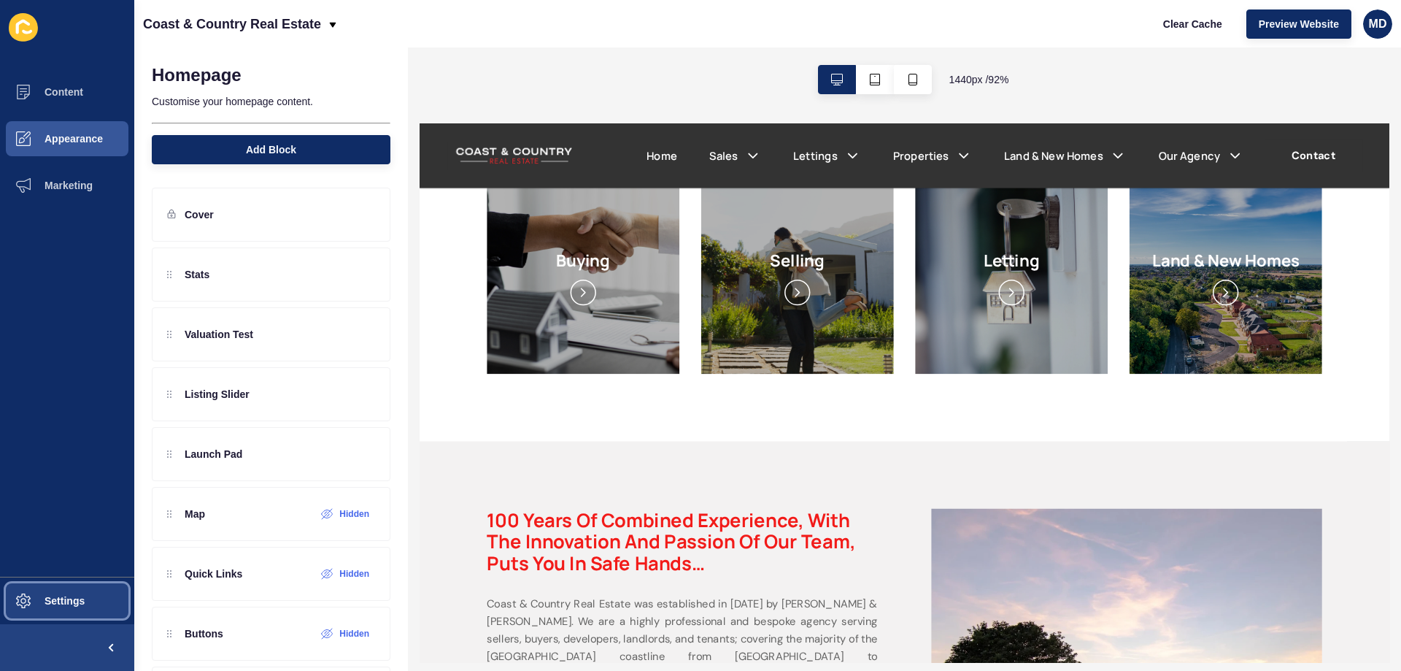
click at [33, 594] on span at bounding box center [23, 600] width 47 height 47
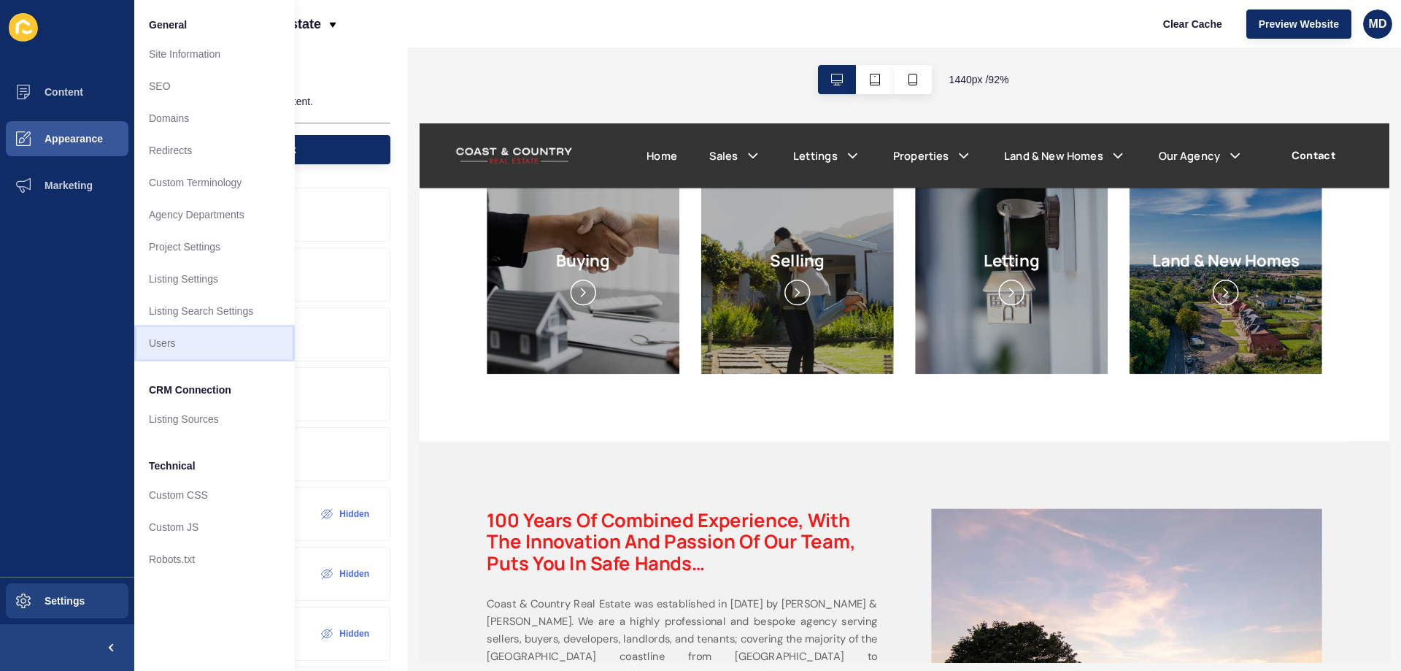
click at [156, 352] on link "Users" at bounding box center [214, 343] width 161 height 32
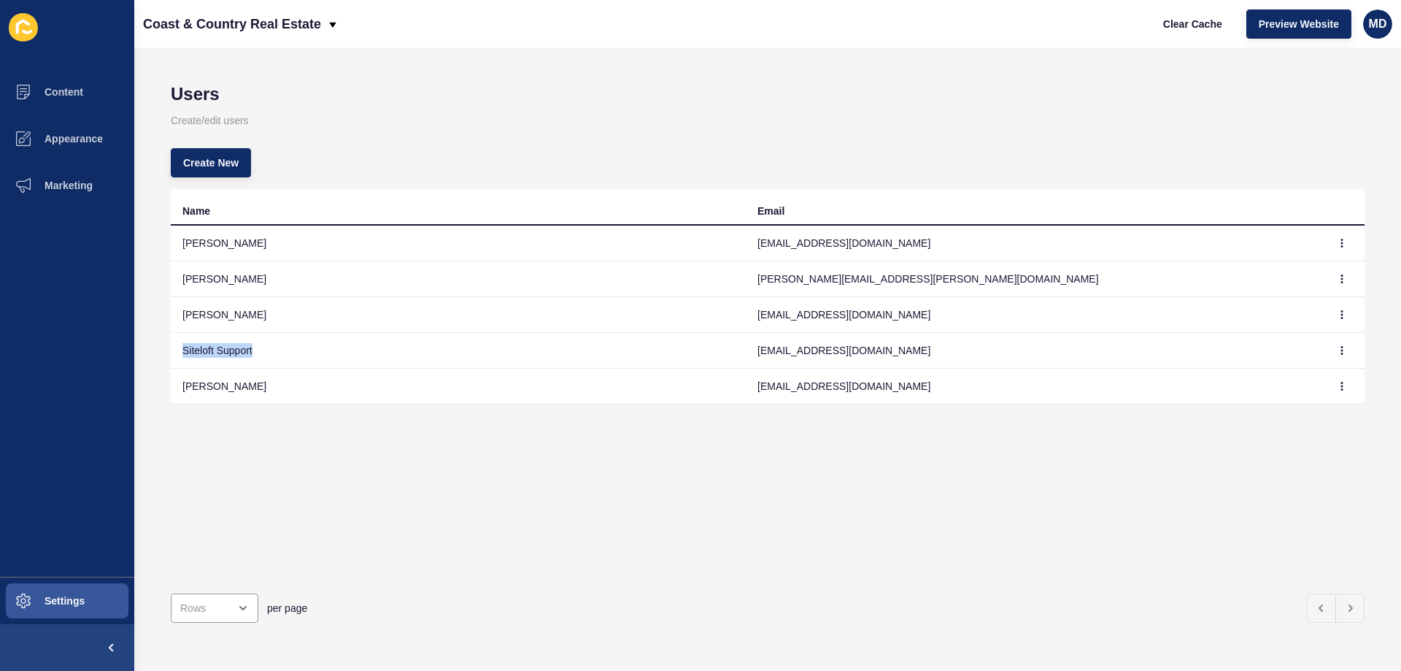
drag, startPoint x: 180, startPoint y: 353, endPoint x: 268, endPoint y: 357, distance: 88.4
click at [268, 357] on td "Siteloft Support" at bounding box center [458, 351] width 575 height 36
click at [270, 412] on div "Name Email Gav Roberts hypergav@gmail.com Chris Trott chris.trott@ccrealestate.…" at bounding box center [768, 385] width 1194 height 393
drag, startPoint x: 171, startPoint y: 395, endPoint x: 283, endPoint y: 403, distance: 111.9
click at [283, 403] on td "ellie edwards" at bounding box center [458, 386] width 575 height 36
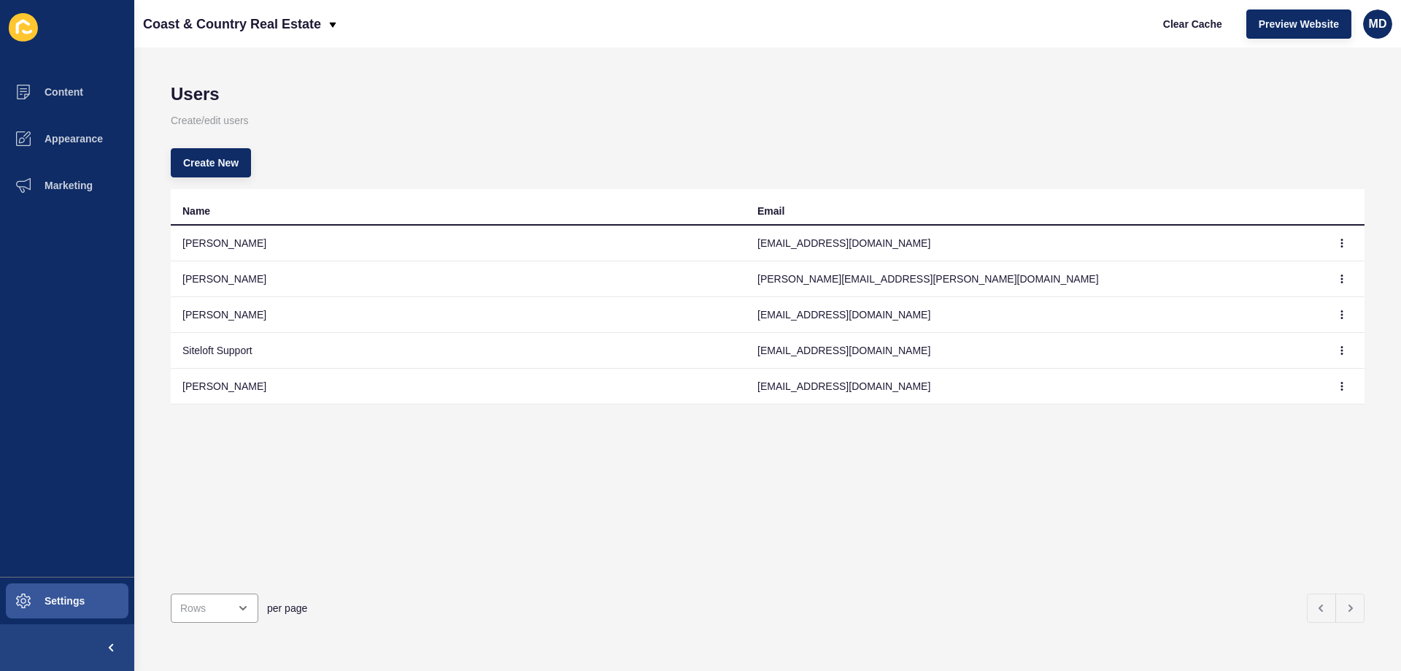
click at [299, 420] on div "Name Email Gav Roberts hypergav@gmail.com Chris Trott chris.trott@ccrealestate.…" at bounding box center [768, 385] width 1194 height 393
click at [233, 169] on span "Create New" at bounding box center [210, 162] width 55 height 15
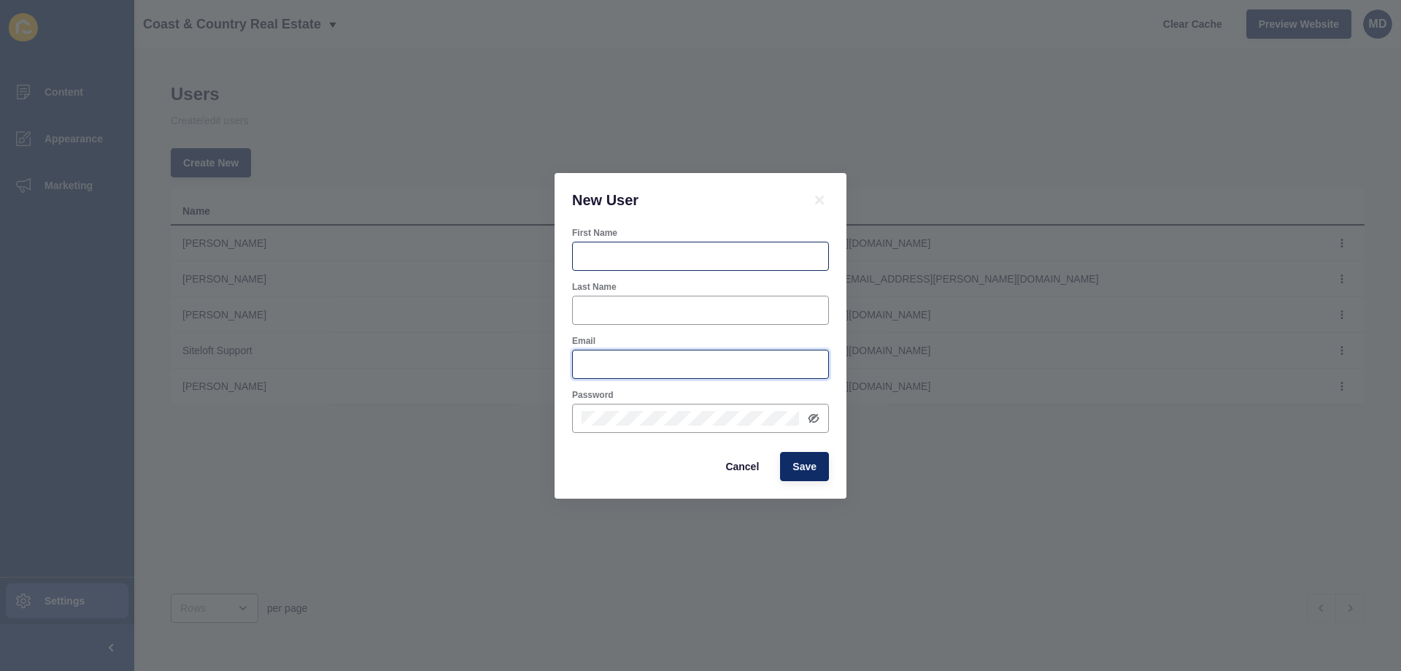
type input "maria.dematawaran@rexsoftware.com.au"
click at [614, 250] on input "First Name" at bounding box center [701, 256] width 238 height 15
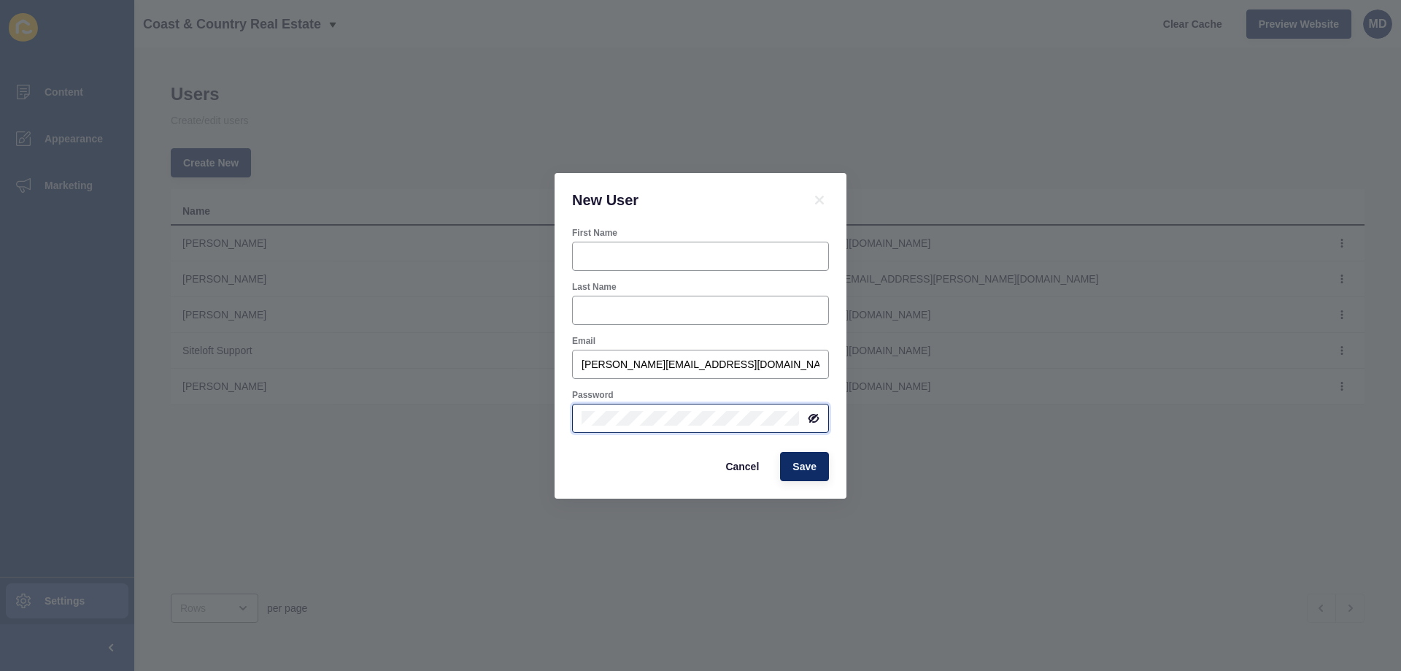
click at [509, 420] on div "New User First Name Last Name Email maria.dematawaran@rexsoftware.com.au Passwo…" at bounding box center [700, 335] width 1401 height 671
click at [490, 439] on div "New User First Name Last Name Email maria.dematawaran@rexsoftware.com.au Passwo…" at bounding box center [700, 335] width 1401 height 671
click at [290, 487] on div "New User First Name Last Name Email maria.dematawaran@rexsoftware.com.au Passwo…" at bounding box center [700, 335] width 1401 height 671
click at [737, 471] on span "Cancel" at bounding box center [742, 466] width 34 height 15
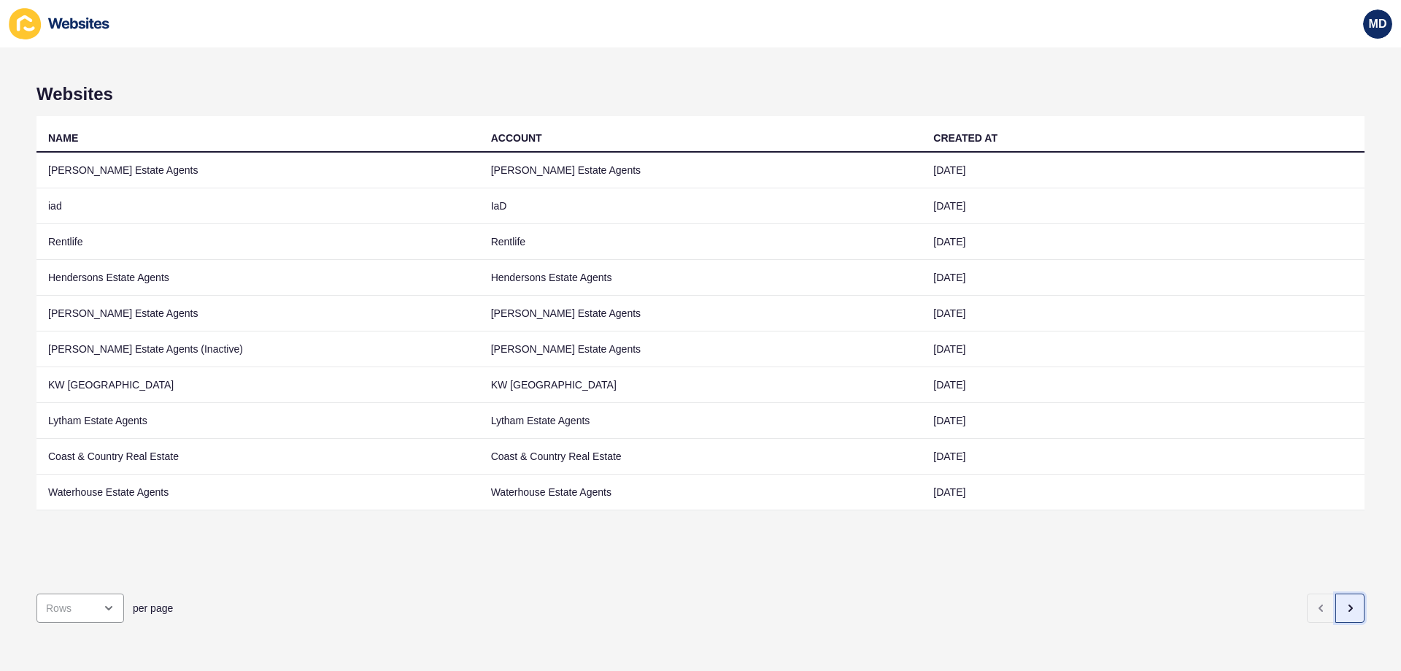
click at [1350, 603] on button "button" at bounding box center [1349, 607] width 29 height 29
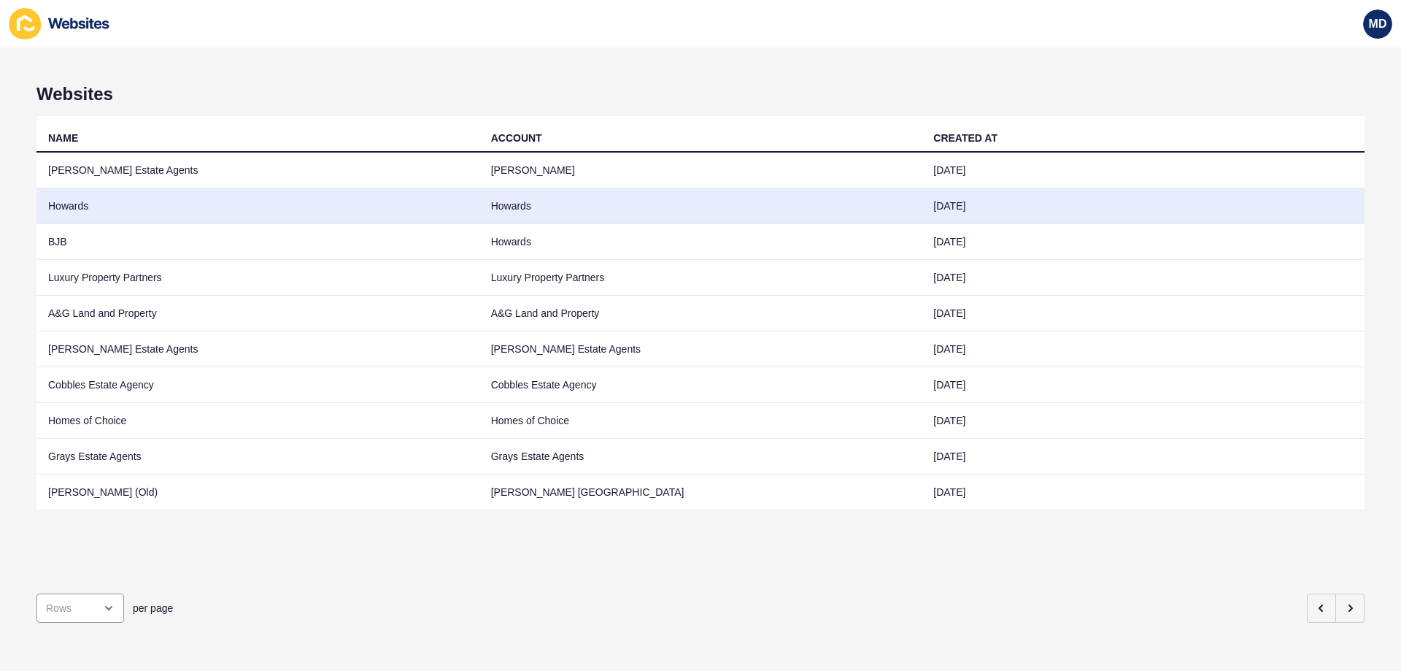
click at [347, 203] on td "Howards" at bounding box center [257, 206] width 443 height 36
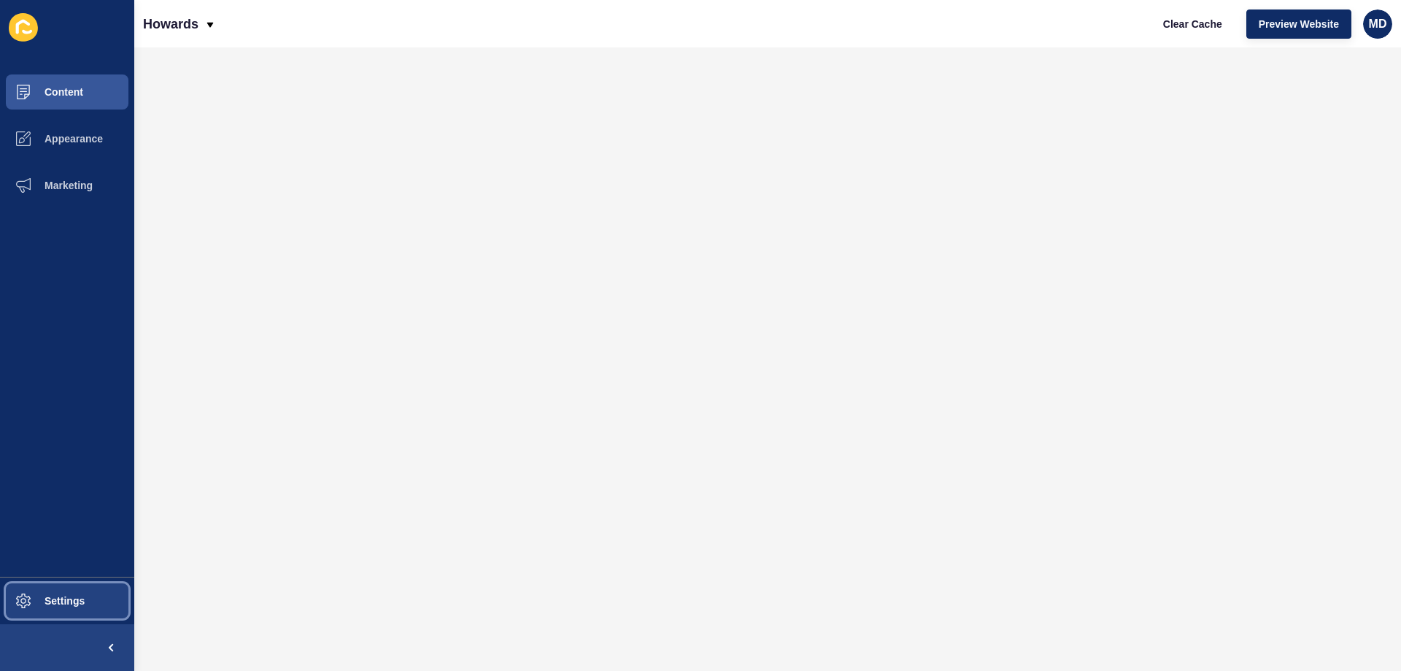
click at [53, 599] on button "Settings" at bounding box center [67, 600] width 134 height 47
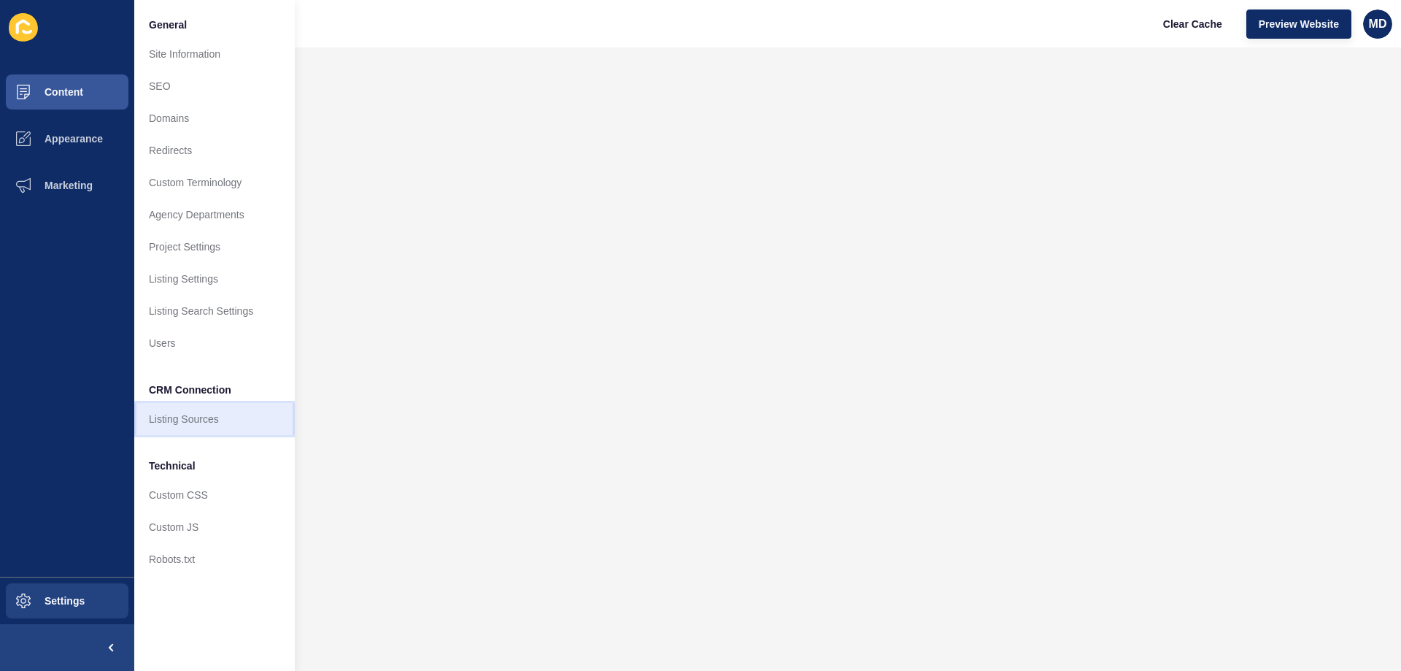
click at [177, 427] on link "Listing Sources" at bounding box center [214, 419] width 161 height 32
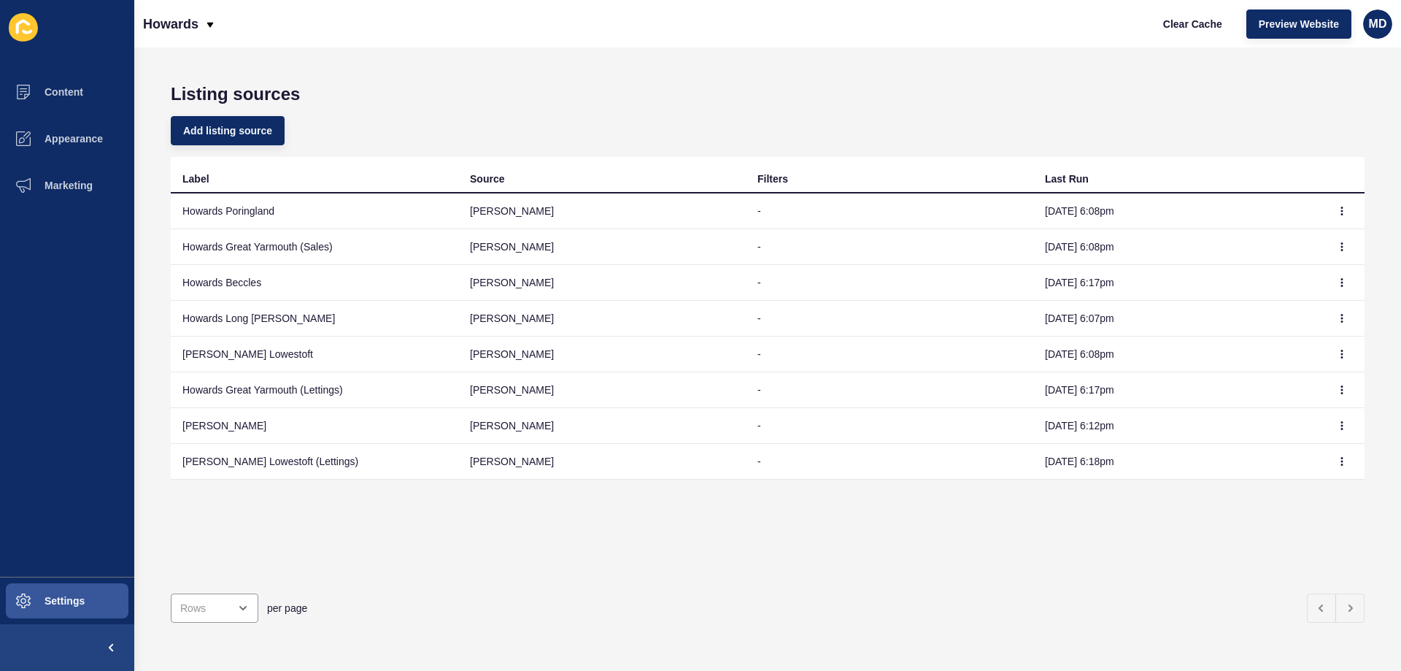
click at [1077, 526] on div "Label Source Filters Last Run Howards Poringland [PERSON_NAME] - [DATE] 6:08pm …" at bounding box center [768, 369] width 1194 height 425
drag, startPoint x: 1045, startPoint y: 185, endPoint x: 1151, endPoint y: 528, distance: 358.2
click at [1151, 528] on div "Listing sources Add listing source Label Source Filters Last Run Howards Poring…" at bounding box center [767, 358] width 1267 height 623
click at [1161, 511] on div "Label Source Filters Last Run Howards Poringland [PERSON_NAME] - [DATE] 6:08pm …" at bounding box center [768, 369] width 1194 height 425
click at [1117, 536] on div "Label Source Filters Last Run Howards Poringland [PERSON_NAME] - [DATE] 6:08pm …" at bounding box center [768, 369] width 1194 height 425
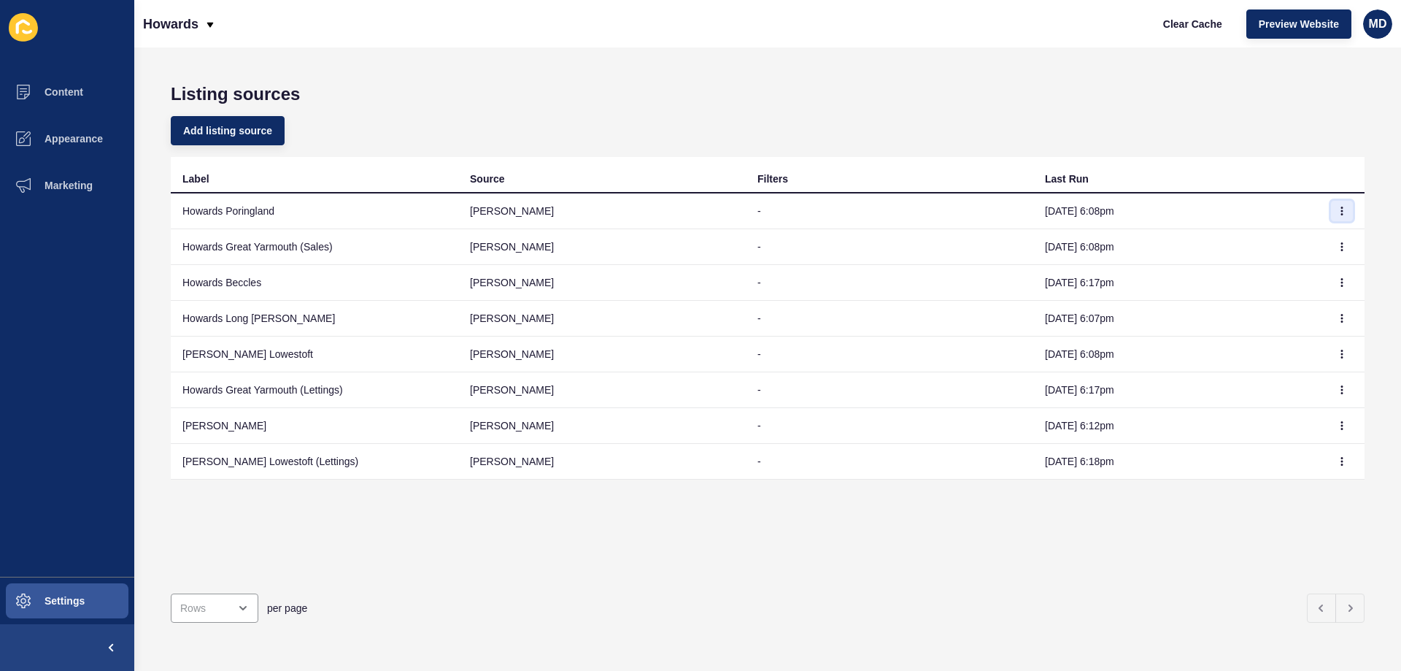
click at [1331, 206] on button "button" at bounding box center [1342, 211] width 22 height 20
click at [1307, 233] on link "Sync now" at bounding box center [1291, 240] width 102 height 32
click at [1337, 248] on icon "button" at bounding box center [1341, 246] width 9 height 9
click at [1317, 280] on link "Sync now" at bounding box center [1291, 276] width 102 height 32
click at [1332, 287] on button "button" at bounding box center [1342, 282] width 22 height 20
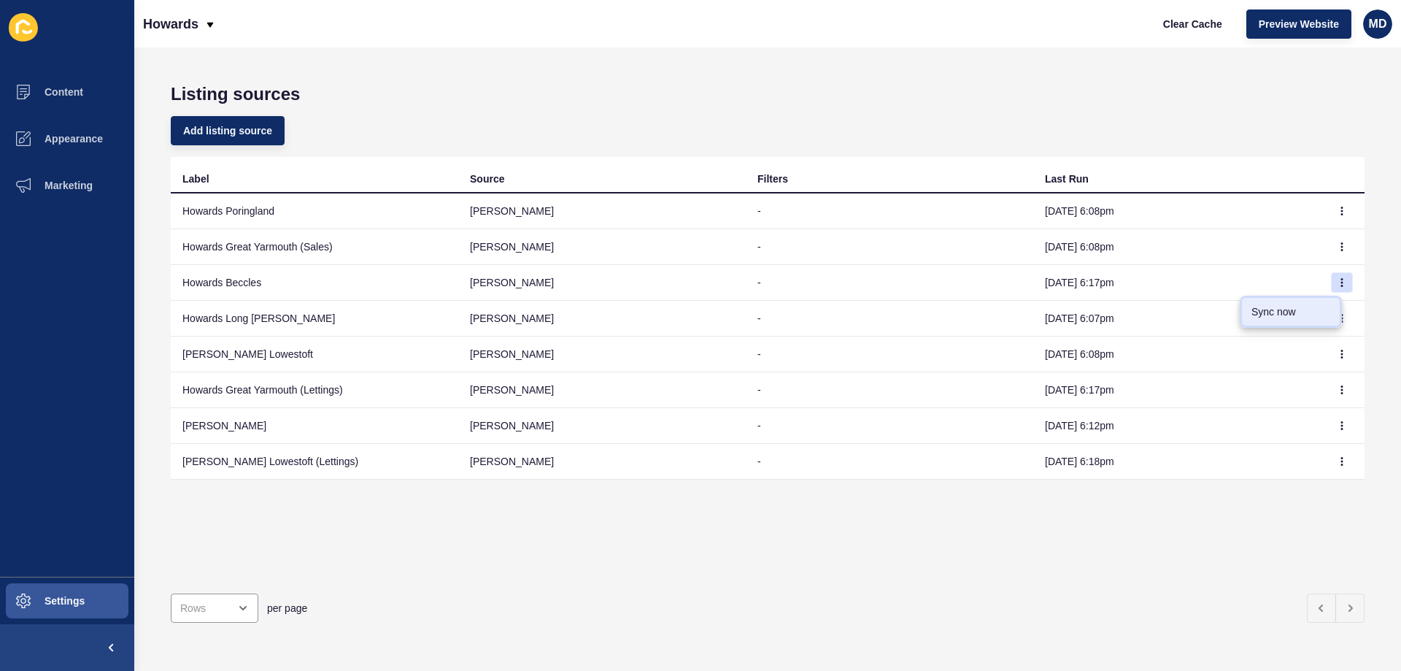
click at [1301, 310] on link "Sync now" at bounding box center [1291, 311] width 102 height 32
click at [1337, 316] on icon "button" at bounding box center [1341, 318] width 9 height 9
click at [1312, 347] on link "Sync now" at bounding box center [1291, 347] width 102 height 32
click at [1337, 356] on icon "button" at bounding box center [1341, 353] width 9 height 9
click at [1305, 382] on link "Sync now" at bounding box center [1291, 383] width 102 height 32
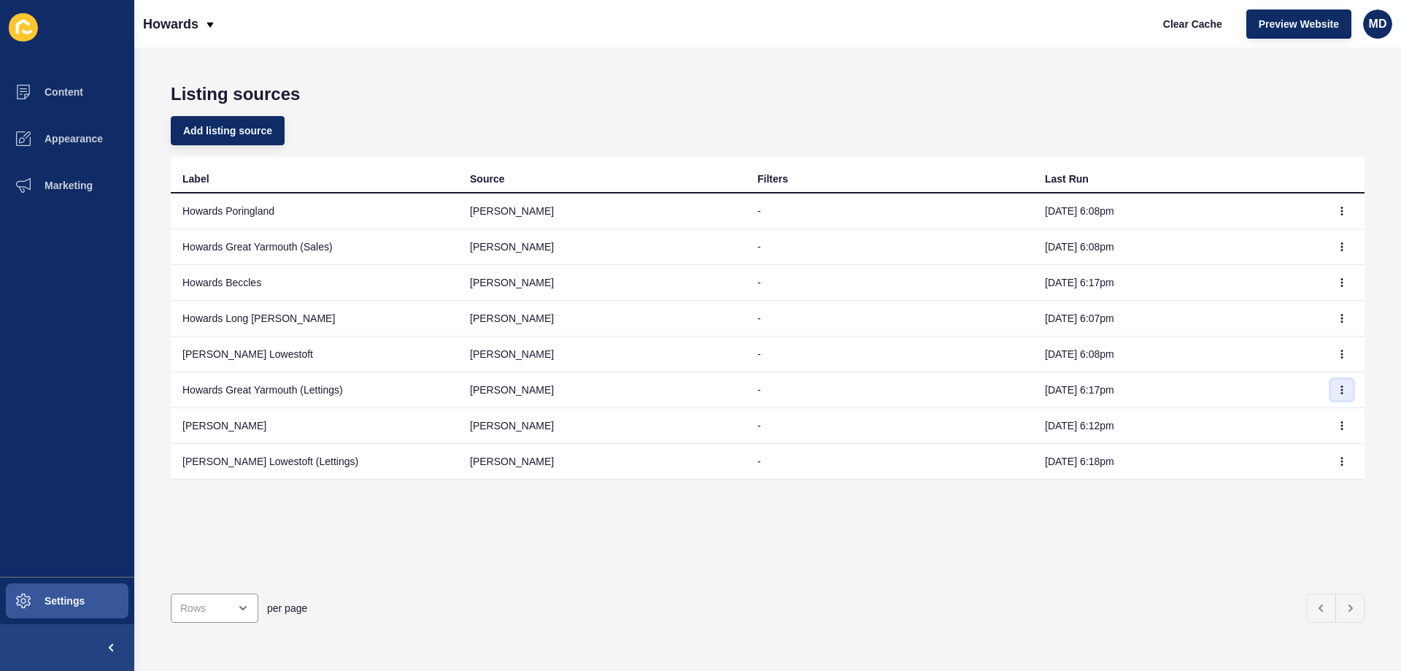
click at [1331, 394] on button "button" at bounding box center [1342, 389] width 22 height 20
click at [1313, 420] on link "Sync now" at bounding box center [1291, 419] width 102 height 32
click at [1332, 431] on button "button" at bounding box center [1342, 425] width 22 height 20
click at [1313, 454] on link "Sync now" at bounding box center [1291, 455] width 102 height 32
click at [1337, 463] on icon "button" at bounding box center [1341, 461] width 9 height 9
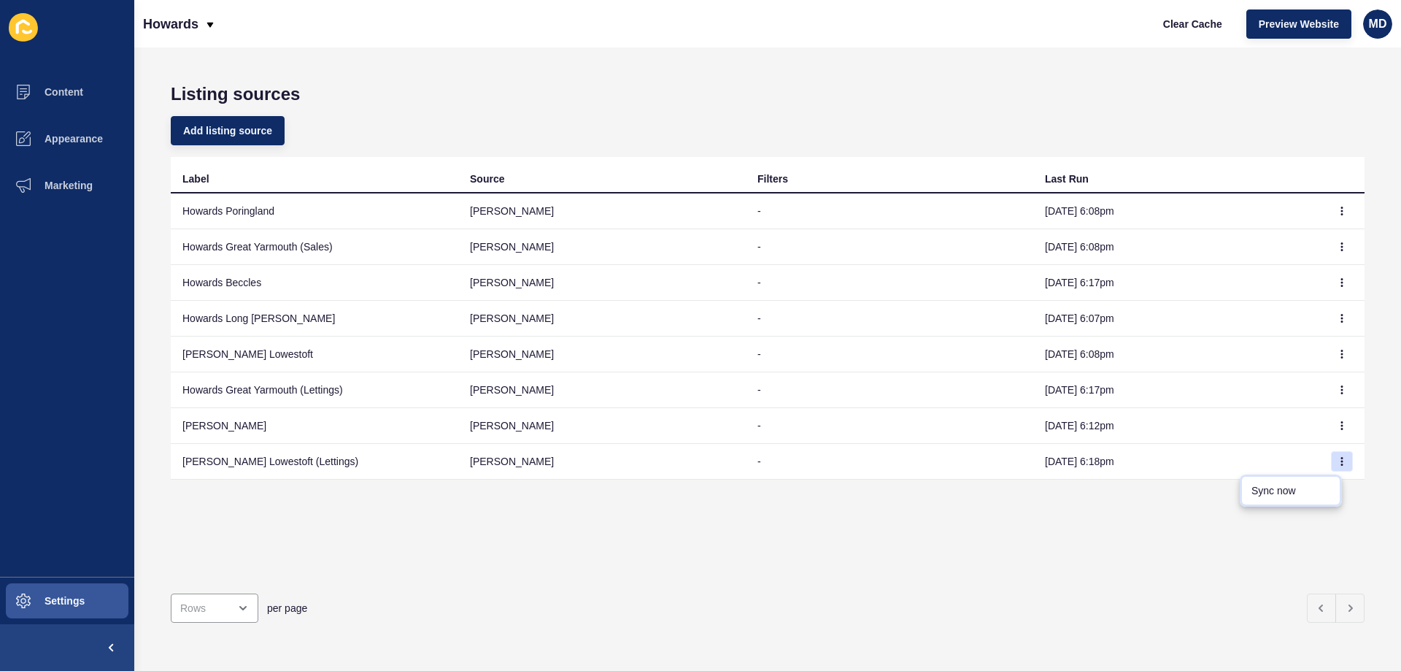
click at [1299, 490] on link "Sync now" at bounding box center [1291, 490] width 102 height 32
click at [81, 614] on button "Settings" at bounding box center [67, 600] width 134 height 47
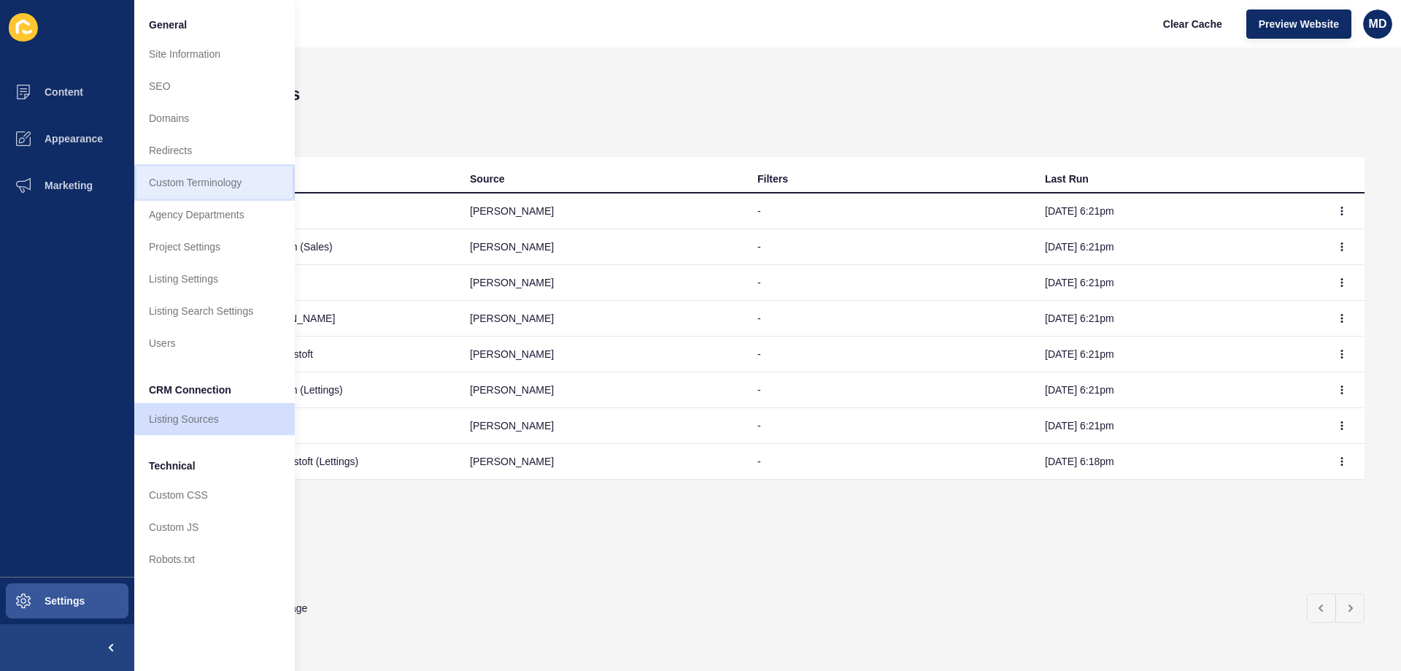
click at [166, 190] on link "Custom Terminology" at bounding box center [214, 182] width 161 height 32
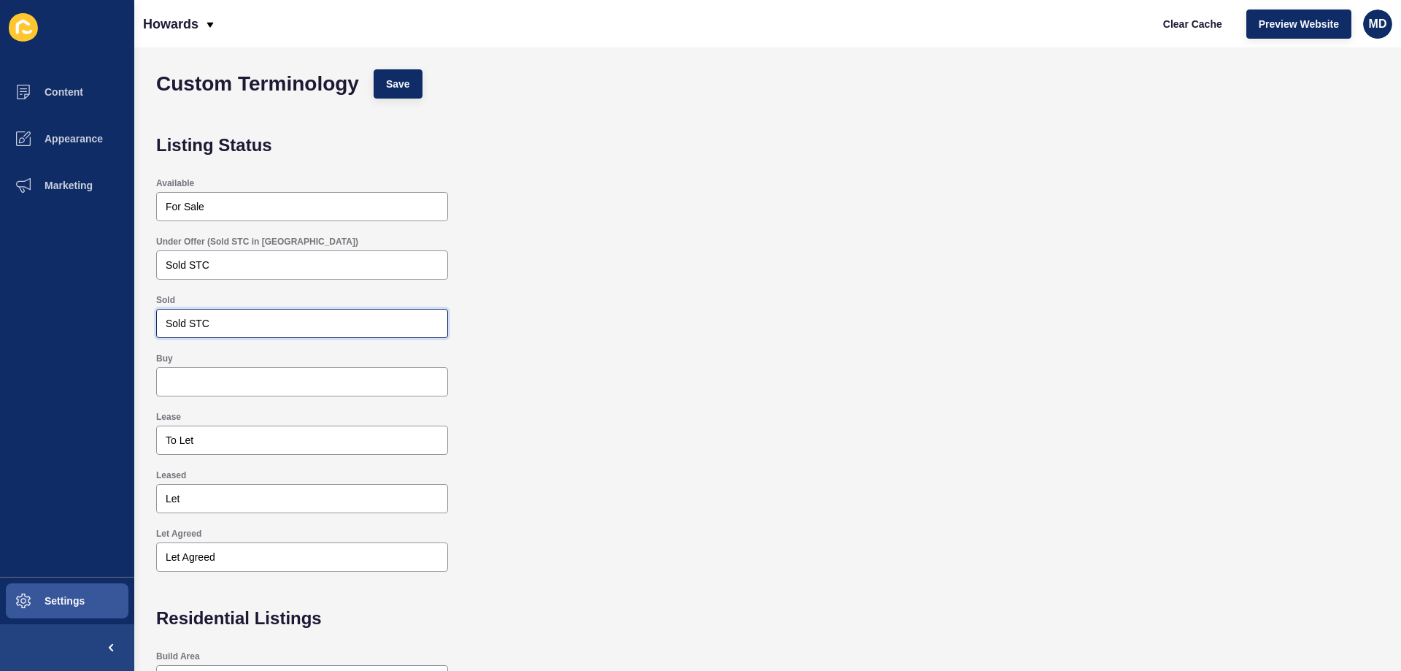
drag, startPoint x: 225, startPoint y: 322, endPoint x: 139, endPoint y: 323, distance: 85.4
click at [139, 323] on div "Custom Terminology Save Listing Status Available For Sale Under Offer (Sold STC…" at bounding box center [767, 358] width 1267 height 623
click at [668, 303] on div "Sold Sold STC" at bounding box center [767, 316] width 1237 height 58
click at [727, 252] on div "Under Offer (Sold STC in [GEOGRAPHIC_DATA]) Sold STC" at bounding box center [767, 257] width 1237 height 58
click at [617, 269] on div "Under Offer (Sold STC in [GEOGRAPHIC_DATA]) Sold STC" at bounding box center [767, 257] width 1237 height 58
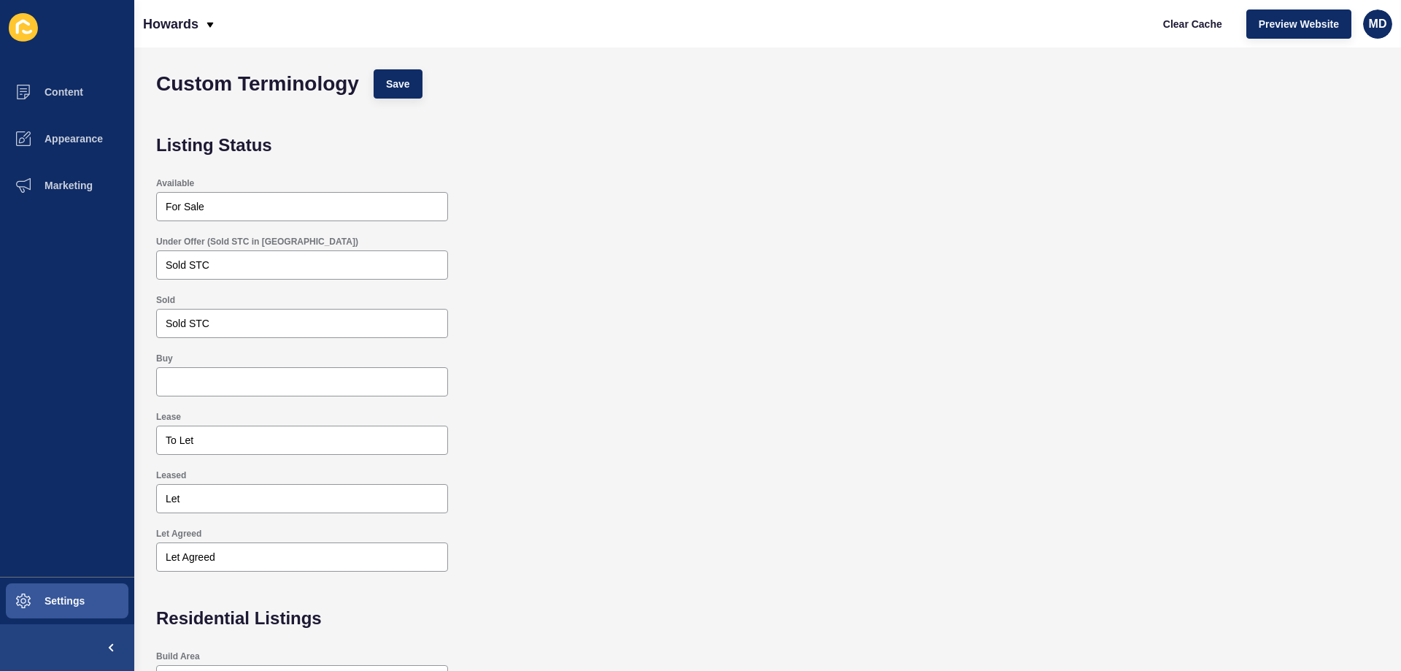
click at [463, 223] on div "Available For Sale" at bounding box center [767, 199] width 1237 height 58
click at [198, 24] on p "Howards" at bounding box center [170, 24] width 55 height 36
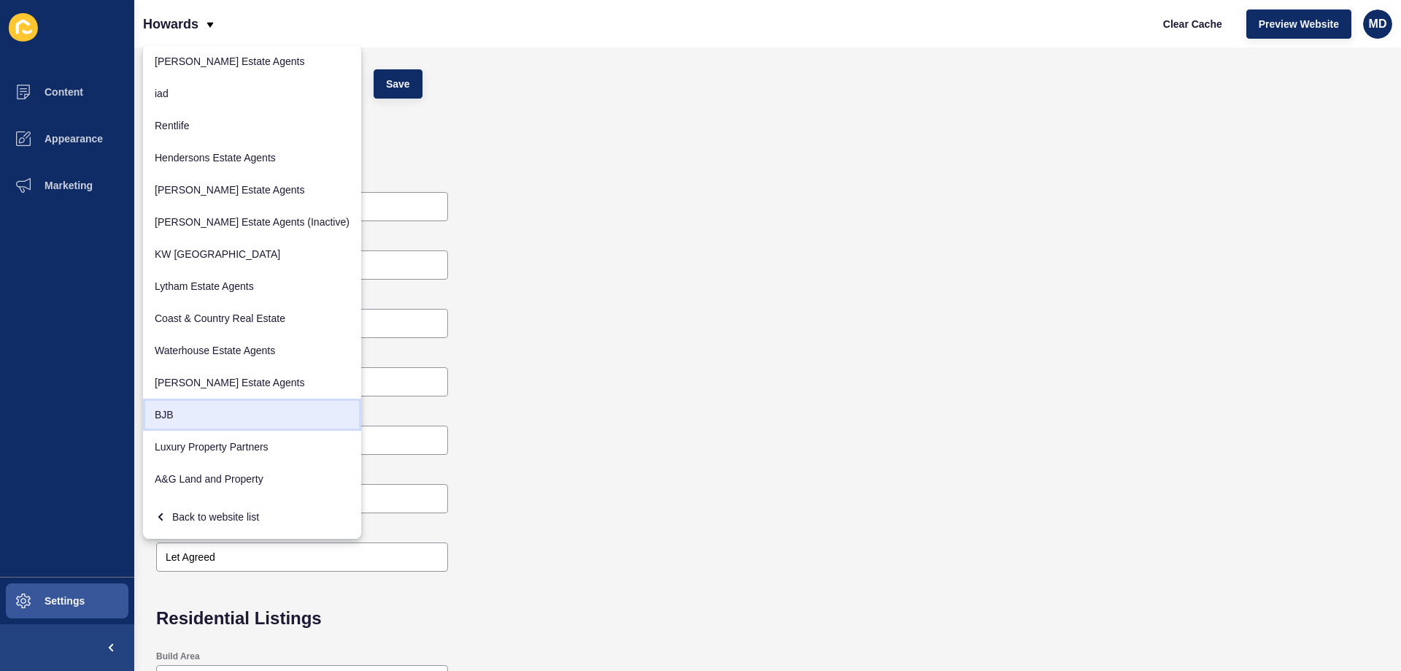
click at [197, 414] on link "BJB" at bounding box center [252, 414] width 218 height 32
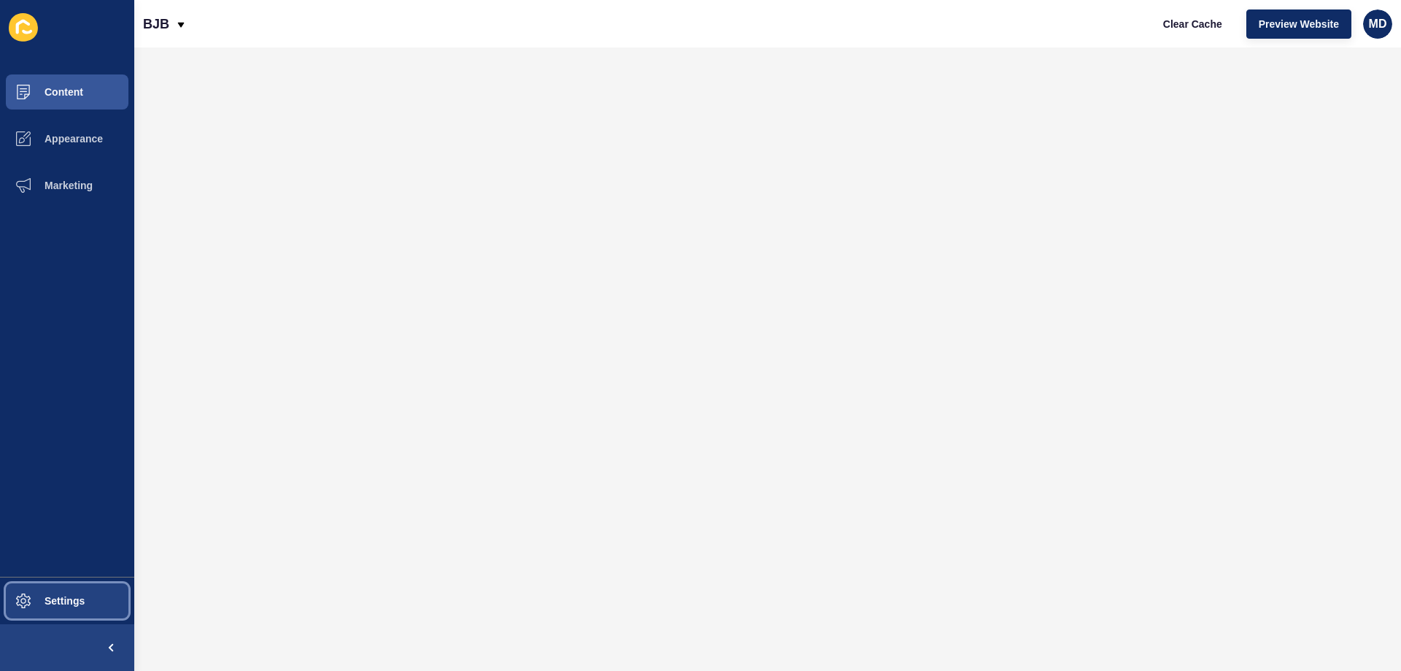
click at [48, 611] on button "Settings" at bounding box center [67, 600] width 134 height 47
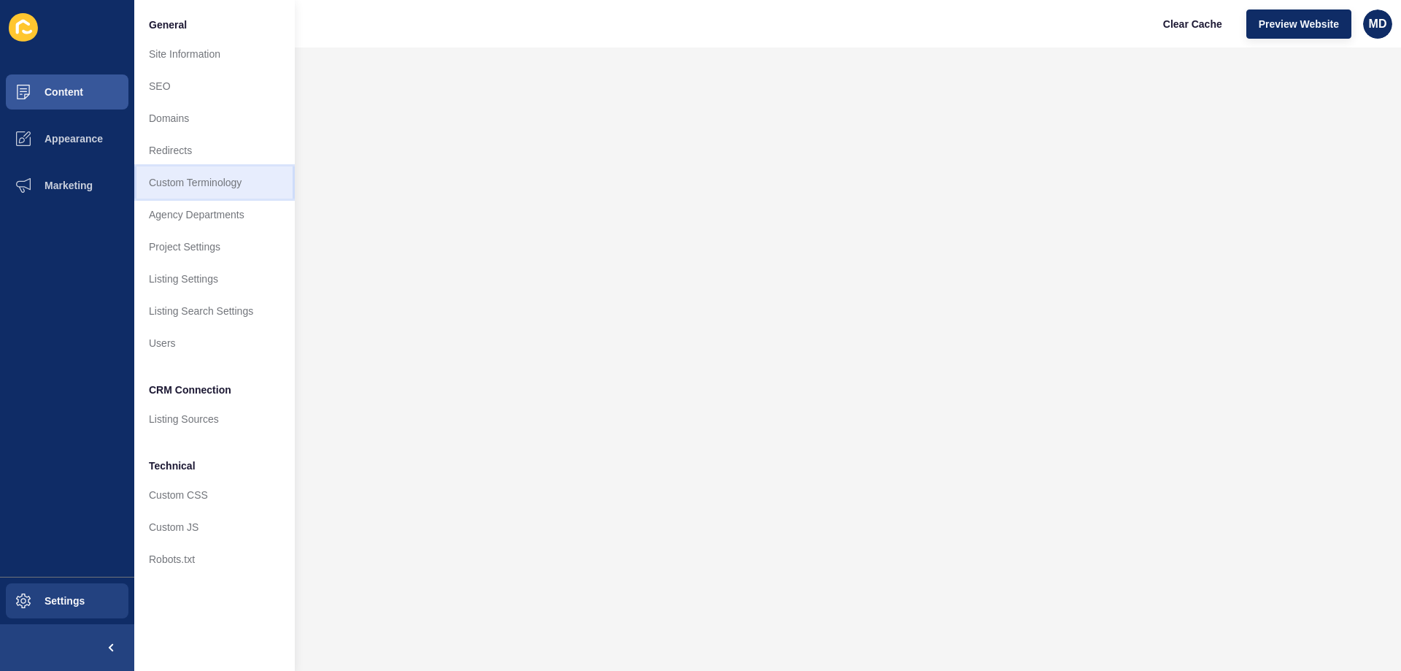
click at [207, 188] on link "Custom Terminology" at bounding box center [214, 182] width 161 height 32
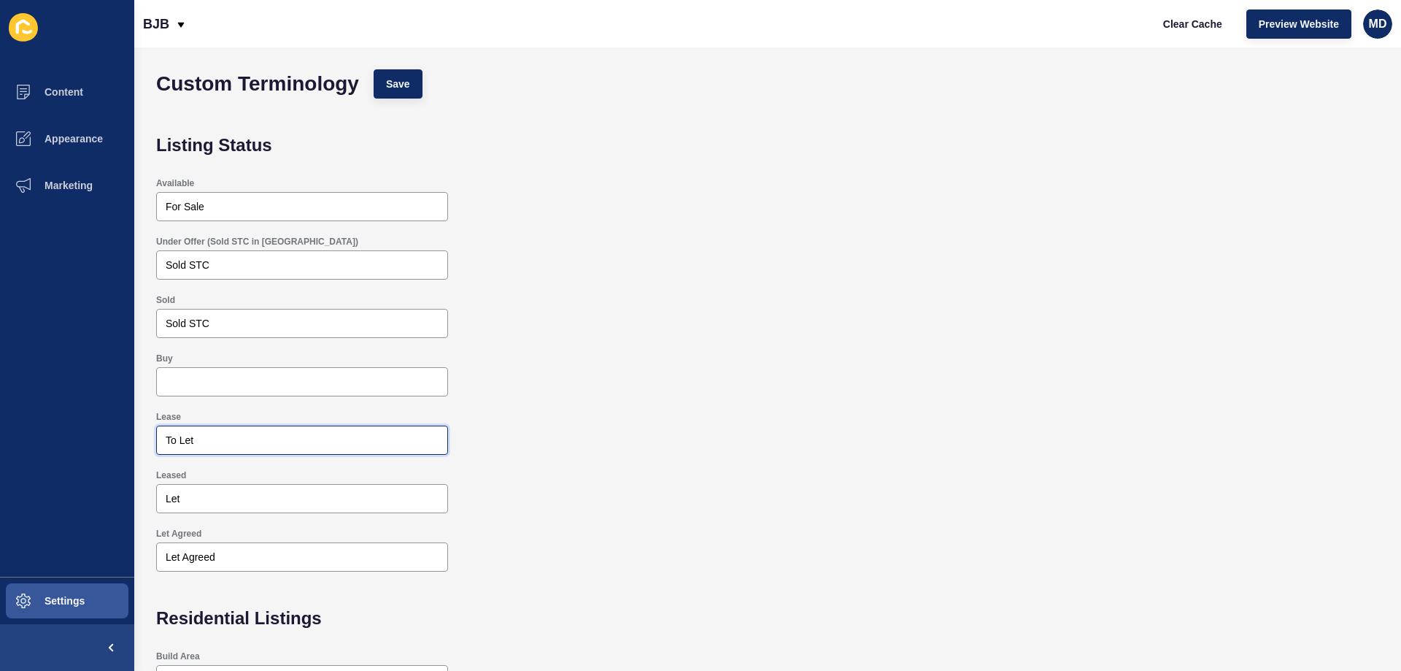
drag, startPoint x: 210, startPoint y: 441, endPoint x: 155, endPoint y: 451, distance: 55.5
click at [155, 451] on div "Lease To Let" at bounding box center [302, 432] width 295 height 47
drag, startPoint x: 221, startPoint y: 498, endPoint x: 156, endPoint y: 497, distance: 65.0
click at [156, 497] on div "Let" at bounding box center [302, 498] width 292 height 29
drag, startPoint x: 249, startPoint y: 563, endPoint x: 146, endPoint y: 544, distance: 104.6
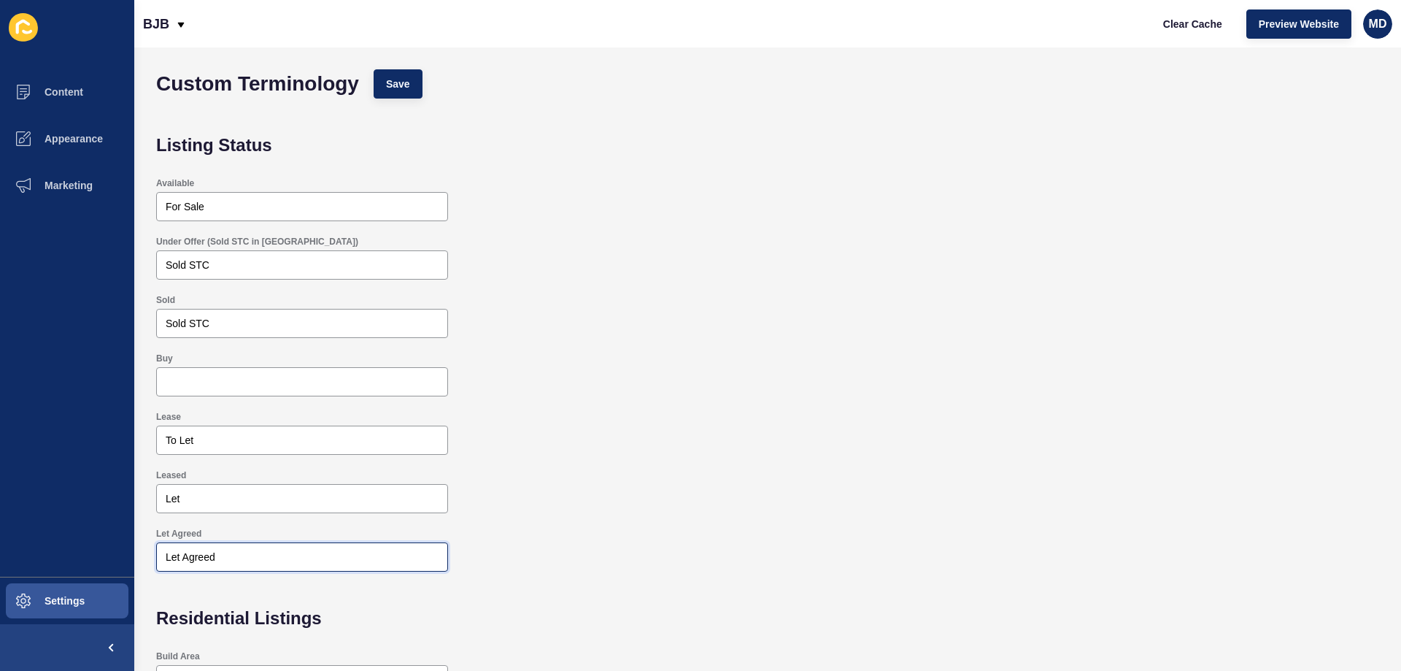
click at [153, 554] on div "Let Agreed Let Agreed" at bounding box center [767, 549] width 1237 height 58
click at [590, 313] on div "Sold Sold STC" at bounding box center [767, 316] width 1237 height 58
click at [68, 91] on span "Content" at bounding box center [40, 92] width 85 height 12
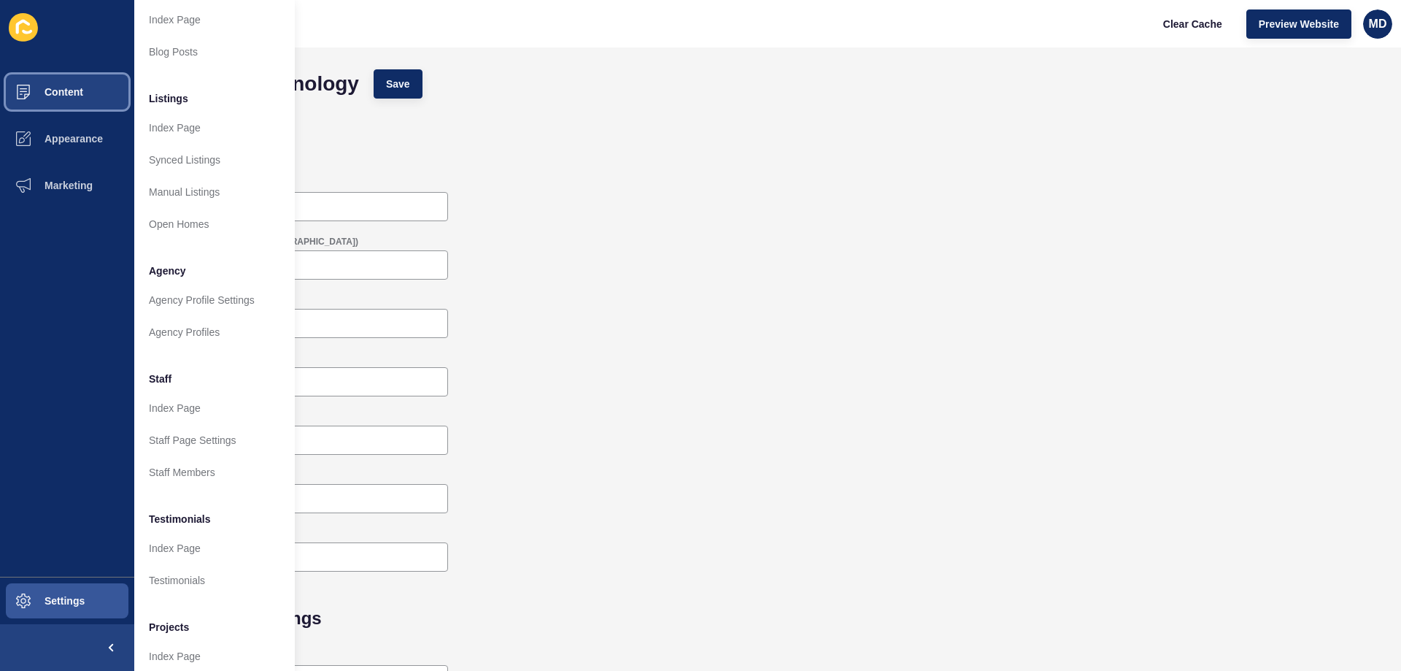
scroll to position [146, 0]
click at [210, 321] on link "Agency Profiles" at bounding box center [214, 328] width 161 height 32
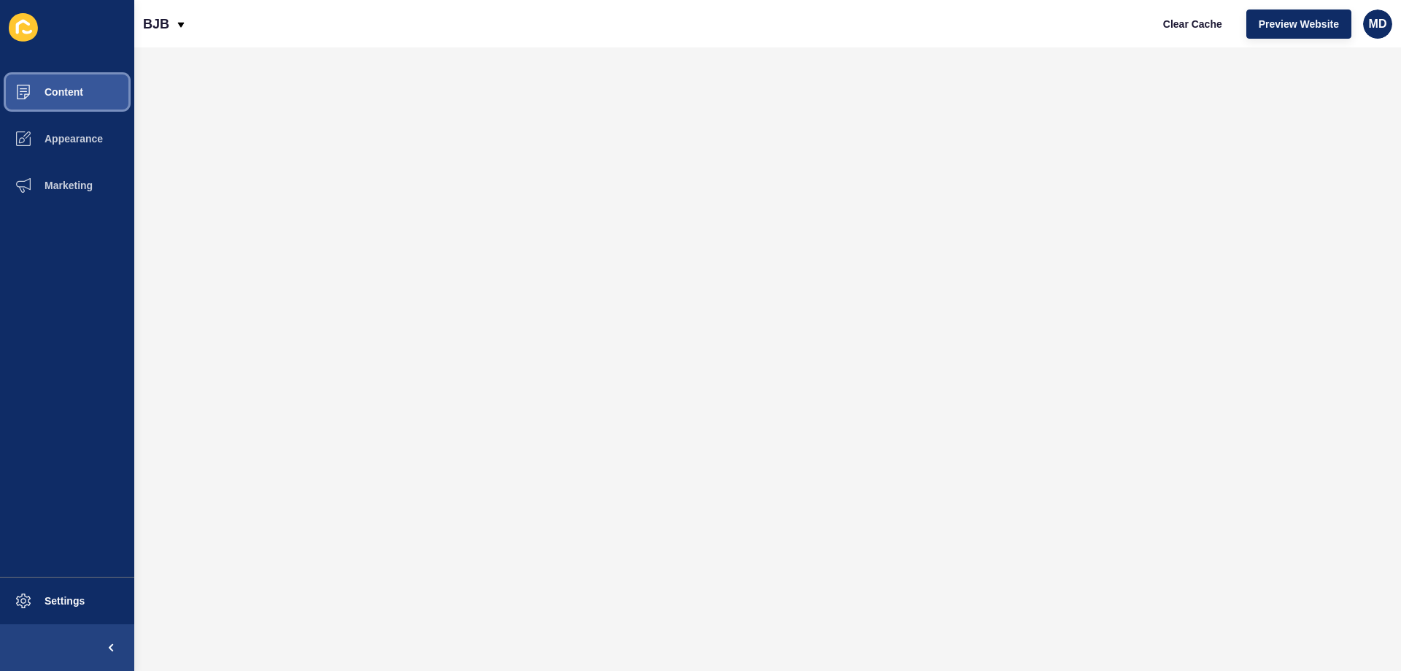
drag, startPoint x: 88, startPoint y: 100, endPoint x: 88, endPoint y: 111, distance: 10.9
click at [88, 99] on button "Content" at bounding box center [67, 92] width 134 height 47
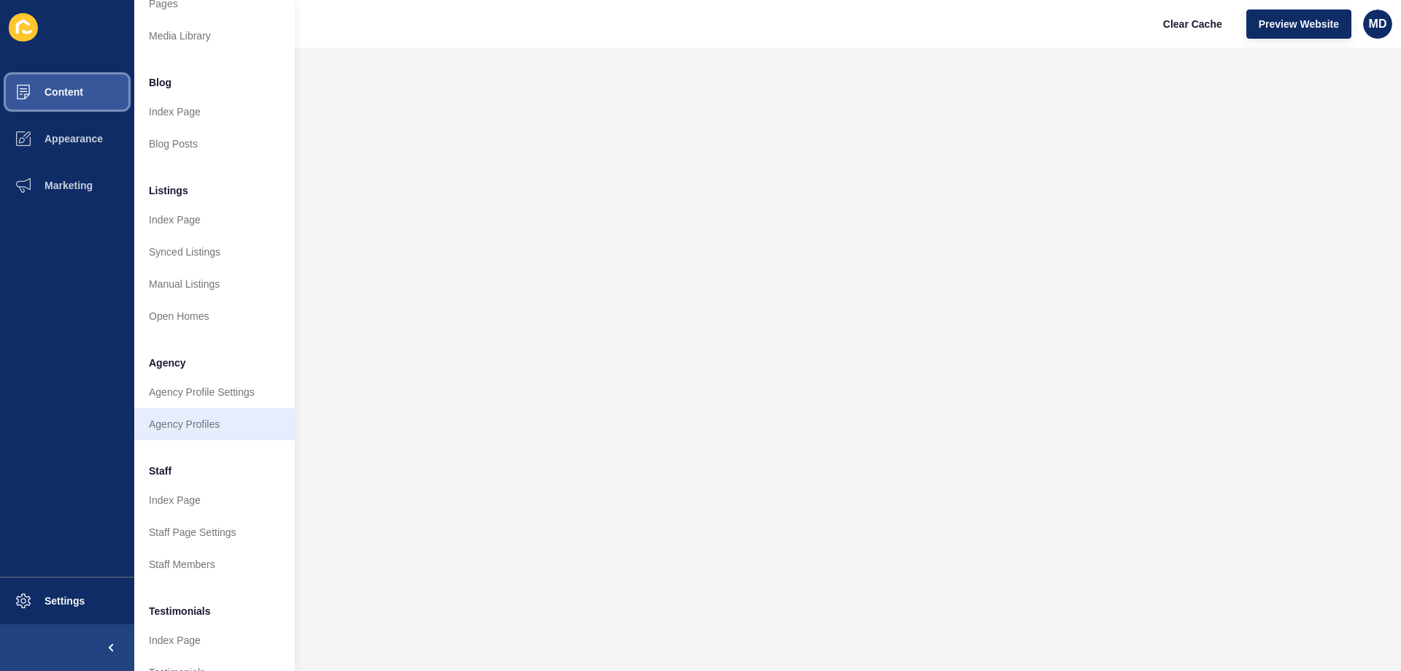
scroll to position [73, 0]
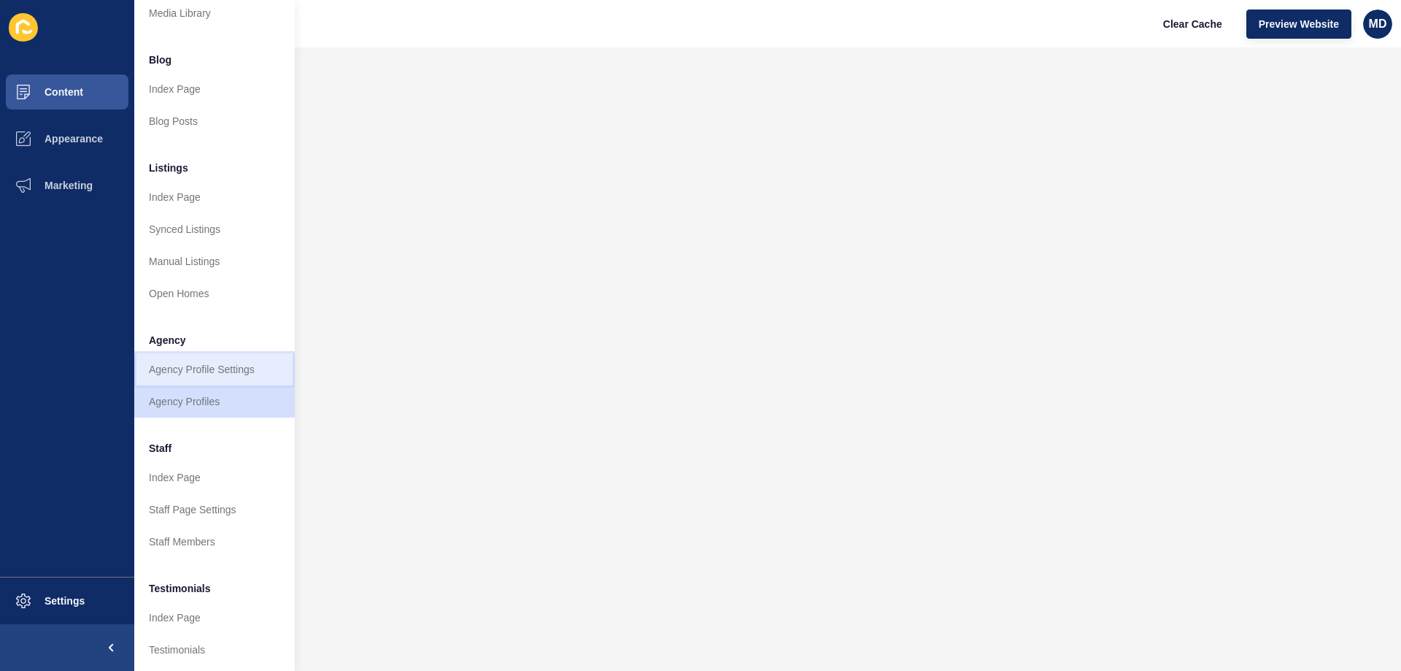
click at [223, 363] on link "Agency Profile Settings" at bounding box center [214, 369] width 161 height 32
